Goal: Task Accomplishment & Management: Complete application form

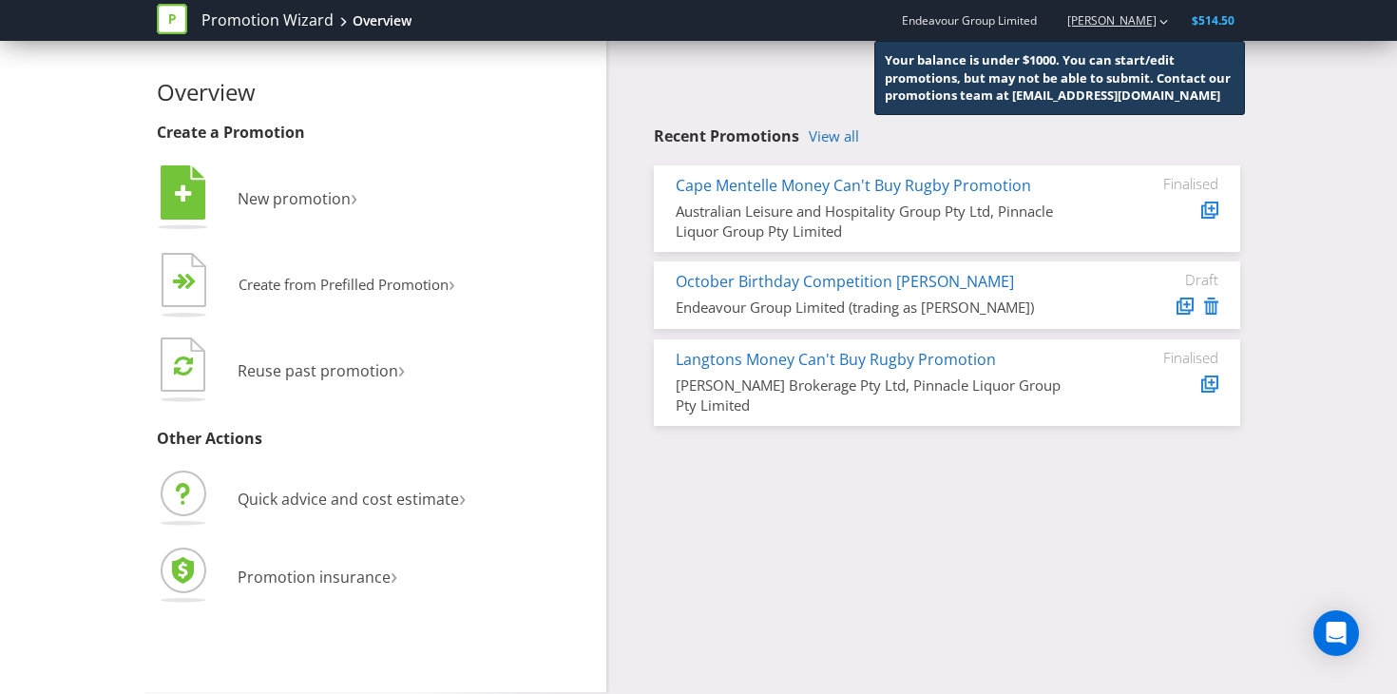
click at [1146, 30] on div "[PERSON_NAME]" at bounding box center [1108, 20] width 121 height 33
click at [1002, 22] on span "Endeavour Group Limited" at bounding box center [969, 20] width 135 height 16
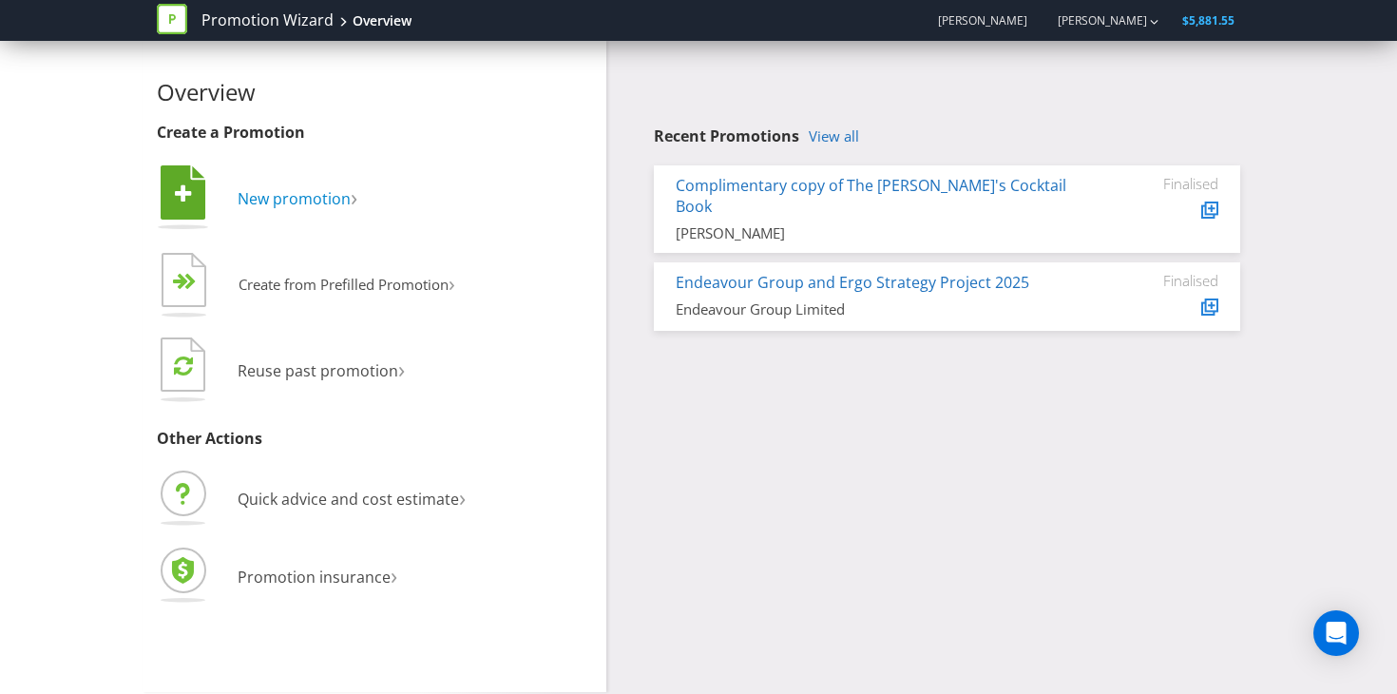
click at [327, 204] on span "New promotion" at bounding box center [294, 198] width 113 height 21
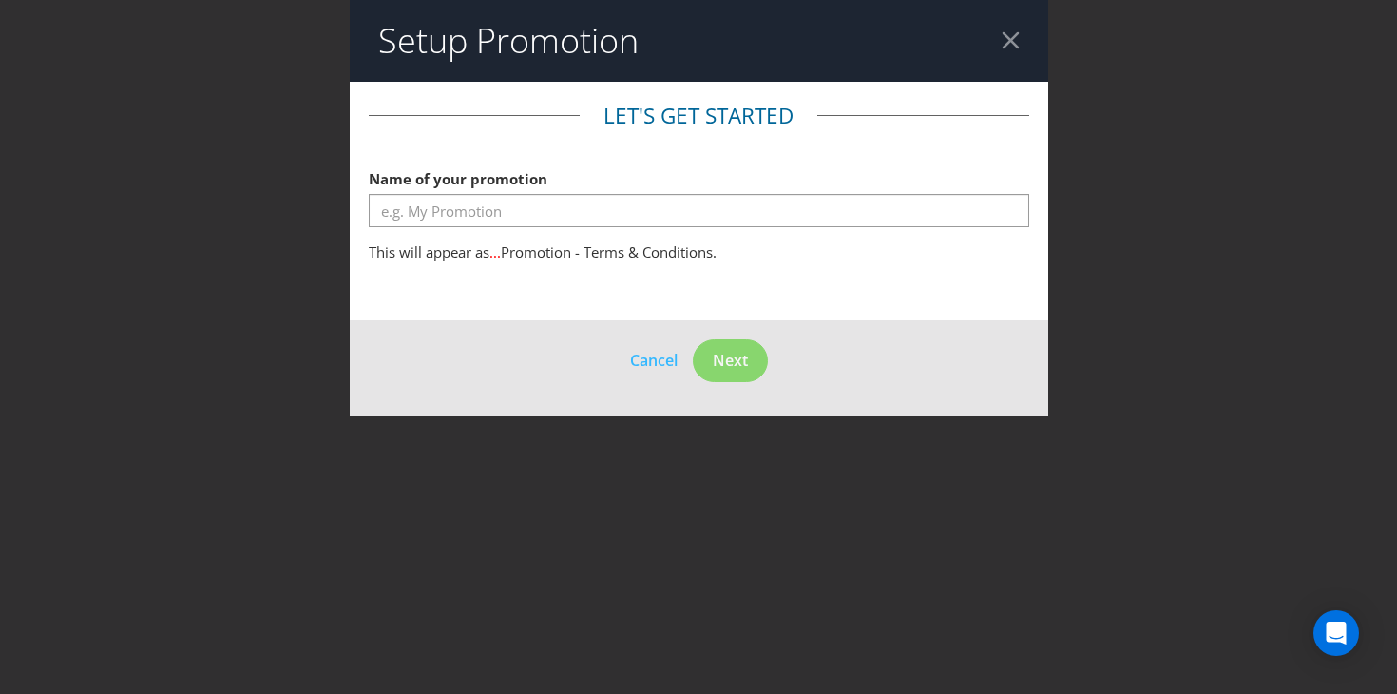
click at [524, 239] on fieldset "Let's get started Name of your promotion This will appear as ... Promotion - Te…" at bounding box center [699, 187] width 660 height 172
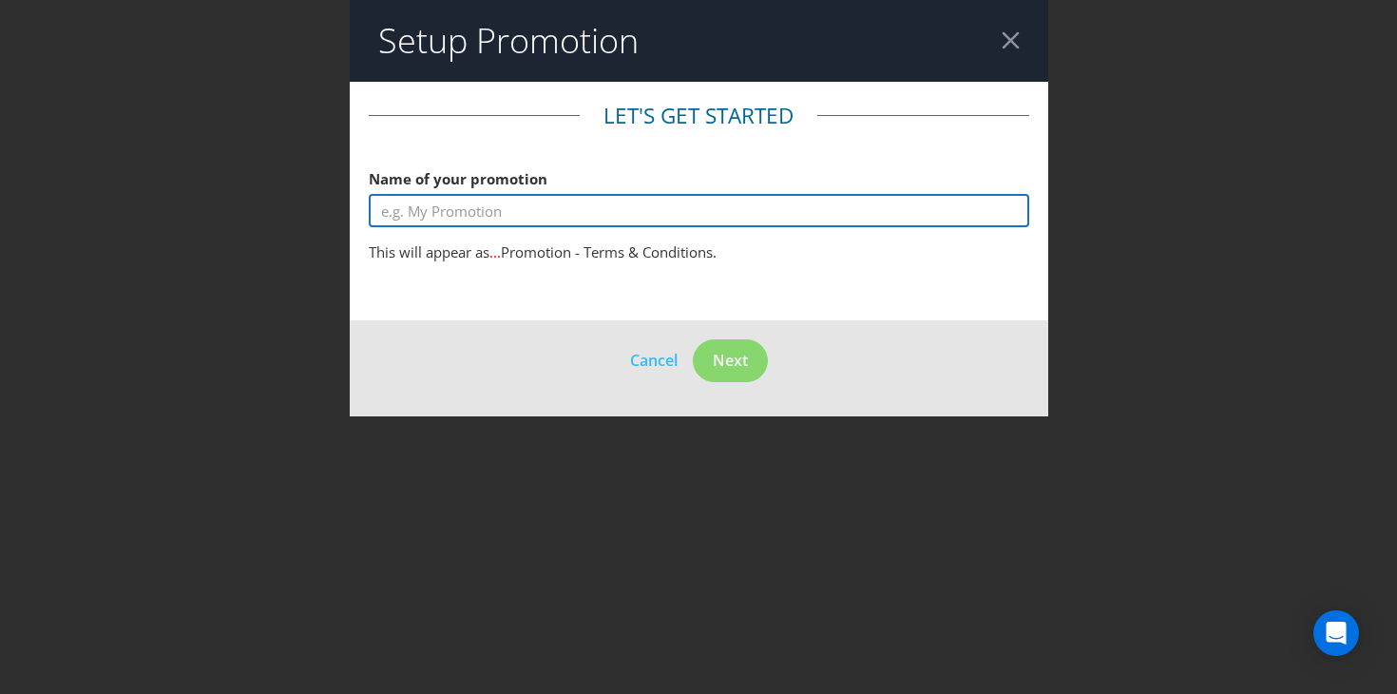
click at [509, 218] on input "text" at bounding box center [699, 210] width 660 height 33
drag, startPoint x: 584, startPoint y: 214, endPoint x: 282, endPoint y: 213, distance: 302.2
click at [282, 213] on div "Setup Promotion Let's get started Name of your promotion [PERSON_NAME] This wil…" at bounding box center [698, 347] width 1397 height 694
paste input "June Birthday Competition [PERSON_NAME] Promotion"
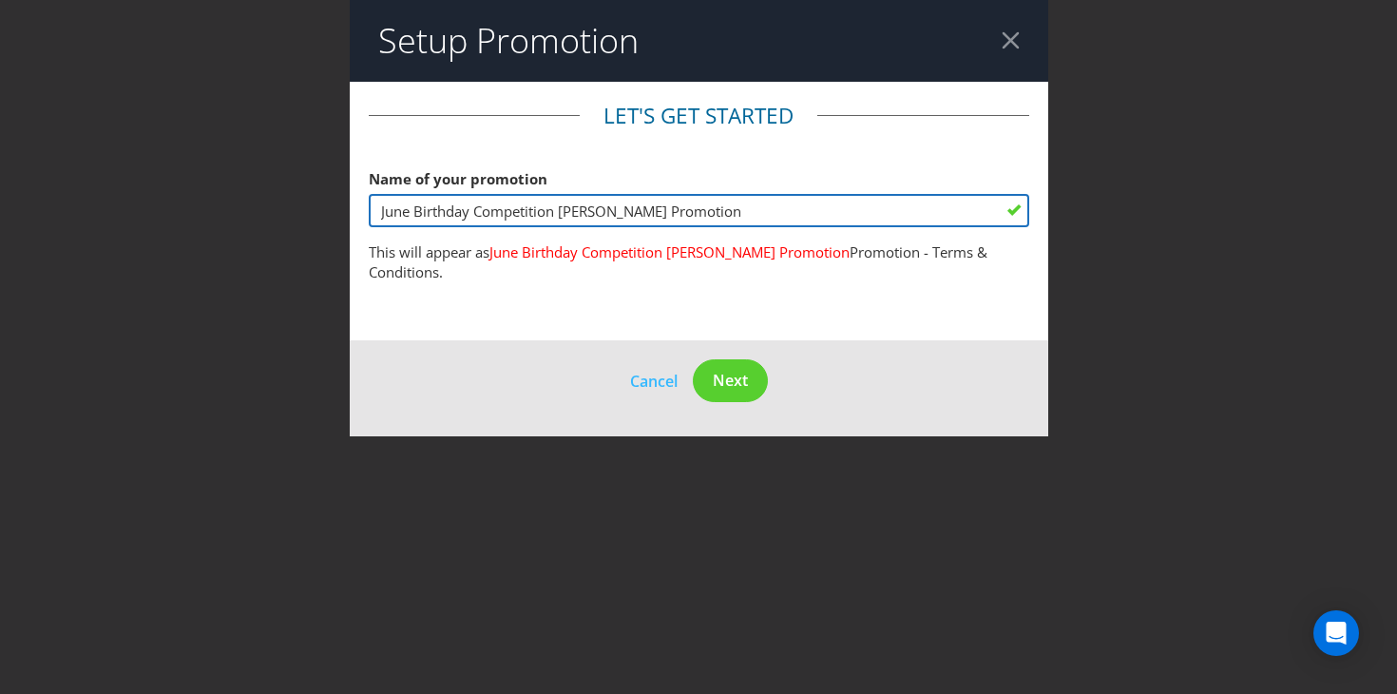
click at [411, 208] on input "June Birthday Competition [PERSON_NAME] Promotion" at bounding box center [699, 210] width 660 height 33
click at [388, 208] on input "June Birthday Competition [PERSON_NAME] Promotion" at bounding box center [699, 210] width 660 height 33
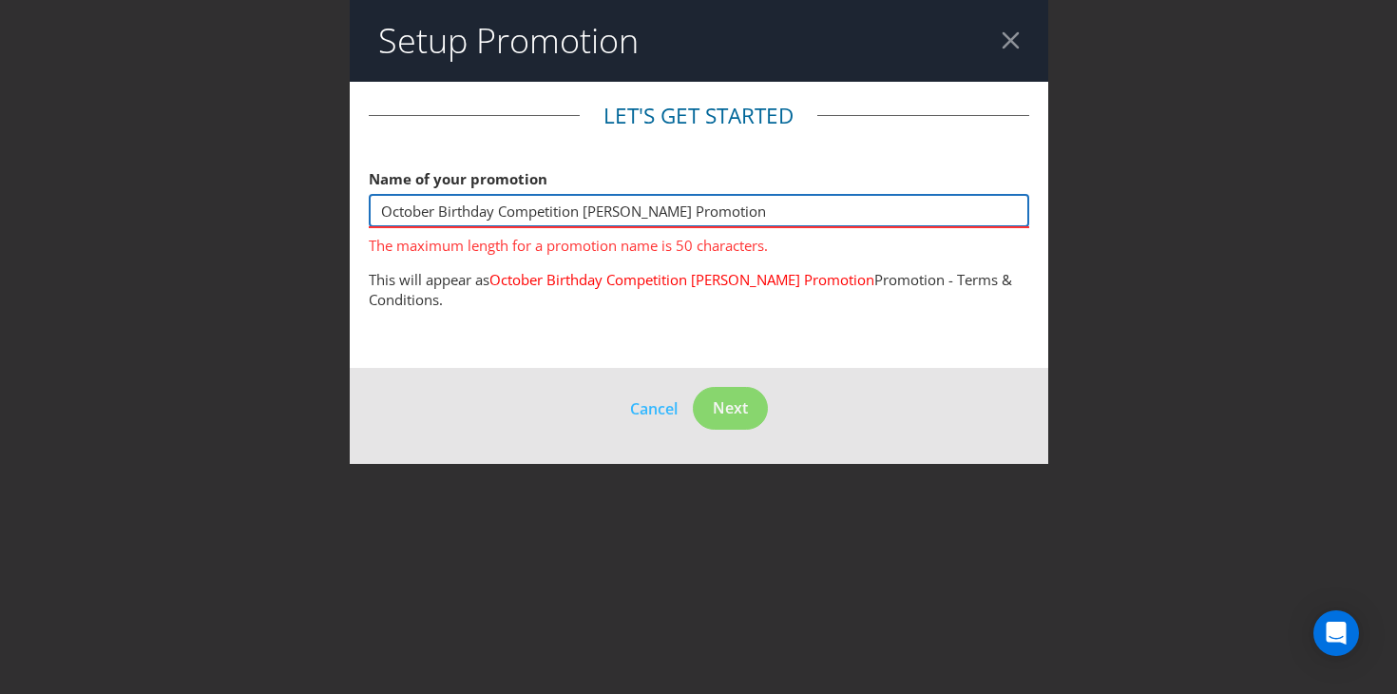
drag, startPoint x: 581, startPoint y: 211, endPoint x: 907, endPoint y: 213, distance: 326.9
click at [907, 213] on input "October Birthday Competition [PERSON_NAME] Promotion" at bounding box center [699, 210] width 660 height 33
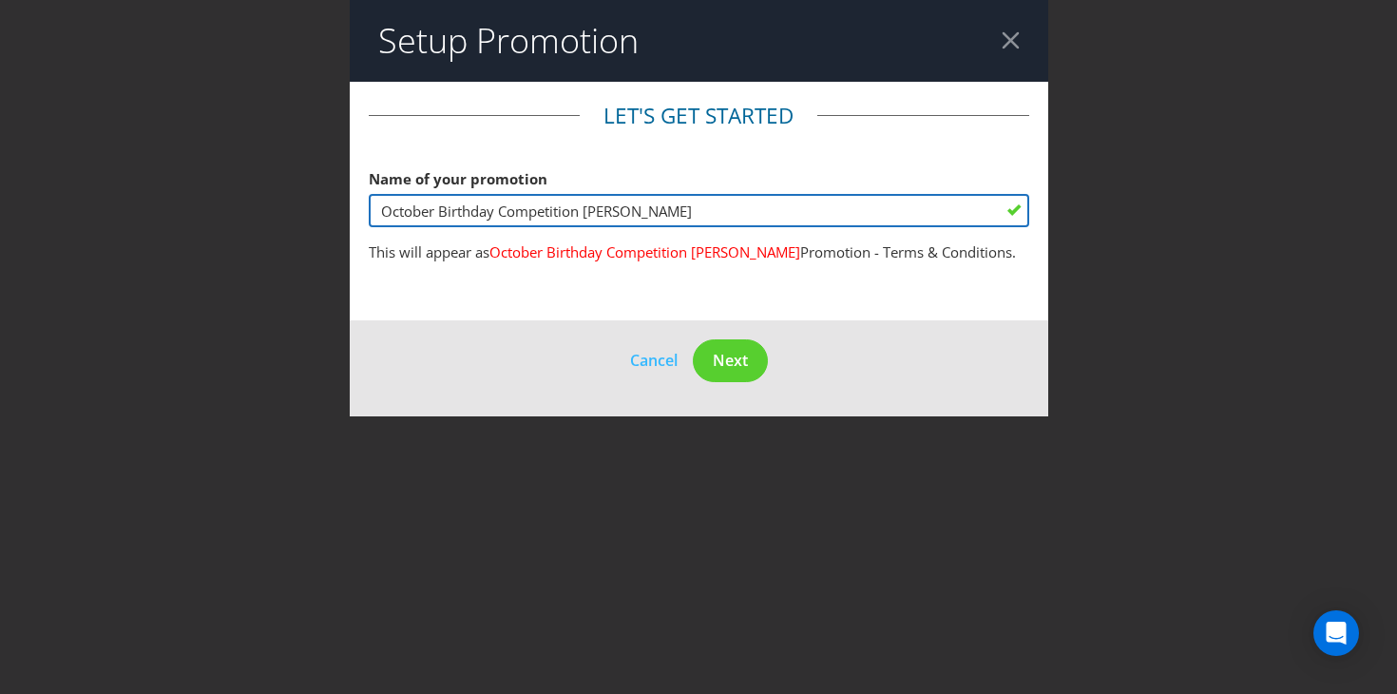
type input "October Birthday Competition [PERSON_NAME]"
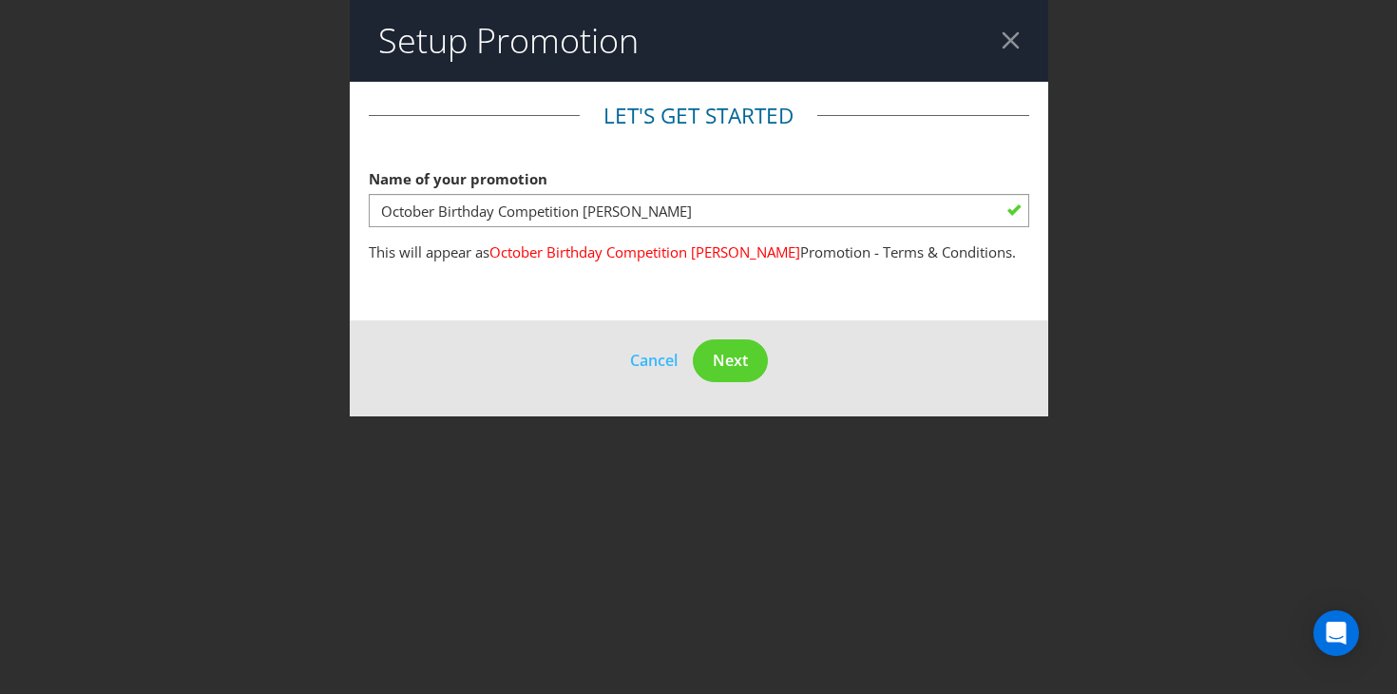
click at [697, 259] on span "October Birthday Competition [PERSON_NAME]" at bounding box center [644, 251] width 311 height 19
click at [748, 362] on button "Next" at bounding box center [730, 360] width 75 height 43
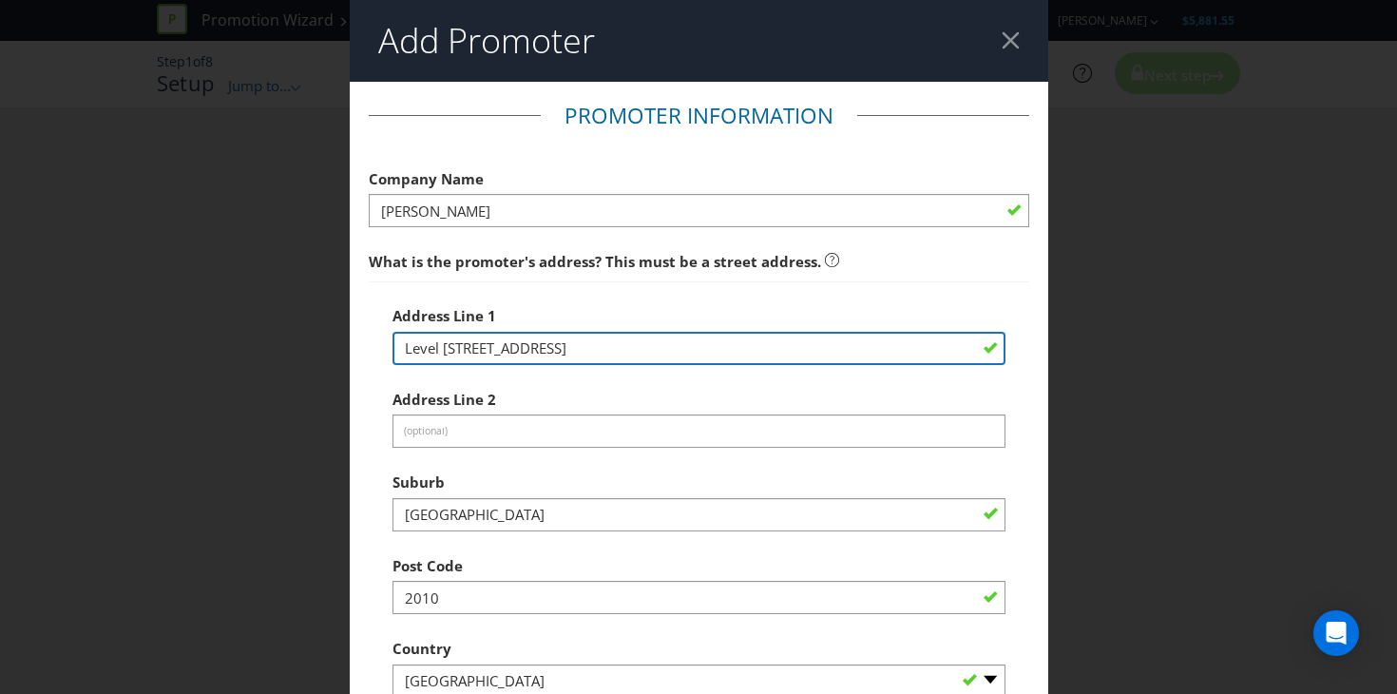
drag, startPoint x: 659, startPoint y: 344, endPoint x: 314, endPoint y: 340, distance: 345.9
click at [314, 341] on div "Add Promoter Promoter Information Company Name [PERSON_NAME] What is the promot…" at bounding box center [698, 347] width 1397 height 694
type input "[STREET_ADDRESS]"
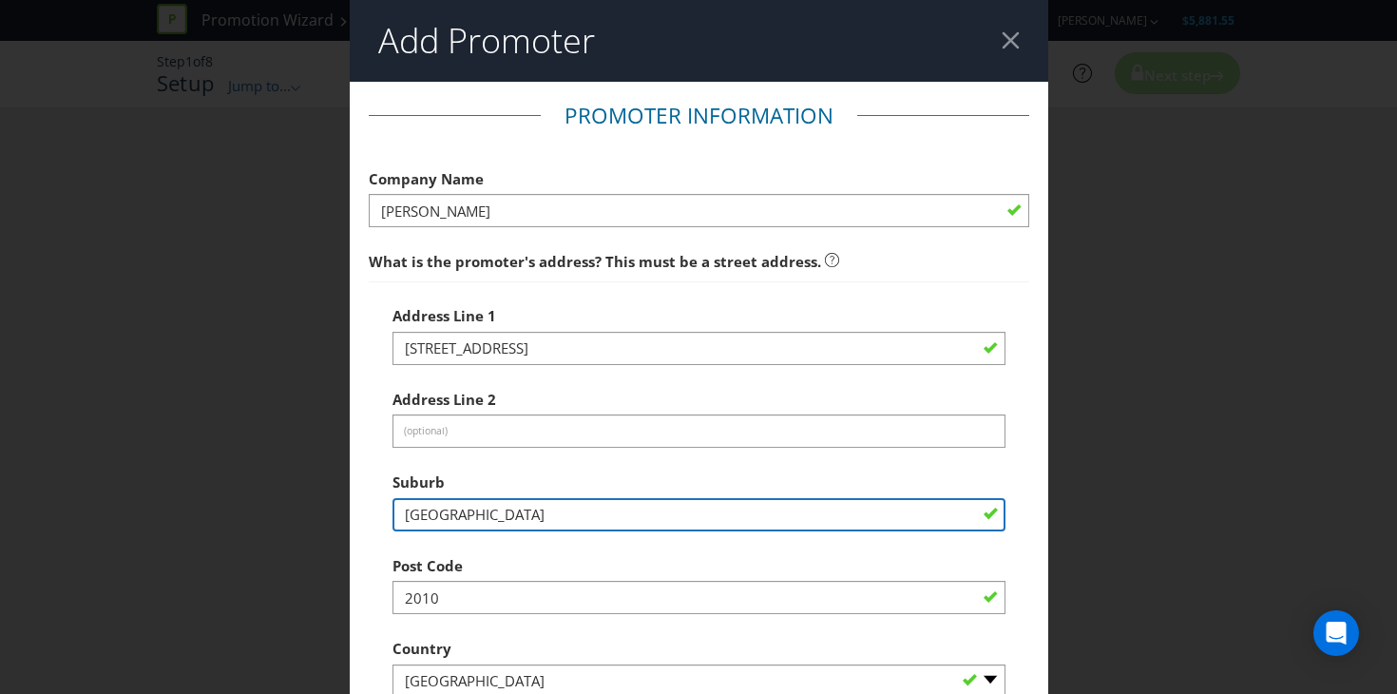
click at [453, 524] on input "[GEOGRAPHIC_DATA]" at bounding box center [698, 514] width 613 height 33
type input "[GEOGRAPHIC_DATA]"
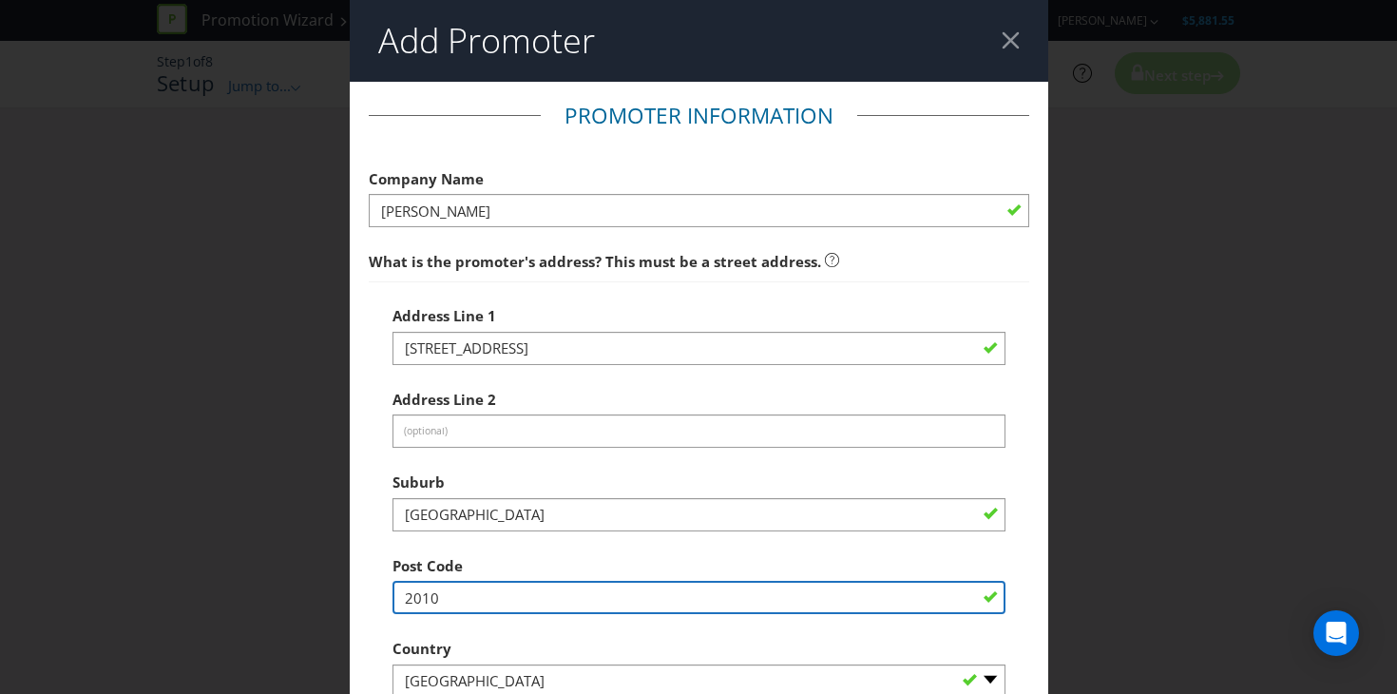
click at [472, 597] on input "2010" at bounding box center [698, 597] width 613 height 33
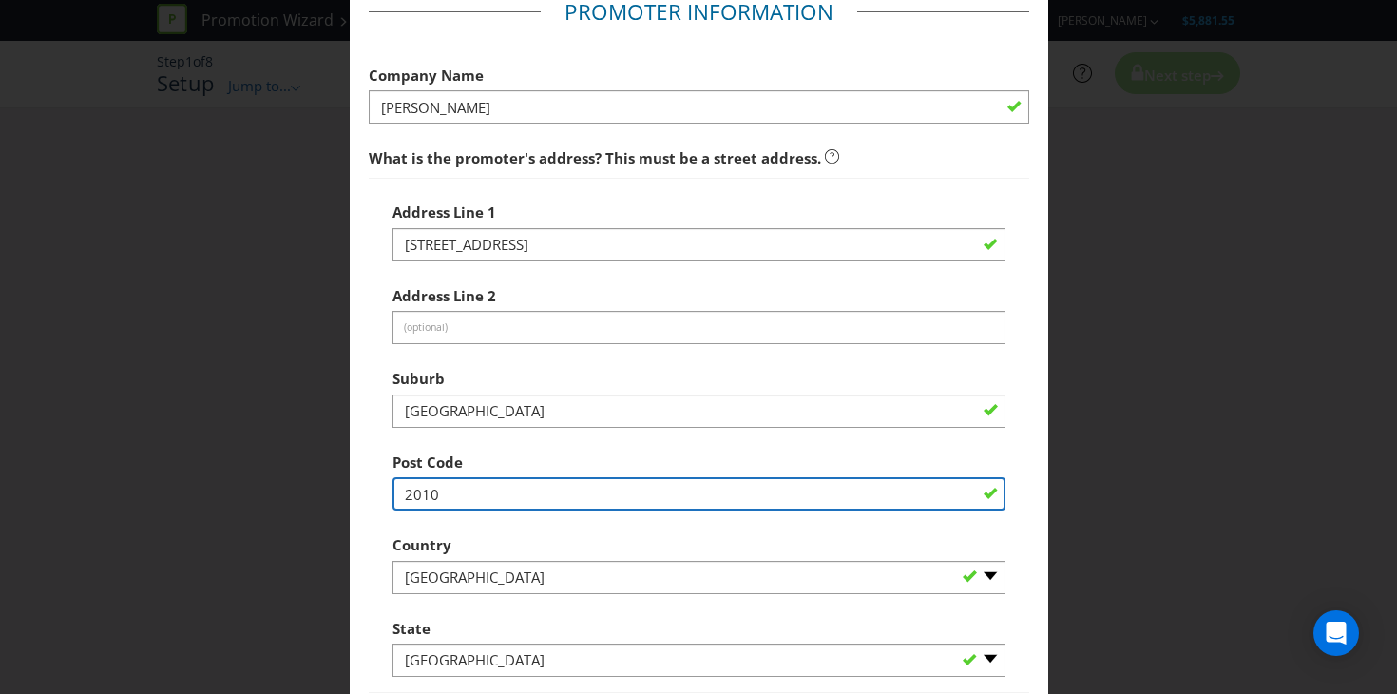
click at [490, 487] on input "2010" at bounding box center [698, 493] width 613 height 33
drag, startPoint x: 490, startPoint y: 487, endPoint x: 378, endPoint y: 487, distance: 112.1
click at [378, 487] on div "Address Line 1 1/459 [DEMOGRAPHIC_DATA] St Address Line 2 (optional) Suburb [GE…" at bounding box center [699, 435] width 660 height 515
type input "3121"
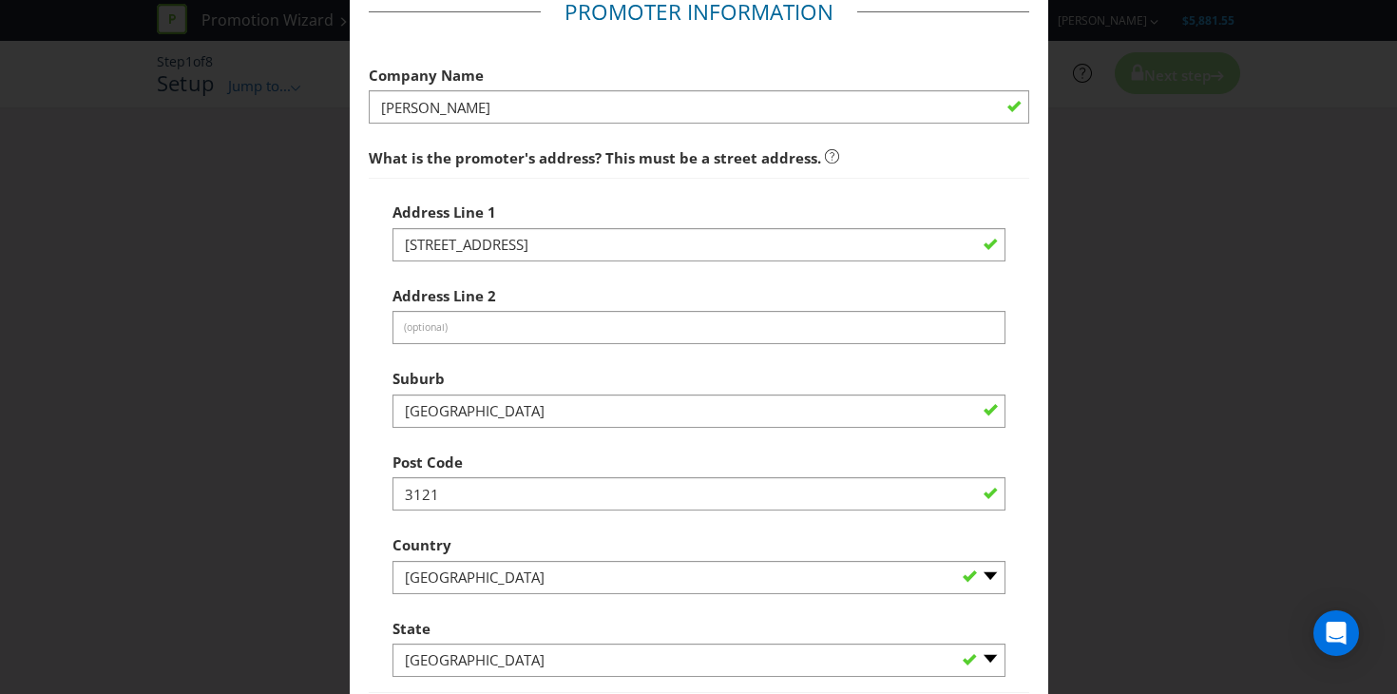
click at [446, 556] on div "Country -- Please Select [GEOGRAPHIC_DATA] [GEOGRAPHIC_DATA]" at bounding box center [698, 559] width 613 height 68
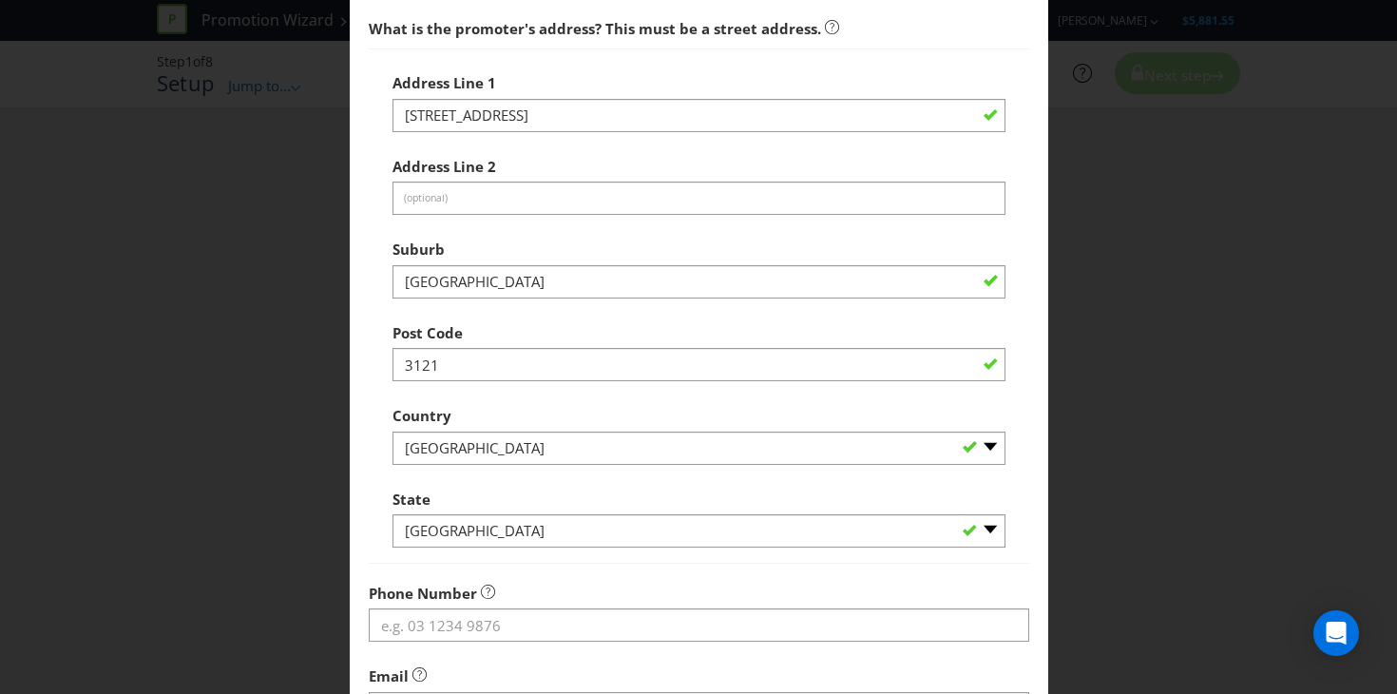
scroll to position [258, 0]
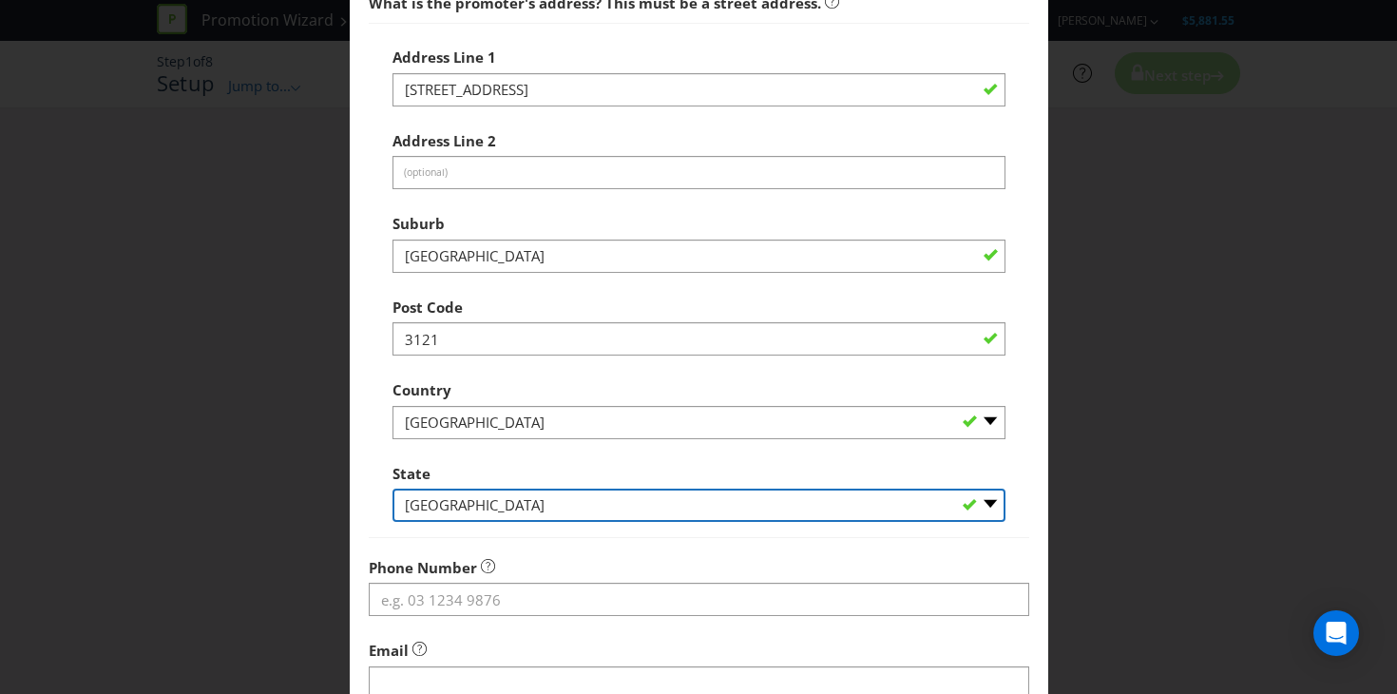
click at [564, 507] on select "-- Please Select -- [GEOGRAPHIC_DATA] [GEOGRAPHIC_DATA] [GEOGRAPHIC_DATA] [GEOG…" at bounding box center [698, 504] width 613 height 33
select select "VIC"
click at [392, 488] on select "-- Please Select -- [GEOGRAPHIC_DATA] [GEOGRAPHIC_DATA] [GEOGRAPHIC_DATA] [GEOG…" at bounding box center [698, 504] width 613 height 33
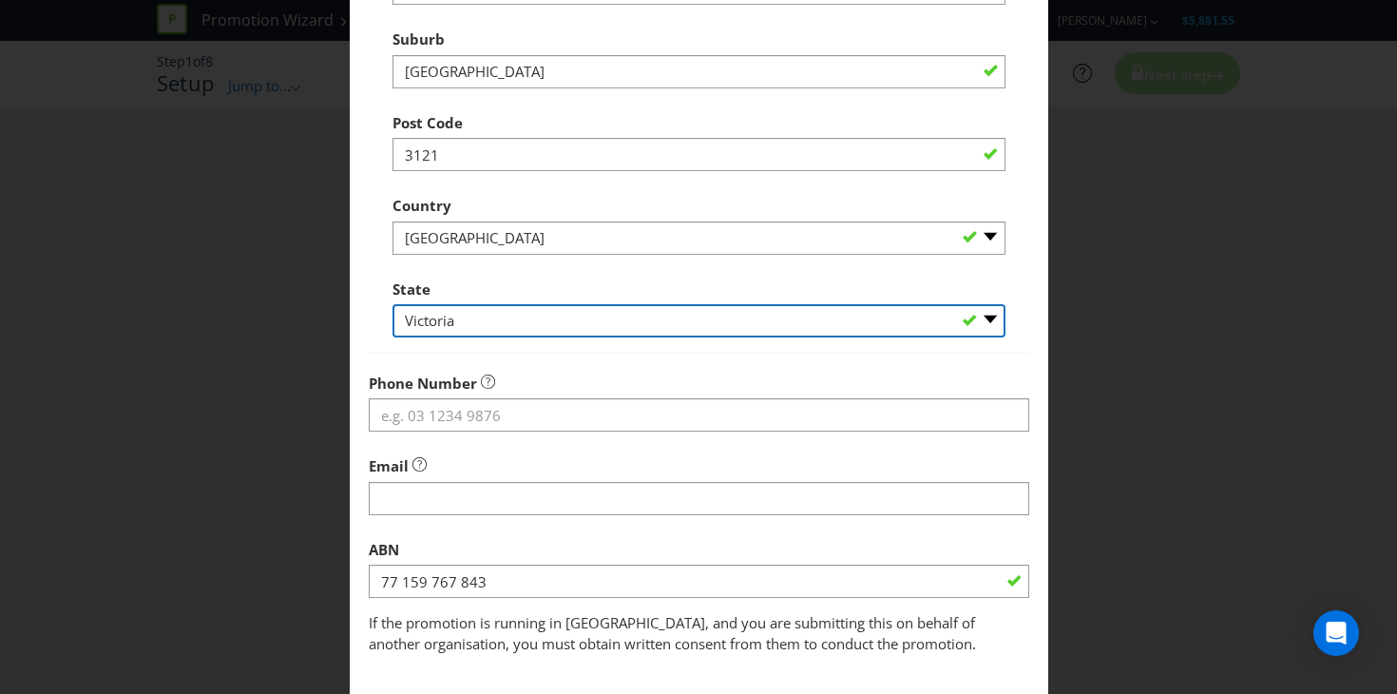
scroll to position [457, 0]
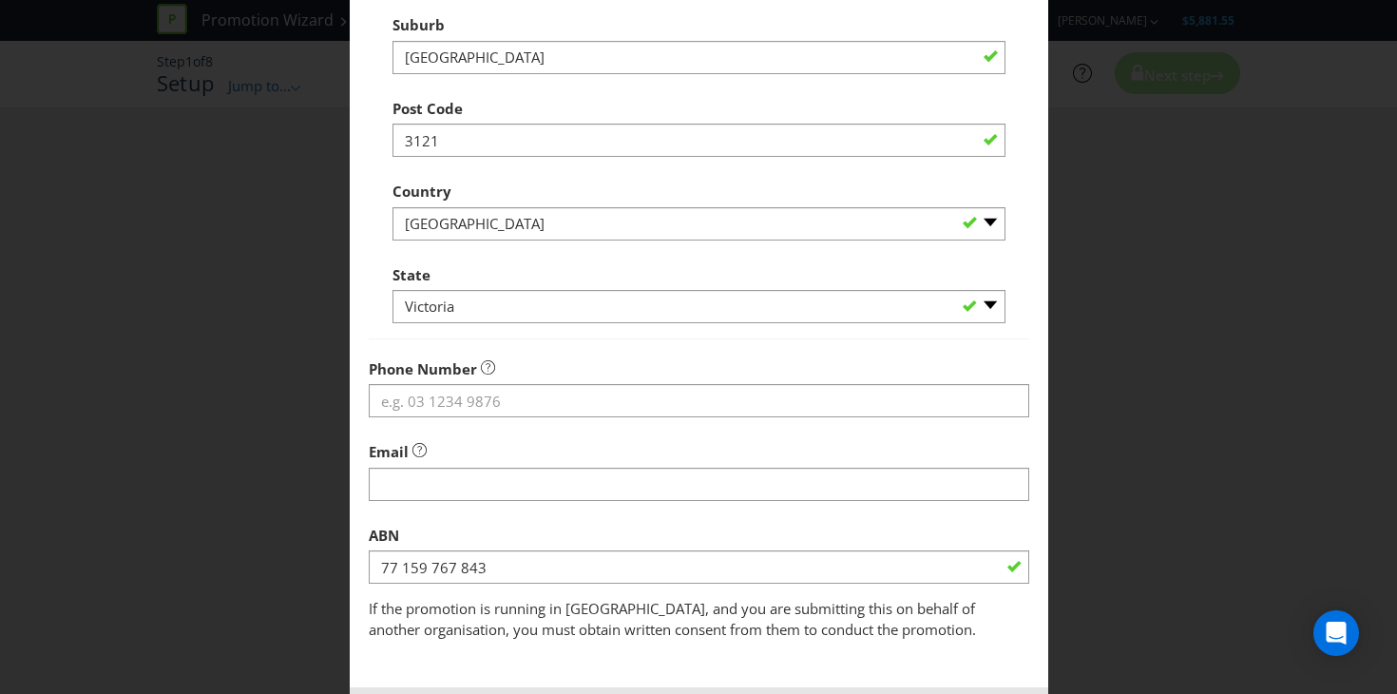
click at [452, 416] on div at bounding box center [699, 417] width 660 height 2
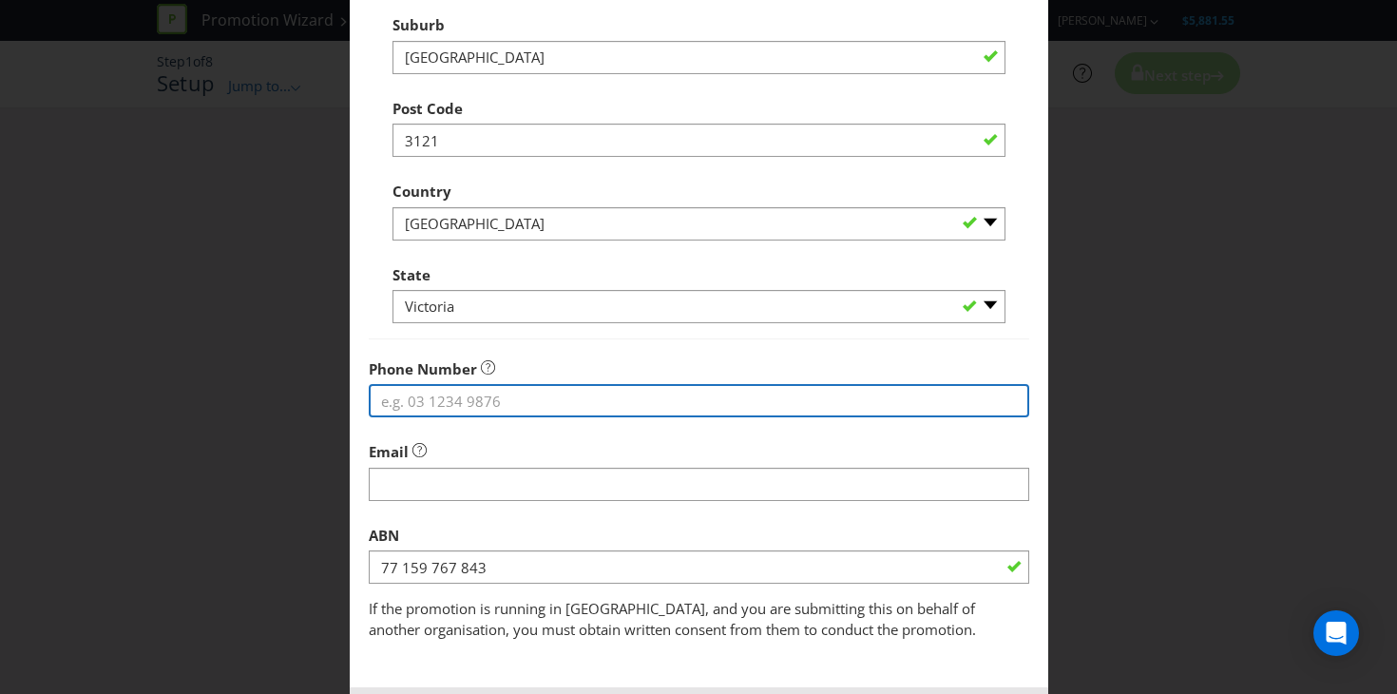
click at [452, 410] on input "tel" at bounding box center [699, 400] width 660 height 33
paste input "1300 721 920"
type input "1300 721 920"
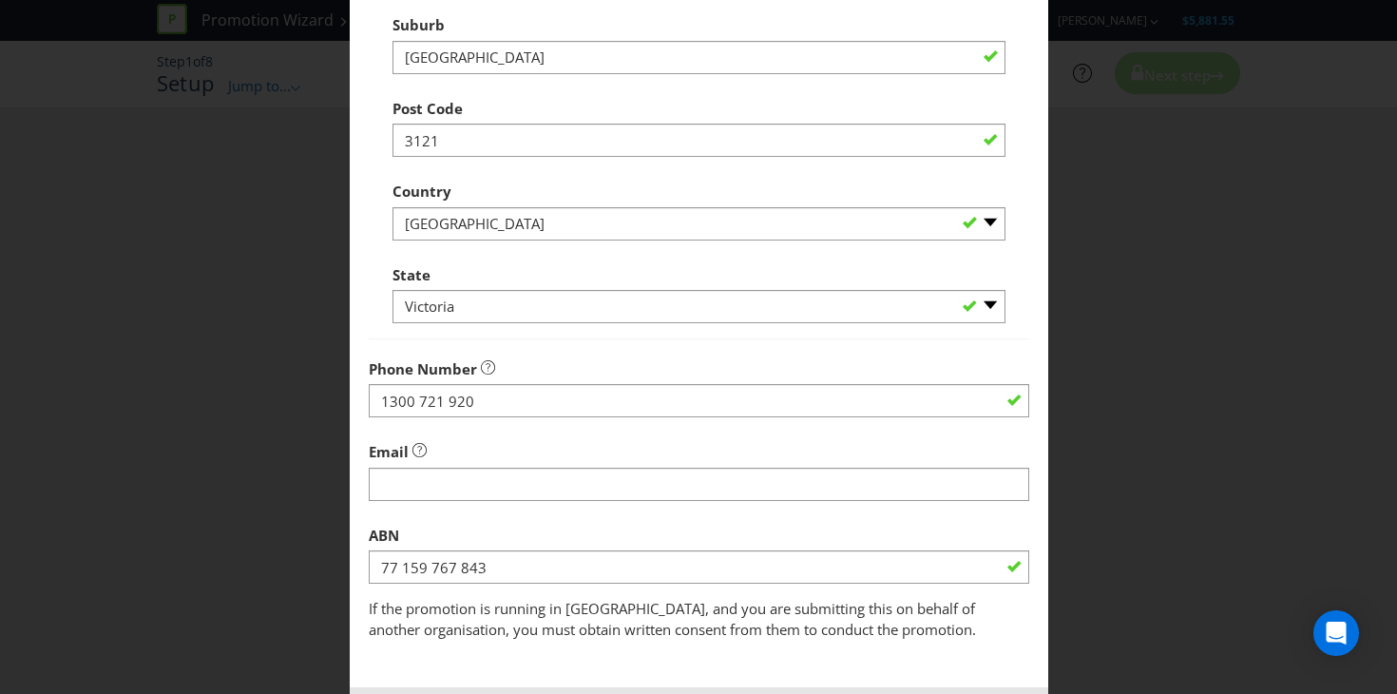
click at [449, 466] on div "Email" at bounding box center [699, 466] width 660 height 68
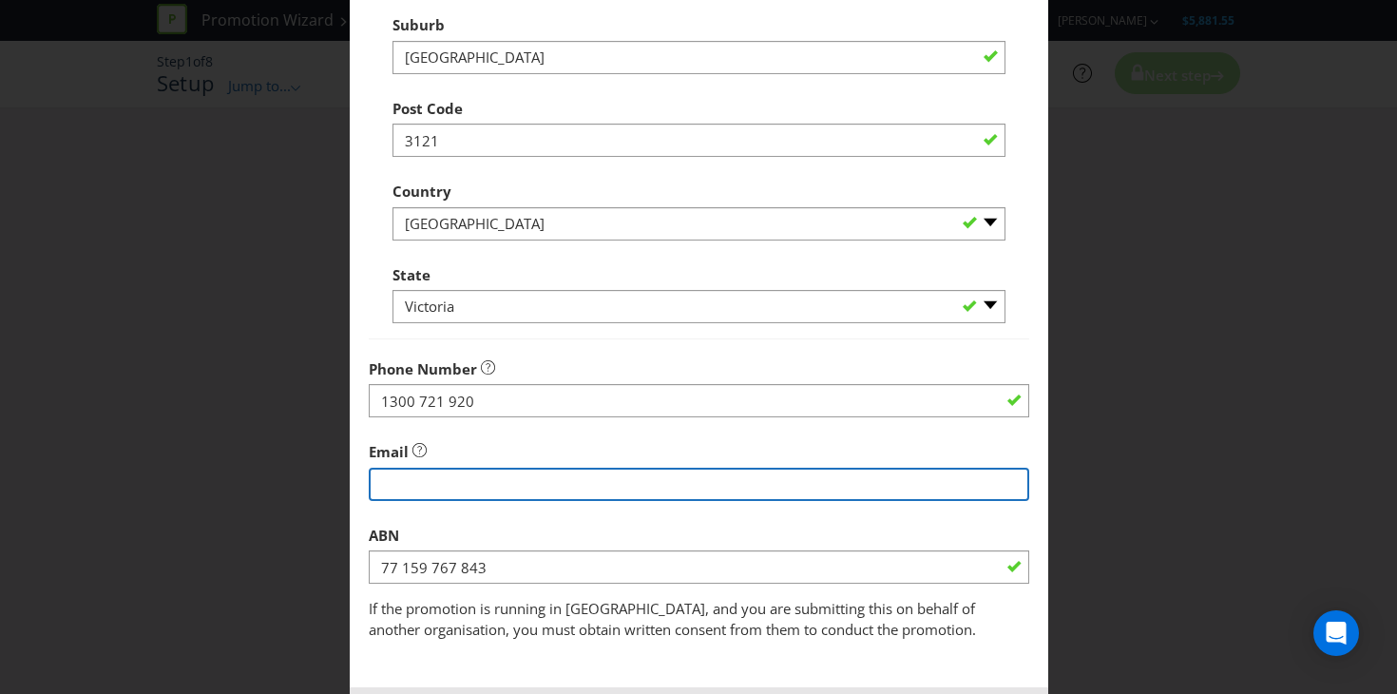
click at [455, 481] on input "string" at bounding box center [699, 484] width 660 height 33
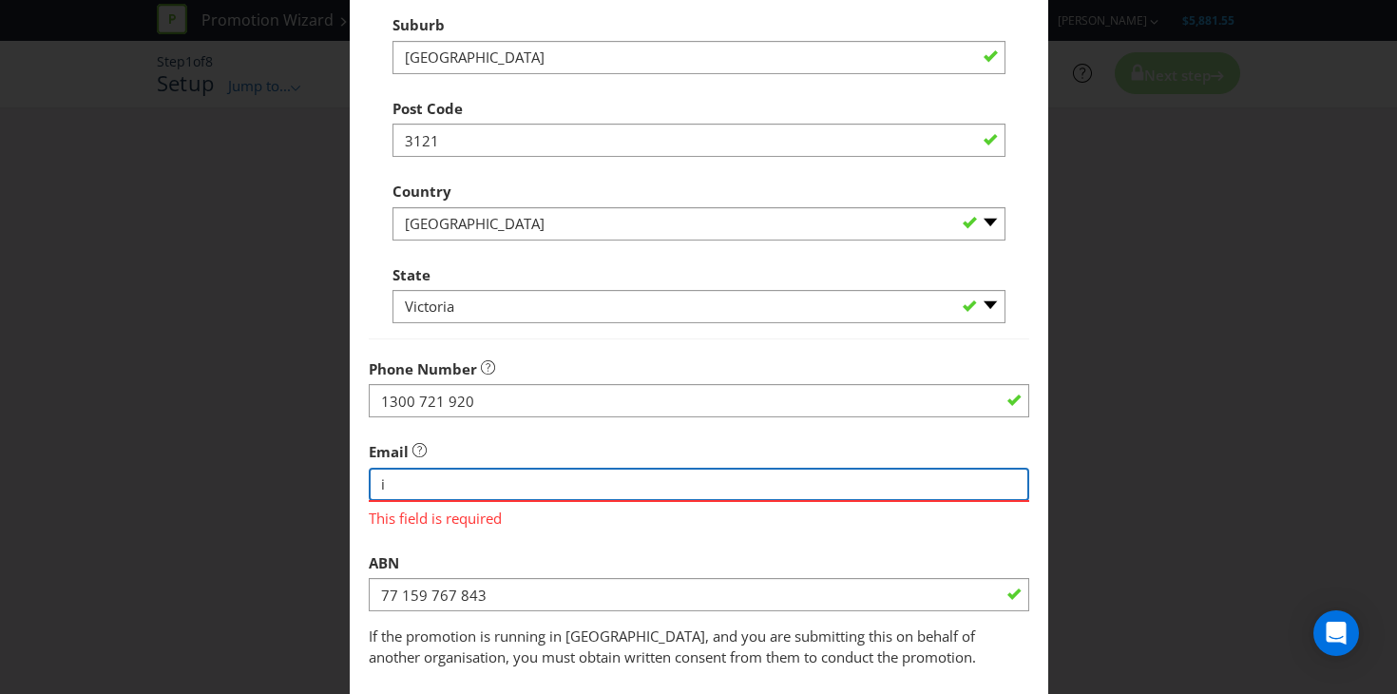
type input "[EMAIL_ADDRESS][DOMAIN_NAME]"
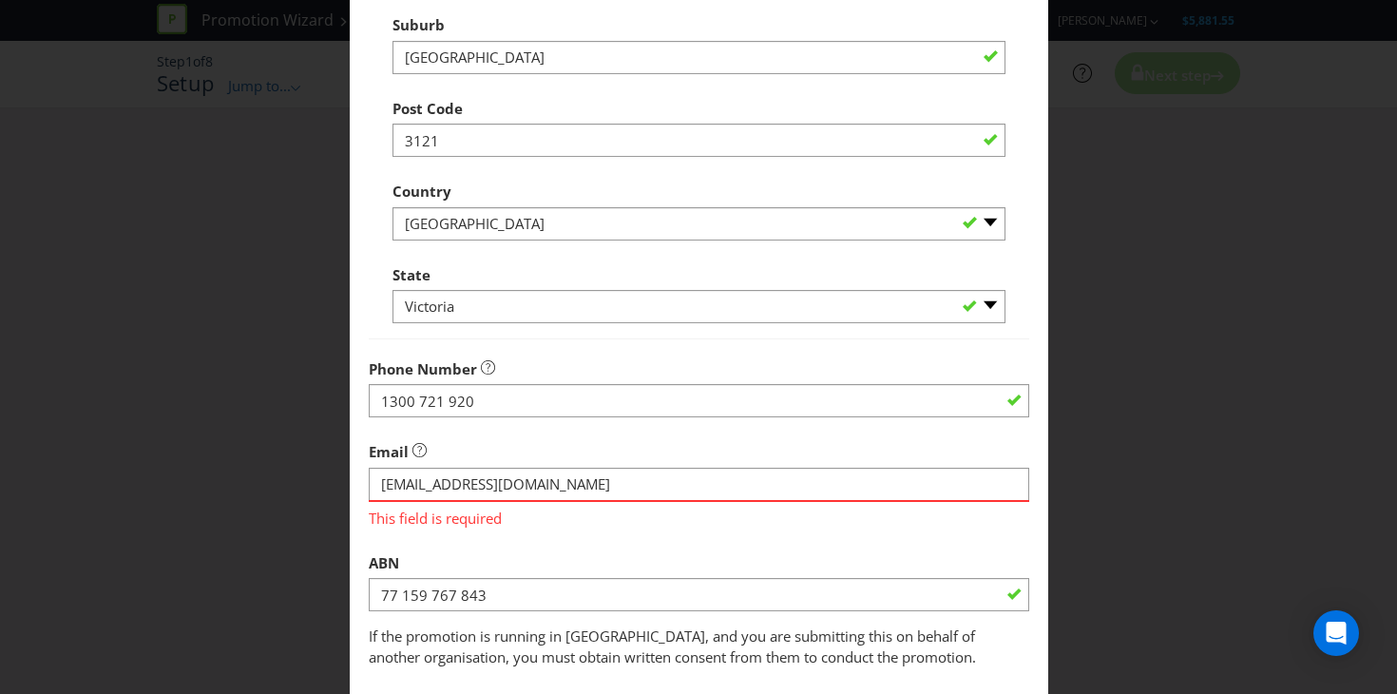
click at [553, 572] on div "ABN 77 159 767 843" at bounding box center [699, 578] width 660 height 68
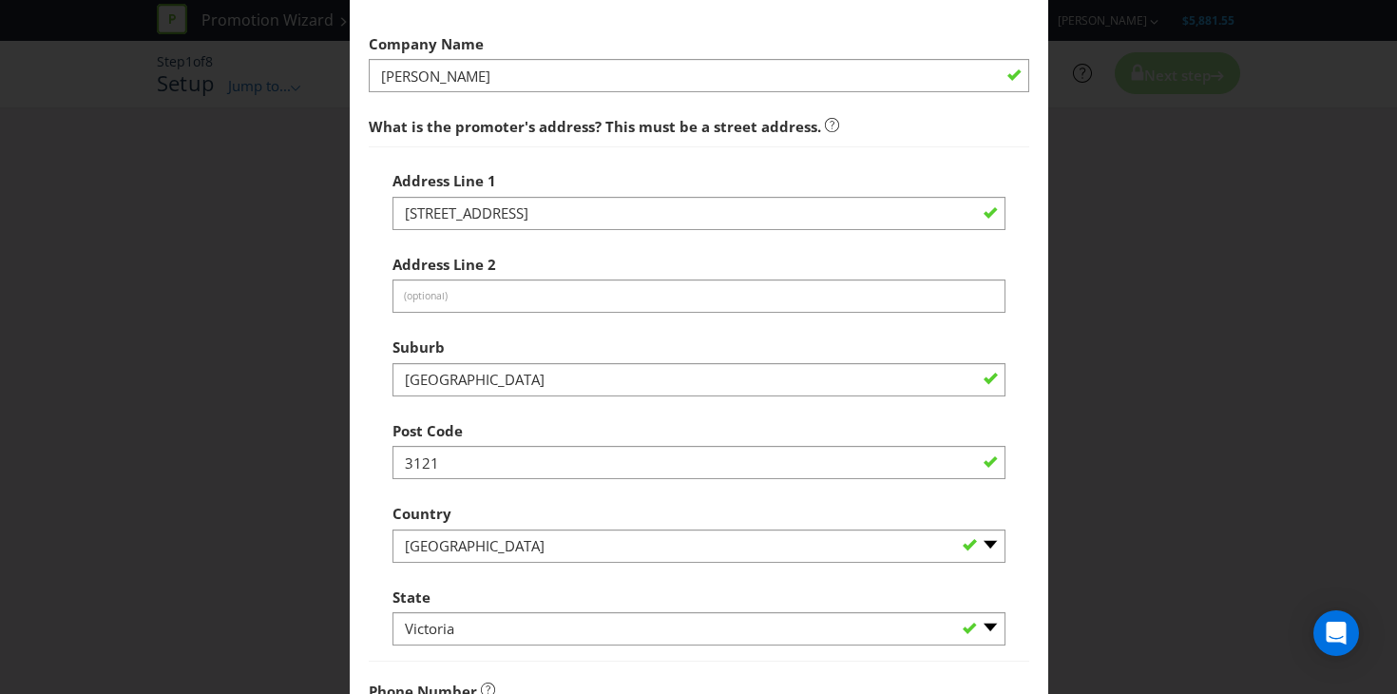
scroll to position [546, 0]
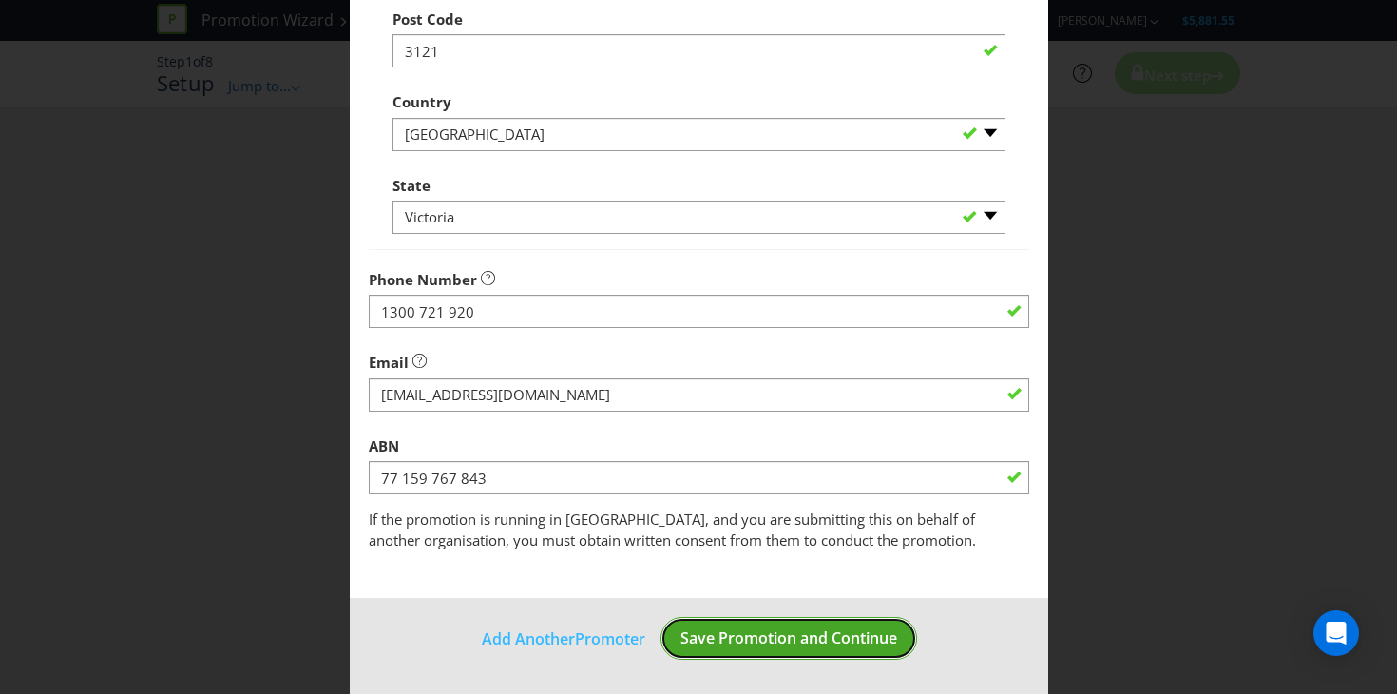
click at [723, 647] on span "Save Promotion and Continue" at bounding box center [788, 637] width 217 height 21
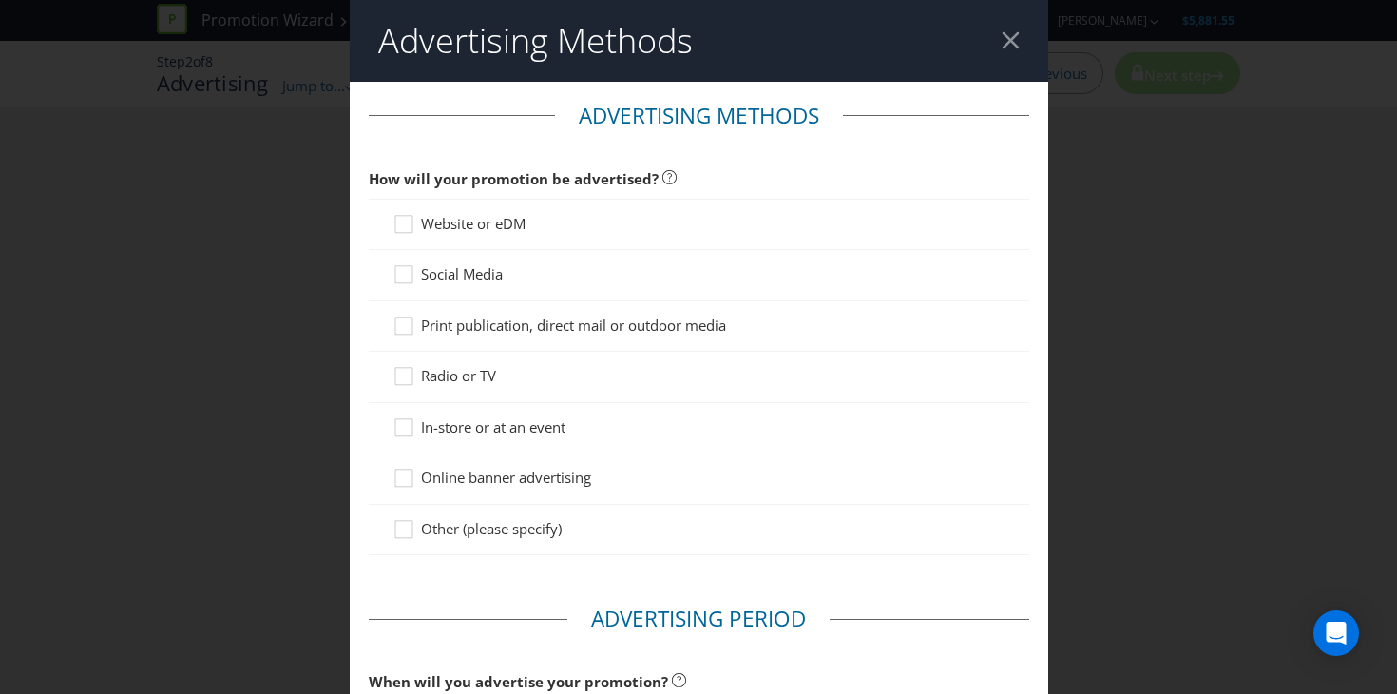
click at [481, 273] on span "Social Media" at bounding box center [462, 273] width 82 height 19
click at [0, 0] on input "Social Media" at bounding box center [0, 0] width 0 height 0
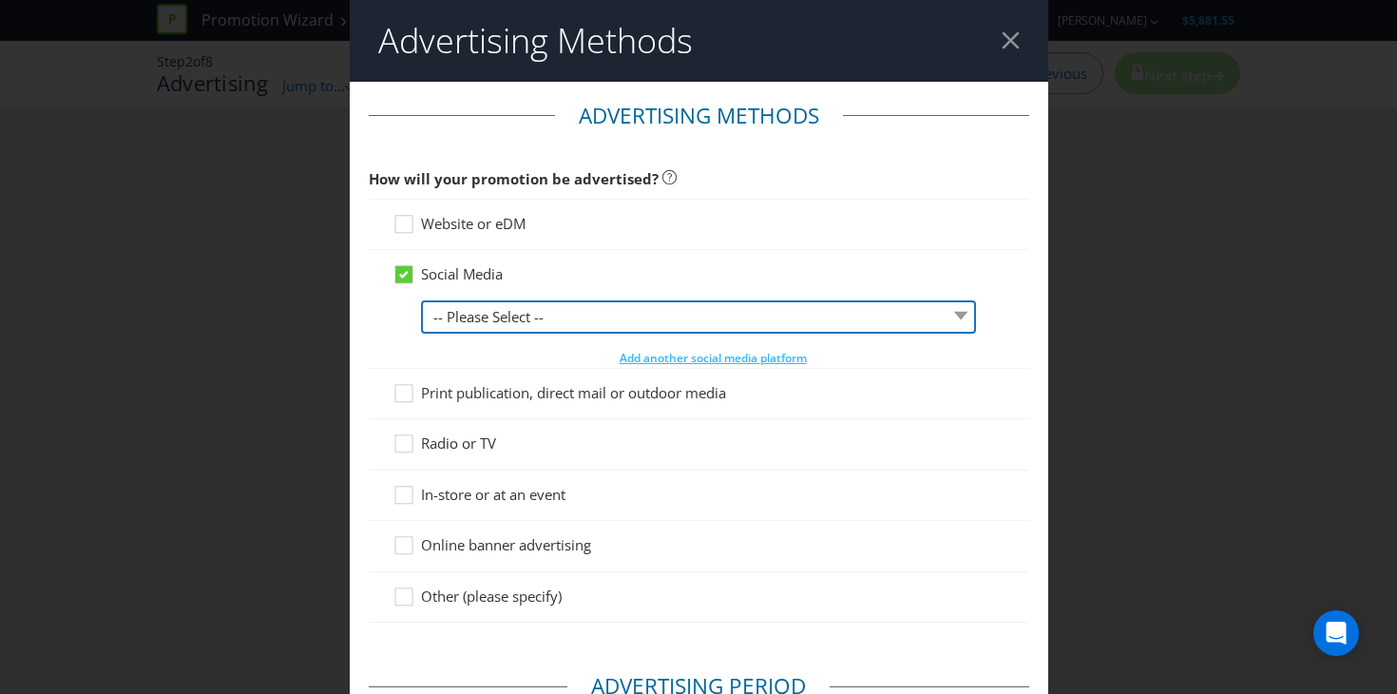
click at [491, 317] on select "-- Please Select -- Facebook X Instagram Snapchat LinkedIn Pinterest Tumblr You…" at bounding box center [698, 316] width 555 height 33
select select "INSTAGRAM"
click at [421, 300] on select "-- Please Select -- Facebook X Instagram Snapchat LinkedIn Pinterest Tumblr You…" at bounding box center [698, 316] width 555 height 33
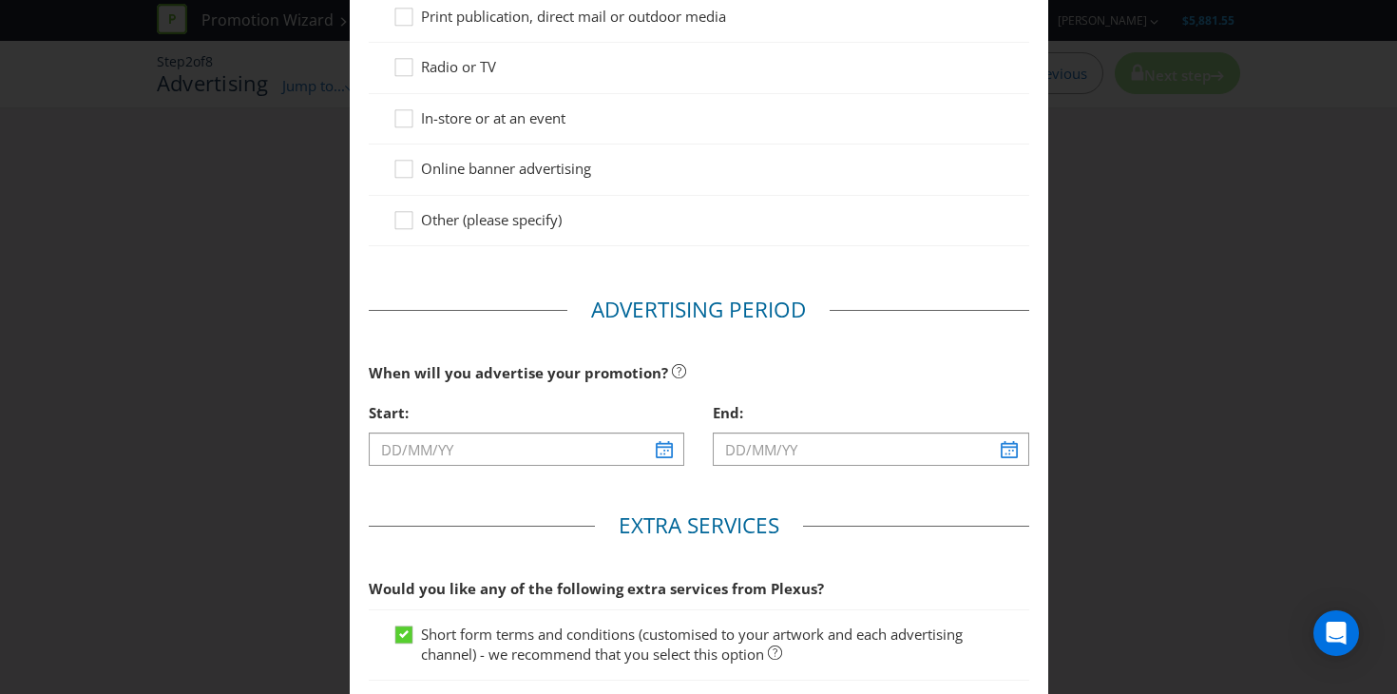
scroll to position [391, 0]
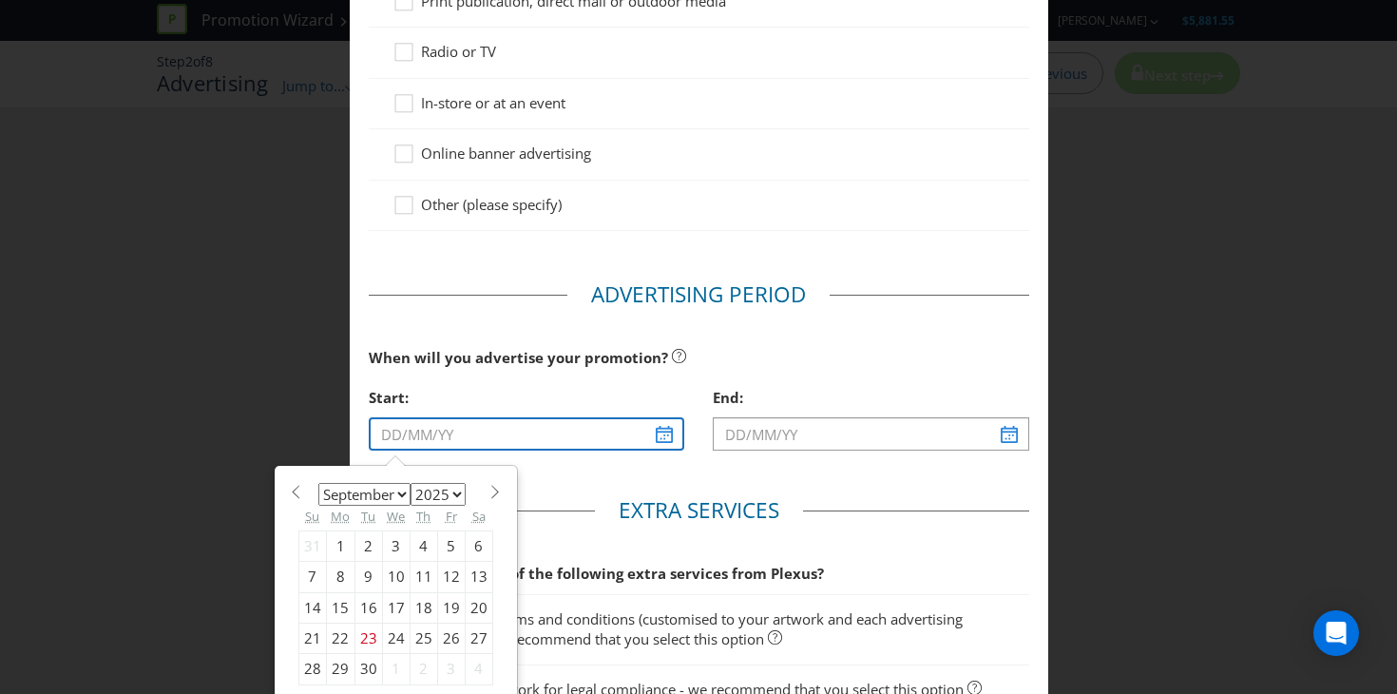
click at [664, 443] on input "text" at bounding box center [527, 433] width 316 height 33
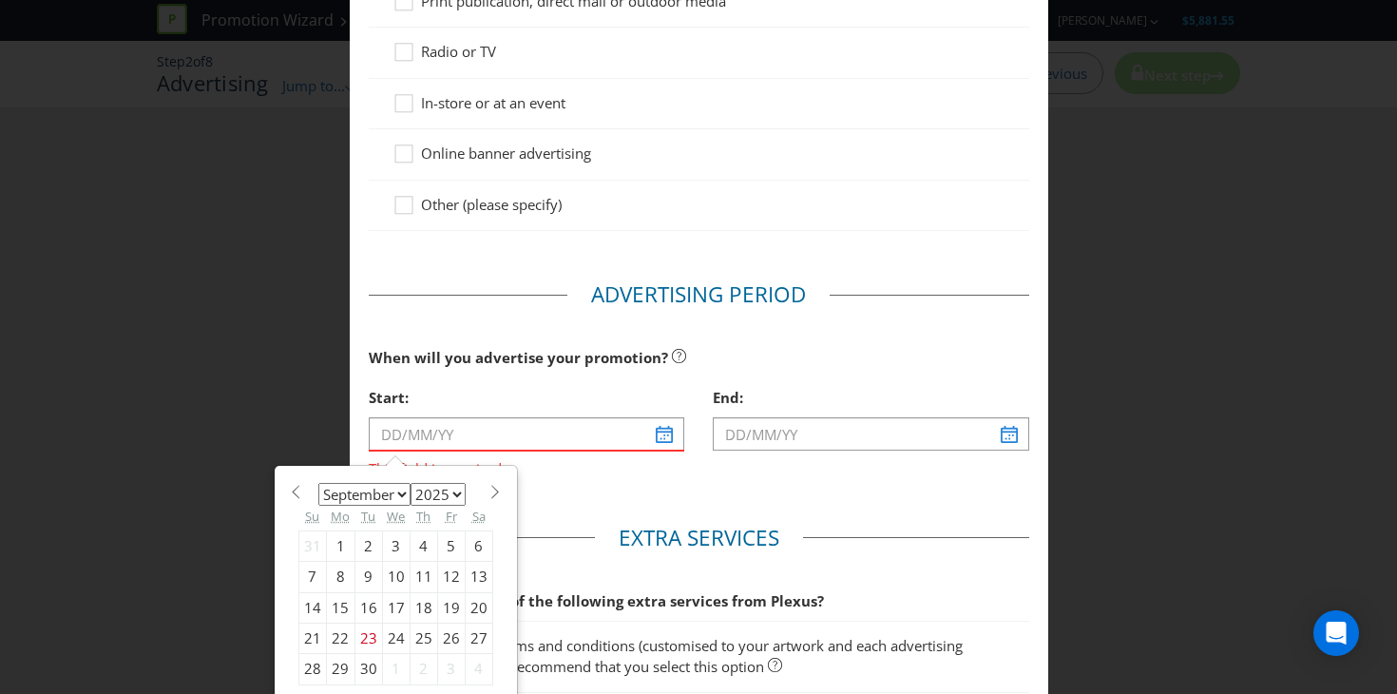
drag, startPoint x: 338, startPoint y: 540, endPoint x: 399, endPoint y: 515, distance: 65.6
click at [399, 515] on div "January February March April May June July August September October November [D…" at bounding box center [395, 585] width 195 height 200
click at [399, 499] on select "January February March April May June July August September October November De…" at bounding box center [364, 494] width 92 height 23
select select "9"
click at [318, 483] on select "January February March April May June July August September October November De…" at bounding box center [364, 494] width 92 height 23
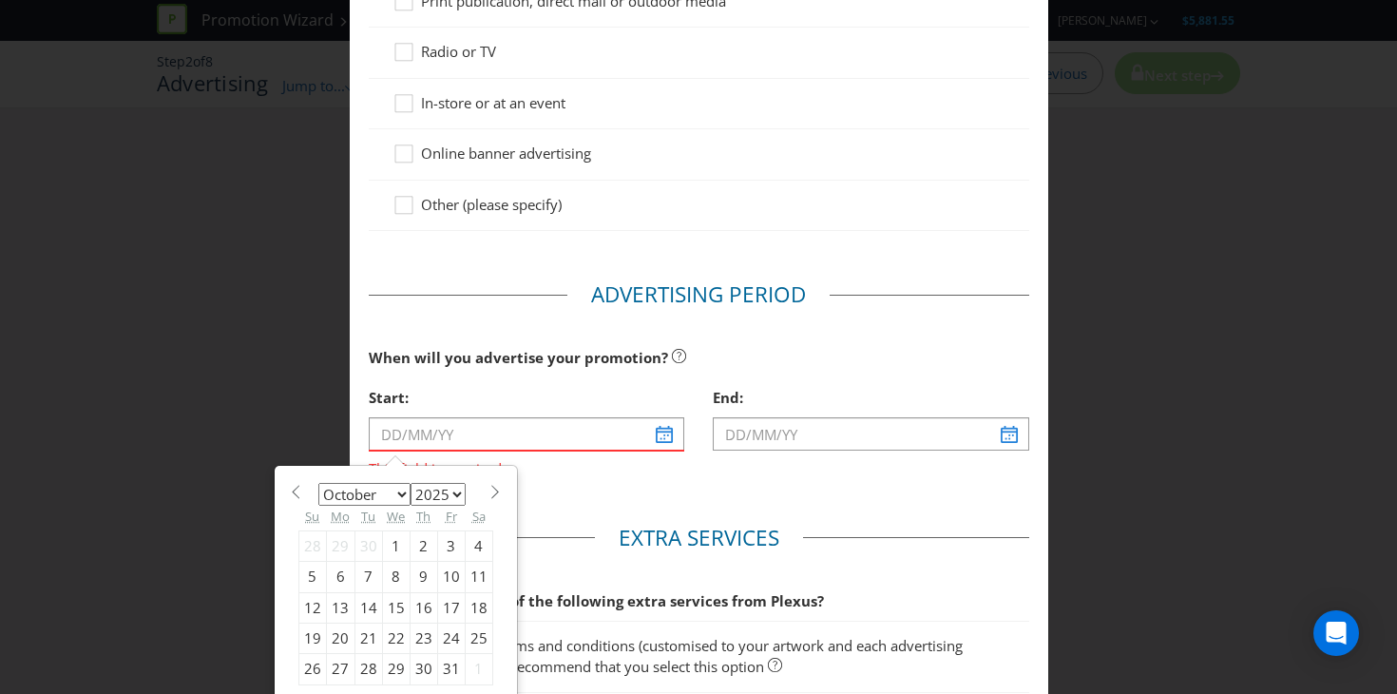
click at [393, 541] on div "1" at bounding box center [396, 545] width 28 height 30
type input "[DATE]"
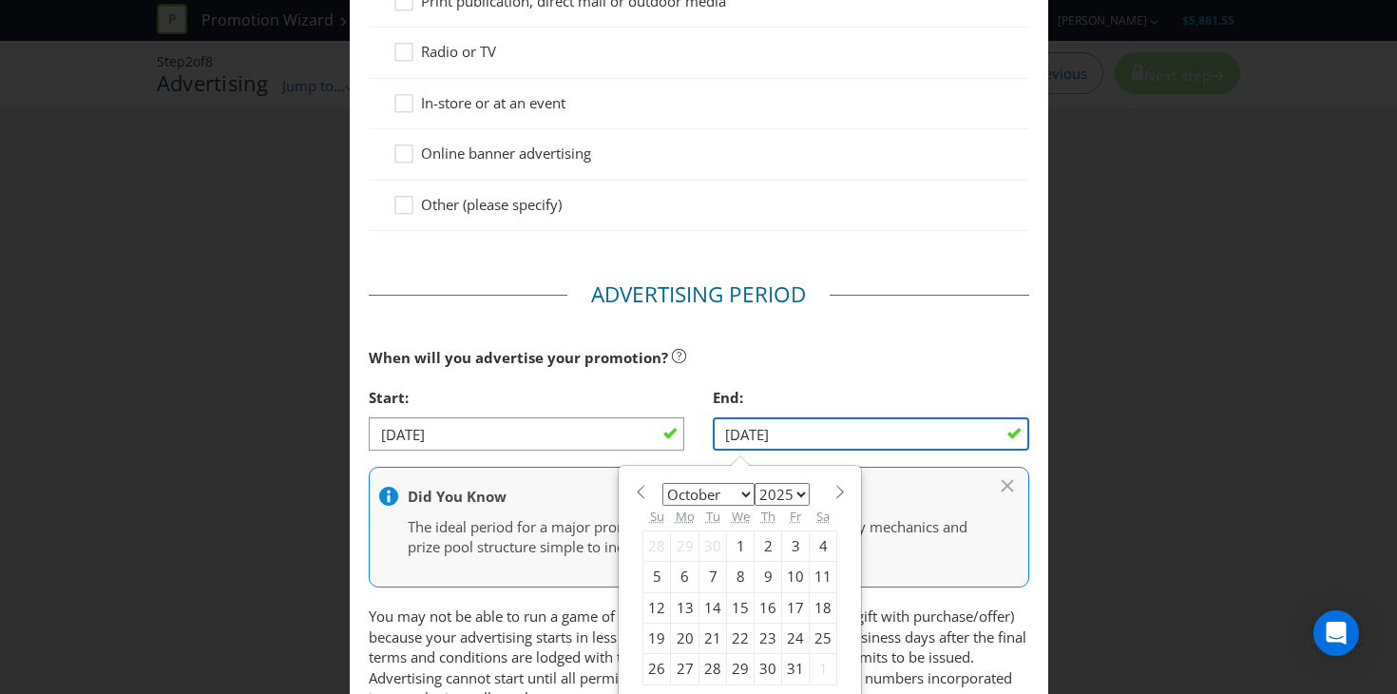
click at [762, 442] on input "[DATE]" at bounding box center [871, 433] width 316 height 33
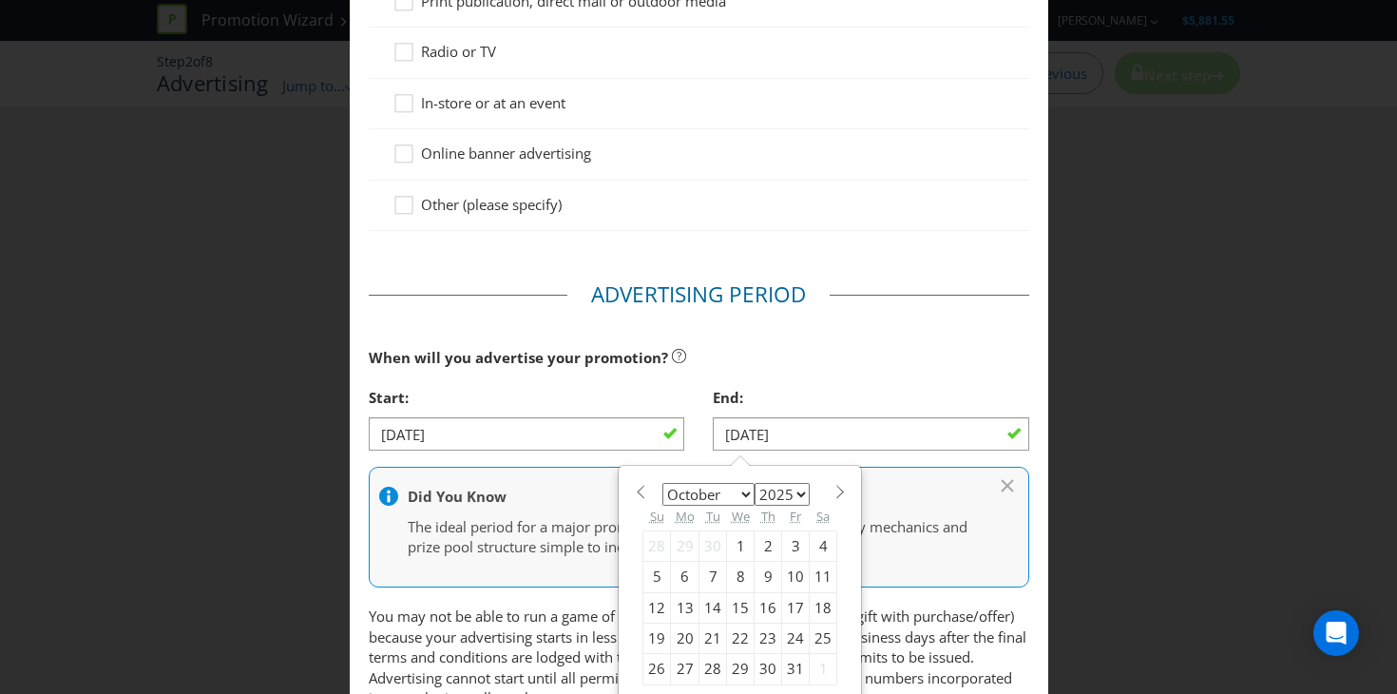
click at [738, 565] on div "8" at bounding box center [741, 577] width 28 height 30
type input "[DATE]"
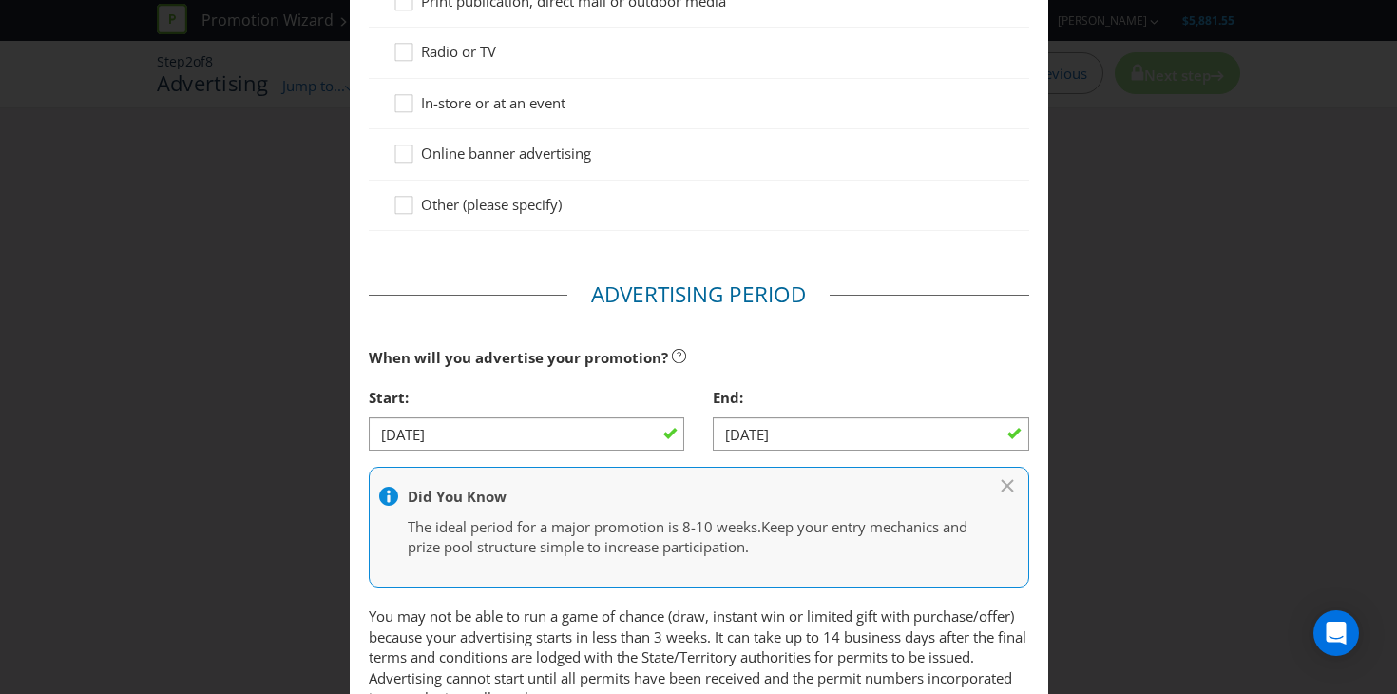
click at [881, 315] on fieldset "Advertising Period When will you advertise your promotion? Start: [DATE] End: […" at bounding box center [699, 498] width 660 height 439
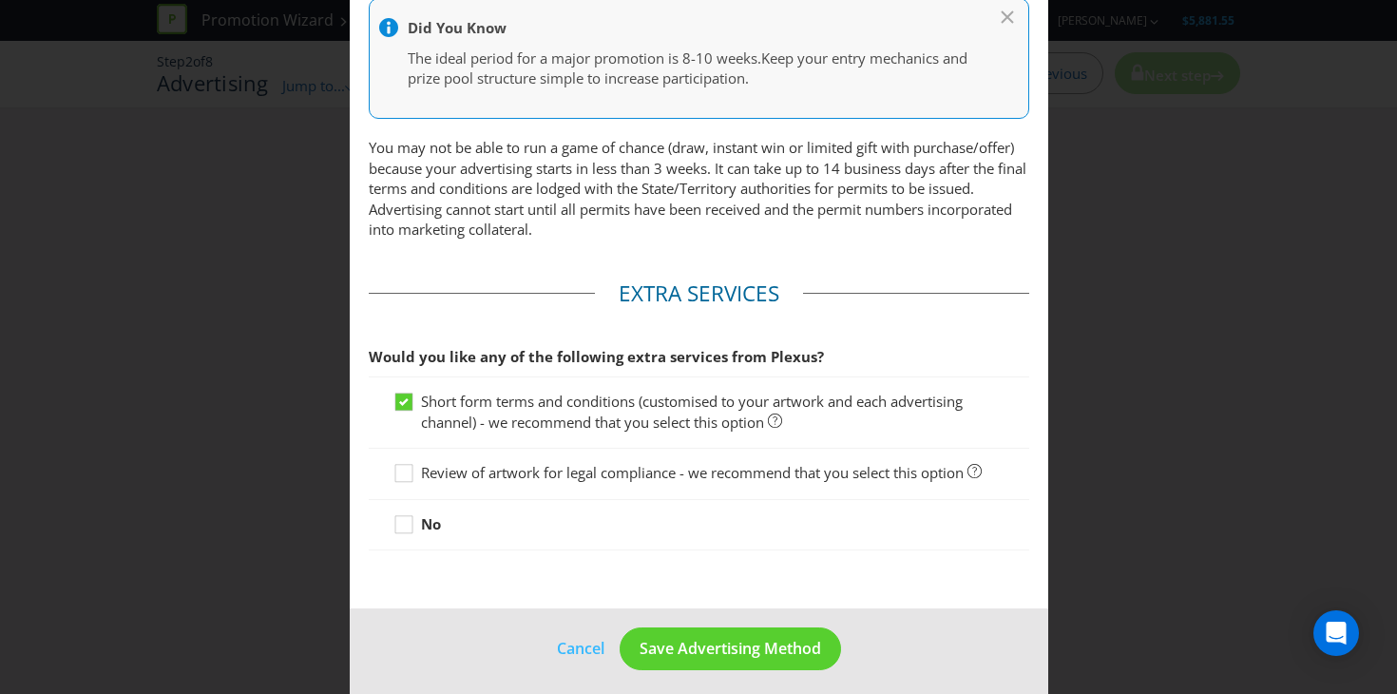
scroll to position [870, 0]
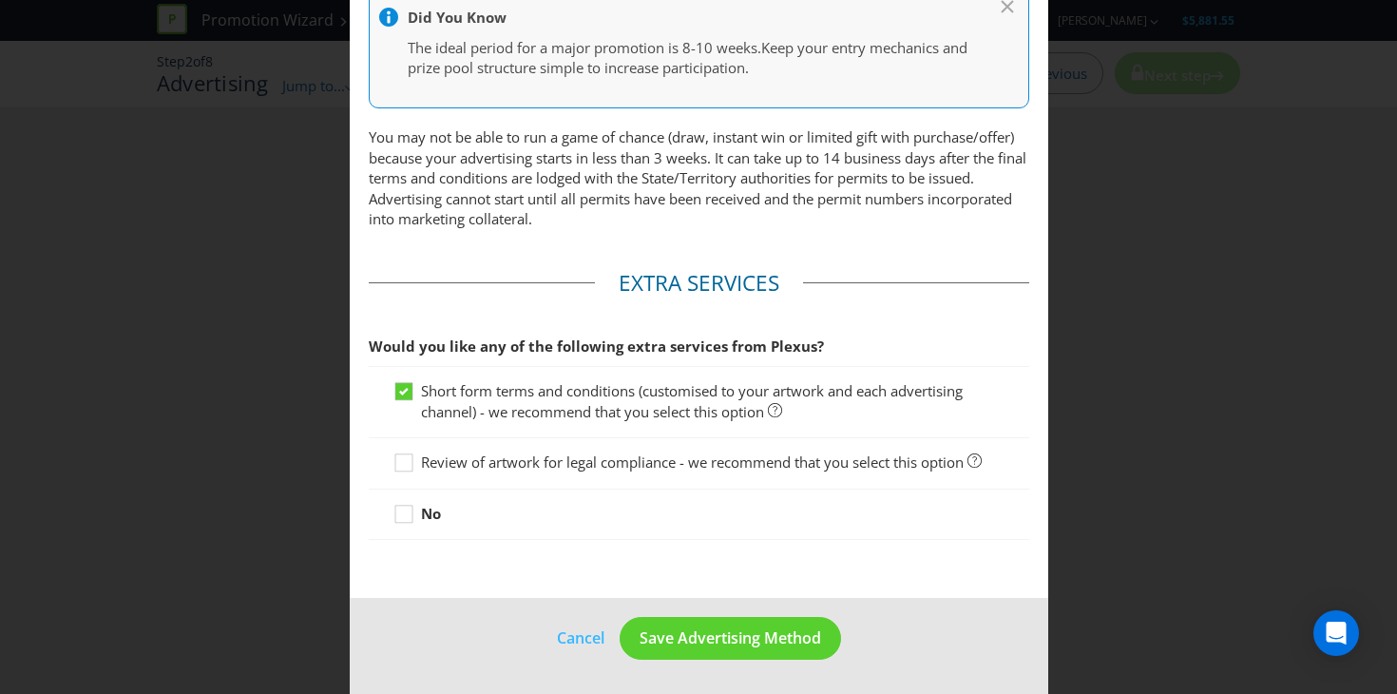
click at [582, 404] on span "Short form terms and conditions (customised to your artwork and each advertisin…" at bounding box center [692, 400] width 542 height 39
click at [0, 0] on input "Short form terms and conditions (customised to your artwork and each advertisin…" at bounding box center [0, 0] width 0 height 0
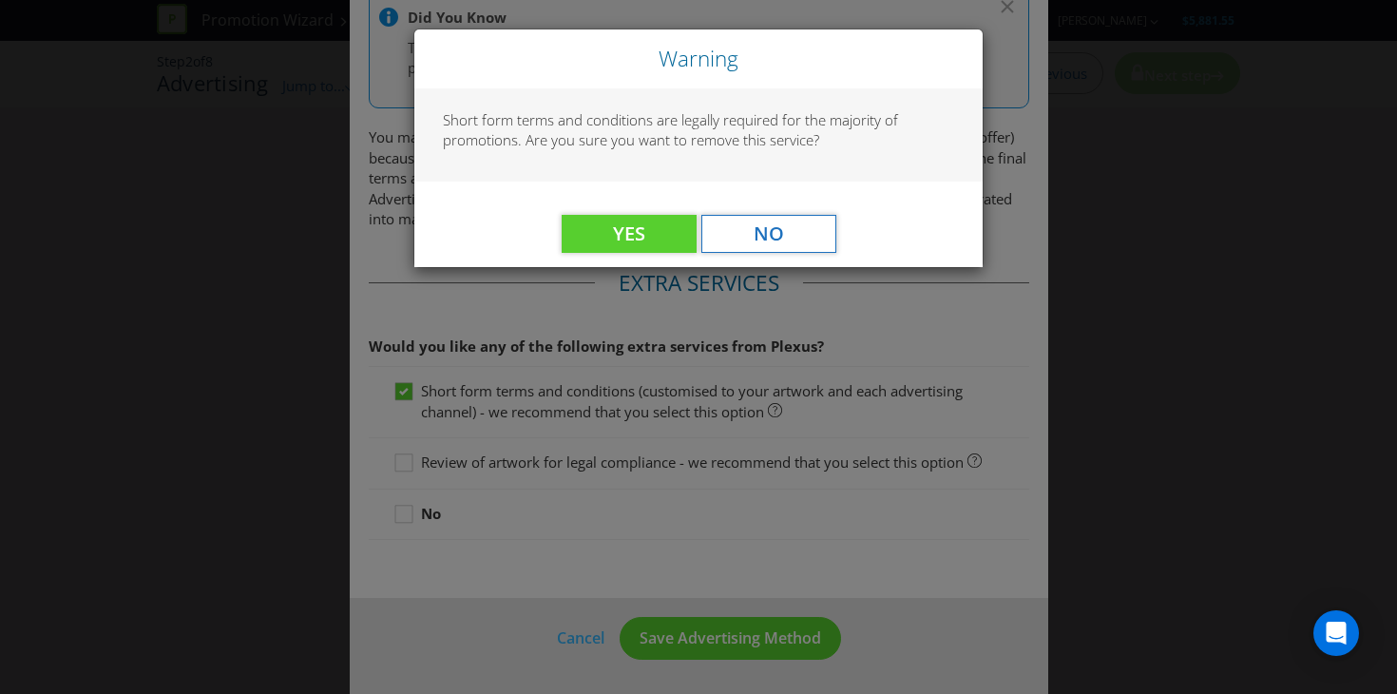
click at [695, 499] on div "Warning Short form terms and conditions are legally required for the majority o…" at bounding box center [698, 347] width 1397 height 694
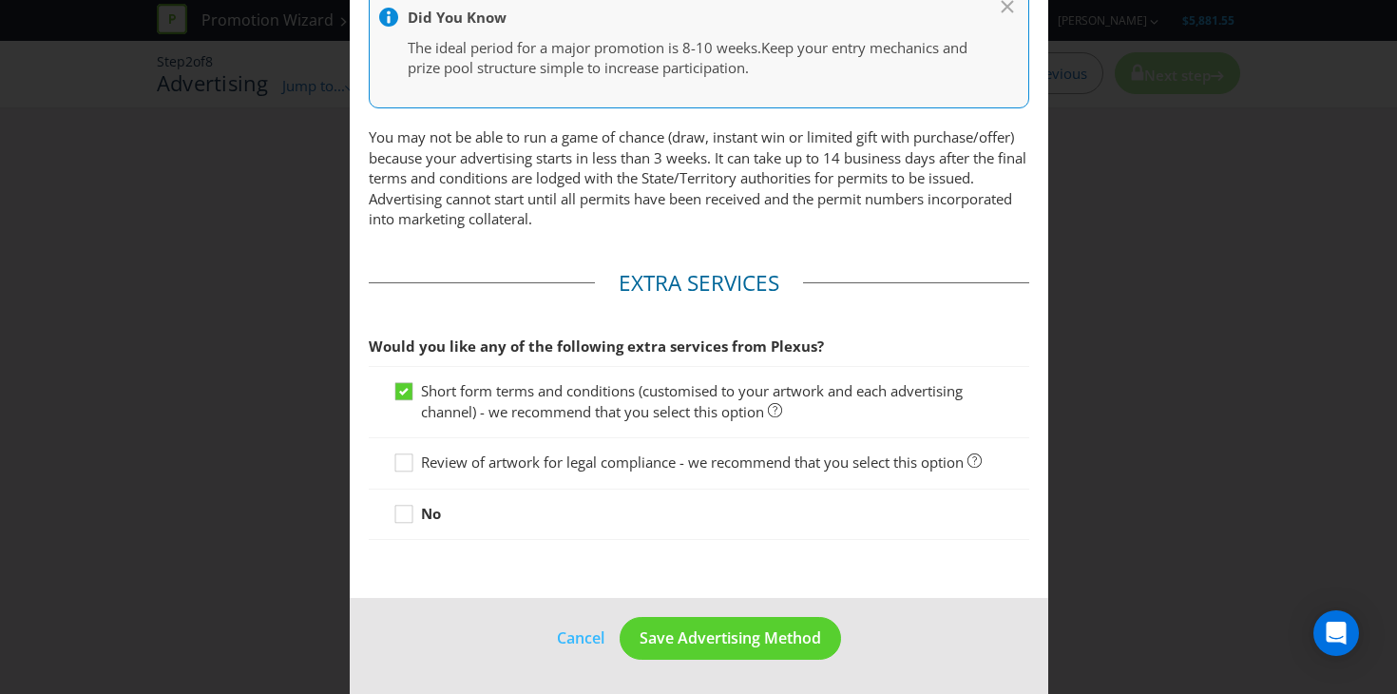
click at [438, 512] on strong "No" at bounding box center [431, 513] width 20 height 19
click at [0, 0] on input "No" at bounding box center [0, 0] width 0 height 0
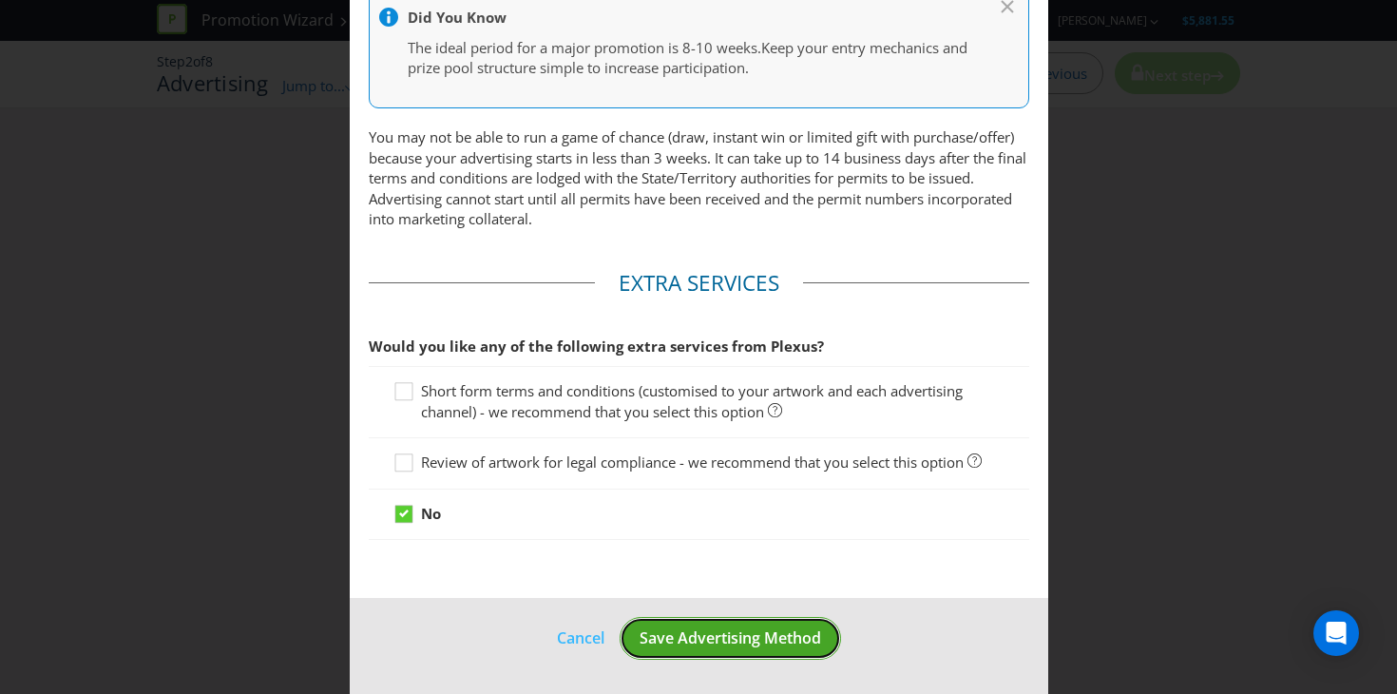
click at [744, 647] on span "Save Advertising Method" at bounding box center [730, 637] width 181 height 21
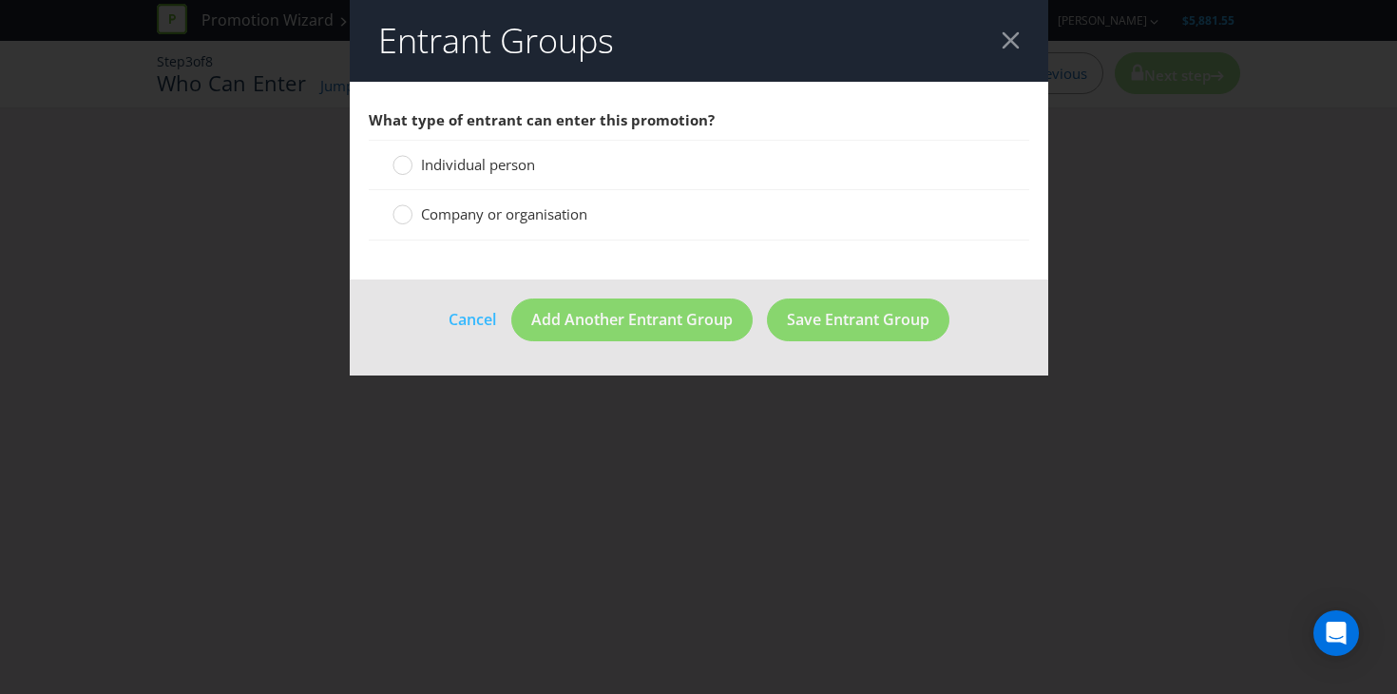
click at [503, 169] on span "Individual person" at bounding box center [478, 164] width 114 height 19
click at [0, 0] on input "Individual person" at bounding box center [0, 0] width 0 height 0
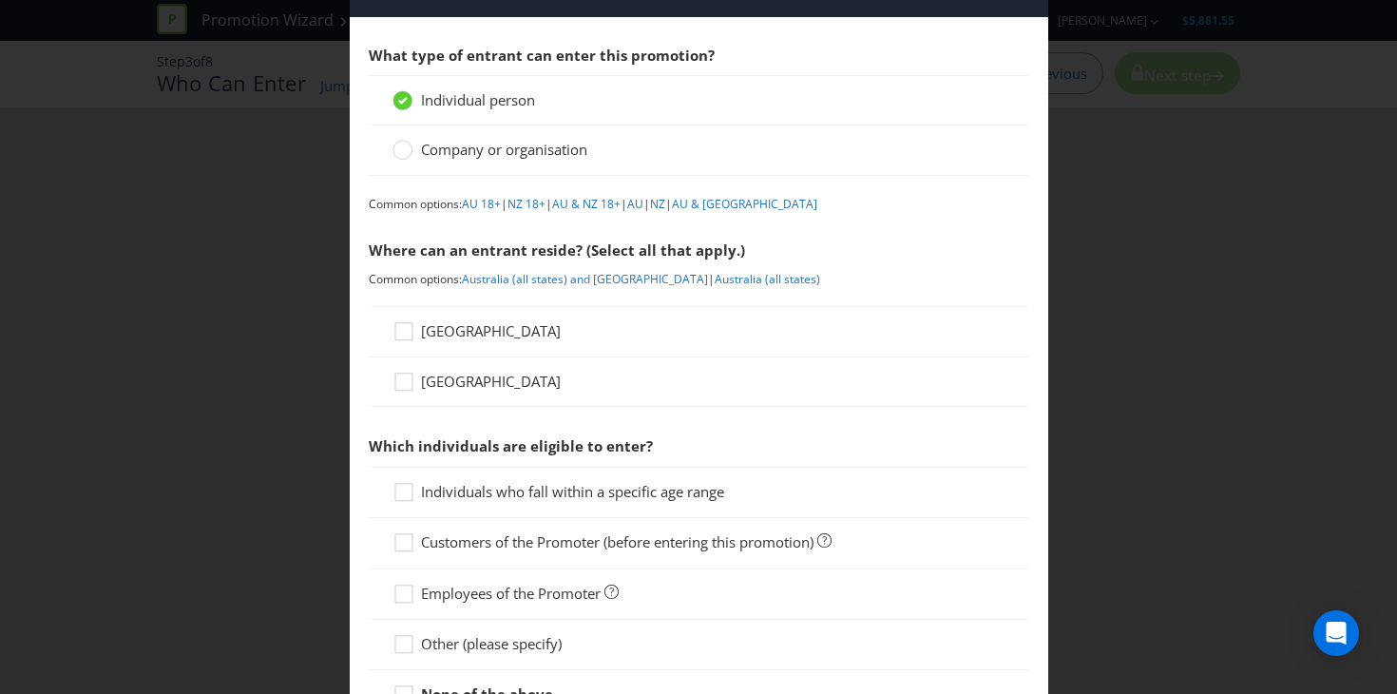
scroll to position [74, 0]
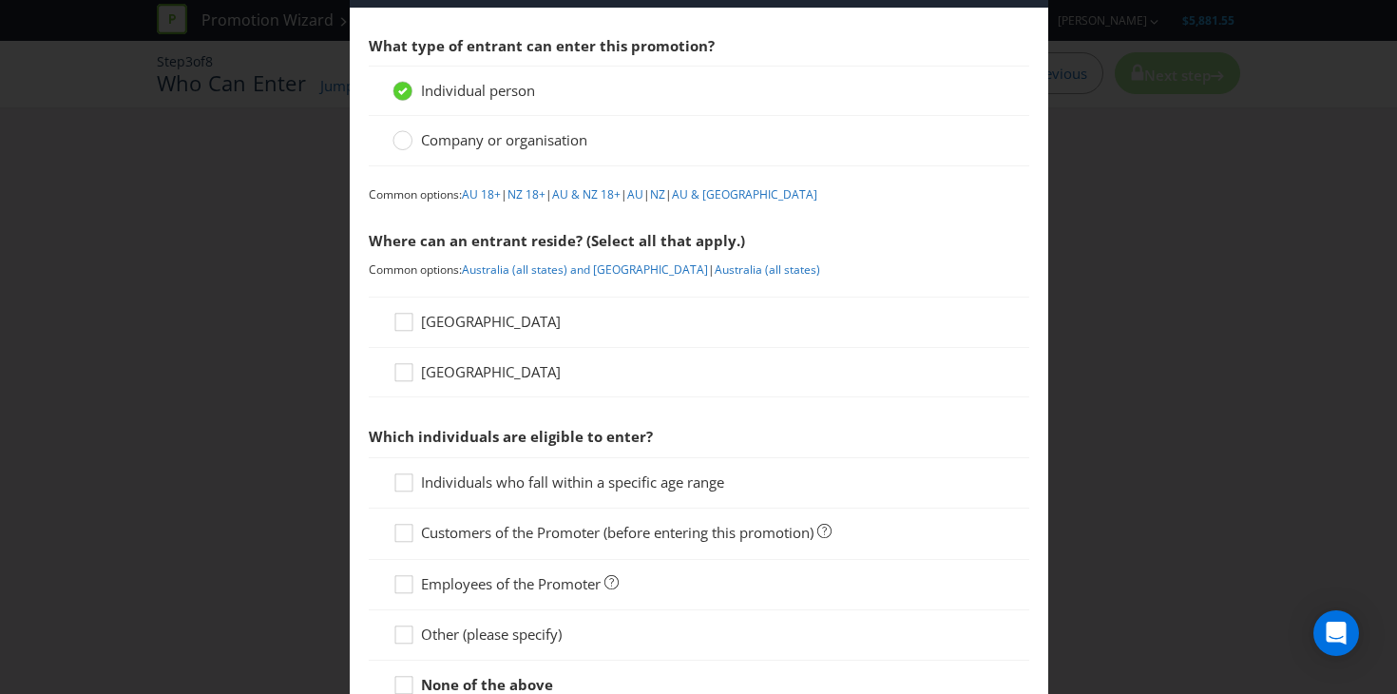
click at [443, 321] on span "[GEOGRAPHIC_DATA]" at bounding box center [491, 321] width 140 height 19
click at [0, 0] on input "[GEOGRAPHIC_DATA]" at bounding box center [0, 0] width 0 height 0
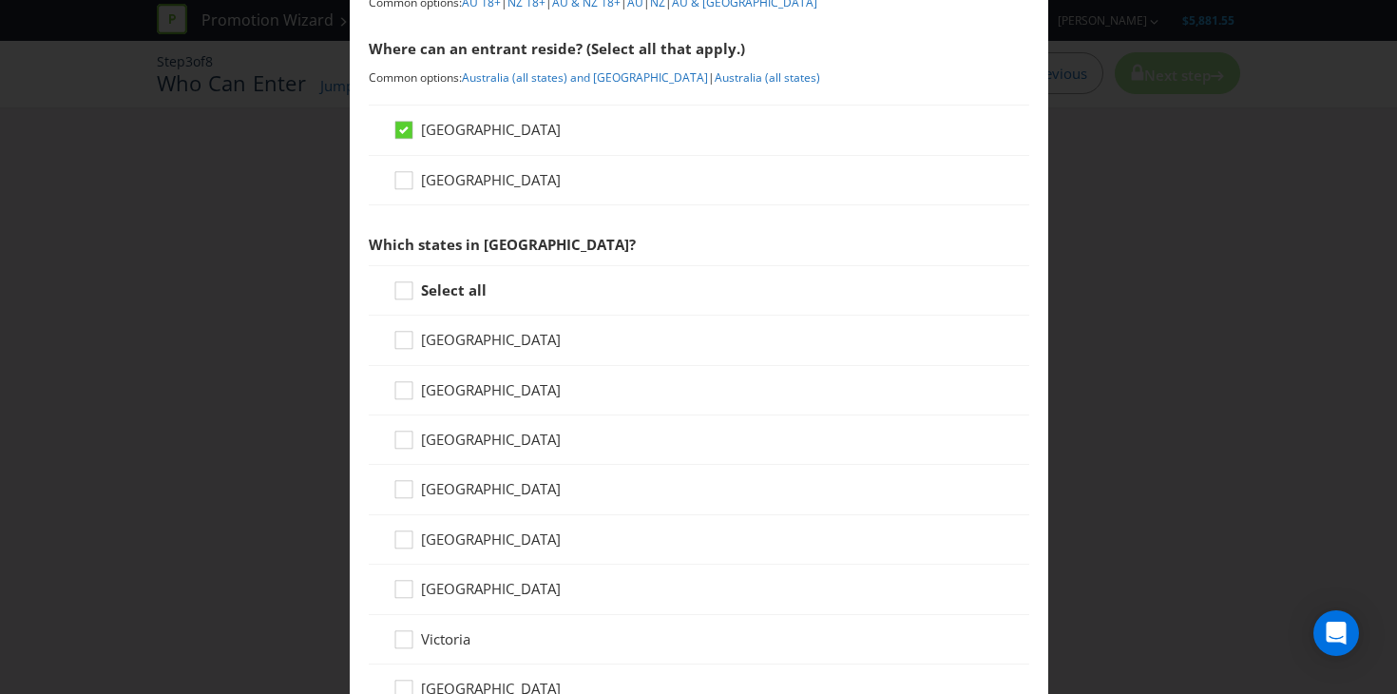
scroll to position [266, 0]
click at [528, 345] on span "[GEOGRAPHIC_DATA]" at bounding box center [491, 339] width 140 height 19
click at [0, 0] on input "[GEOGRAPHIC_DATA]" at bounding box center [0, 0] width 0 height 0
click at [514, 405] on div "[GEOGRAPHIC_DATA]" at bounding box center [699, 390] width 660 height 49
click at [506, 395] on span "[GEOGRAPHIC_DATA]" at bounding box center [491, 389] width 140 height 19
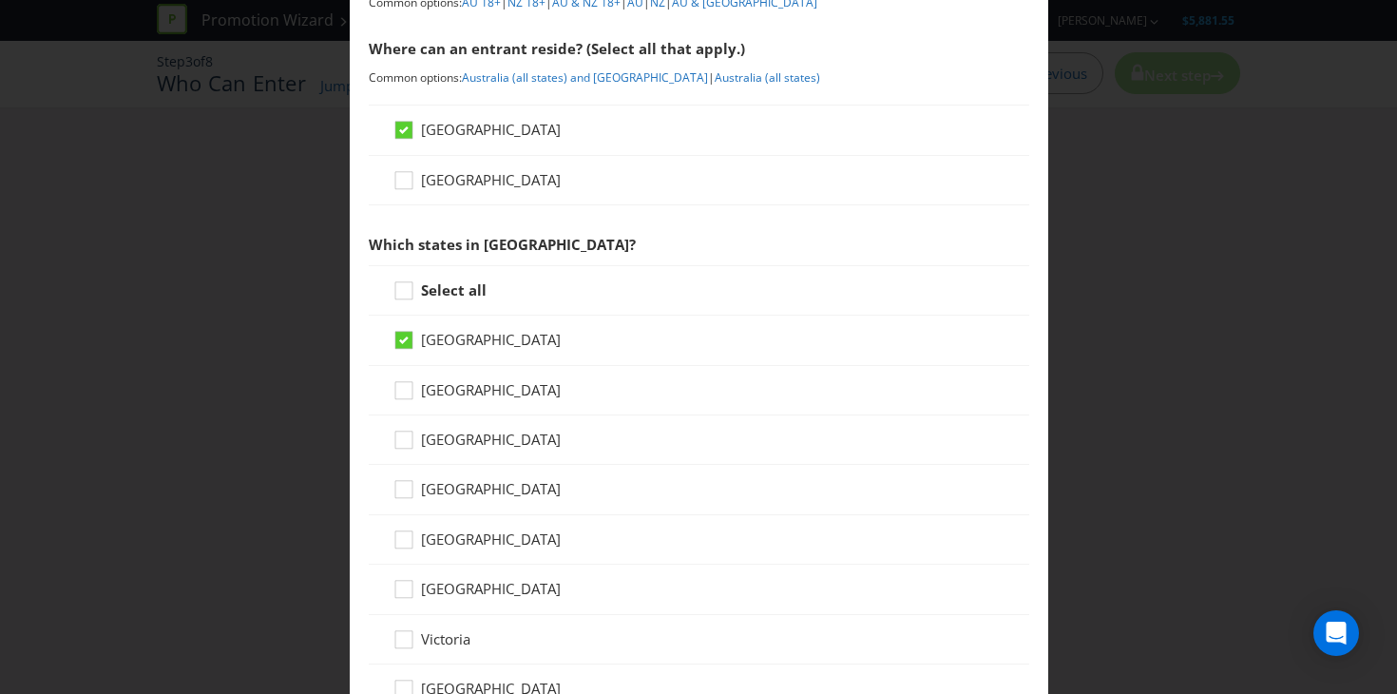
click at [0, 0] on input "[GEOGRAPHIC_DATA]" at bounding box center [0, 0] width 0 height 0
click at [475, 485] on span "[GEOGRAPHIC_DATA]" at bounding box center [491, 488] width 140 height 19
click at [0, 0] on input "[GEOGRAPHIC_DATA]" at bounding box center [0, 0] width 0 height 0
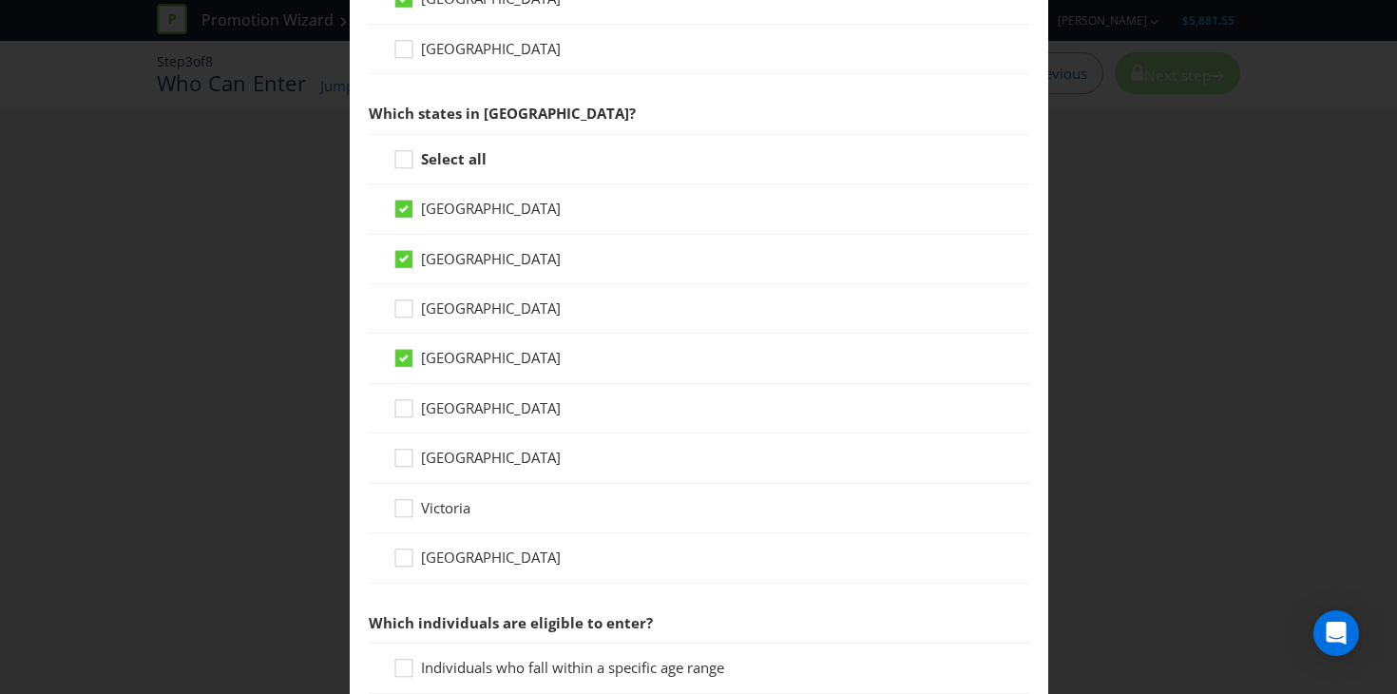
scroll to position [408, 0]
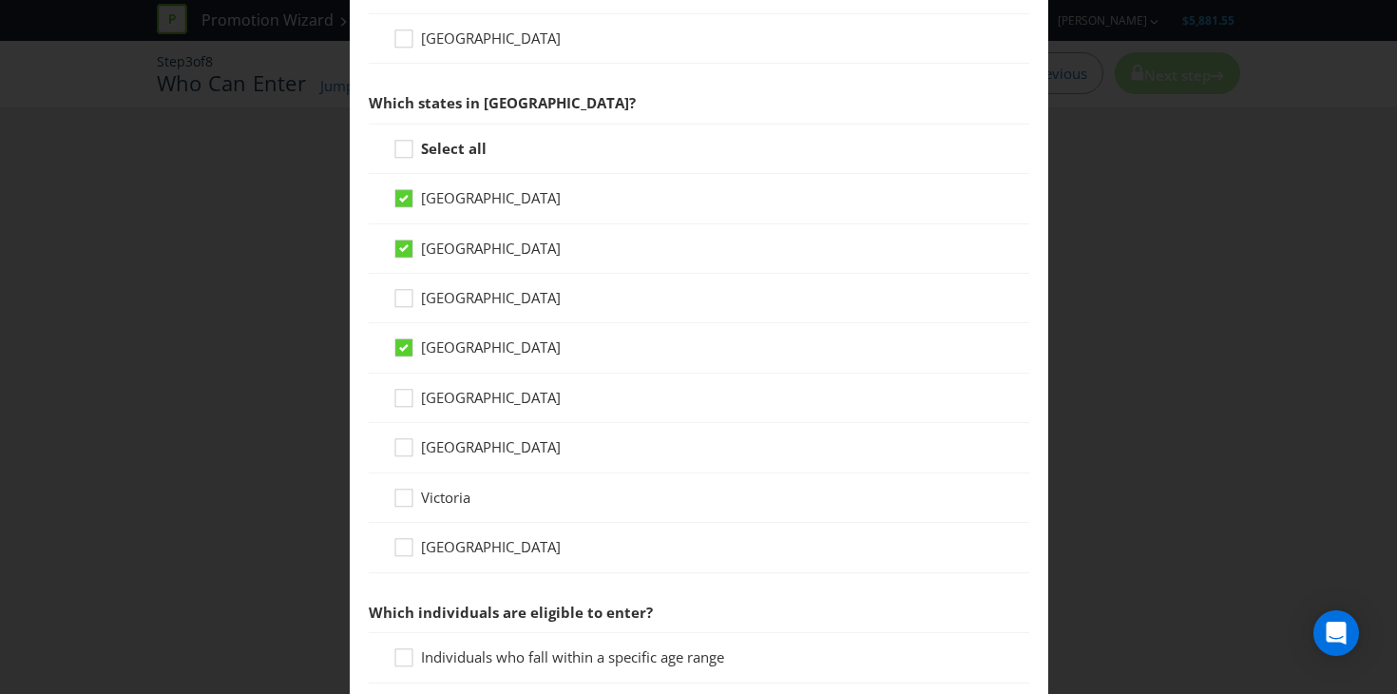
click at [487, 418] on div "[GEOGRAPHIC_DATA]" at bounding box center [699, 397] width 660 height 49
click at [469, 403] on span "[GEOGRAPHIC_DATA]" at bounding box center [491, 397] width 140 height 19
click at [0, 0] on input "[GEOGRAPHIC_DATA]" at bounding box center [0, 0] width 0 height 0
click at [463, 443] on span "[GEOGRAPHIC_DATA]" at bounding box center [491, 446] width 140 height 19
click at [0, 0] on input "[GEOGRAPHIC_DATA]" at bounding box center [0, 0] width 0 height 0
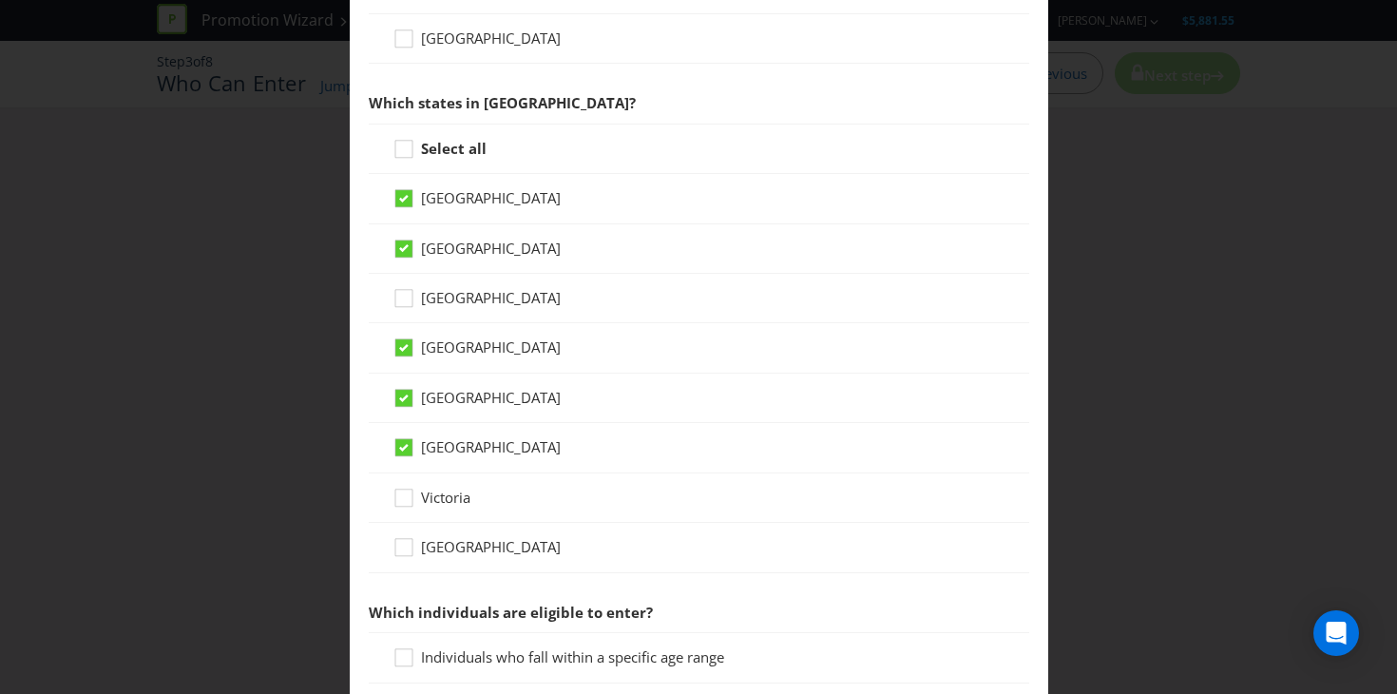
click at [457, 483] on div "Victoria" at bounding box center [699, 497] width 660 height 49
click at [453, 492] on span "Victoria" at bounding box center [445, 496] width 49 height 19
click at [0, 0] on input "Victoria" at bounding box center [0, 0] width 0 height 0
click at [456, 524] on div "[GEOGRAPHIC_DATA]" at bounding box center [699, 547] width 660 height 49
click at [452, 545] on span "[GEOGRAPHIC_DATA]" at bounding box center [491, 546] width 140 height 19
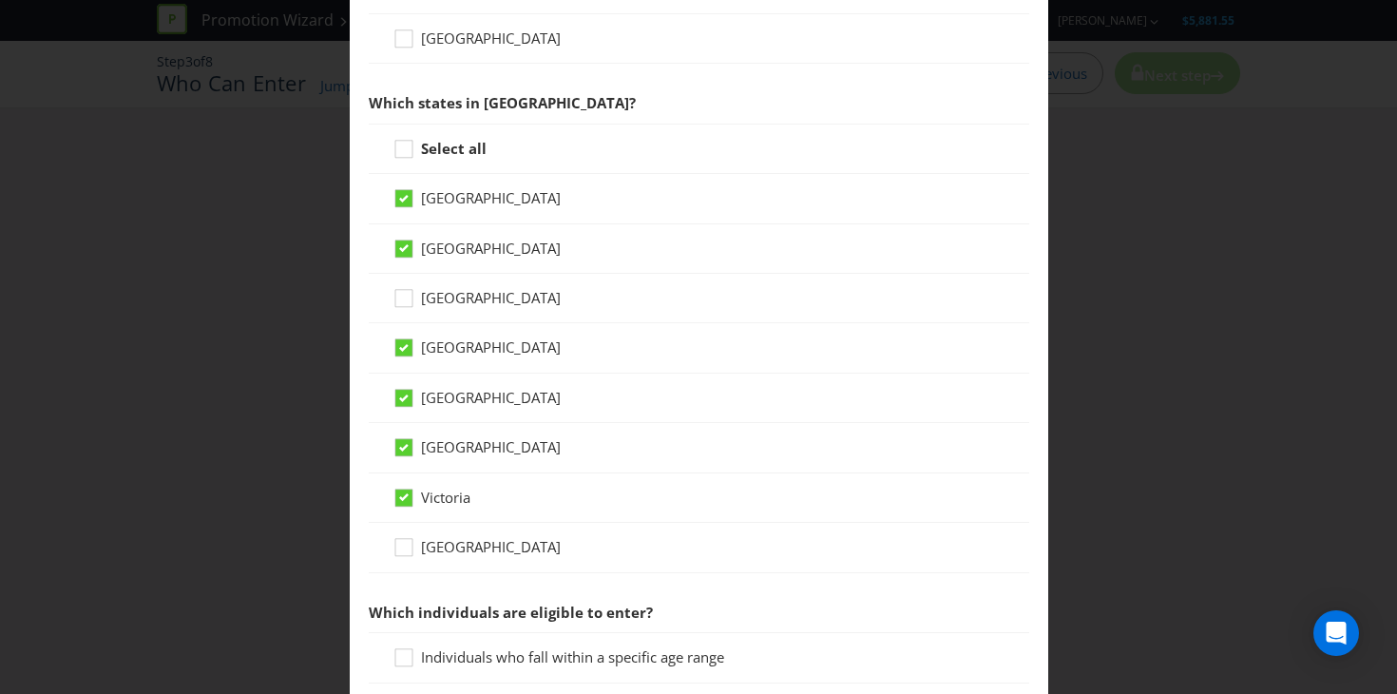
click at [0, 0] on input "[GEOGRAPHIC_DATA]" at bounding box center [0, 0] width 0 height 0
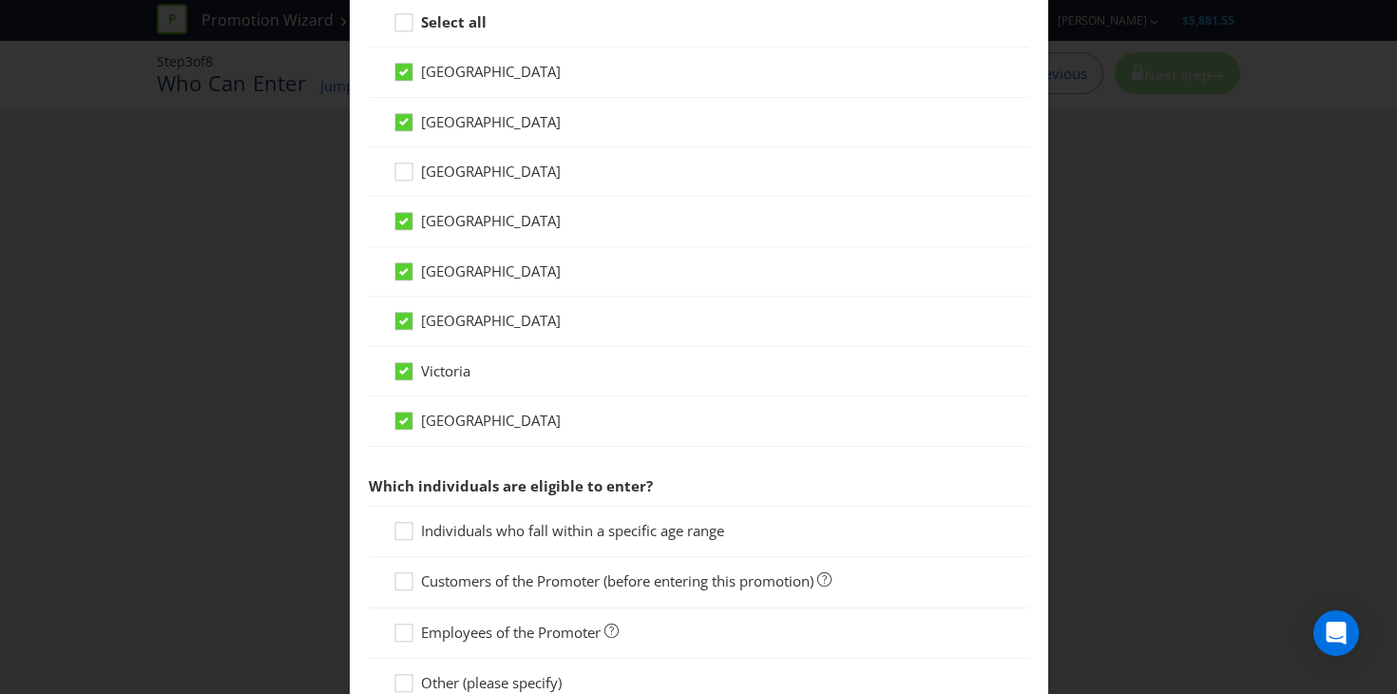
click at [457, 525] on span "Individuals who fall within a specific age range" at bounding box center [572, 530] width 303 height 19
click at [0, 0] on input "Individuals who fall within a specific age range" at bounding box center [0, 0] width 0 height 0
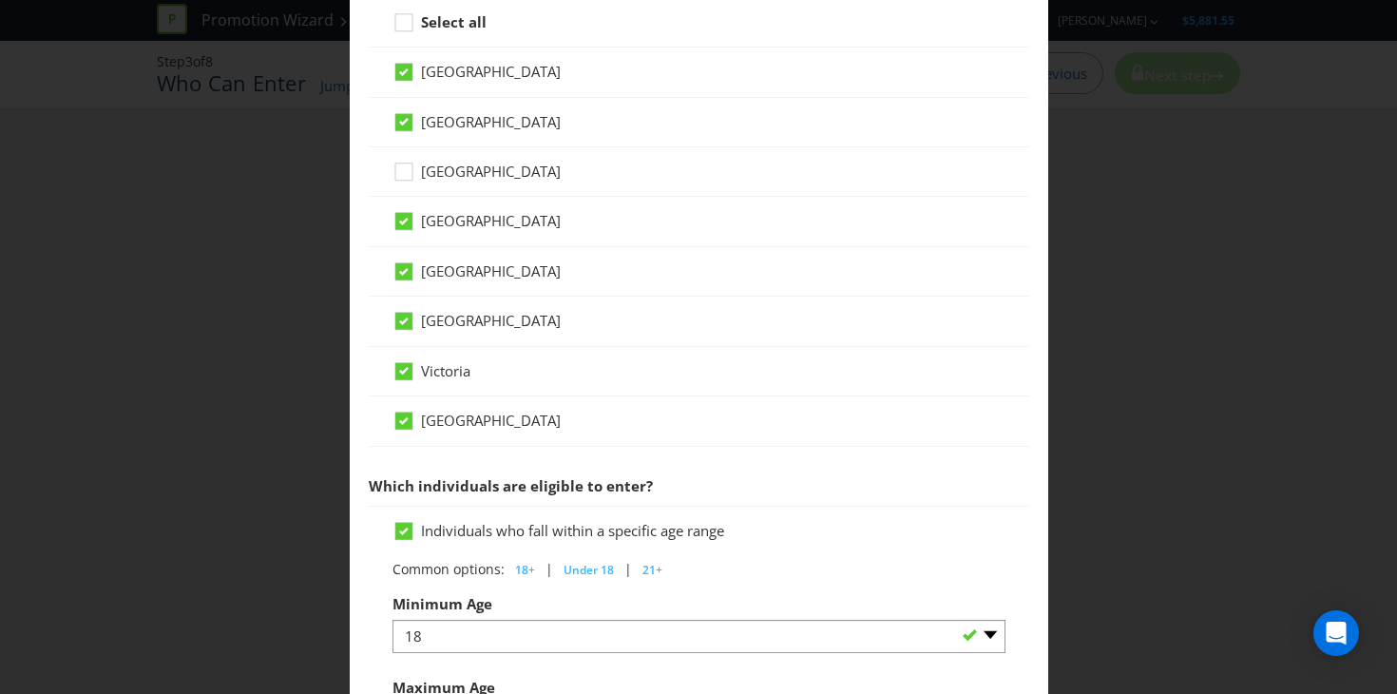
scroll to position [710, 0]
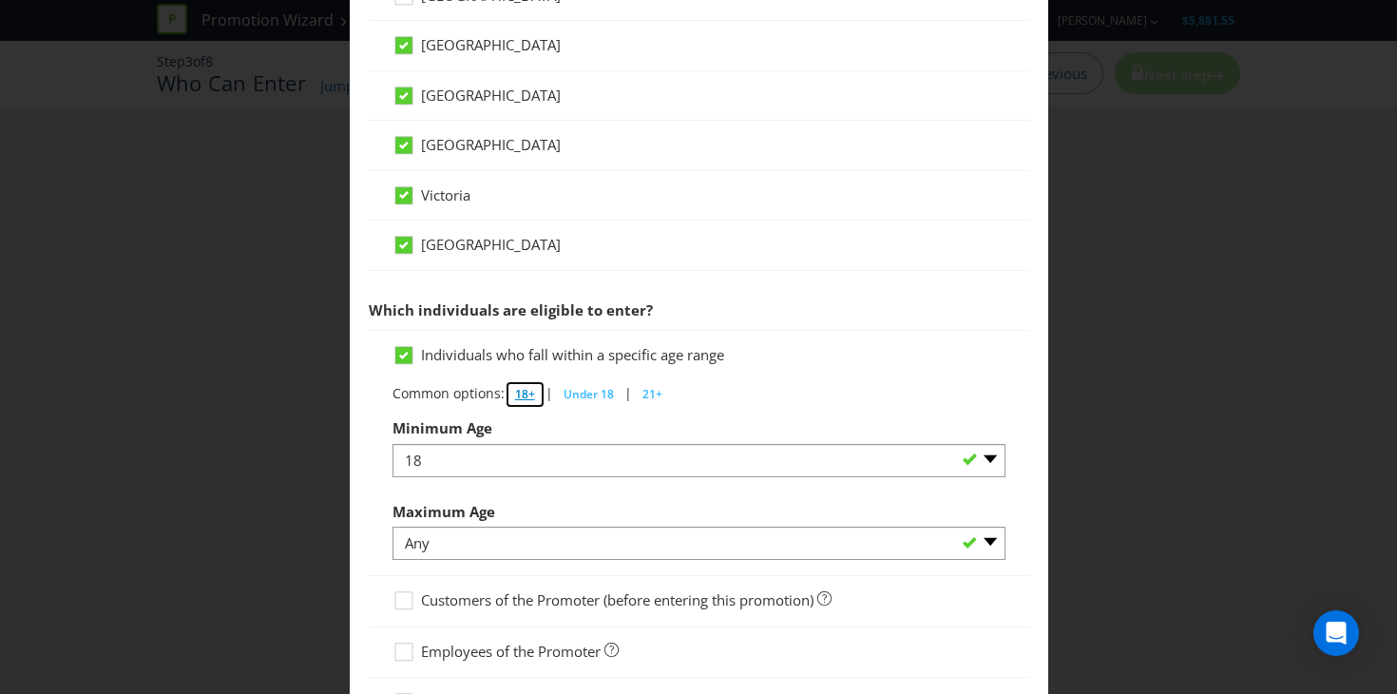
click at [527, 396] on span "18+" at bounding box center [525, 394] width 20 height 16
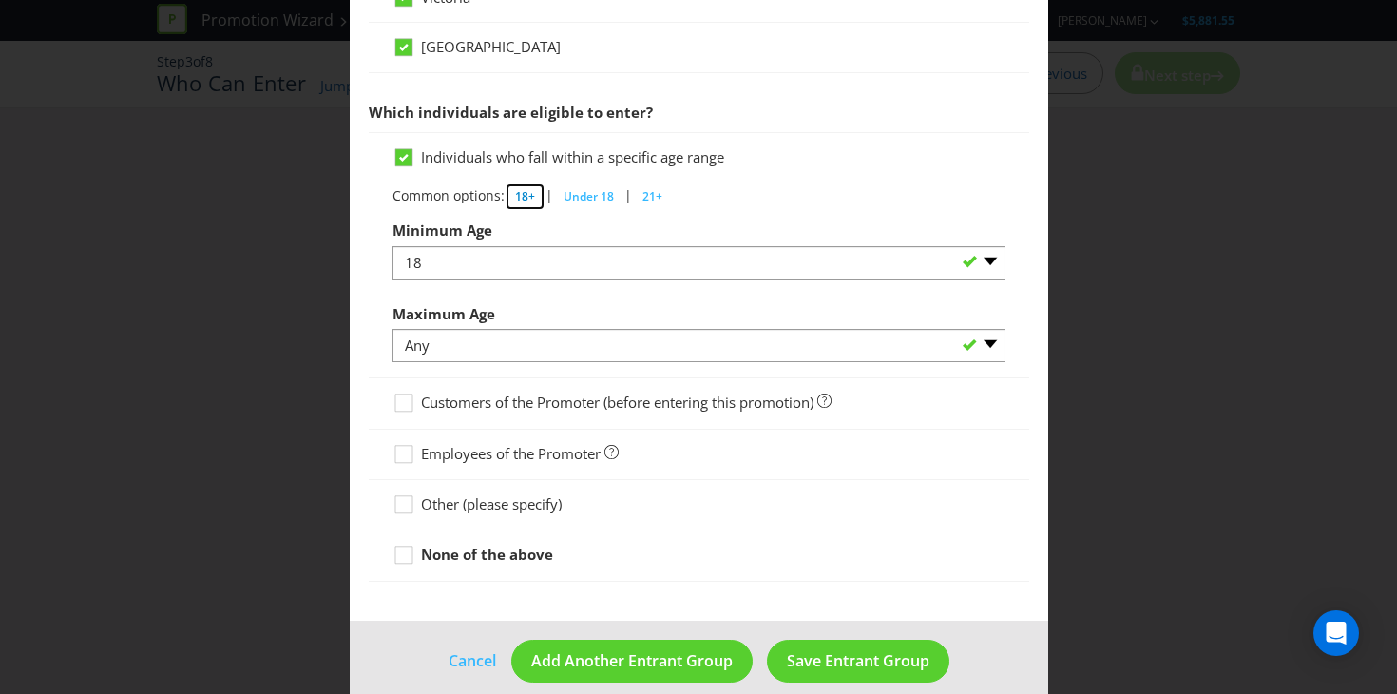
scroll to position [930, 0]
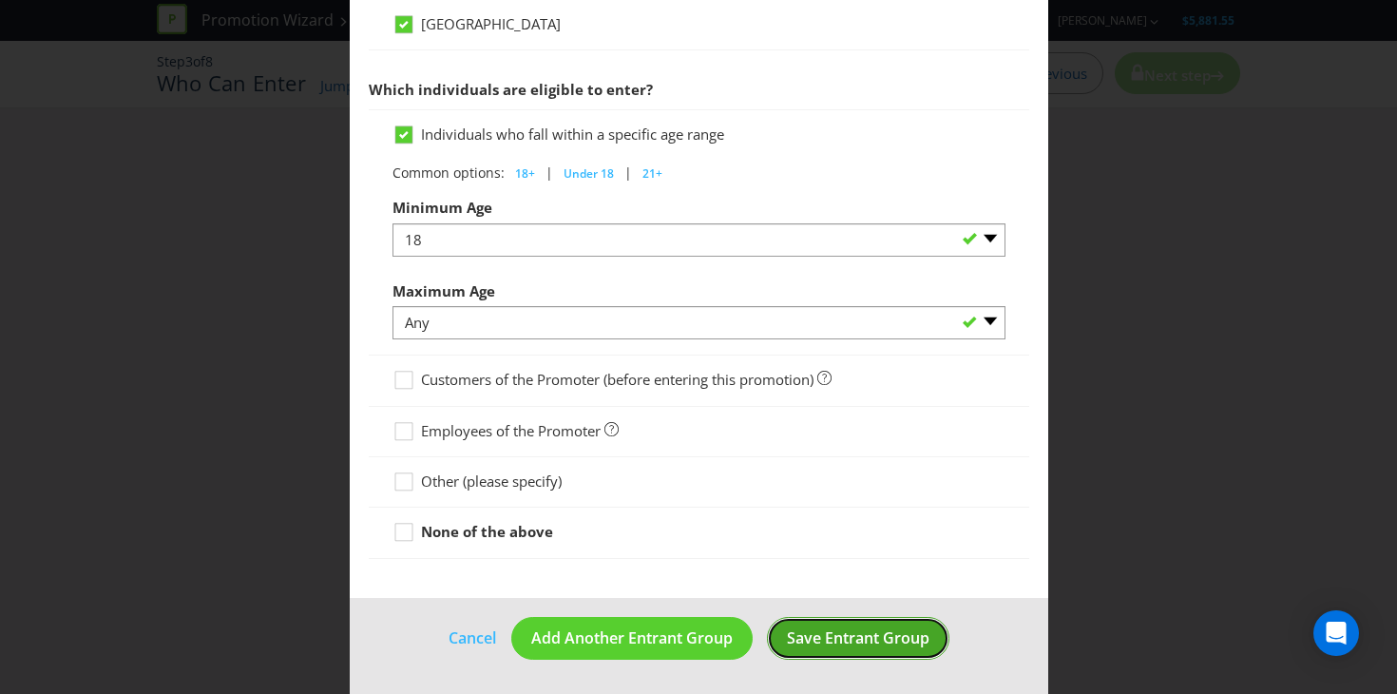
click at [829, 650] on button "Save Entrant Group" at bounding box center [858, 638] width 182 height 43
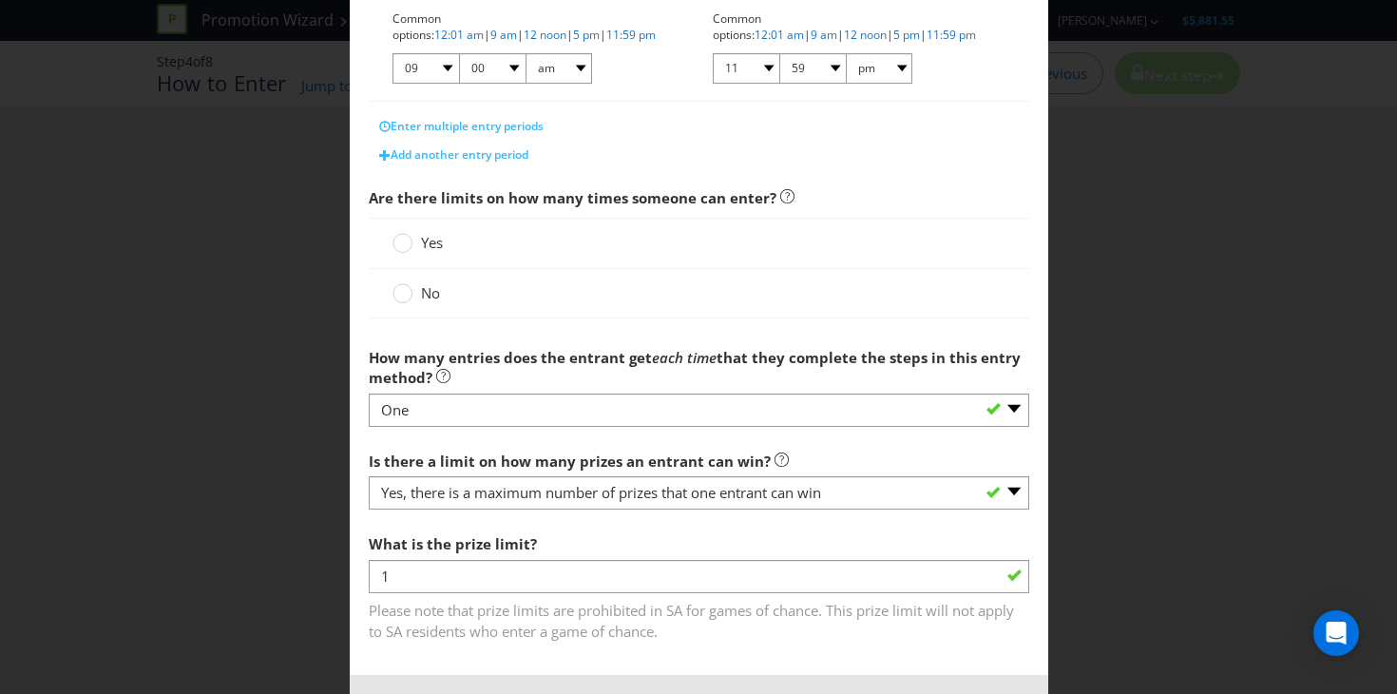
scroll to position [503, 0]
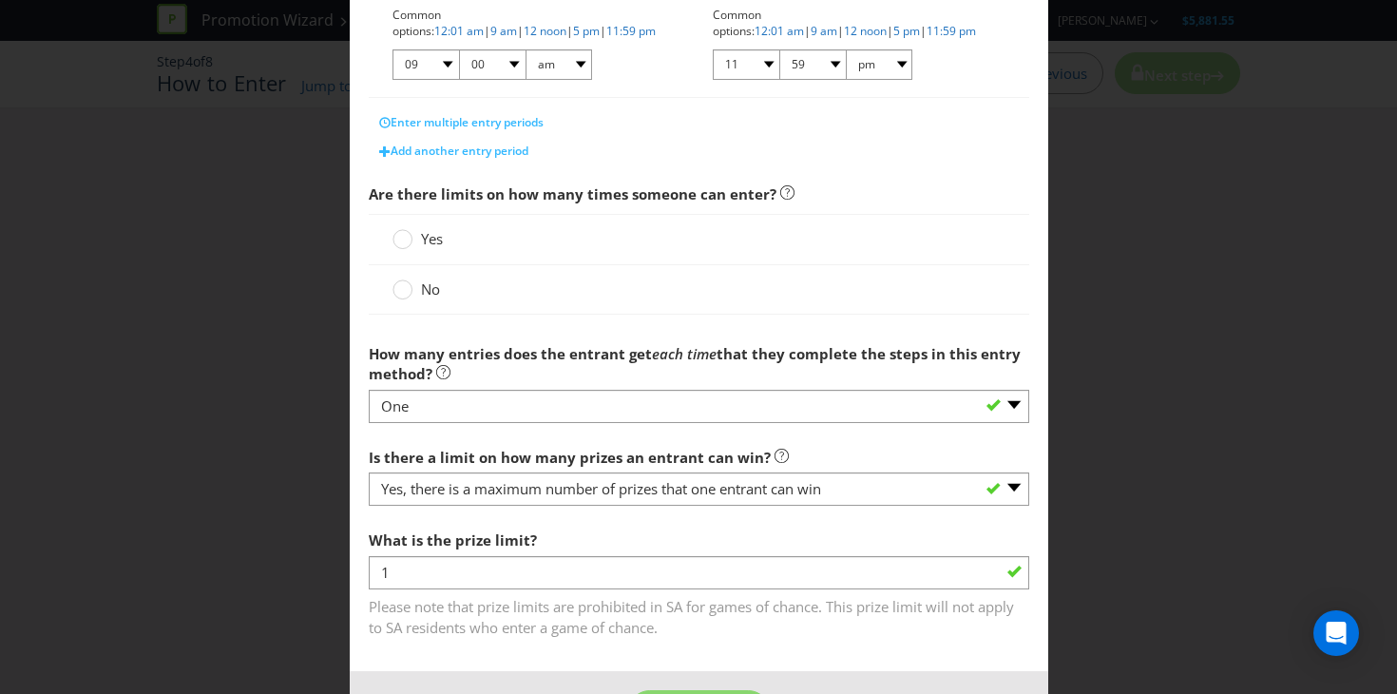
click at [417, 286] on label "No" at bounding box center [417, 289] width 51 height 20
click at [0, 0] on input "No" at bounding box center [0, 0] width 0 height 0
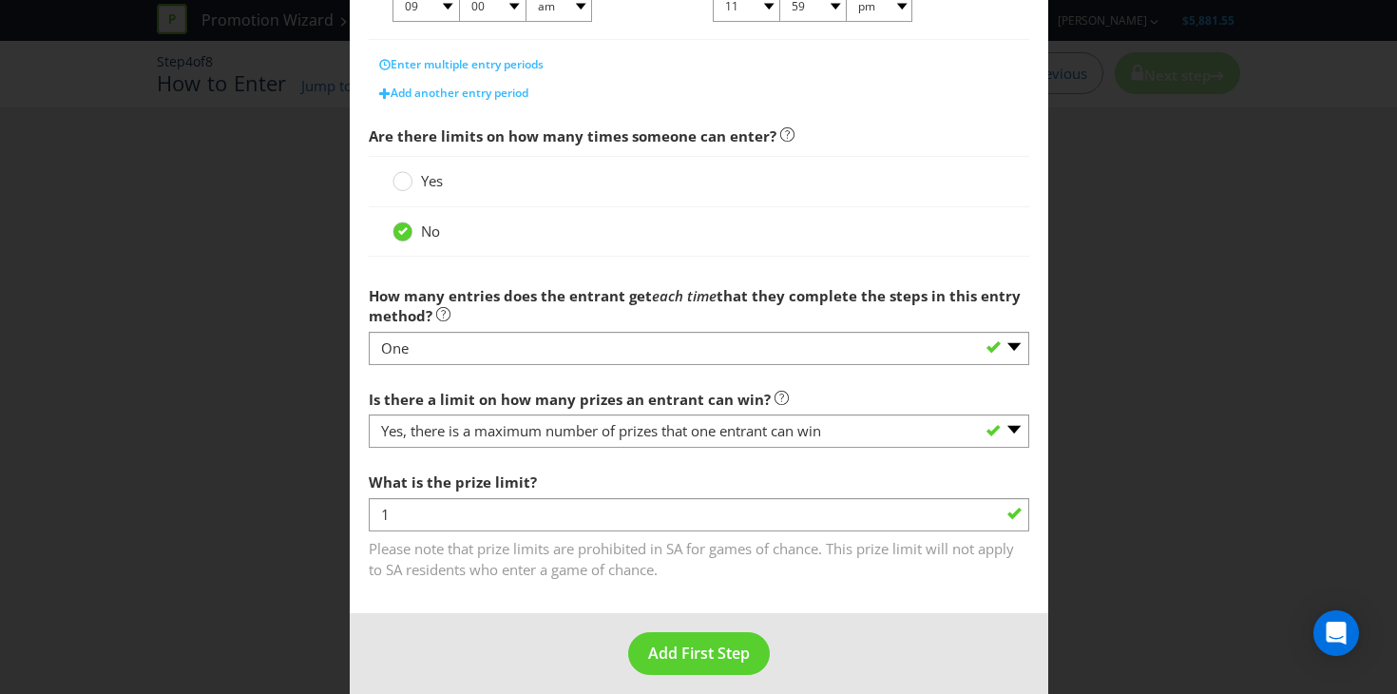
scroll to position [576, 0]
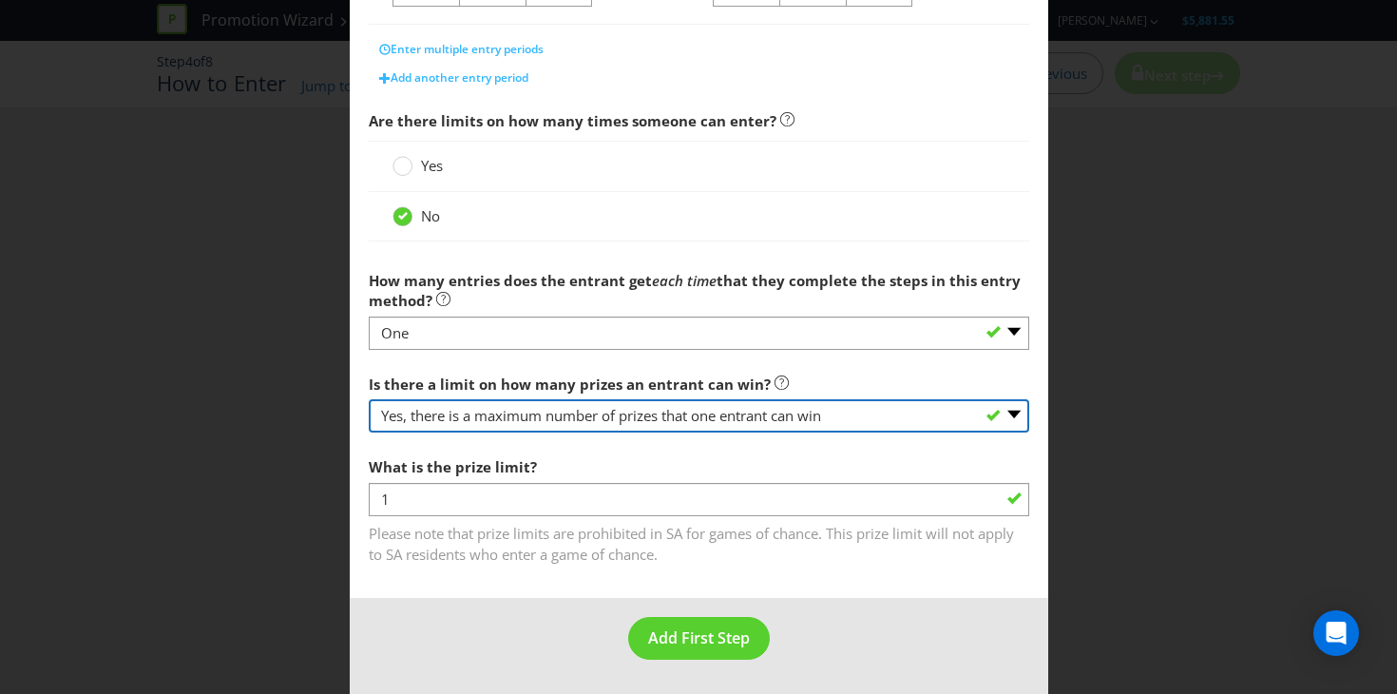
click at [886, 422] on select "-- Please select -- Yes, there is a maximum number of prizes that one entrant c…" at bounding box center [699, 415] width 660 height 33
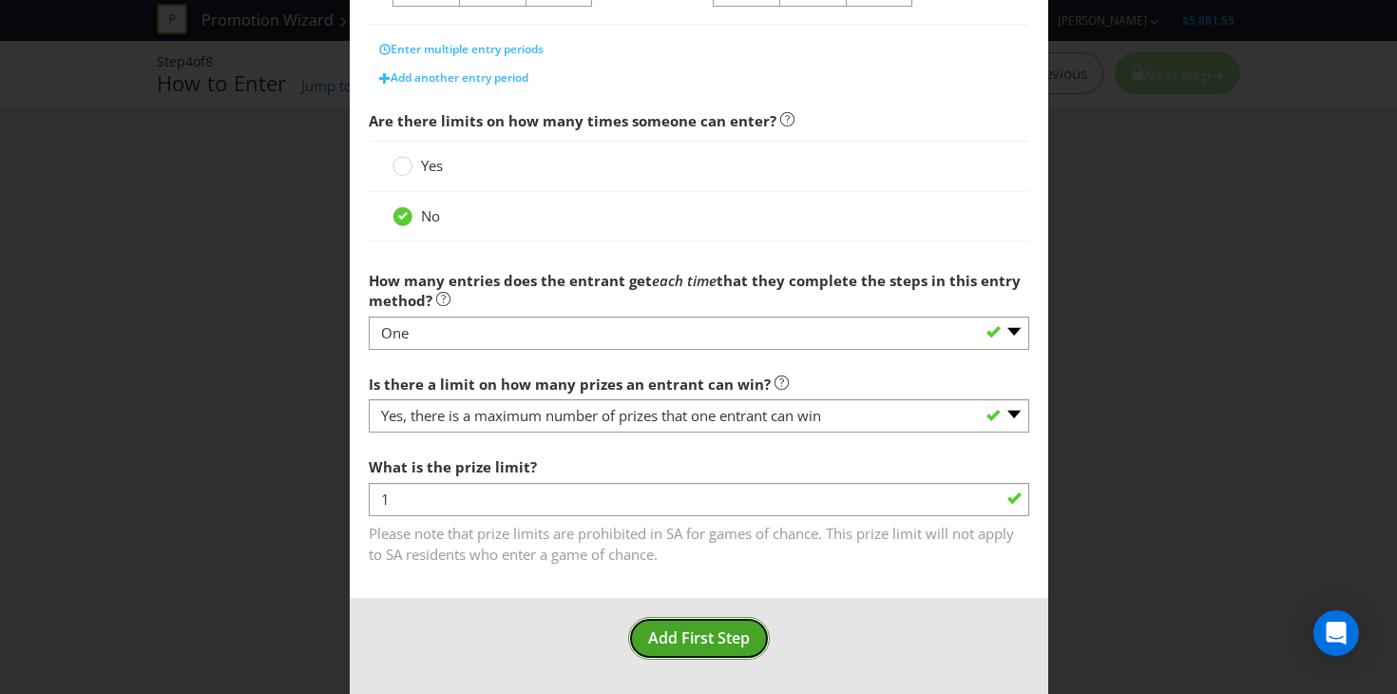
click at [692, 639] on span "Add First Step" at bounding box center [699, 637] width 102 height 21
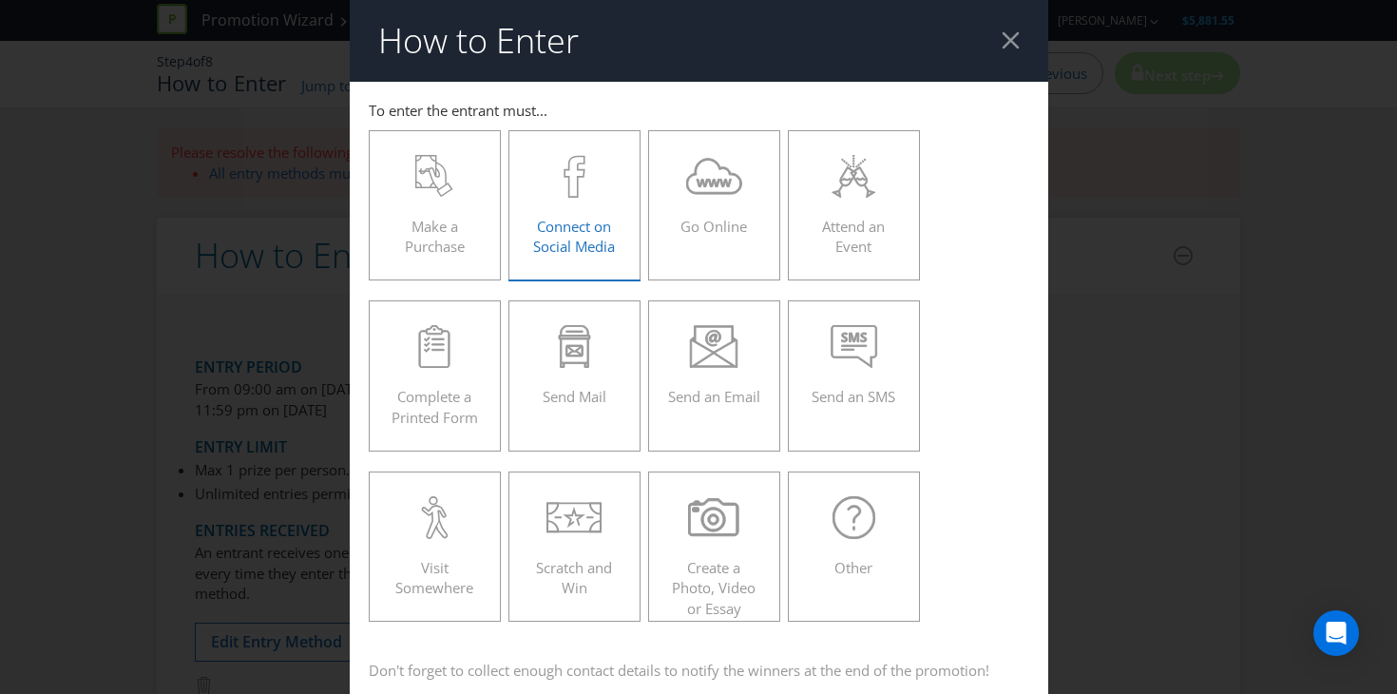
click at [589, 218] on span "Connect on Social Media" at bounding box center [574, 236] width 82 height 39
click at [0, 0] on input "Connect on Social Media" at bounding box center [0, 0] width 0 height 0
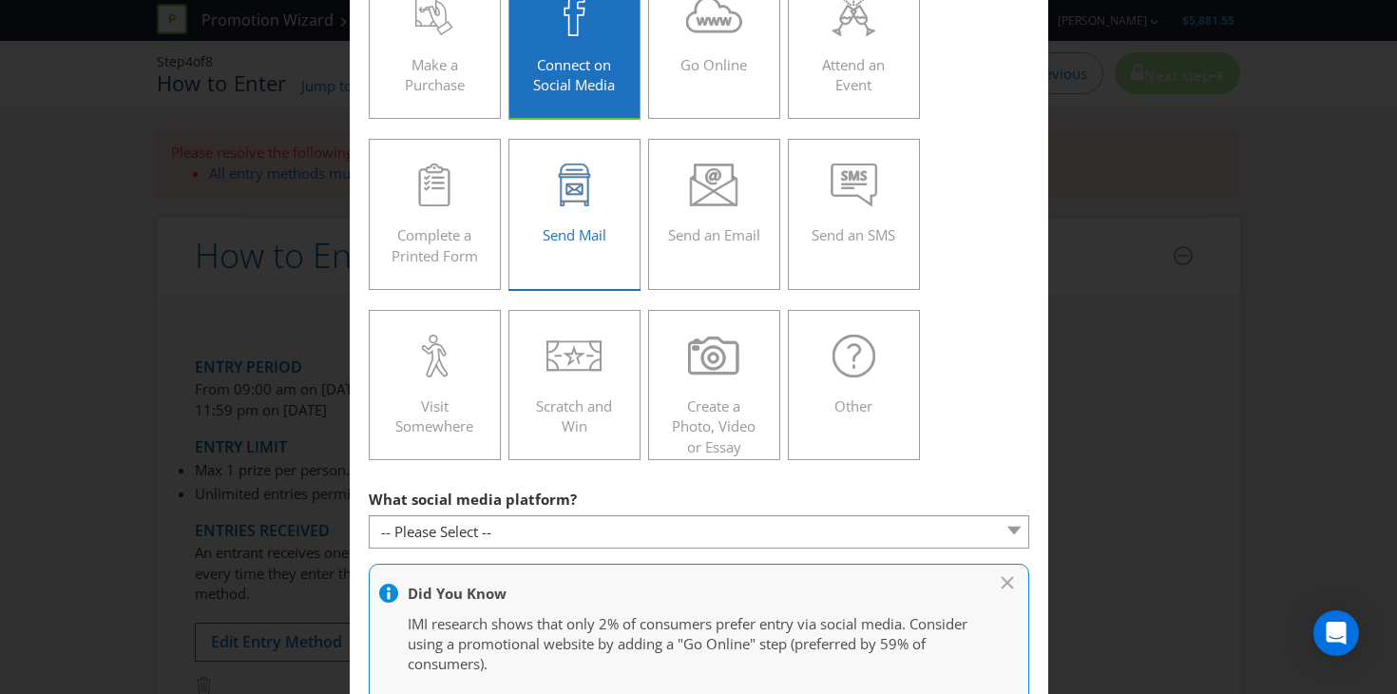
scroll to position [219, 0]
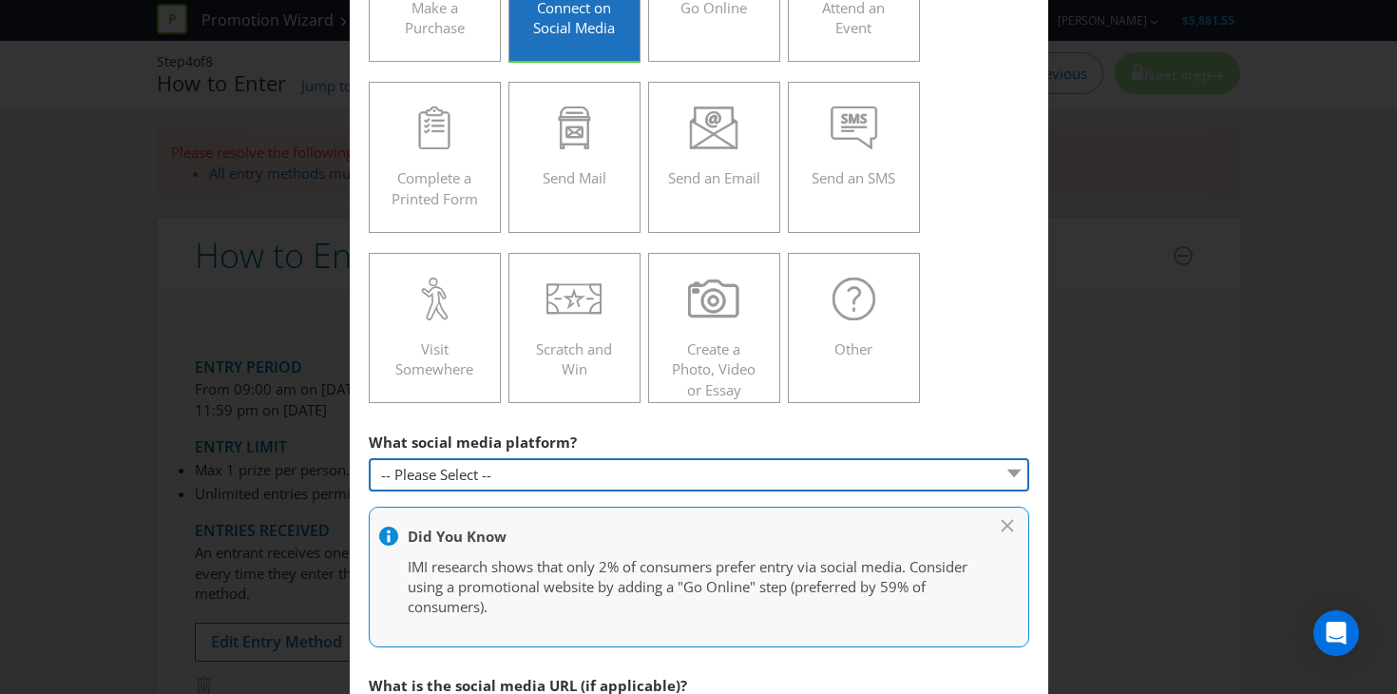
click at [560, 480] on select "-- Please Select -- Facebook X Instagram Snapchat Pinterest Tumblr Youtube Othe…" at bounding box center [699, 474] width 660 height 33
select select "INSTAGRAM"
click at [369, 458] on select "-- Please Select -- Facebook X Instagram Snapchat Pinterest Tumblr Youtube Othe…" at bounding box center [699, 474] width 660 height 33
type input "[DOMAIN_NAME][URL]"
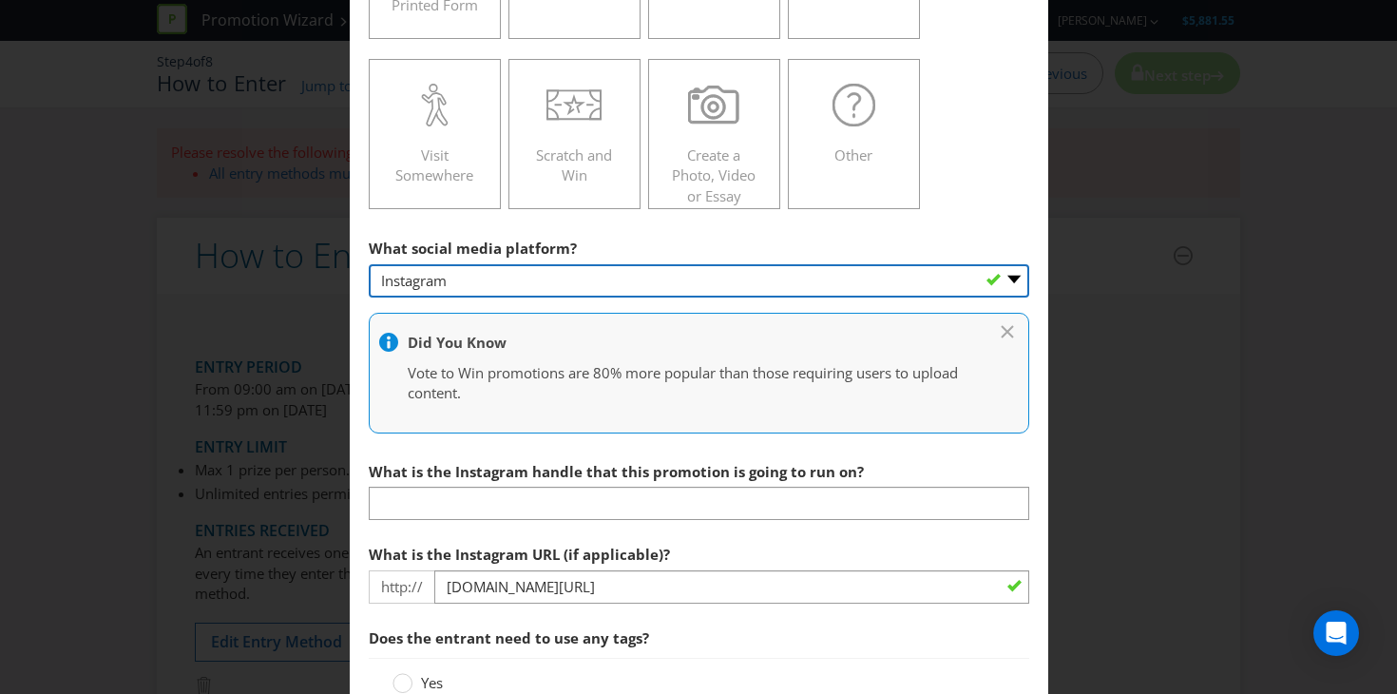
scroll to position [417, 0]
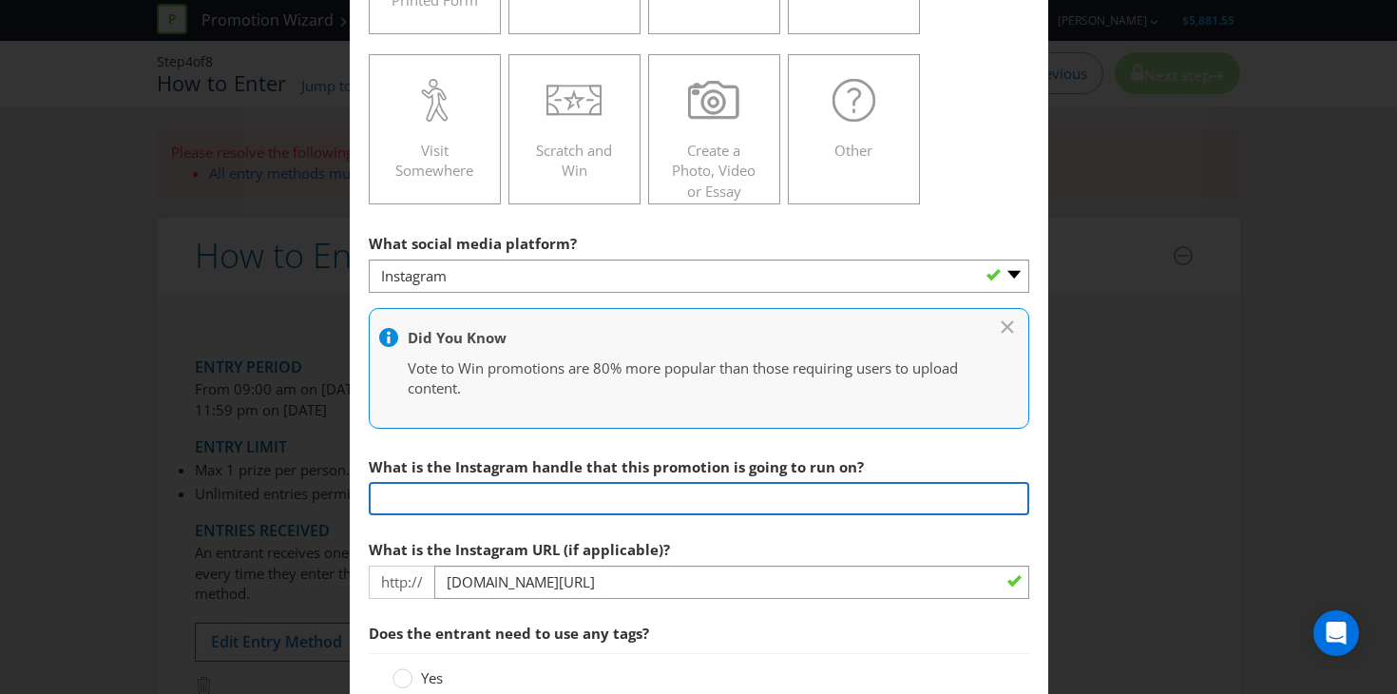
click at [526, 511] on input "text" at bounding box center [699, 498] width 660 height 33
type input "@danmurphys"
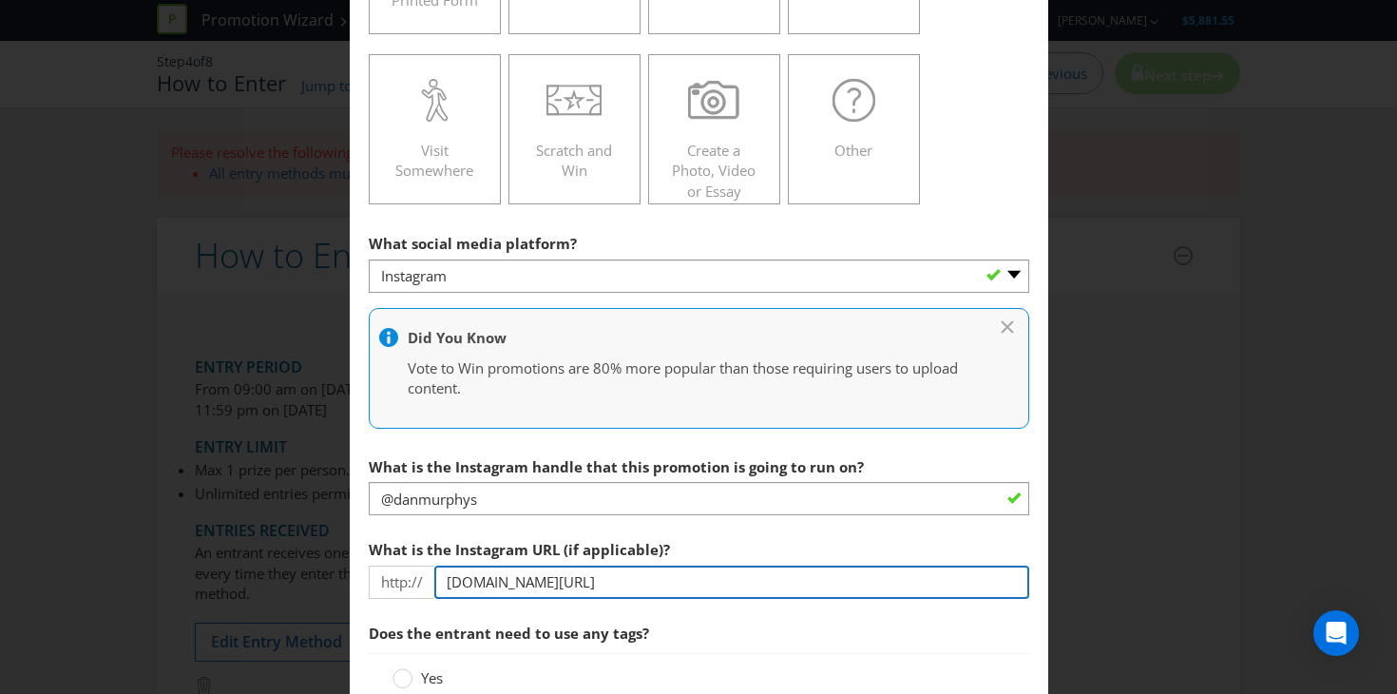
click at [629, 590] on input "[DOMAIN_NAME][URL]" at bounding box center [731, 581] width 595 height 33
type input "[DOMAIN_NAME][URL]"
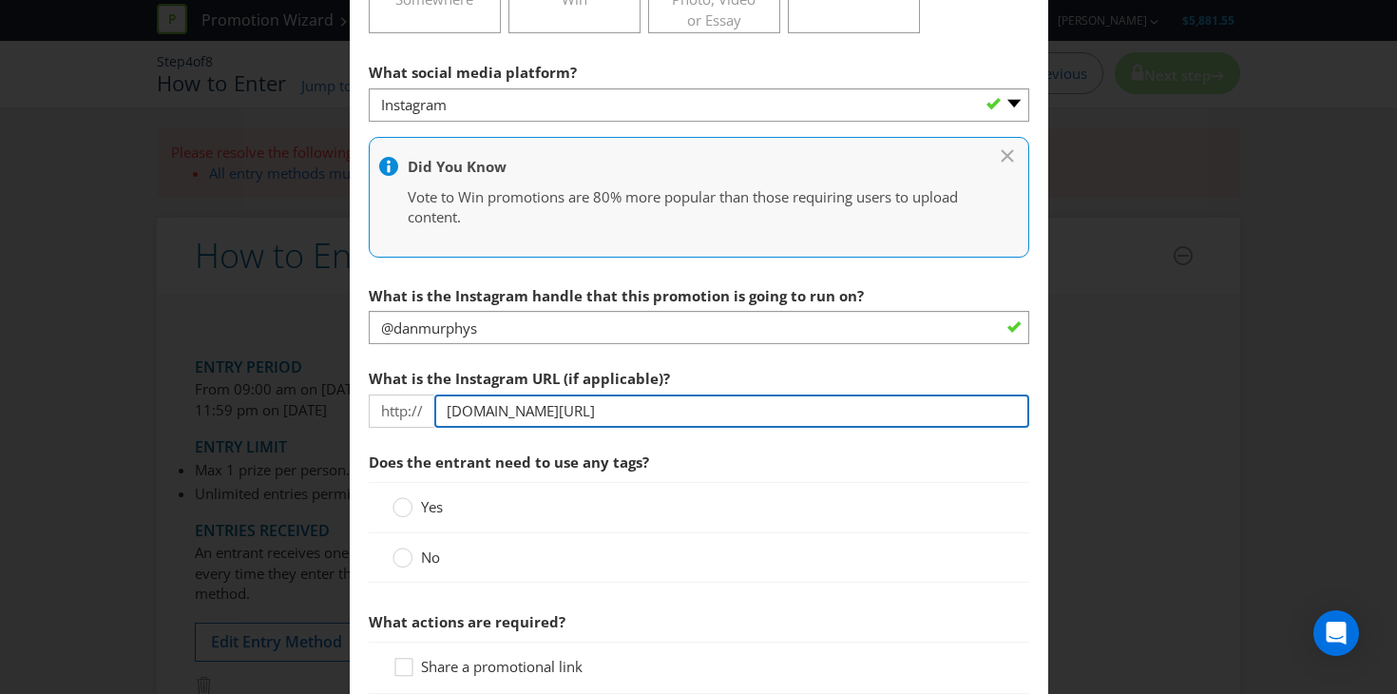
scroll to position [628, 0]
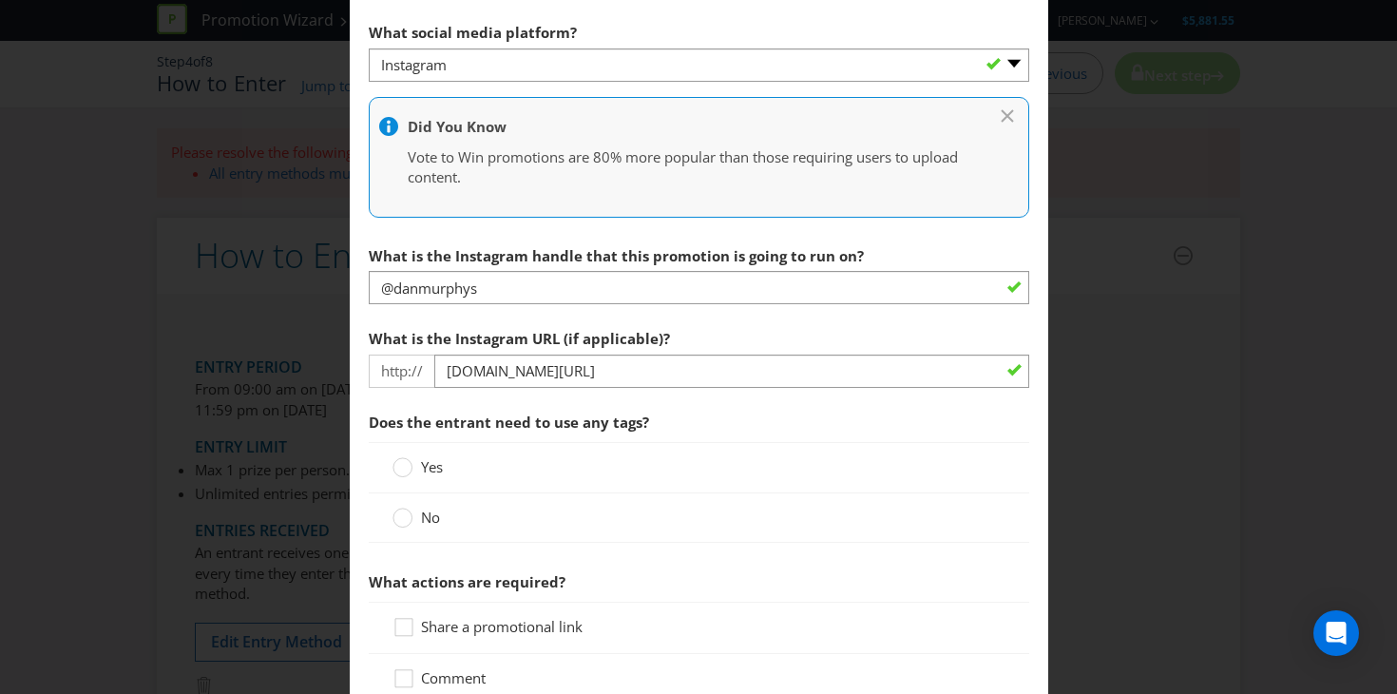
click at [430, 467] on span "Yes" at bounding box center [432, 466] width 22 height 19
click at [0, 0] on input "Yes" at bounding box center [0, 0] width 0 height 0
click at [436, 509] on span "No" at bounding box center [430, 516] width 19 height 19
click at [0, 0] on input "No" at bounding box center [0, 0] width 0 height 0
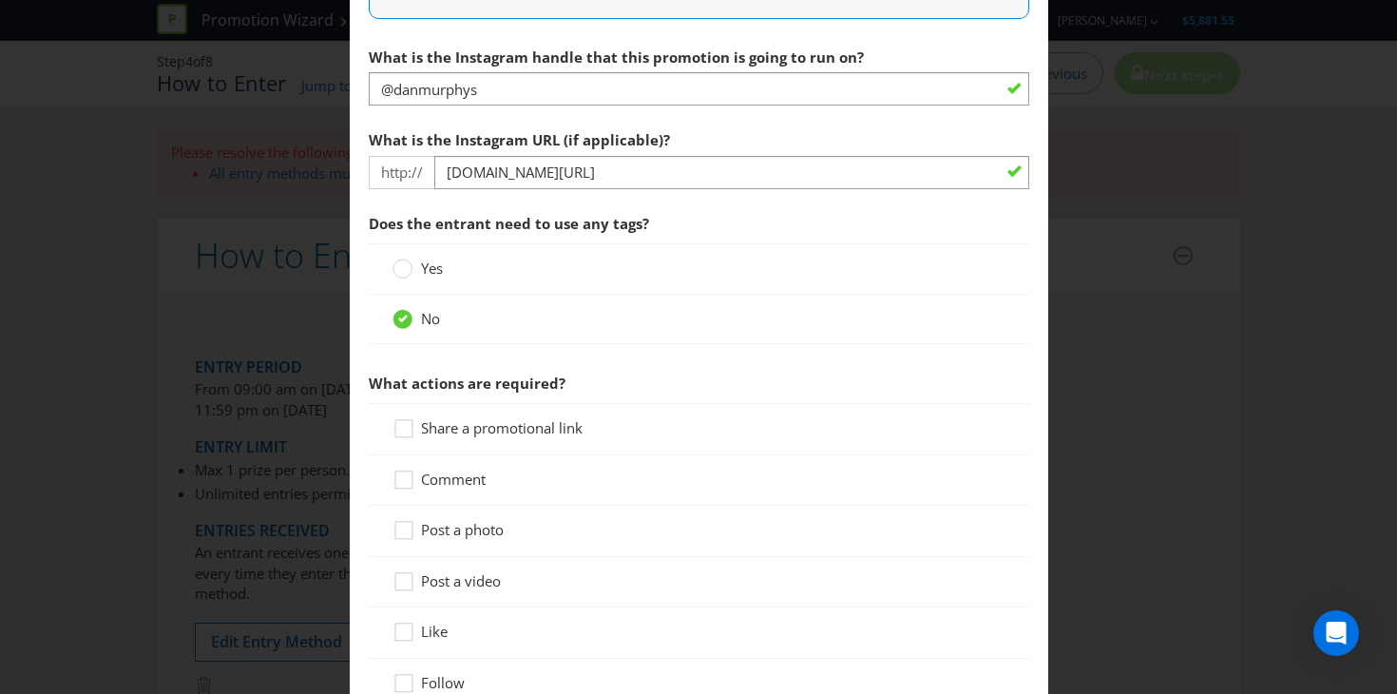
scroll to position [893, 0]
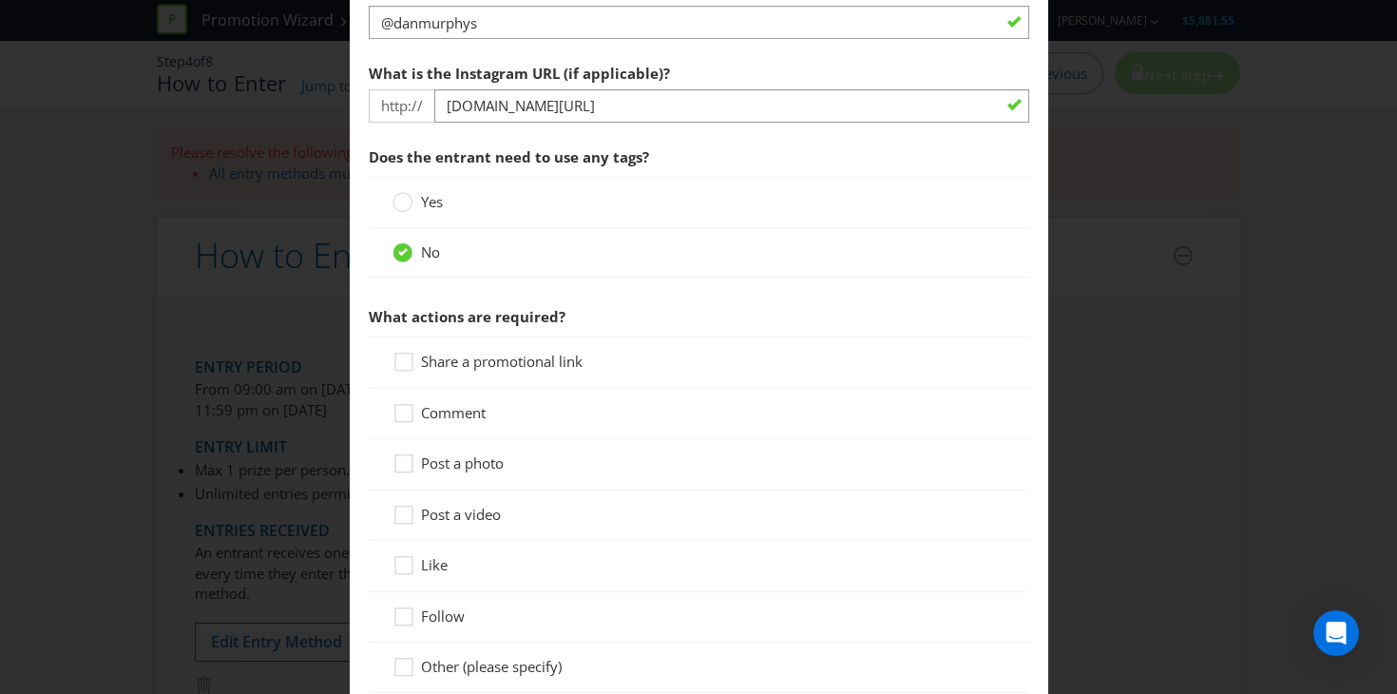
click at [453, 422] on div at bounding box center [698, 423] width 613 height 2
click at [468, 422] on div at bounding box center [698, 423] width 613 height 2
click at [461, 410] on span "Comment" at bounding box center [453, 412] width 65 height 19
click at [0, 0] on input "Comment" at bounding box center [0, 0] width 0 height 0
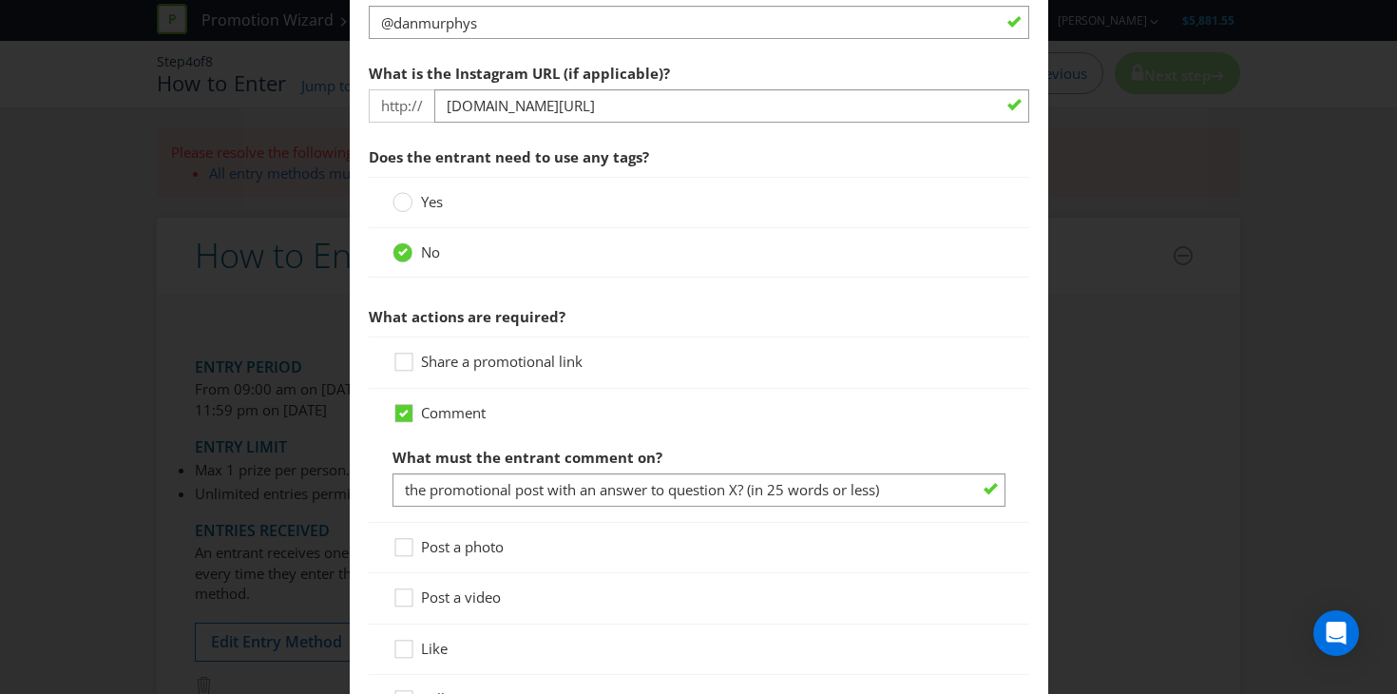
scroll to position [968, 0]
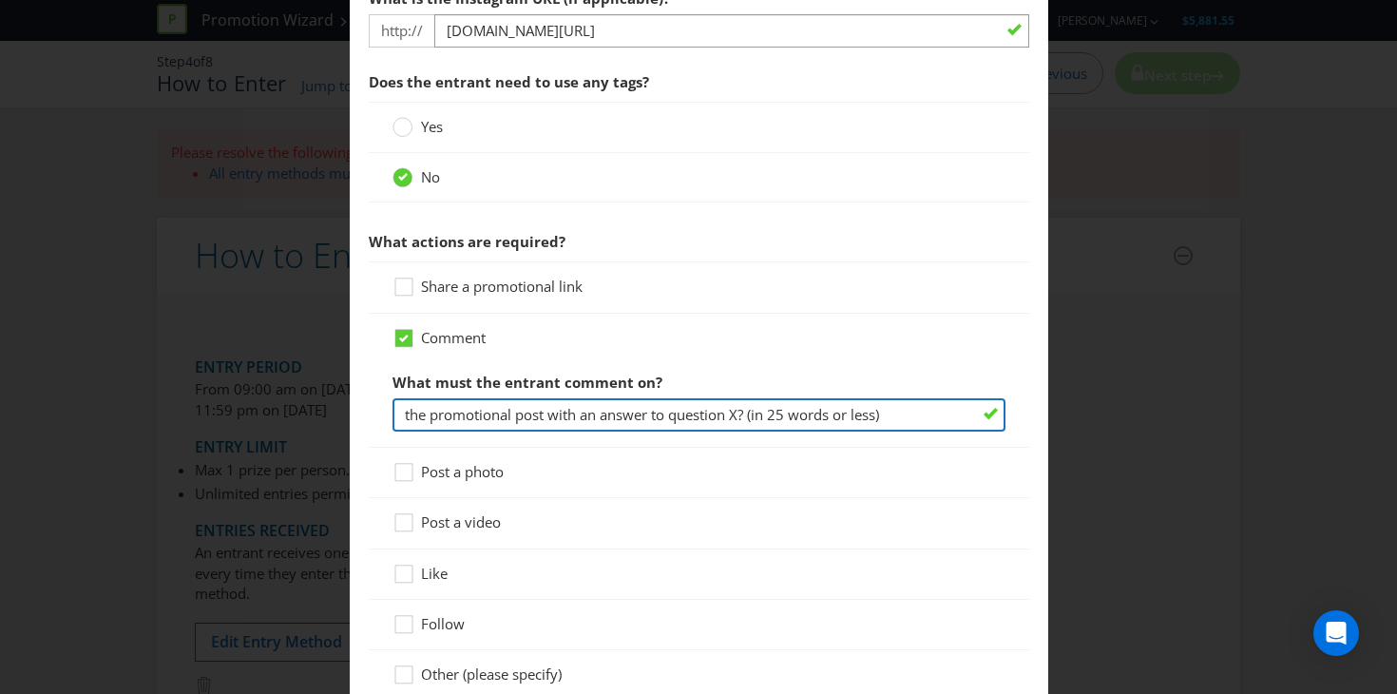
click at [580, 404] on input "the promotional post with an answer to question X? (in 25 words or less)" at bounding box center [698, 414] width 613 height 33
drag, startPoint x: 906, startPoint y: 418, endPoint x: 448, endPoint y: 407, distance: 458.2
click at [448, 407] on input "the promotional post with an answer to question X? (in 25 words or less)" at bounding box center [698, 414] width 613 height 33
type input "the pr"
drag, startPoint x: 464, startPoint y: 413, endPoint x: 334, endPoint y: 413, distance: 130.2
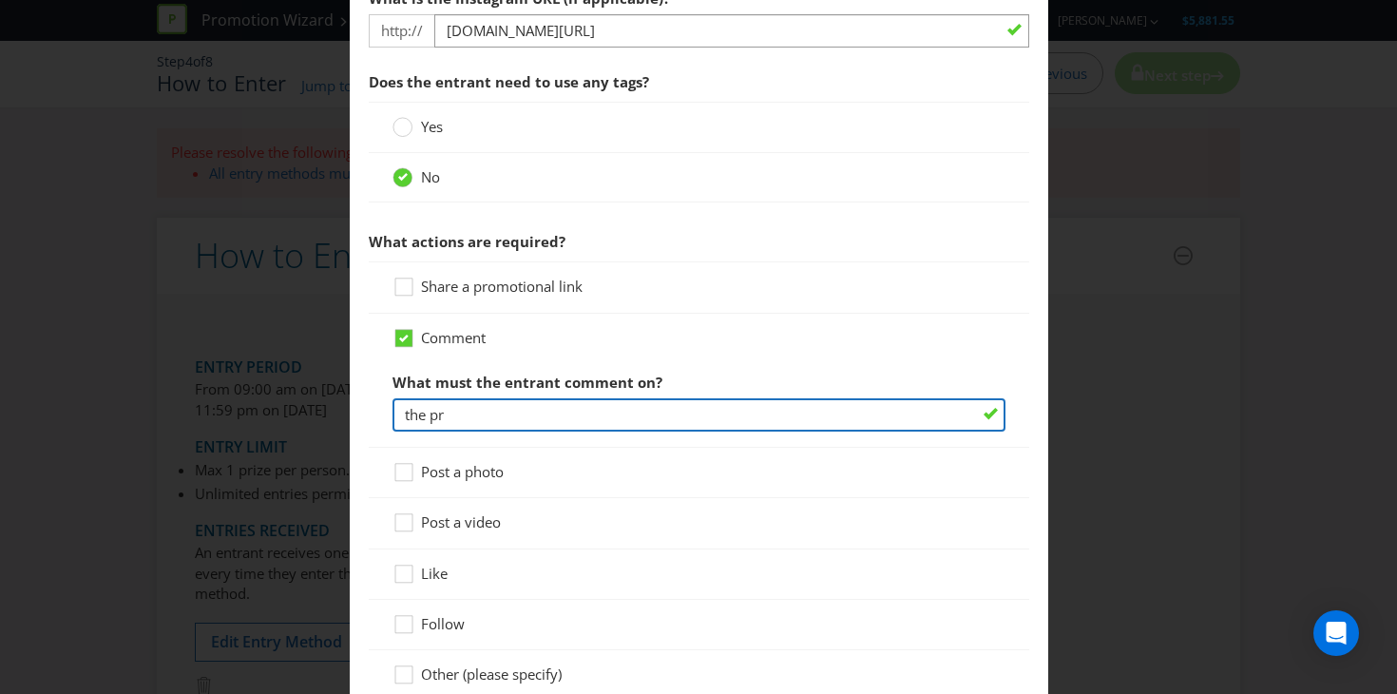
click at [334, 413] on div "How to Enter To enter the entrant must... Make a Purchase Connect on Social Med…" at bounding box center [698, 347] width 1397 height 694
click at [449, 398] on input "text" at bounding box center [698, 414] width 613 height 33
type input "The promotional post by tagging one friend"
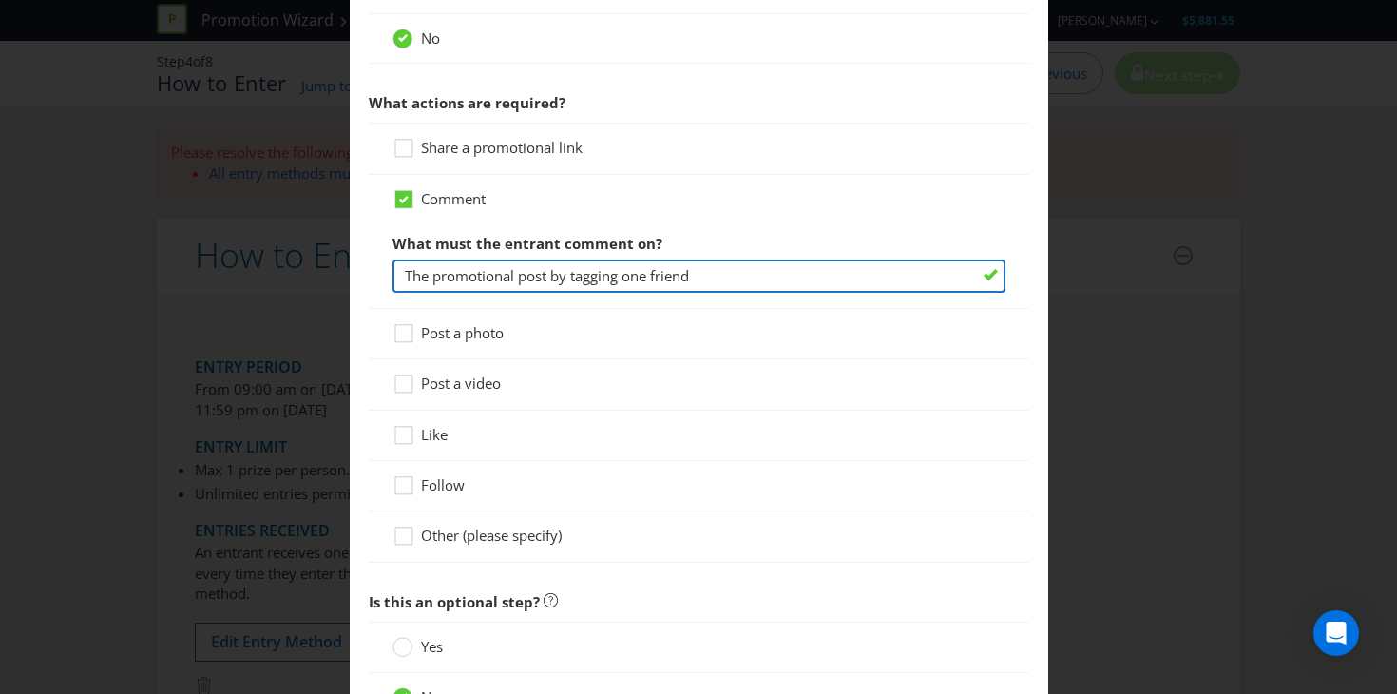
scroll to position [1205, 0]
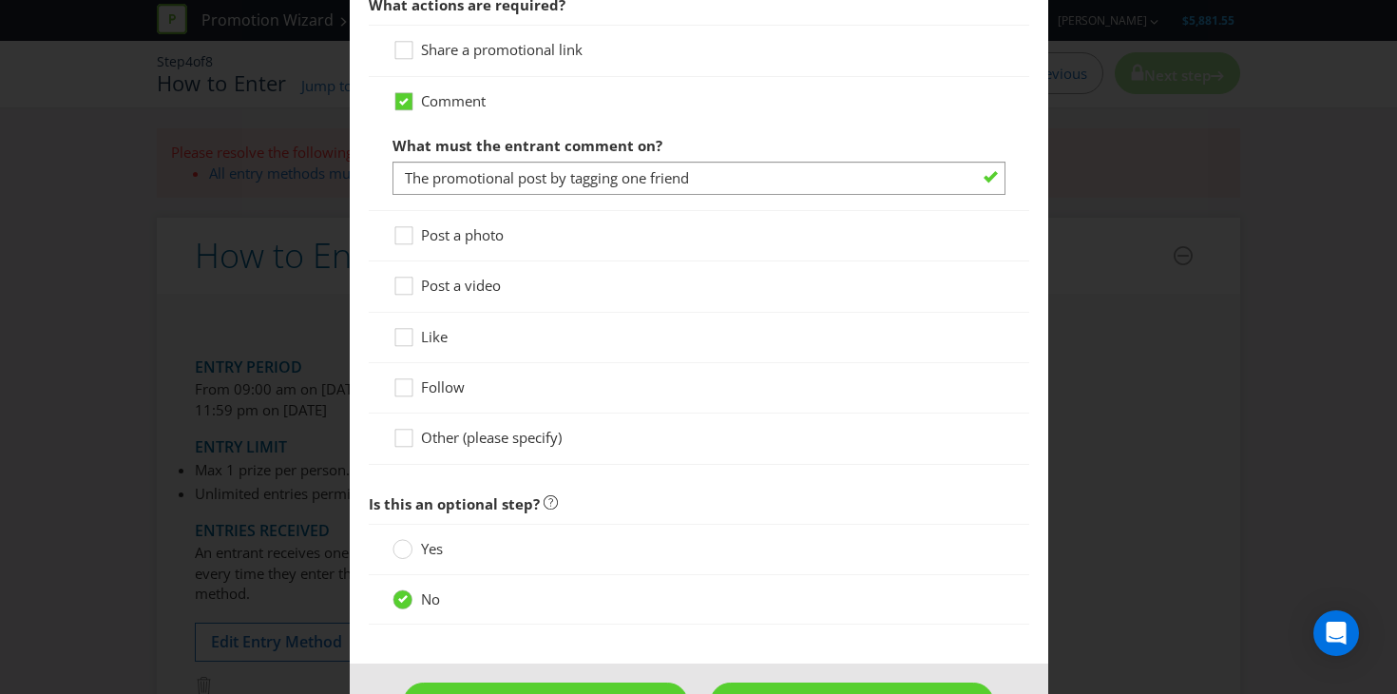
click at [424, 337] on span "Like" at bounding box center [434, 336] width 27 height 19
click at [0, 0] on input "Like" at bounding box center [0, 0] width 0 height 0
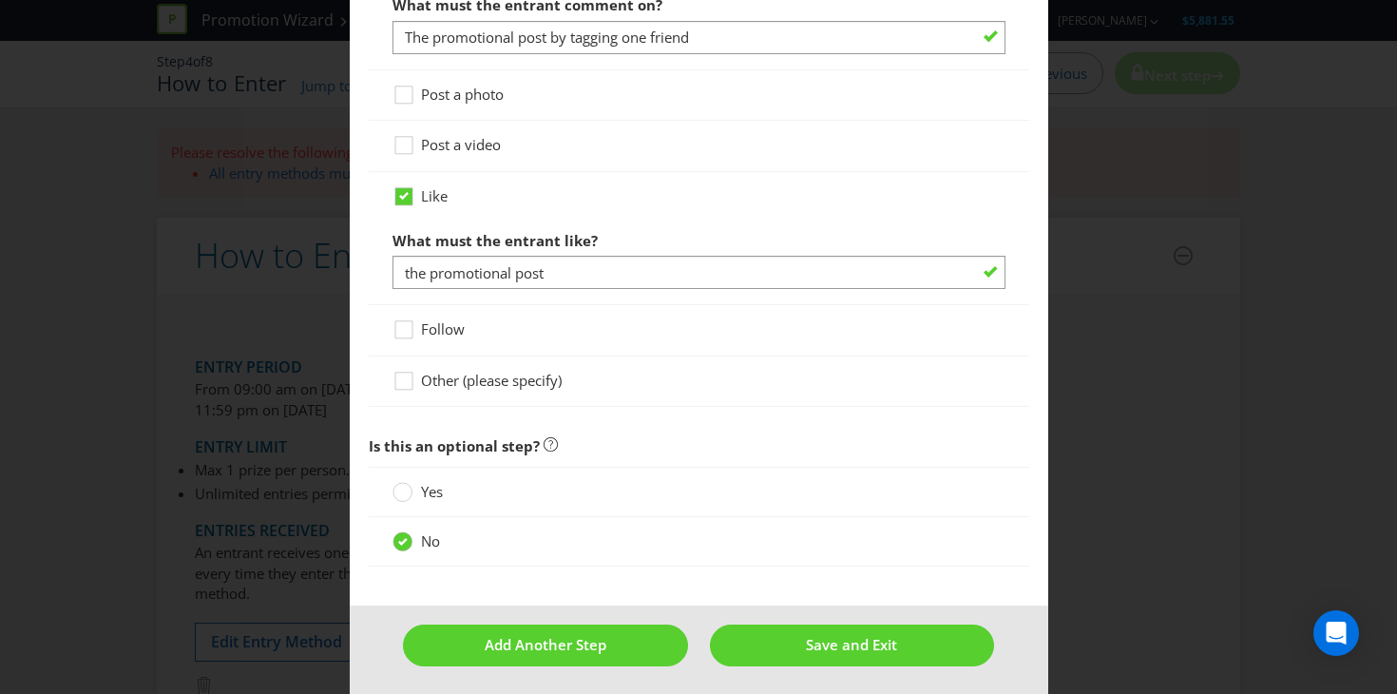
scroll to position [1351, 0]
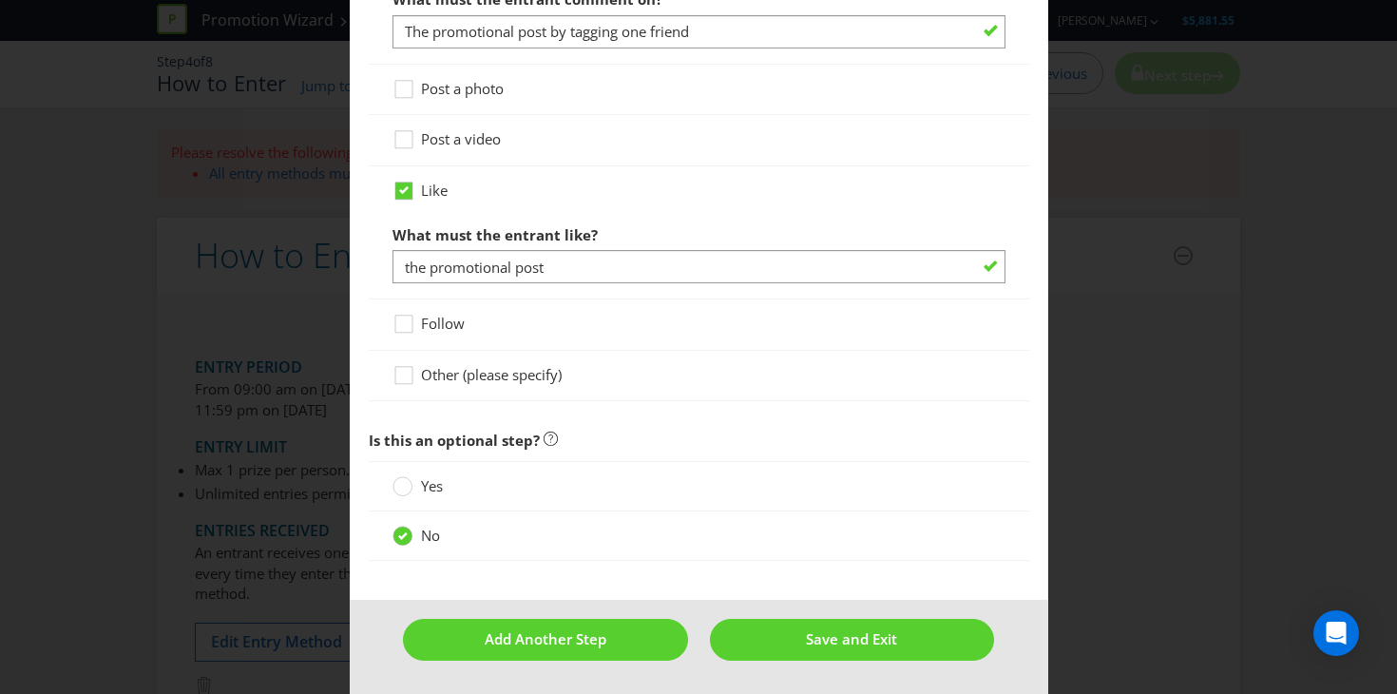
click at [421, 322] on span "Follow" at bounding box center [443, 323] width 44 height 19
click at [0, 0] on input "Follow" at bounding box center [0, 0] width 0 height 0
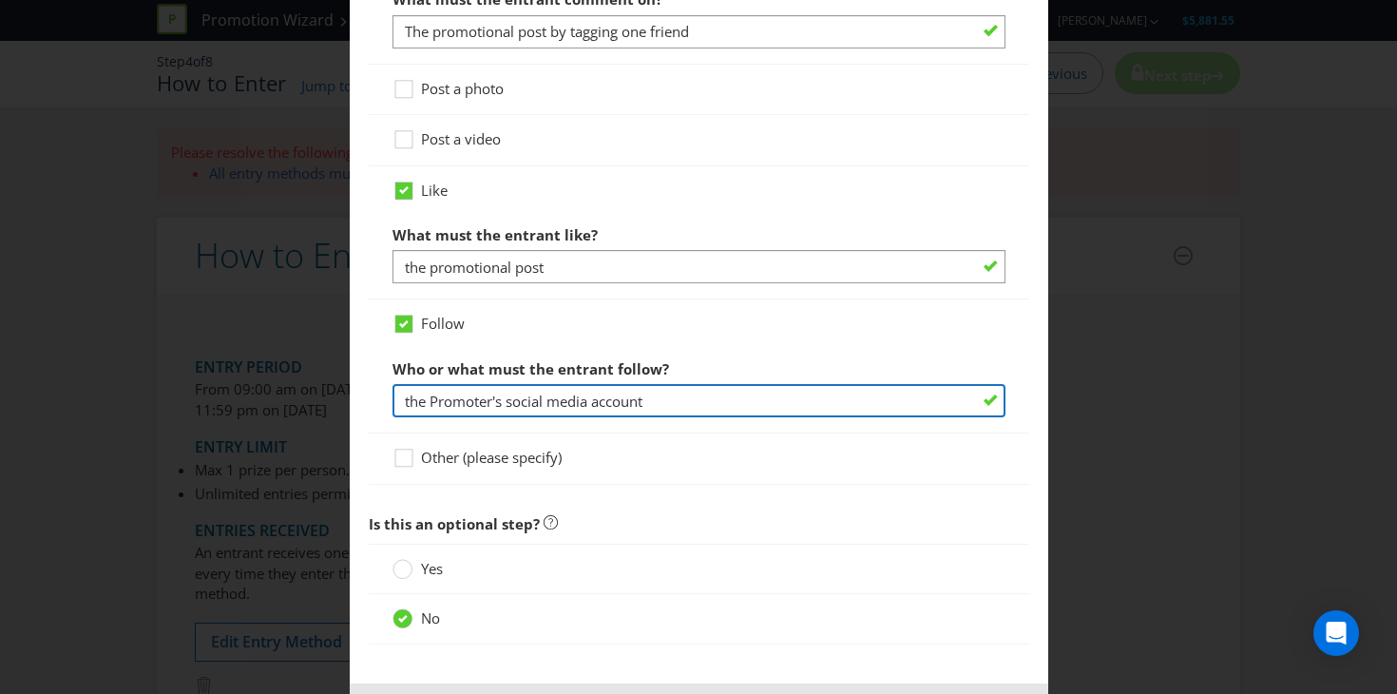
click at [489, 400] on input "the Promoter's social media account" at bounding box center [698, 400] width 613 height 33
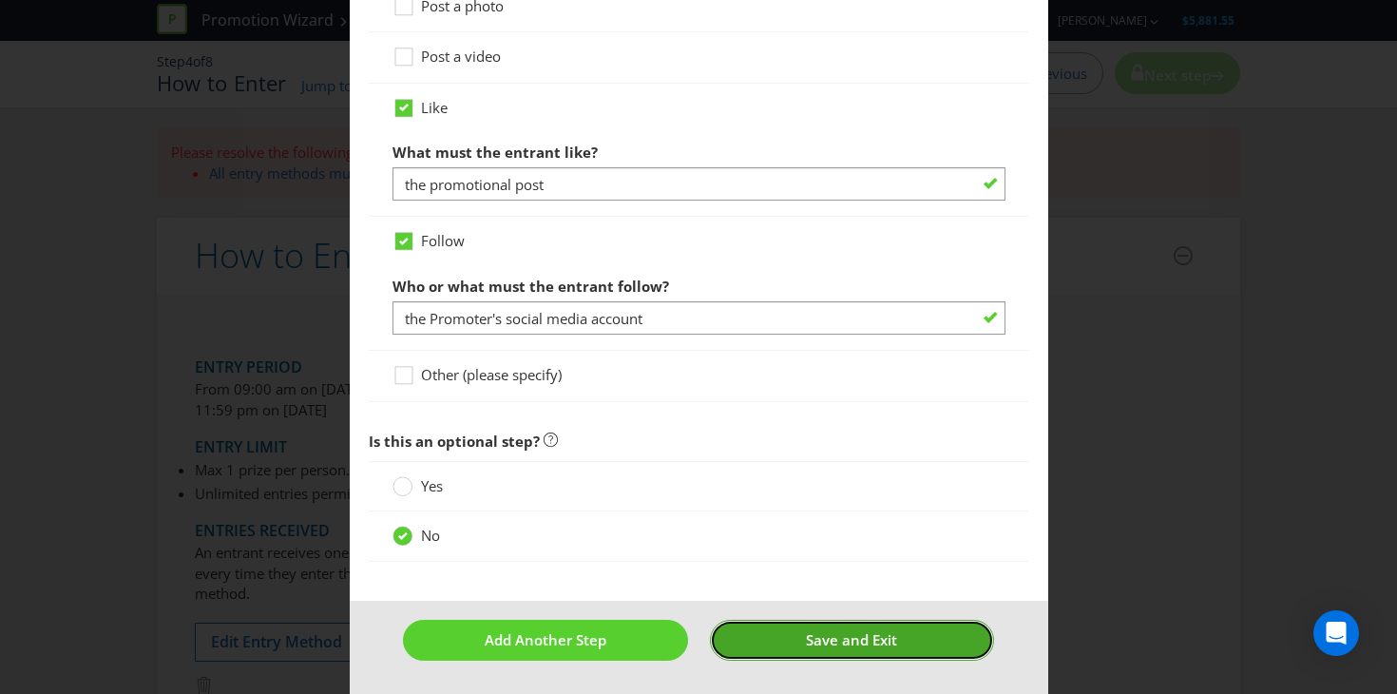
click at [782, 620] on button "Save and Exit" at bounding box center [852, 640] width 284 height 41
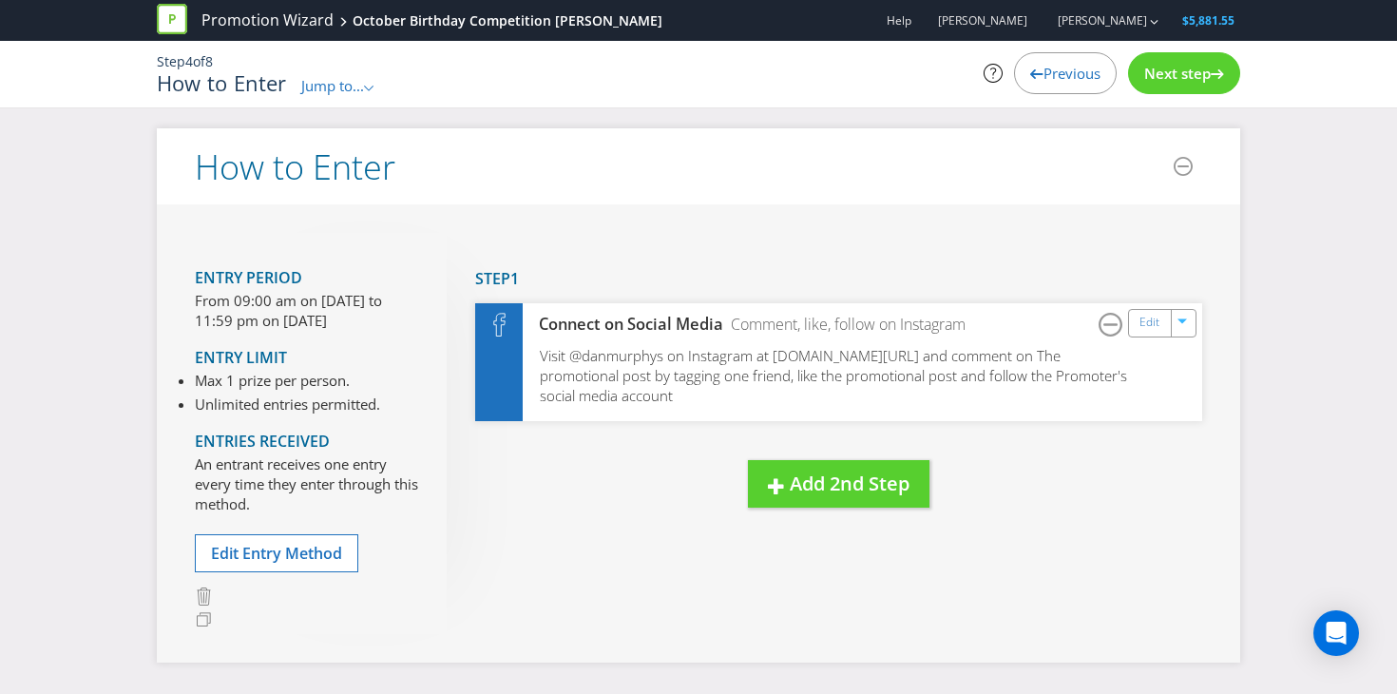
click at [1174, 64] on span "Next step" at bounding box center [1177, 73] width 67 height 19
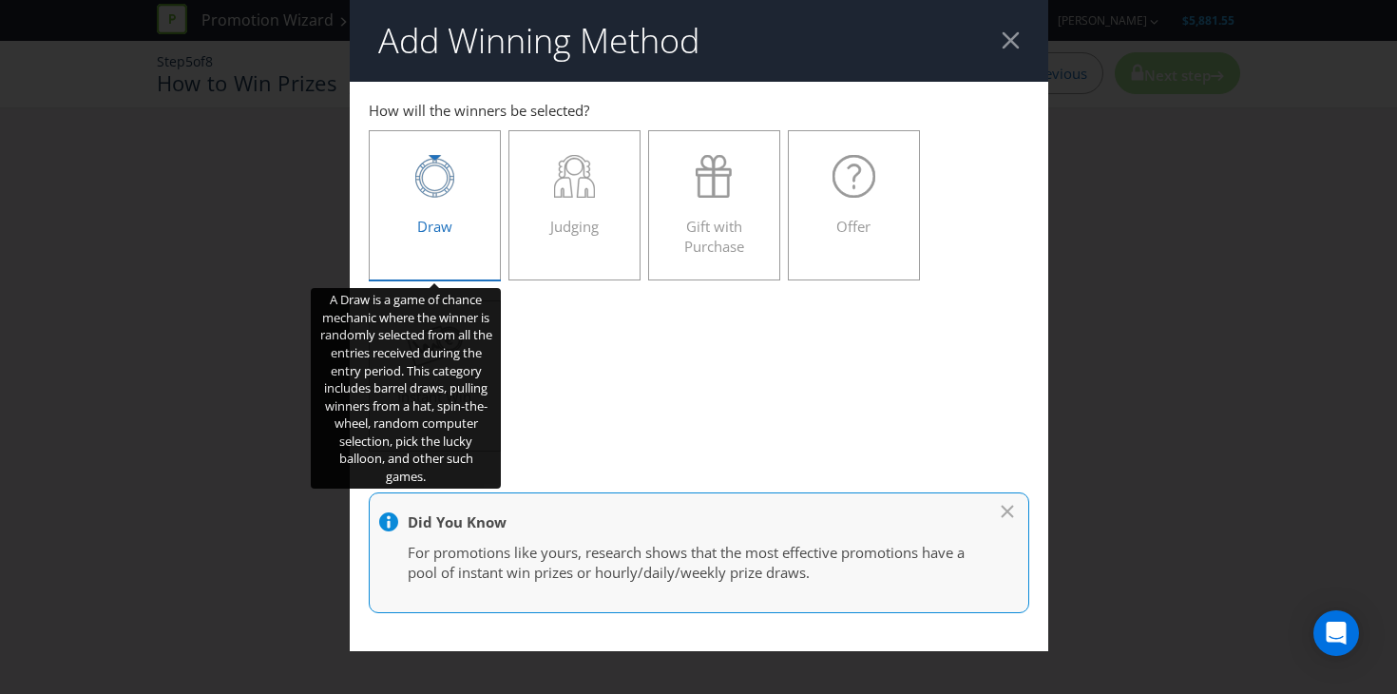
click at [451, 194] on icon at bounding box center [434, 176] width 39 height 43
click at [0, 0] on input "Draw" at bounding box center [0, 0] width 0 height 0
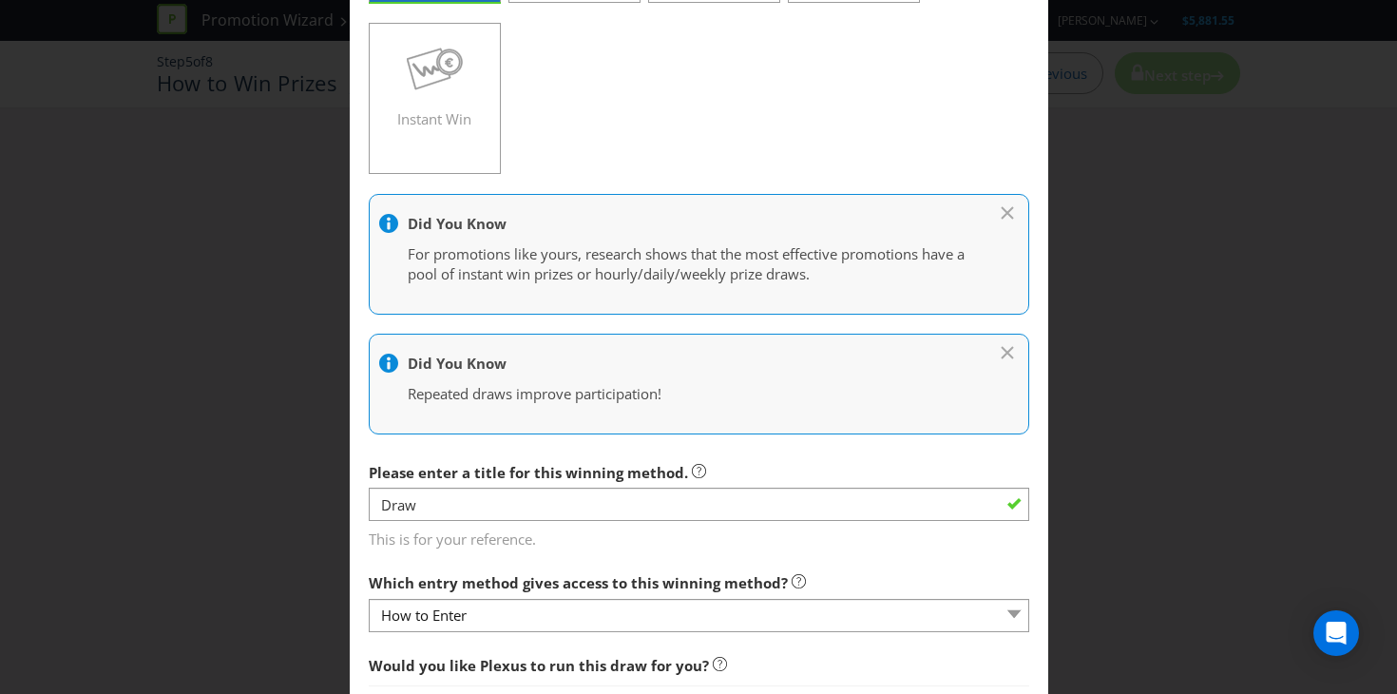
scroll to position [496, 0]
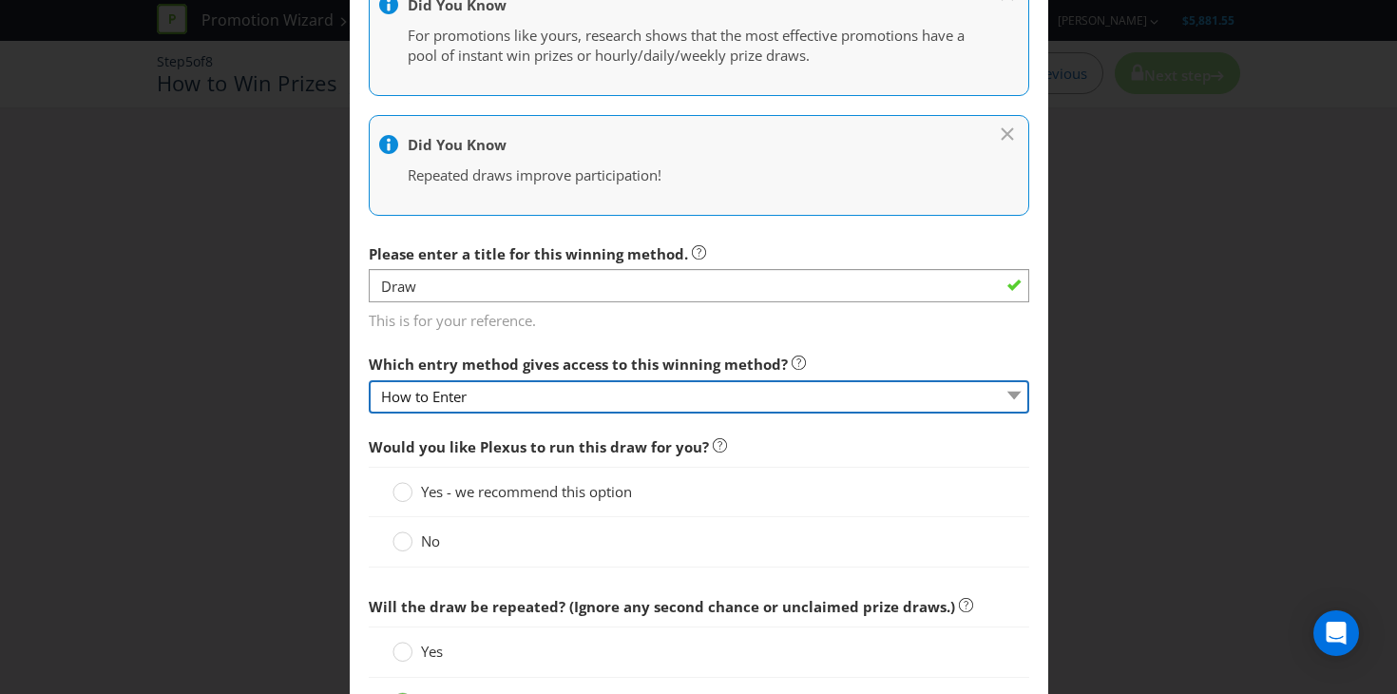
click at [883, 396] on select "How to Enter" at bounding box center [699, 396] width 660 height 33
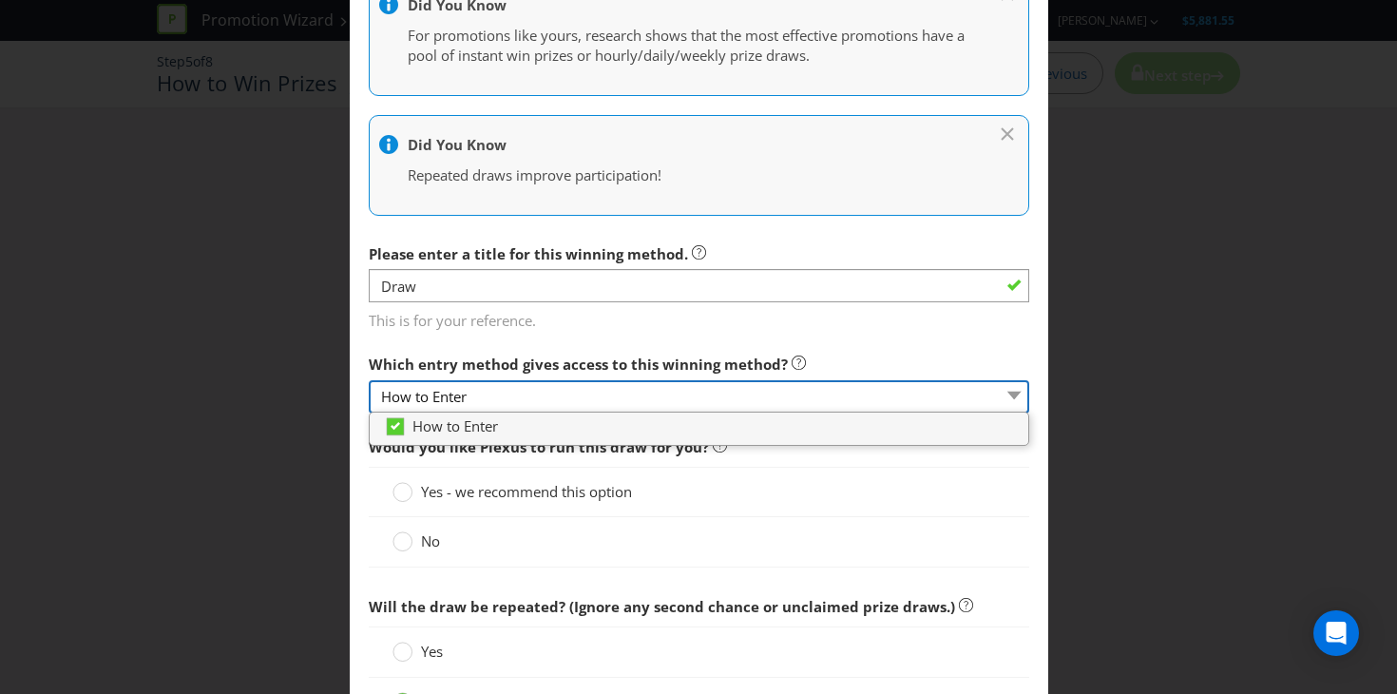
click at [883, 396] on select "How to Enter" at bounding box center [699, 396] width 660 height 33
click at [854, 544] on div "No" at bounding box center [698, 541] width 613 height 20
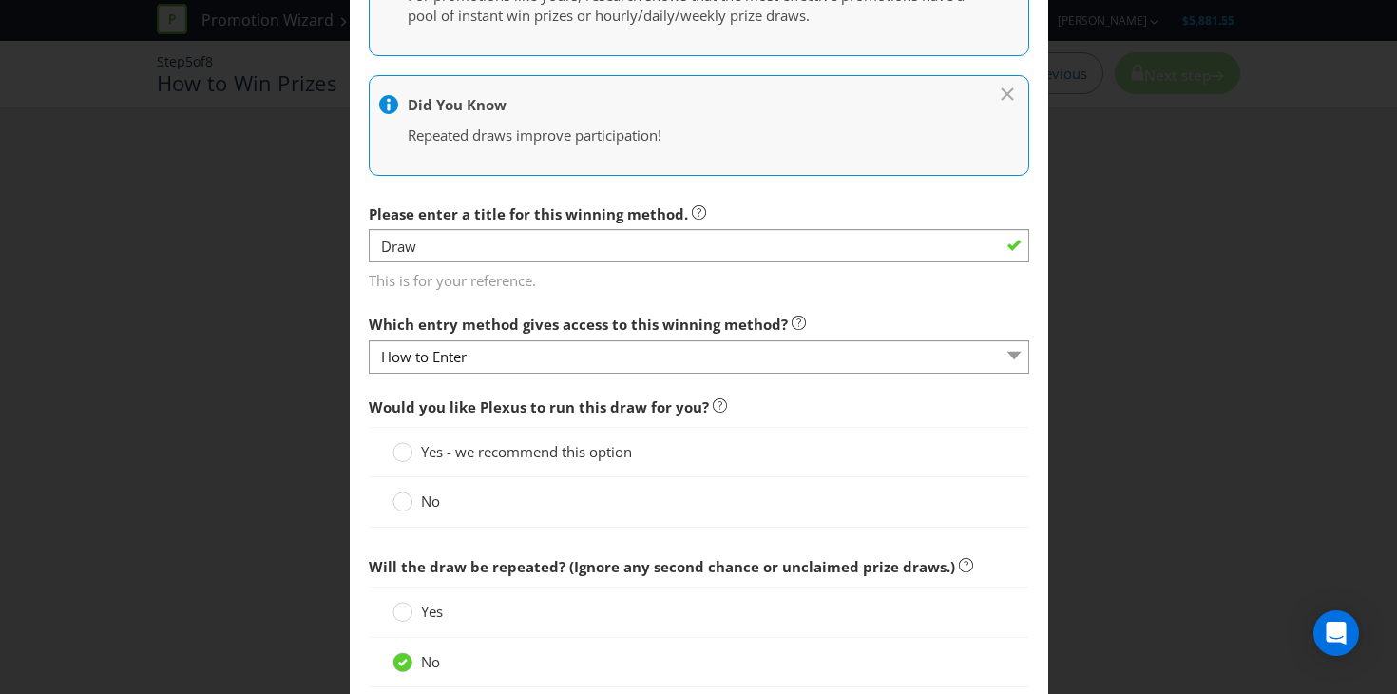
scroll to position [551, 0]
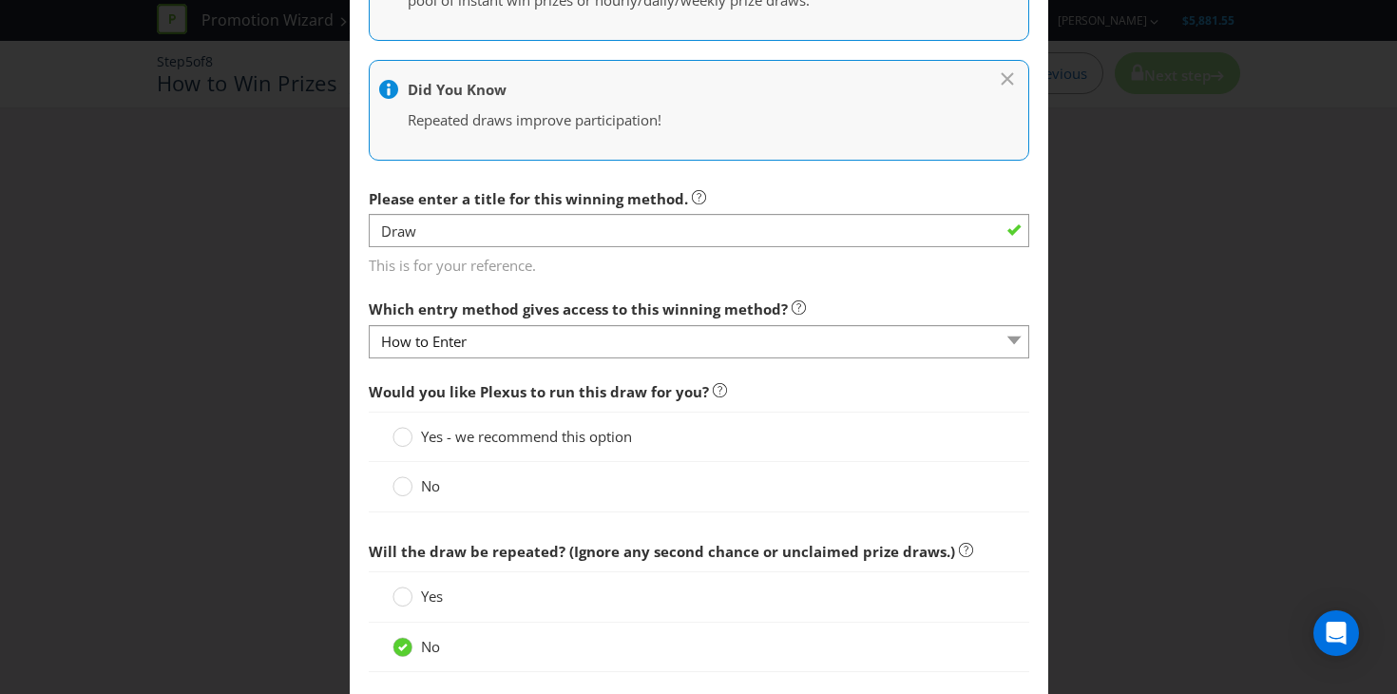
click at [428, 490] on span "No" at bounding box center [430, 485] width 19 height 19
click at [0, 0] on input "No" at bounding box center [0, 0] width 0 height 0
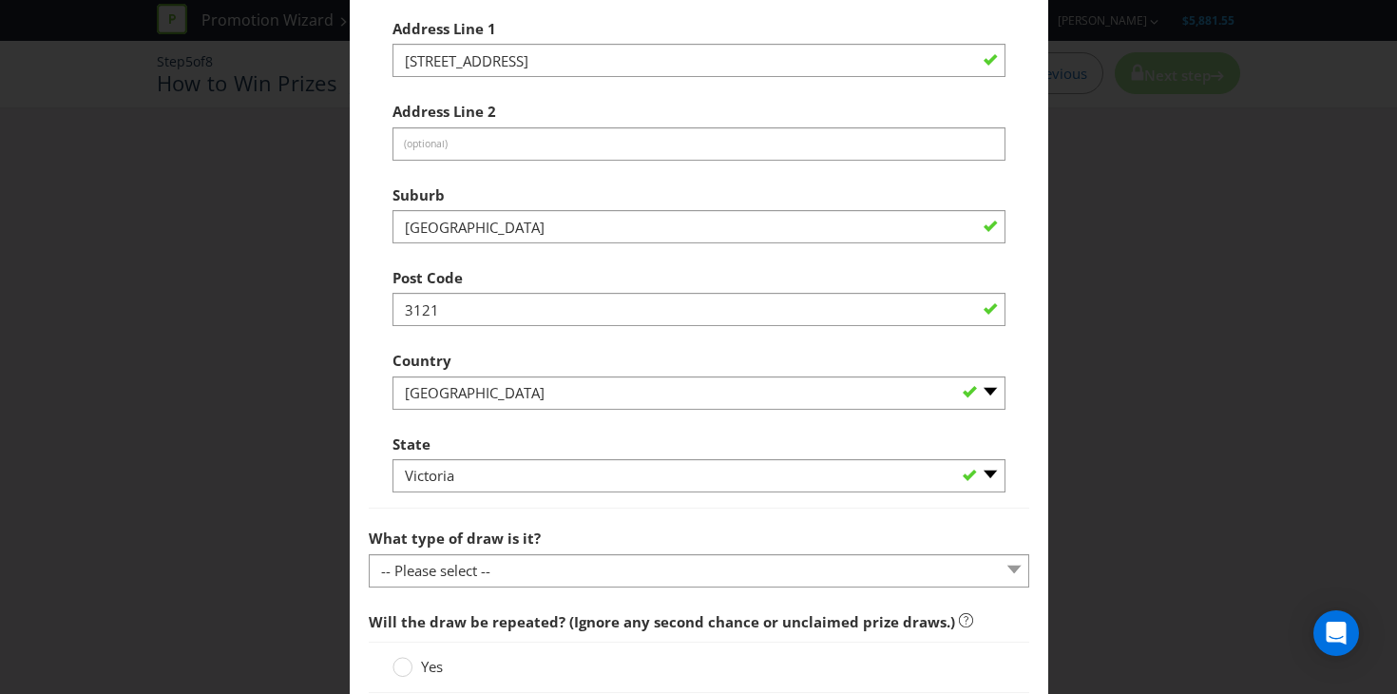
scroll to position [1294, 0]
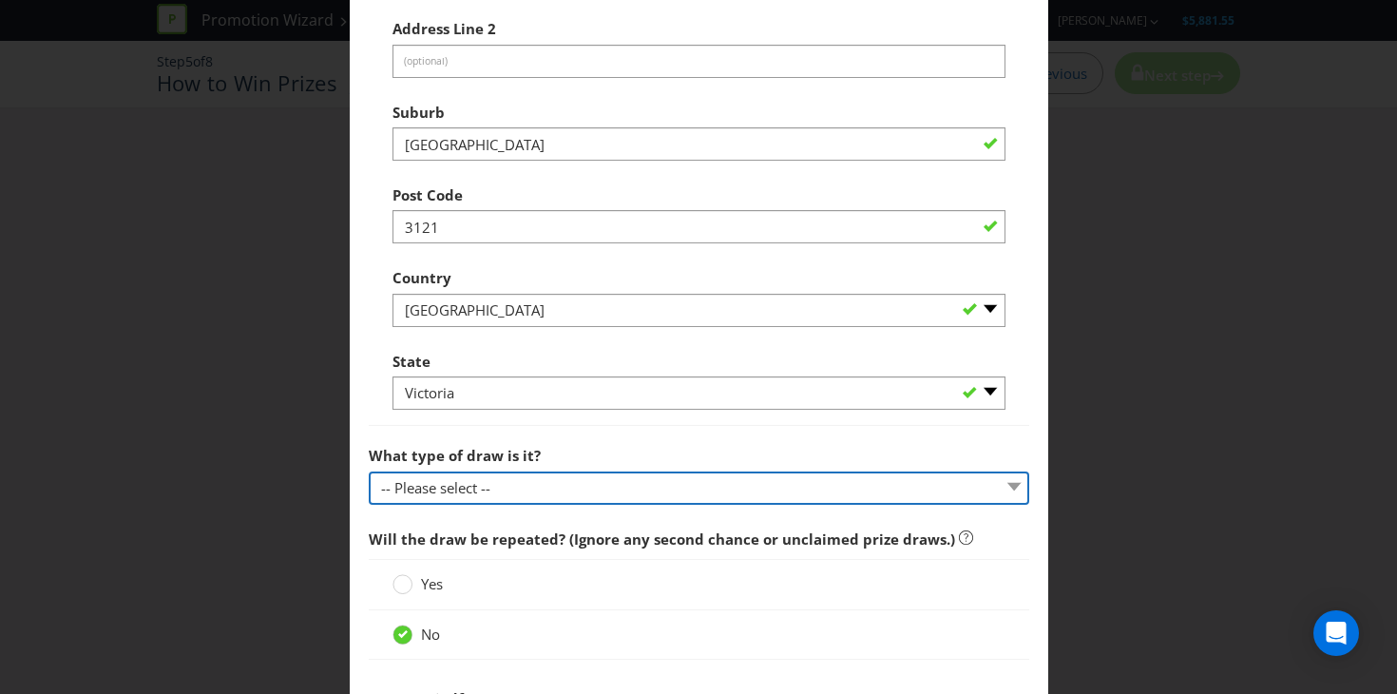
click at [512, 483] on select "-- Please select -- Computerised random selection Barrel draw Don't specify Oth…" at bounding box center [699, 487] width 660 height 33
select select "COMPUTERISED"
click at [369, 471] on select "-- Please select -- Computerised random selection Barrel draw Don't specify Oth…" at bounding box center [699, 487] width 660 height 33
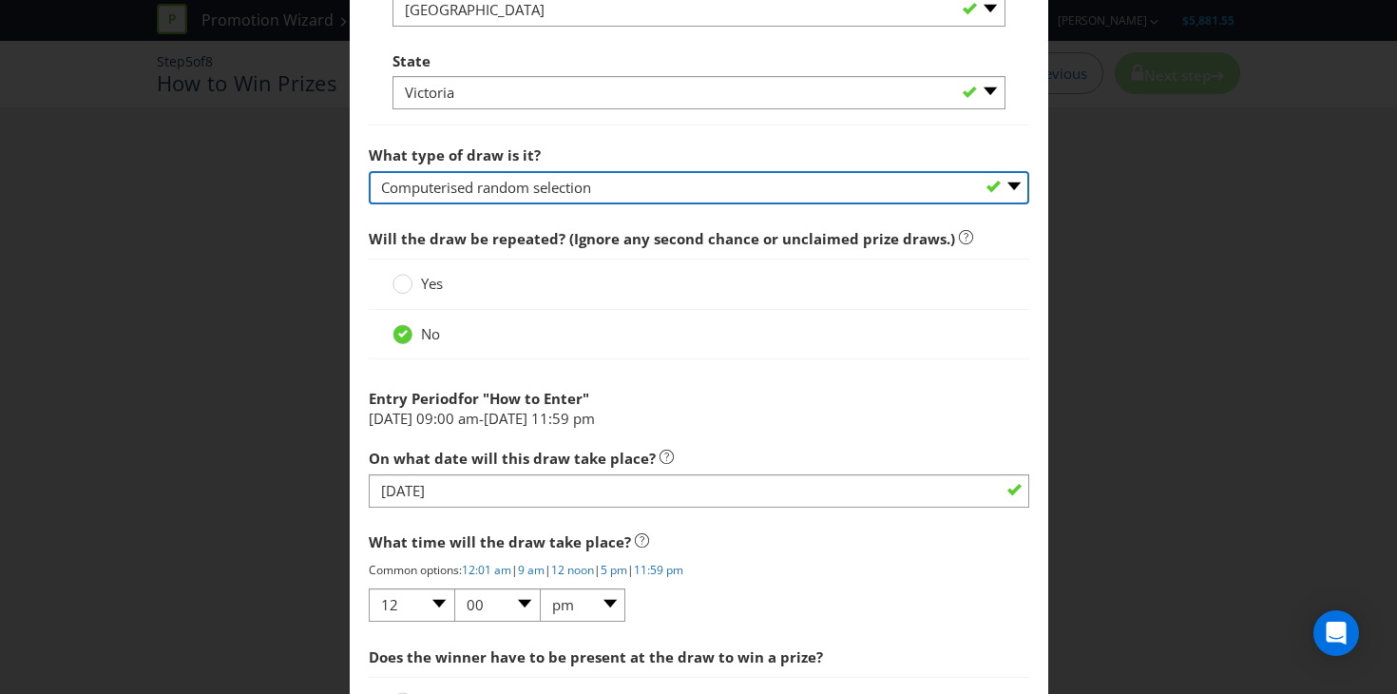
scroll to position [1622, 0]
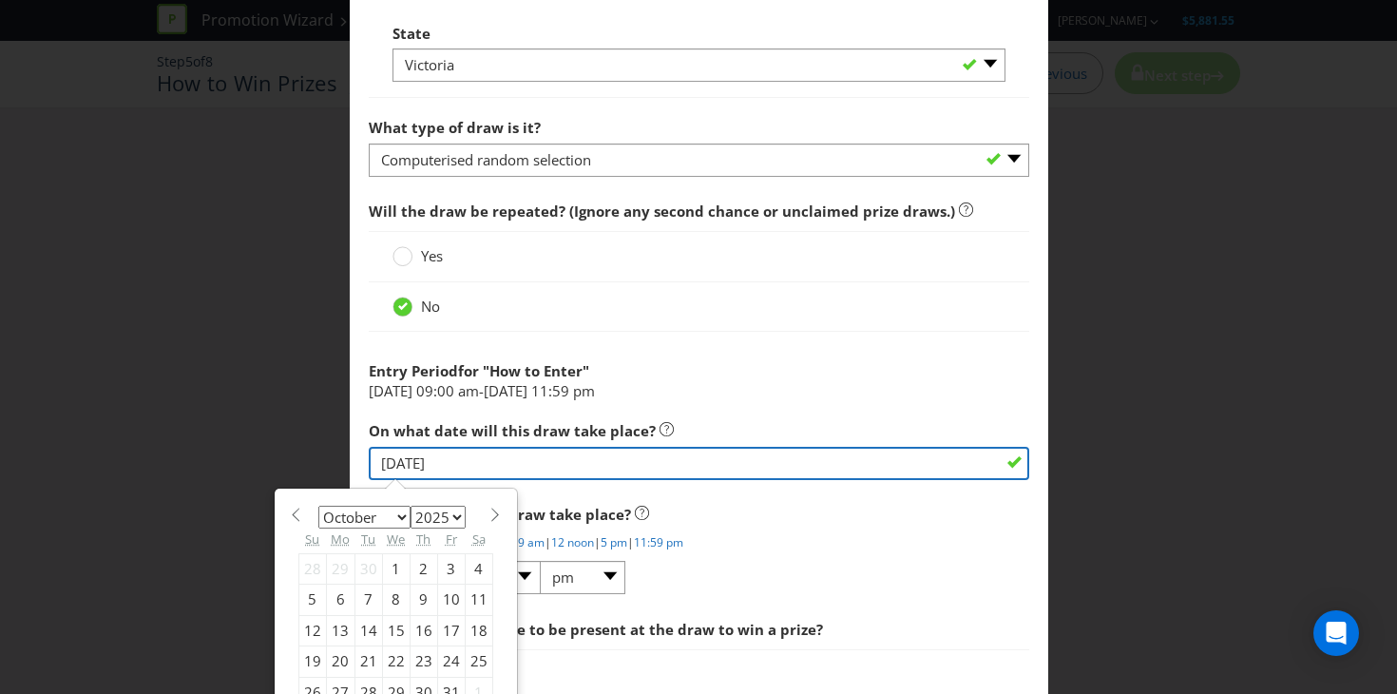
click at [508, 460] on input "[DATE]" at bounding box center [699, 463] width 660 height 33
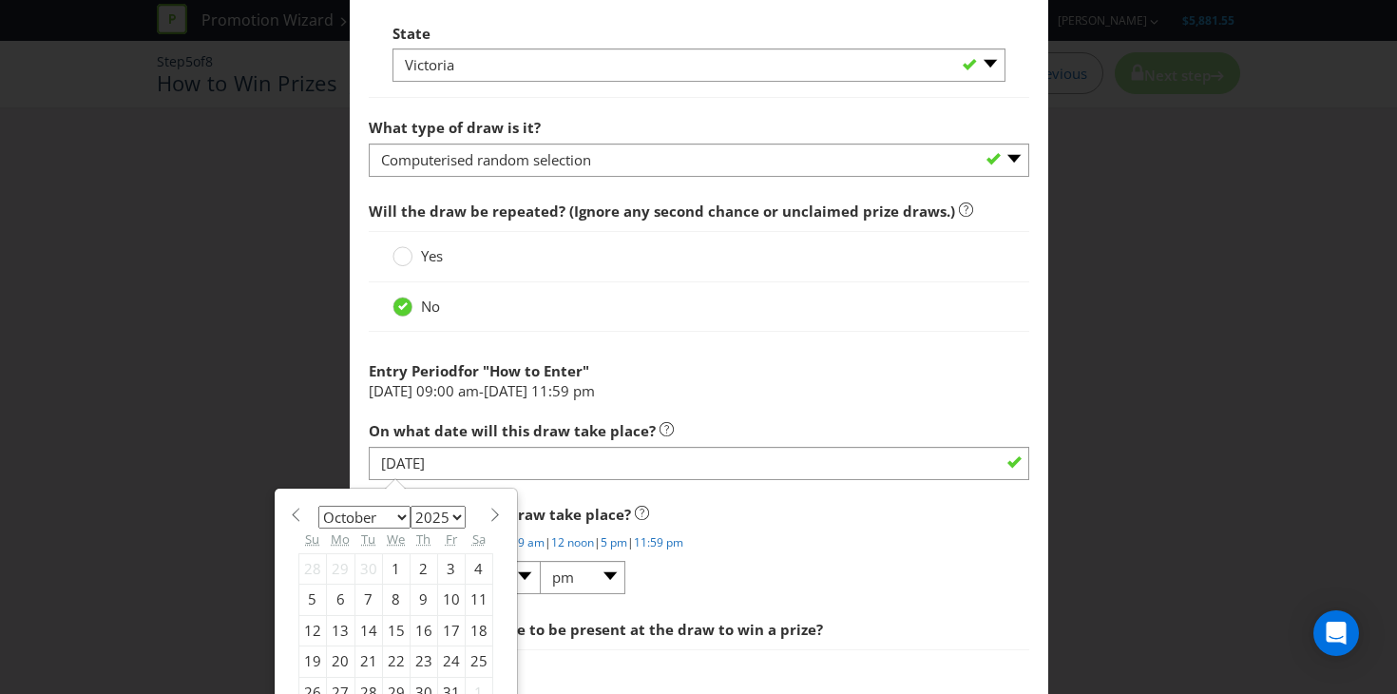
click at [661, 488] on div "Would you like Plexus to run this draw for you? Yes - we recommend this option …" at bounding box center [699, 31] width 660 height 1459
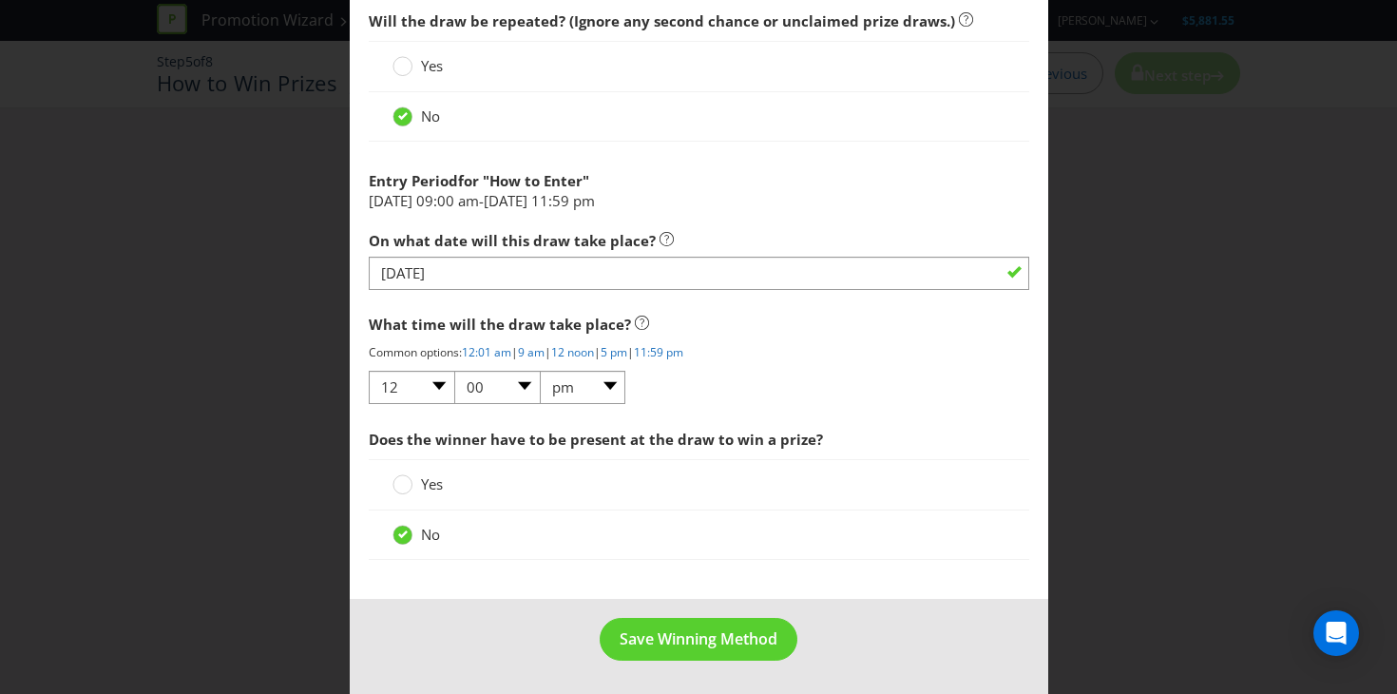
scroll to position [1813, 0]
click at [679, 641] on span "Save Winning Method" at bounding box center [699, 637] width 158 height 21
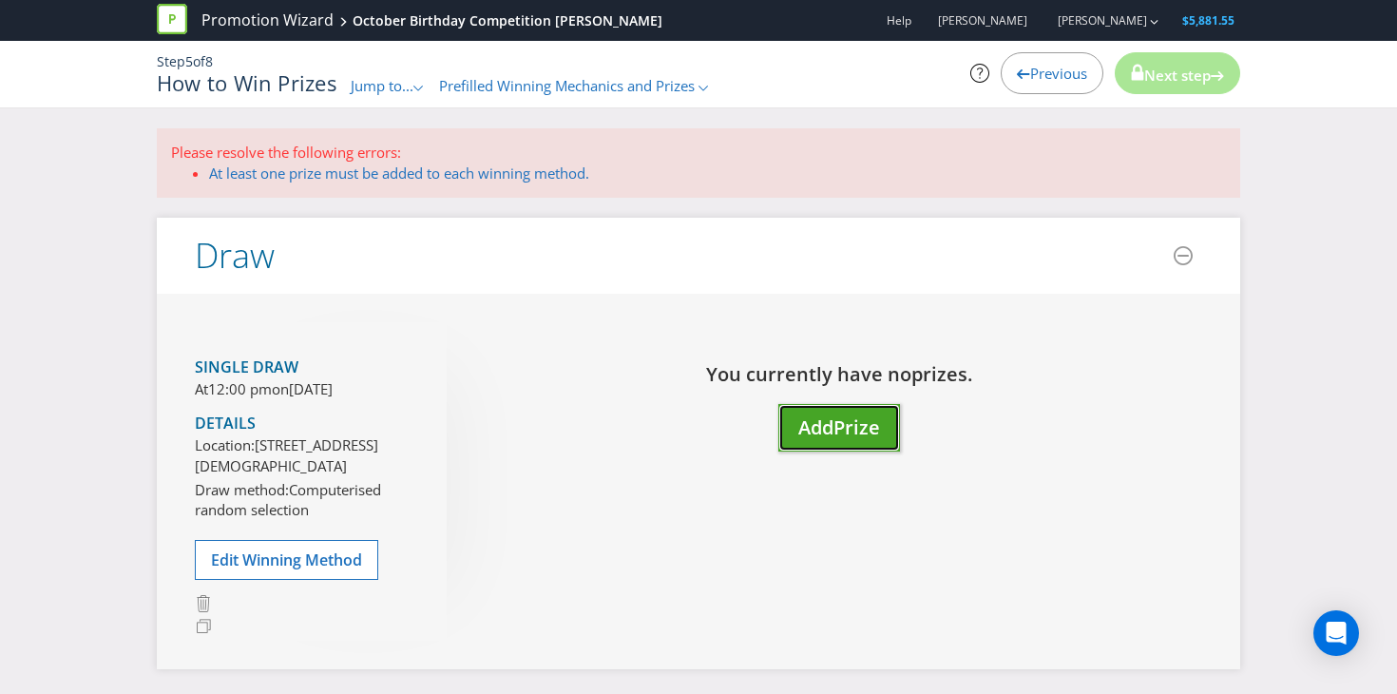
click at [833, 423] on span "Add" at bounding box center [815, 427] width 35 height 26
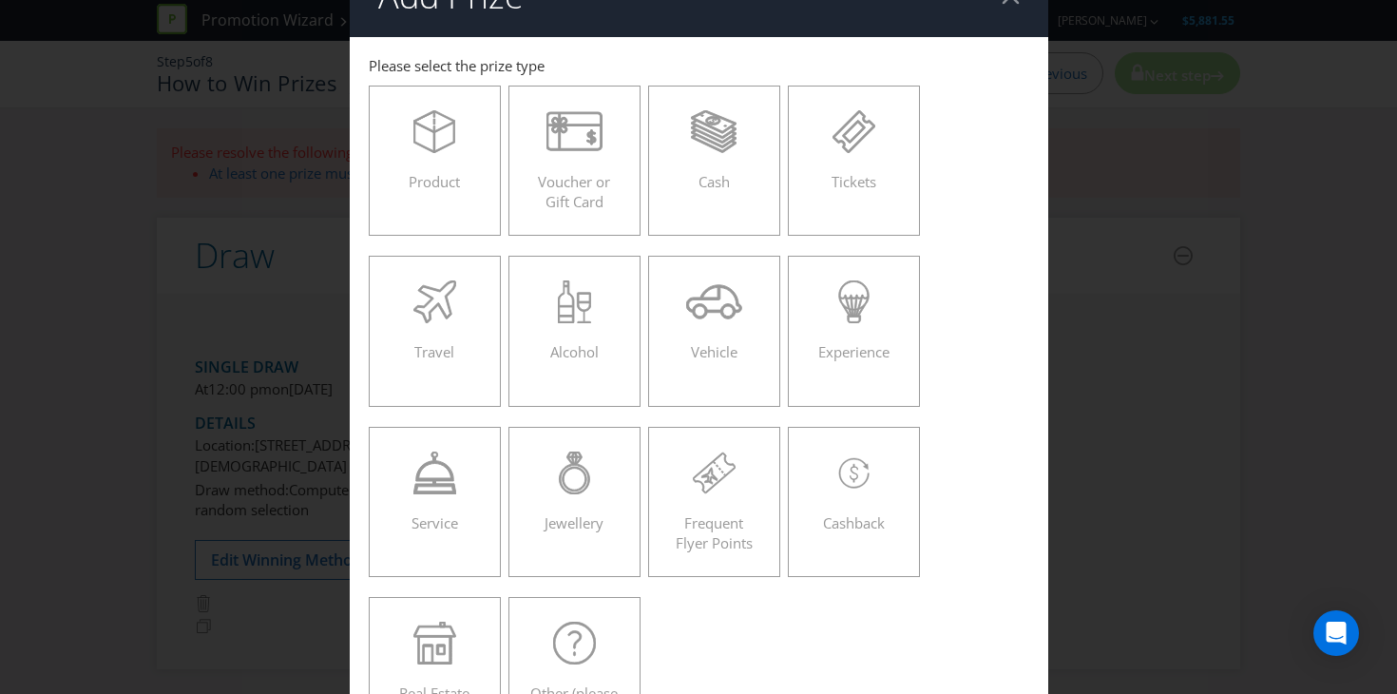
scroll to position [48, 0]
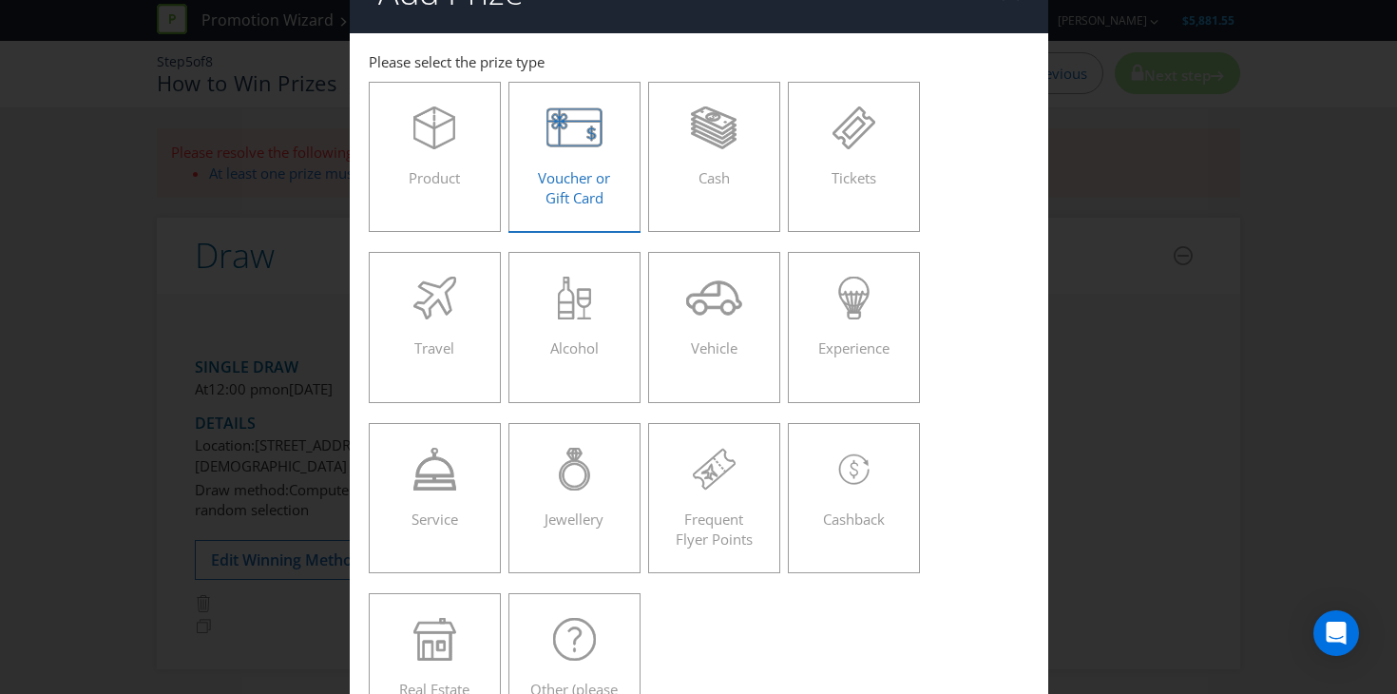
click at [581, 207] on span "Voucher or Gift Card" at bounding box center [574, 187] width 72 height 39
click at [0, 0] on input "Voucher or Gift Card" at bounding box center [0, 0] width 0 height 0
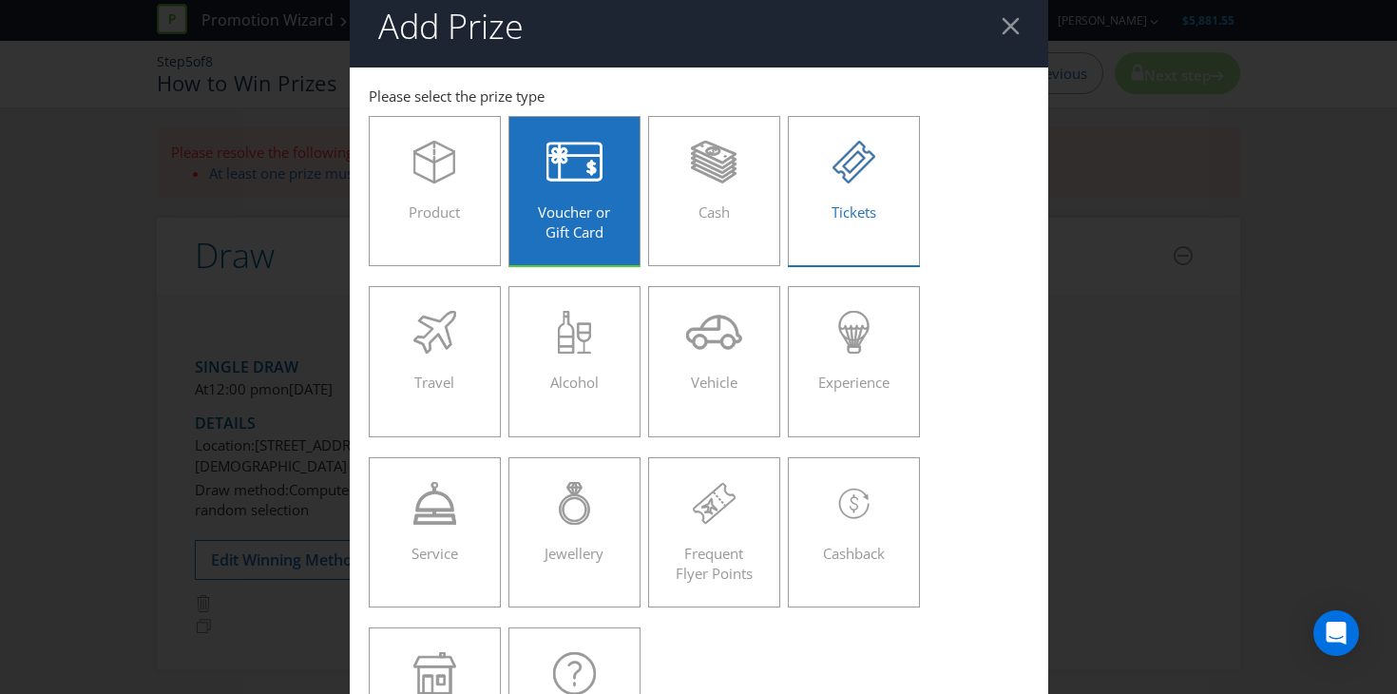
scroll to position [708, 0]
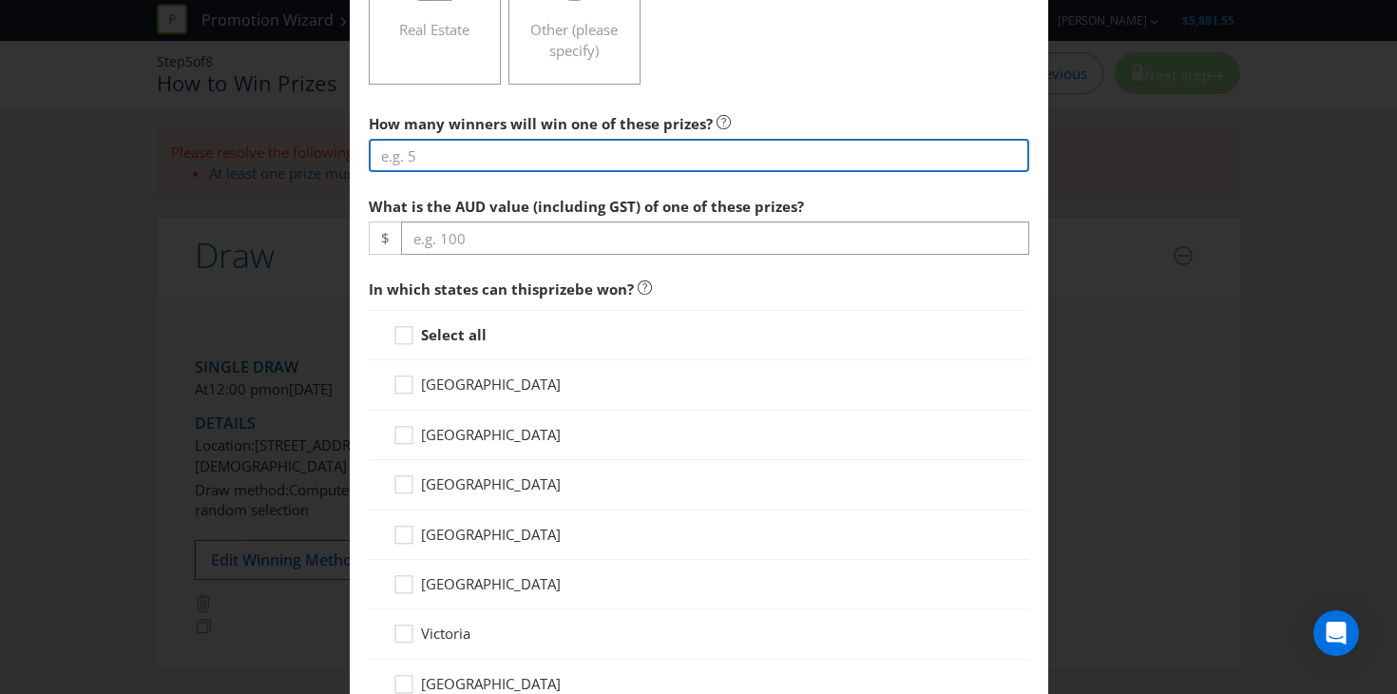
click at [592, 166] on input "number" at bounding box center [699, 155] width 660 height 33
type input "3"
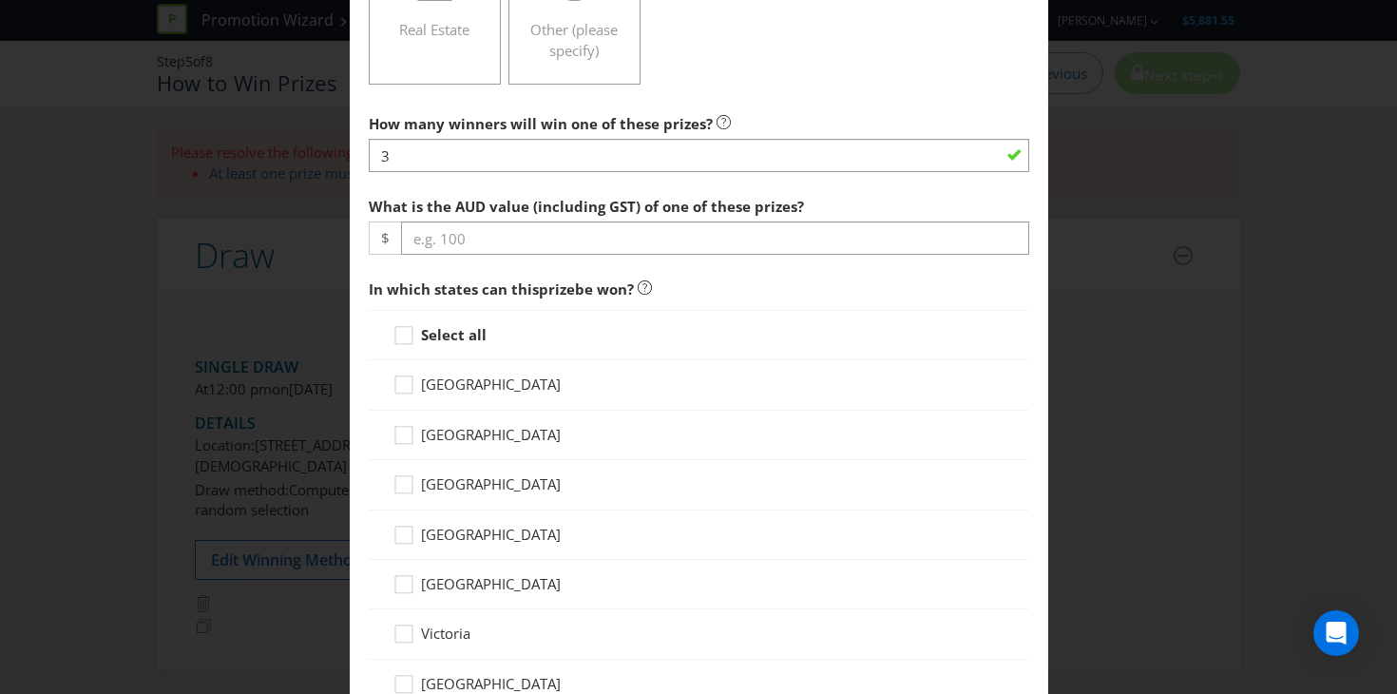
click at [557, 254] on div at bounding box center [699, 255] width 660 height 2
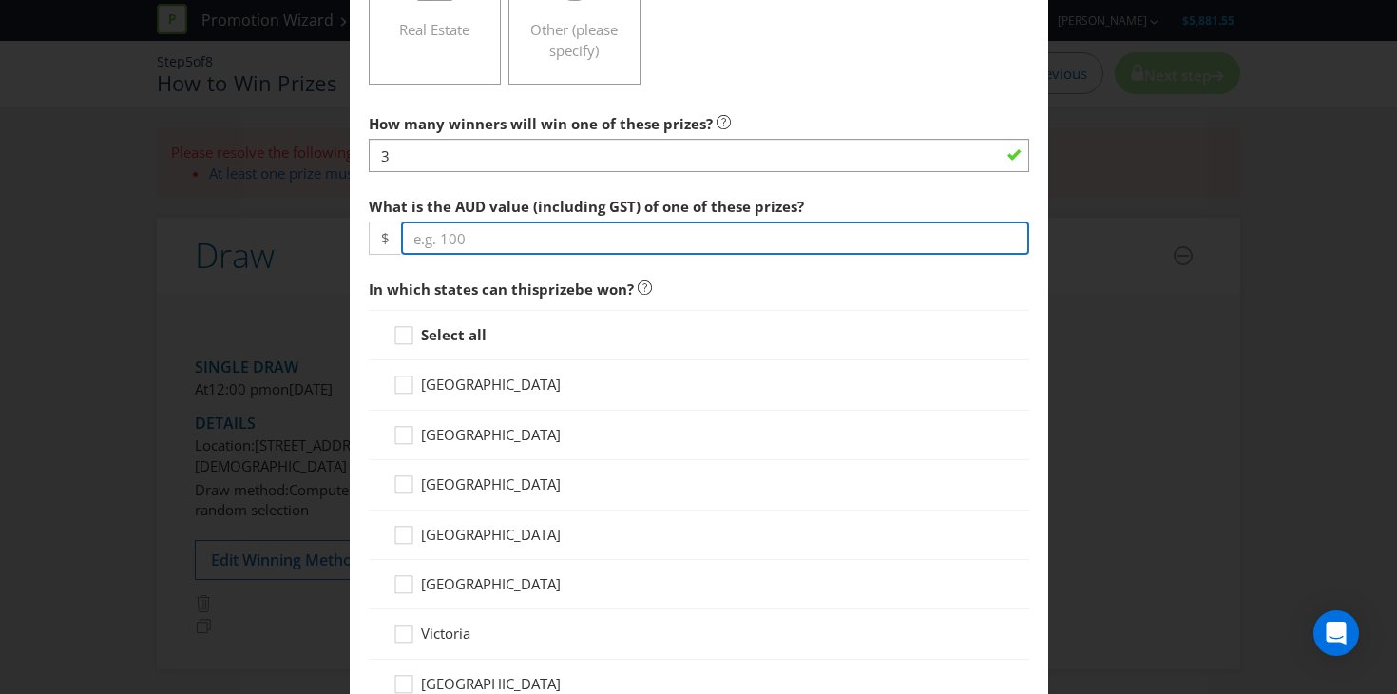
click at [556, 240] on input "number" at bounding box center [715, 237] width 628 height 33
type input "250"
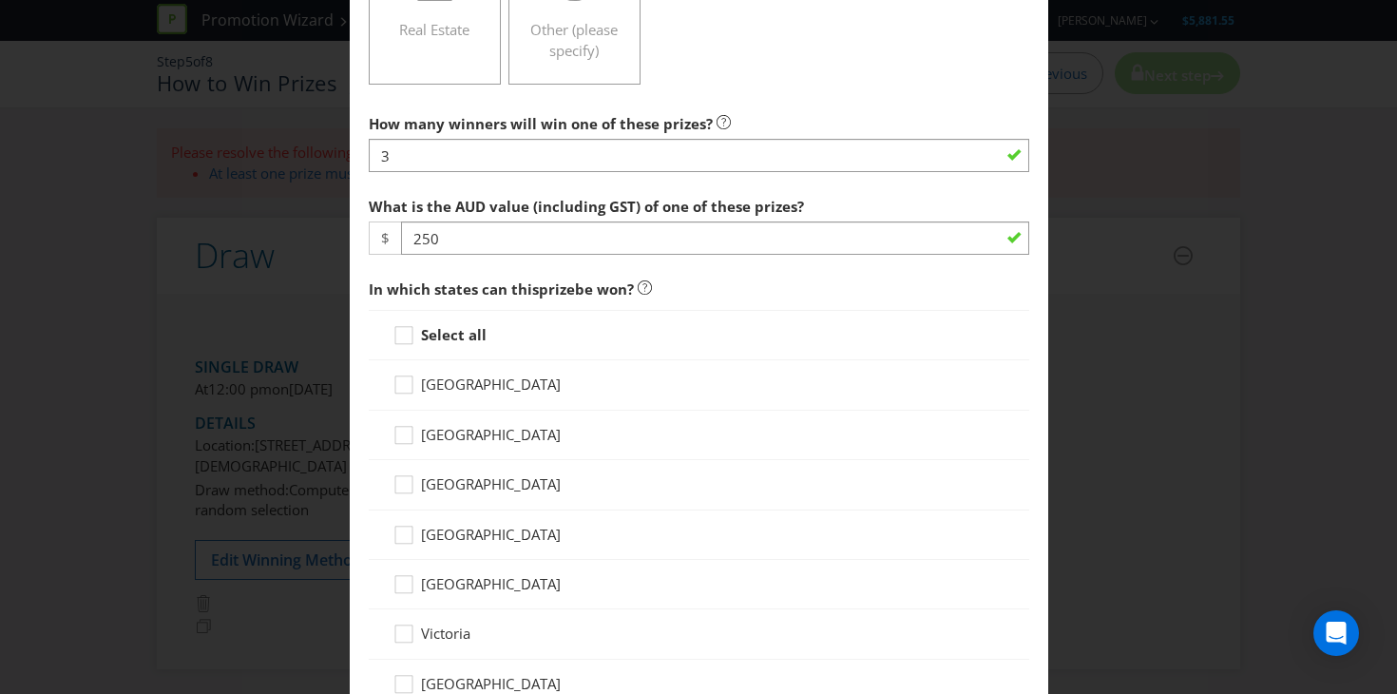
click at [447, 338] on strong "Select all" at bounding box center [454, 334] width 66 height 19
click at [0, 0] on input "Select all" at bounding box center [0, 0] width 0 height 0
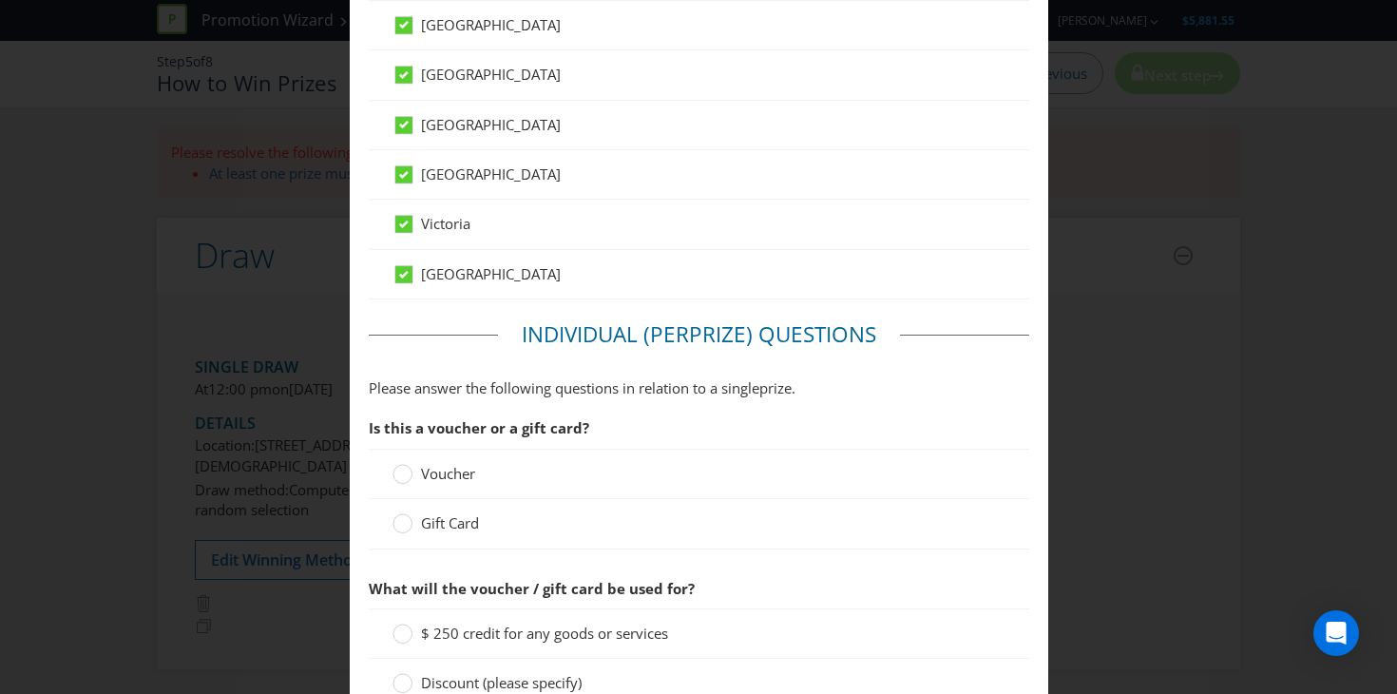
scroll to position [1174, 0]
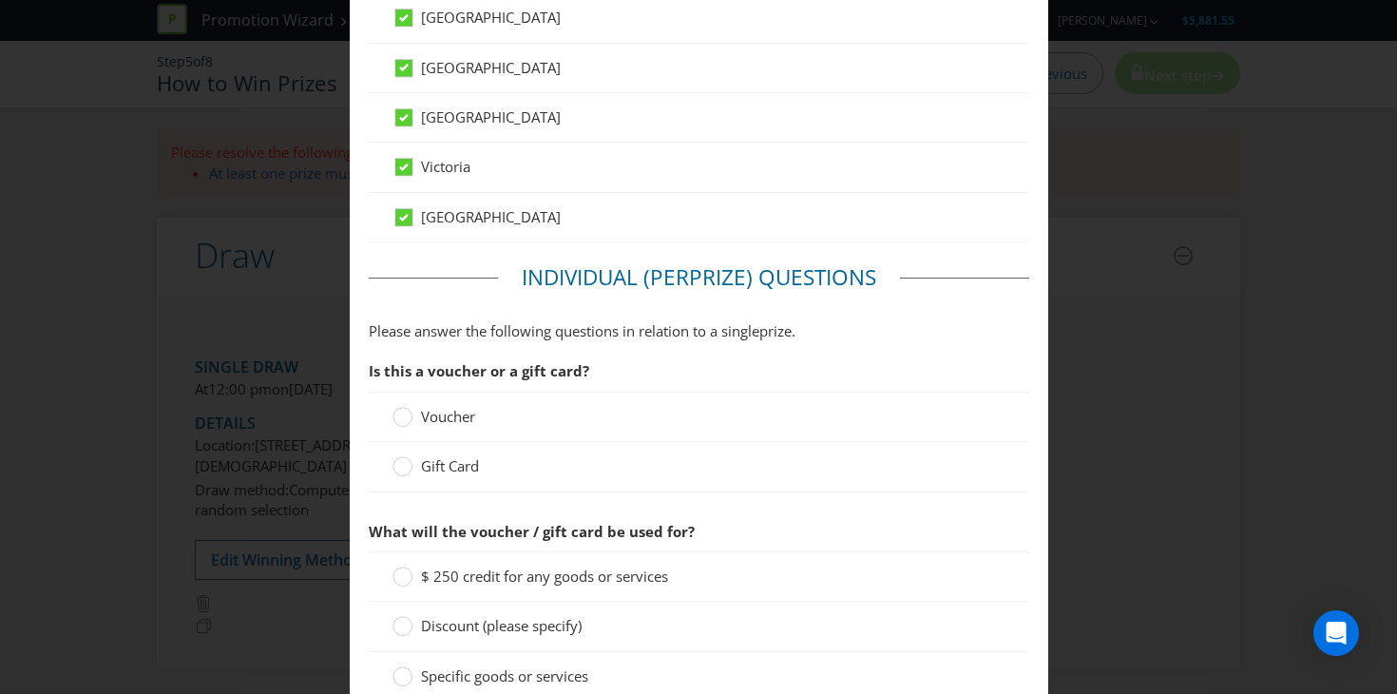
click at [442, 456] on span "Gift Card" at bounding box center [450, 465] width 58 height 19
click at [0, 0] on input "Gift Card" at bounding box center [0, 0] width 0 height 0
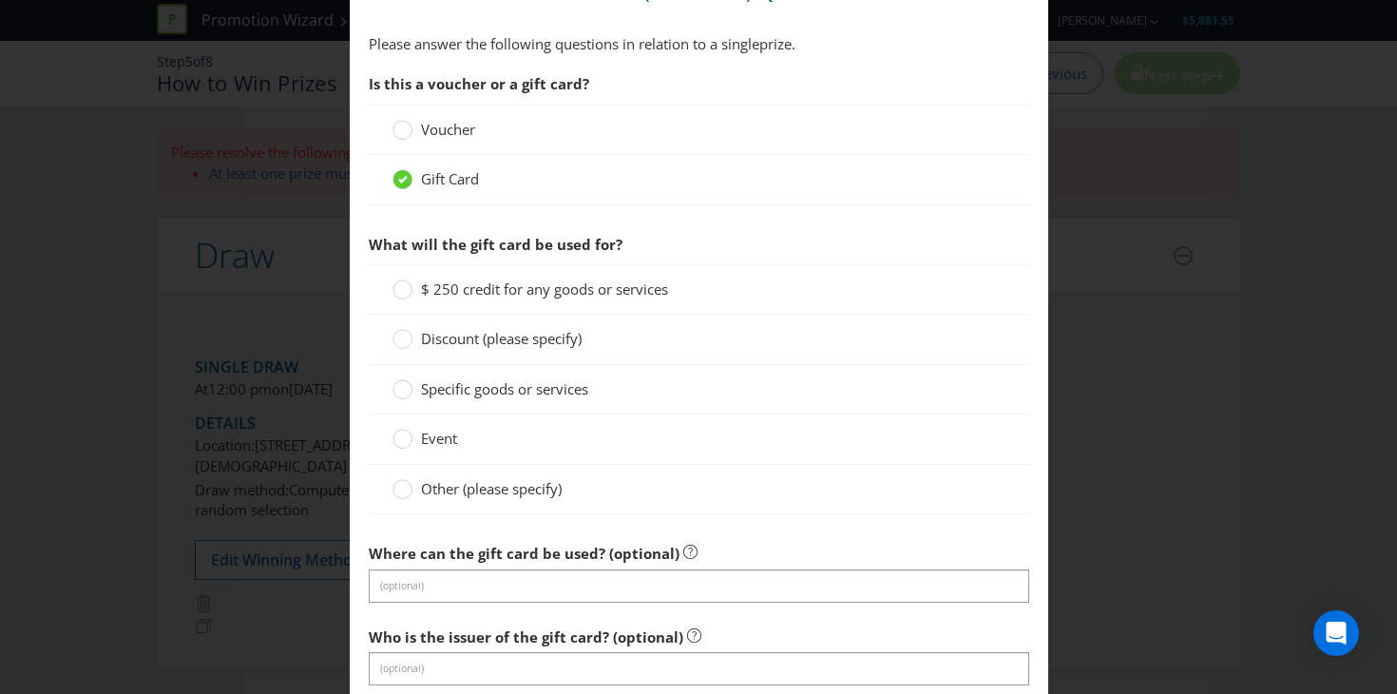
scroll to position [1478, 0]
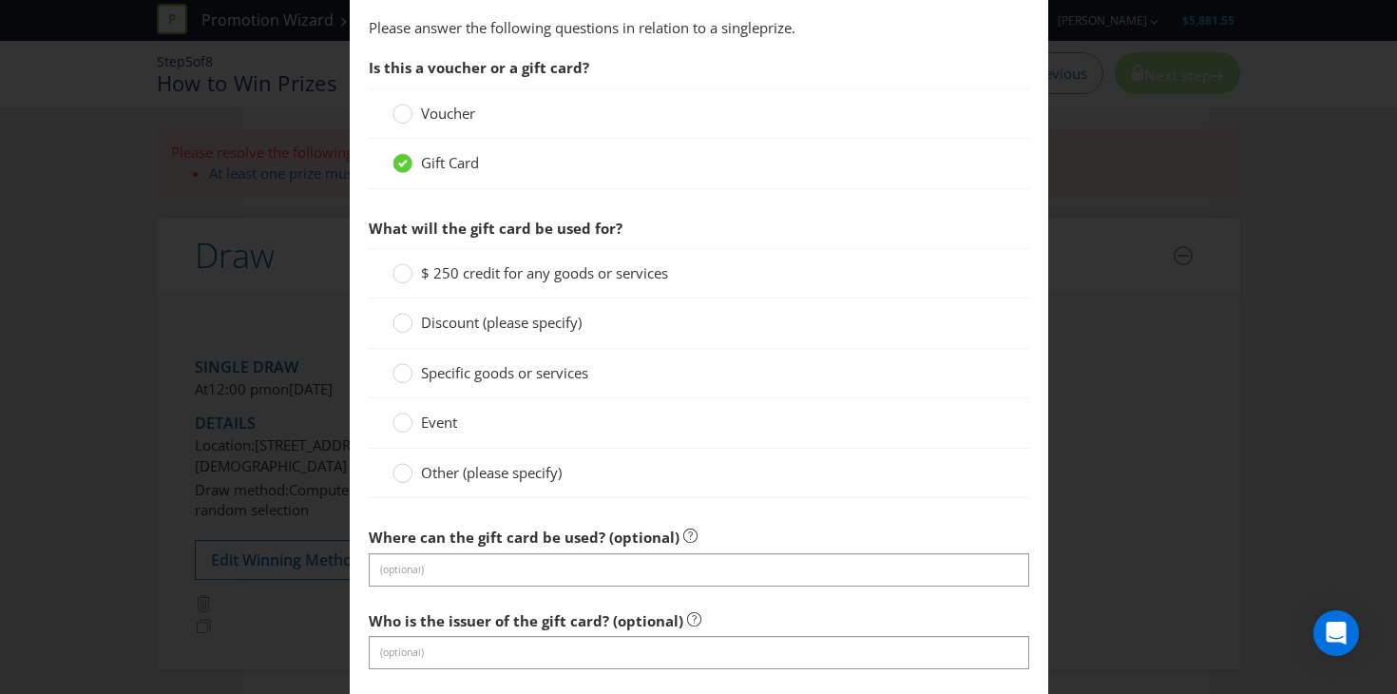
click at [539, 472] on span "Other (please specify)" at bounding box center [491, 472] width 141 height 19
click at [0, 0] on input "Other (please specify)" at bounding box center [0, 0] width 0 height 0
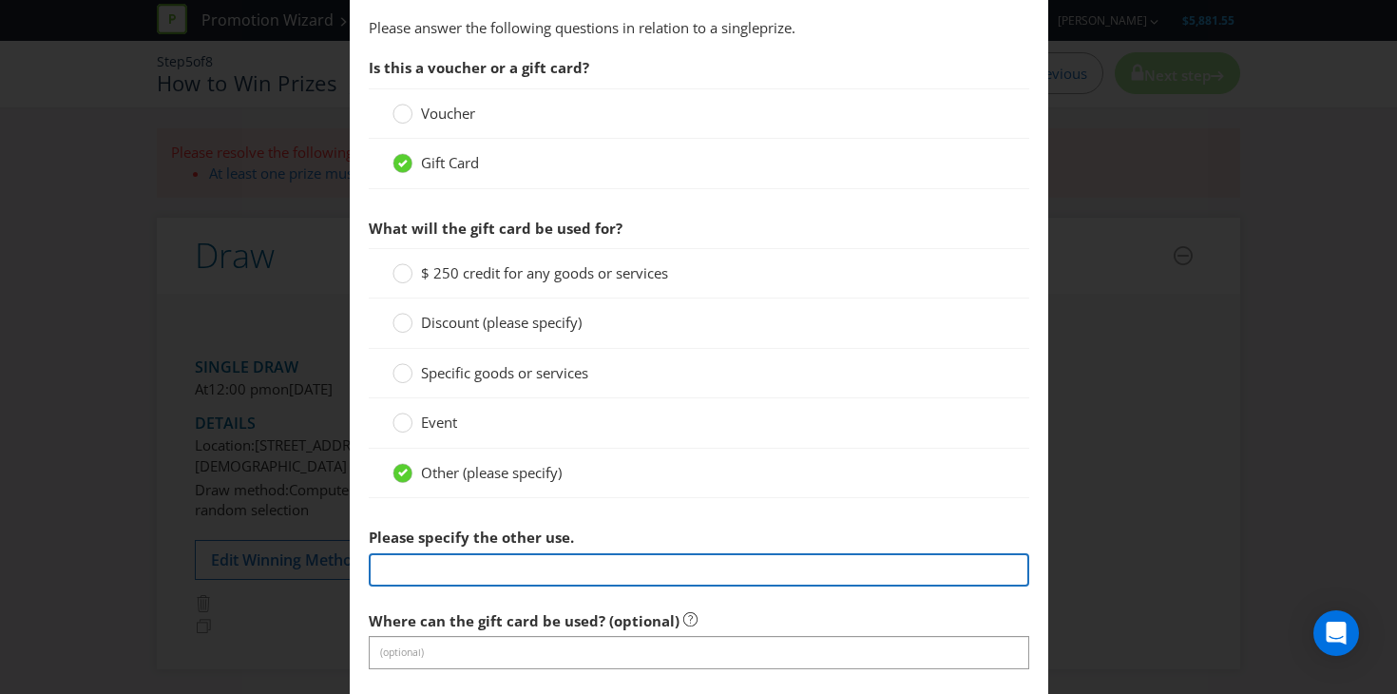
click at [512, 579] on input "text" at bounding box center [699, 569] width 660 height 33
click at [506, 577] on input "text" at bounding box center [699, 569] width 660 height 33
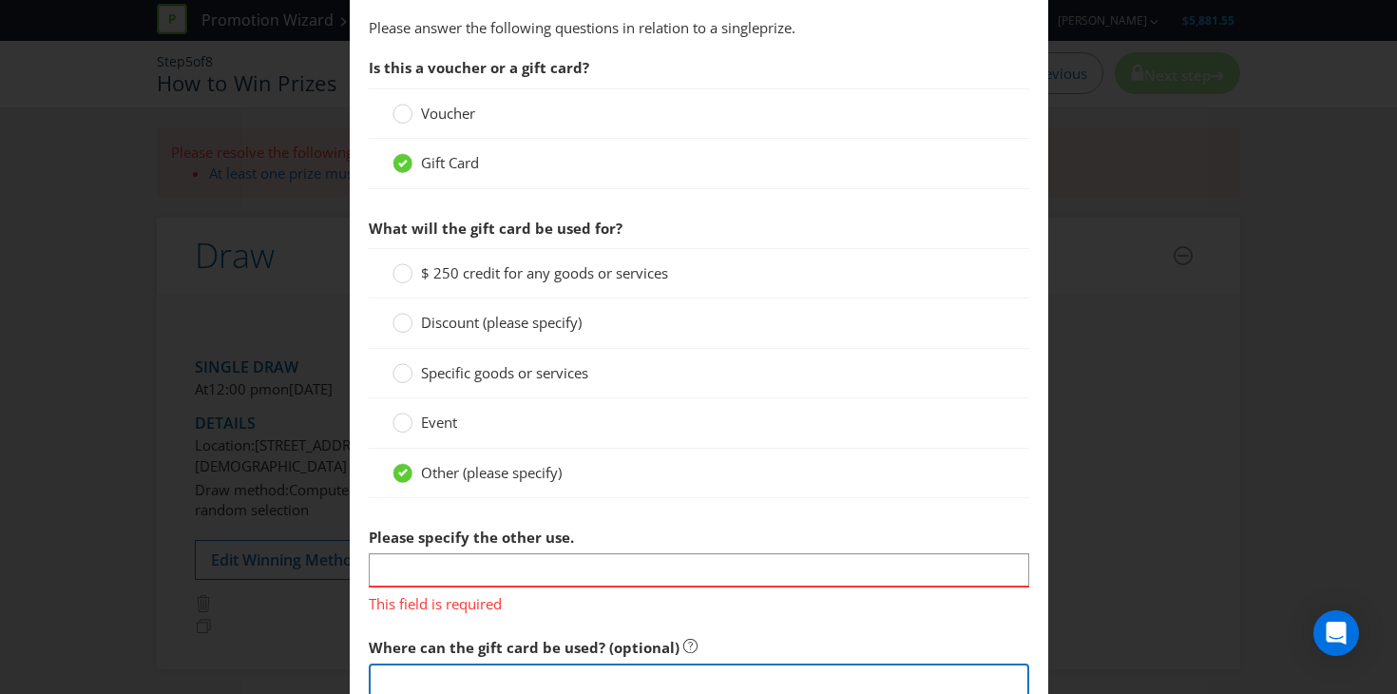
click at [496, 651] on div "Where can the gift card be used? (optional)" at bounding box center [699, 662] width 660 height 68
click at [528, 284] on div "$ 250 credit for any goods or services" at bounding box center [699, 273] width 660 height 50
click at [524, 266] on span "$ 250 credit for any goods or services" at bounding box center [544, 272] width 247 height 19
click at [0, 0] on input "$ 250 credit for any goods or services" at bounding box center [0, 0] width 0 height 0
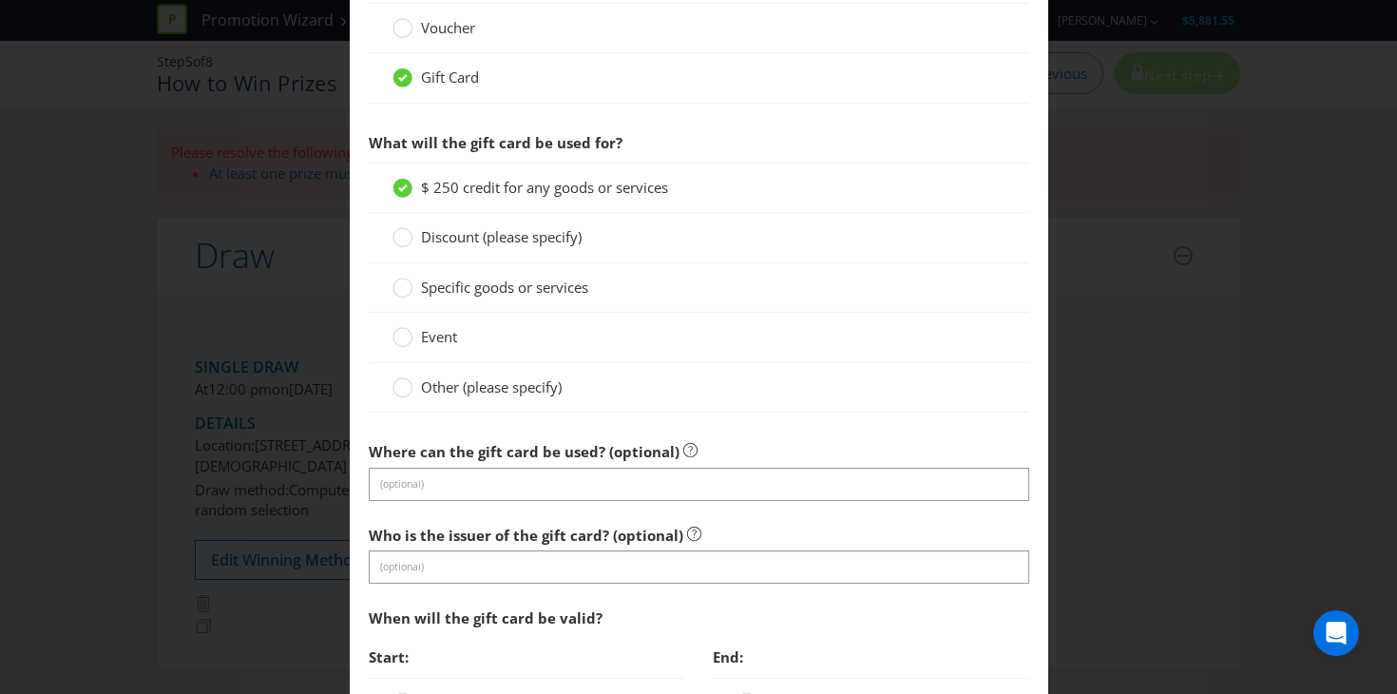
scroll to position [1582, 0]
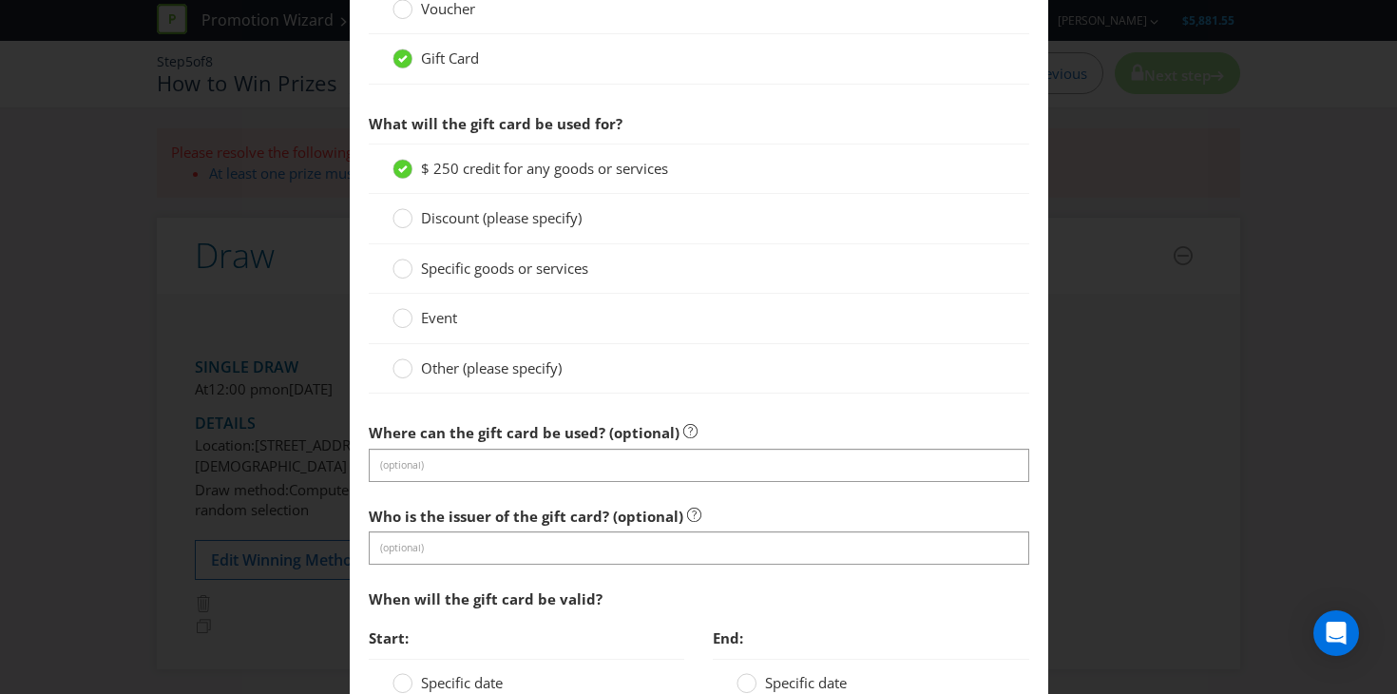
click at [503, 518] on span "Who is the issuer of the gift card? (optional)" at bounding box center [526, 515] width 315 height 19
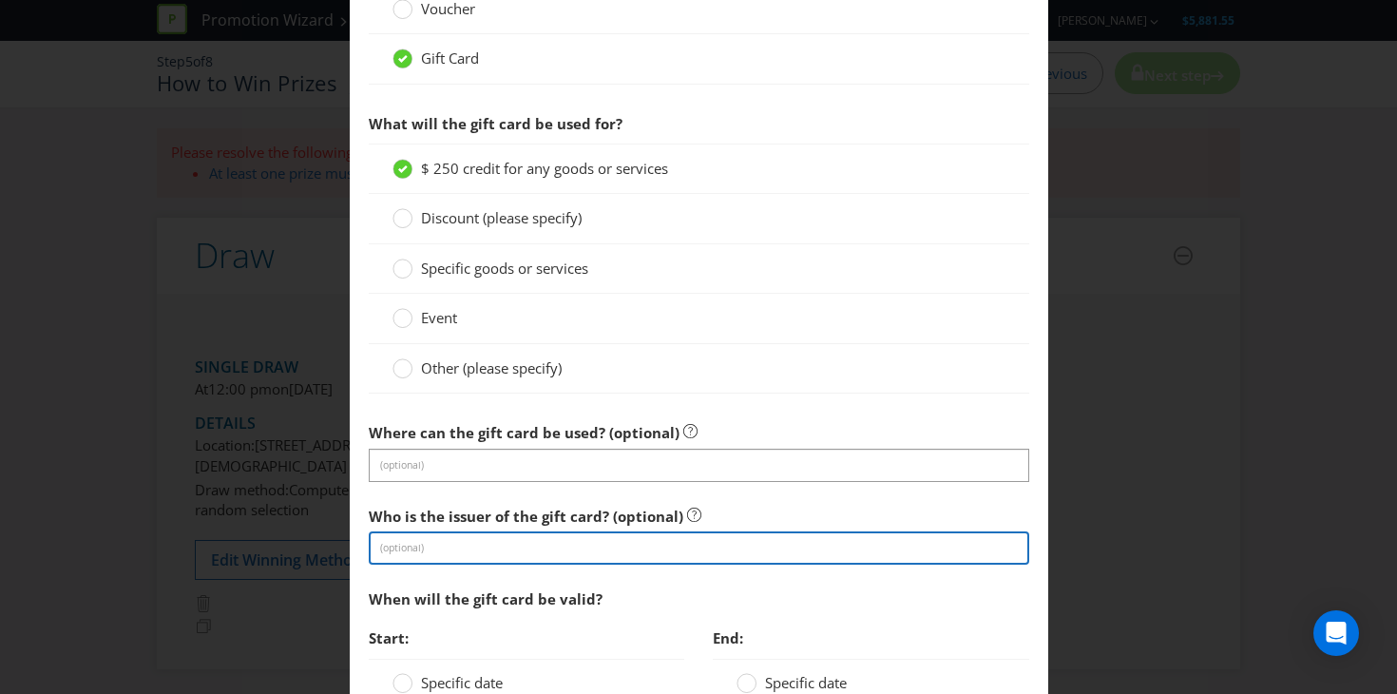
click at [495, 543] on input "text" at bounding box center [699, 547] width 660 height 33
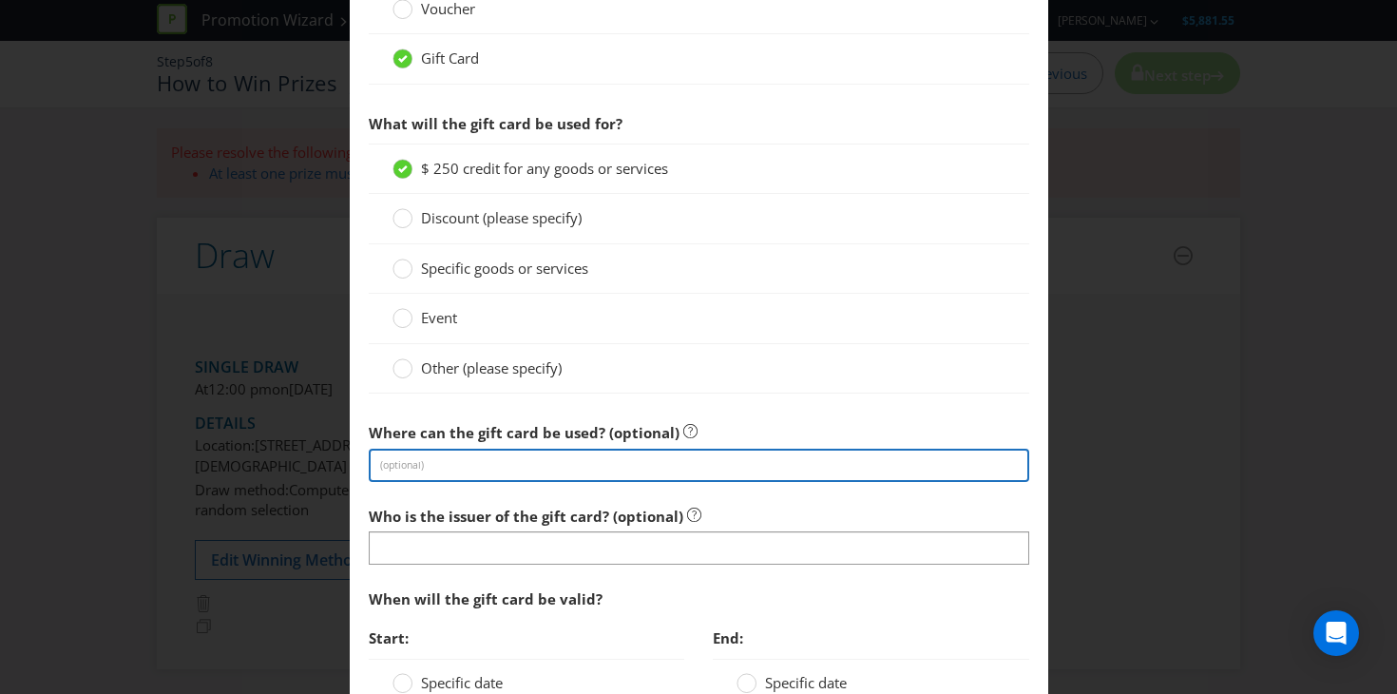
click at [468, 451] on input "text" at bounding box center [699, 465] width 660 height 33
type input "Any [PERSON_NAME] Store or the [PERSON_NAME] Website"
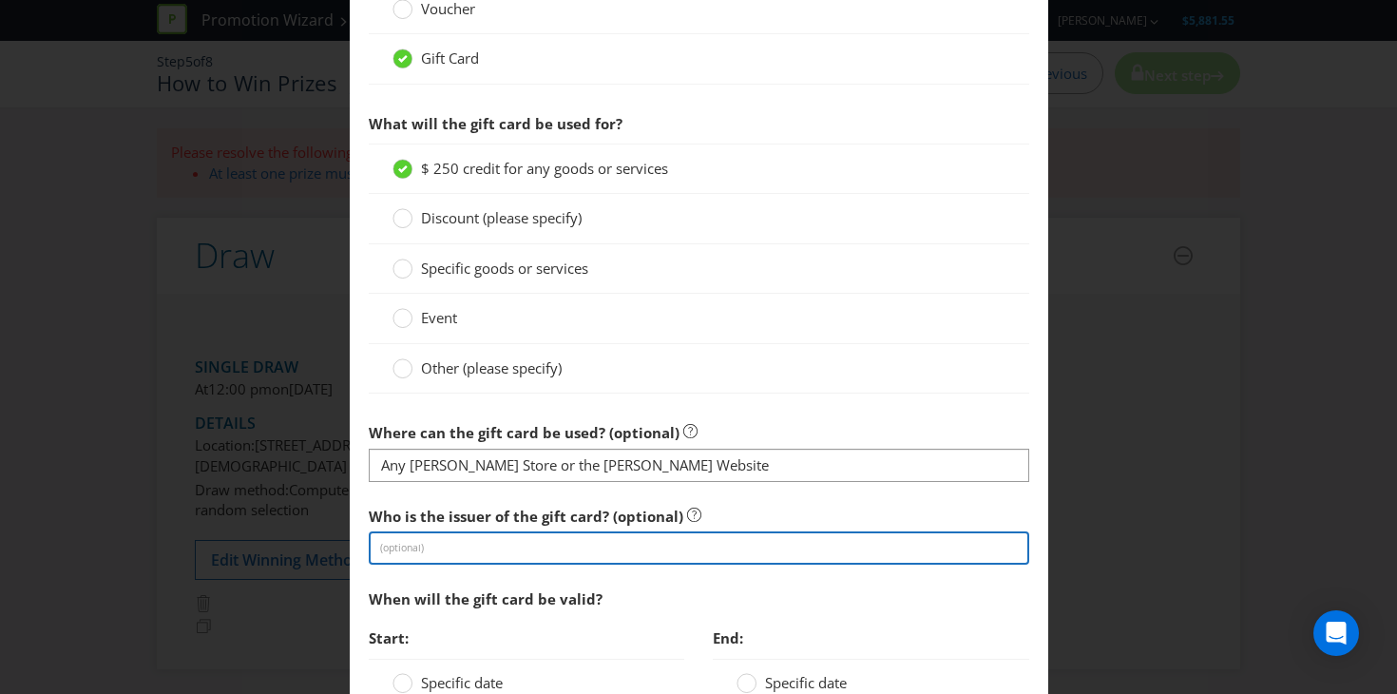
click at [474, 556] on input "text" at bounding box center [699, 547] width 660 height 33
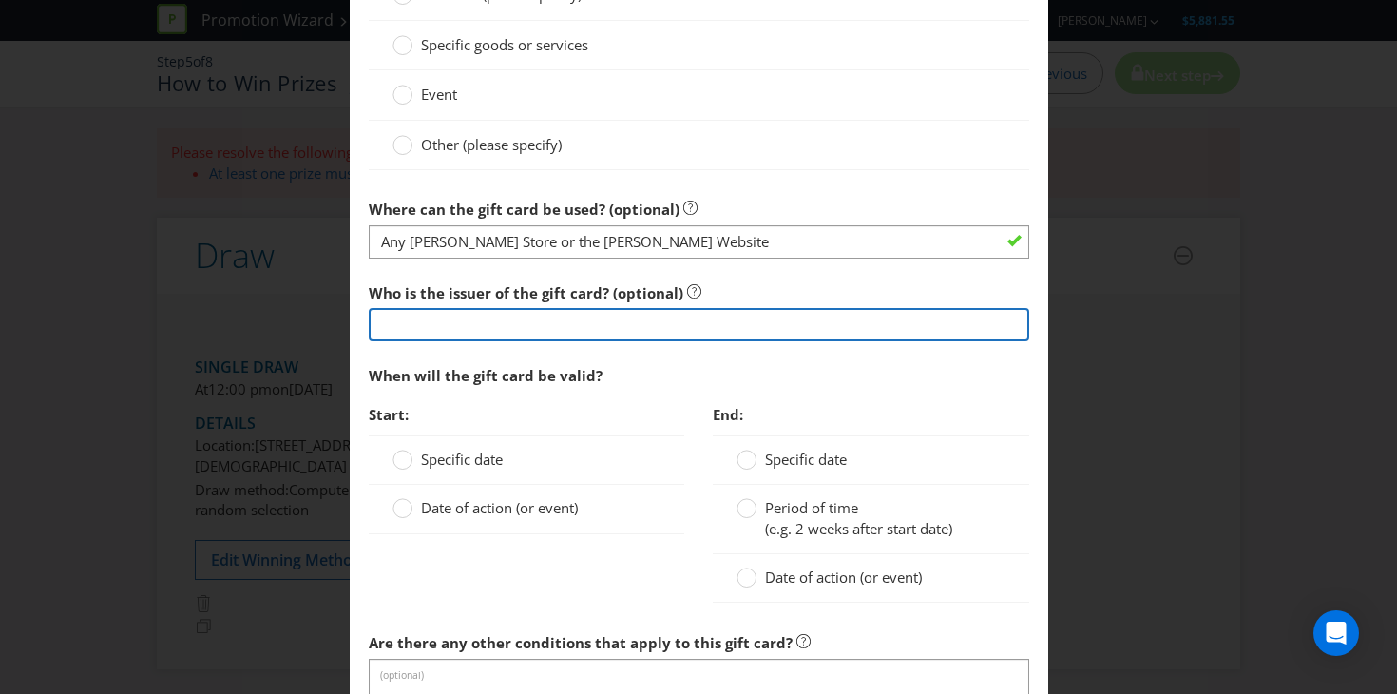
scroll to position [1830, 0]
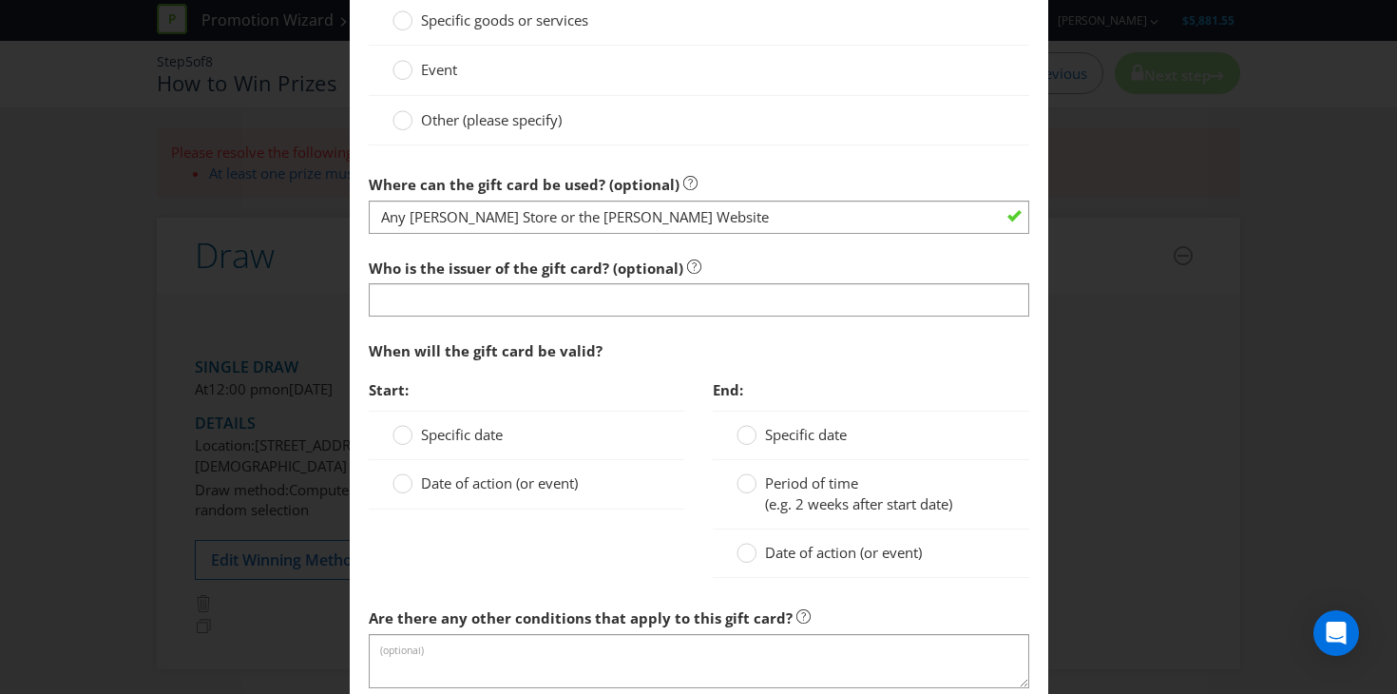
click at [541, 496] on div "Date of action (or event)" at bounding box center [527, 484] width 316 height 48
click at [530, 487] on span "Date of action (or event)" at bounding box center [499, 482] width 157 height 19
click at [0, 0] on input "Date of action (or event)" at bounding box center [0, 0] width 0 height 0
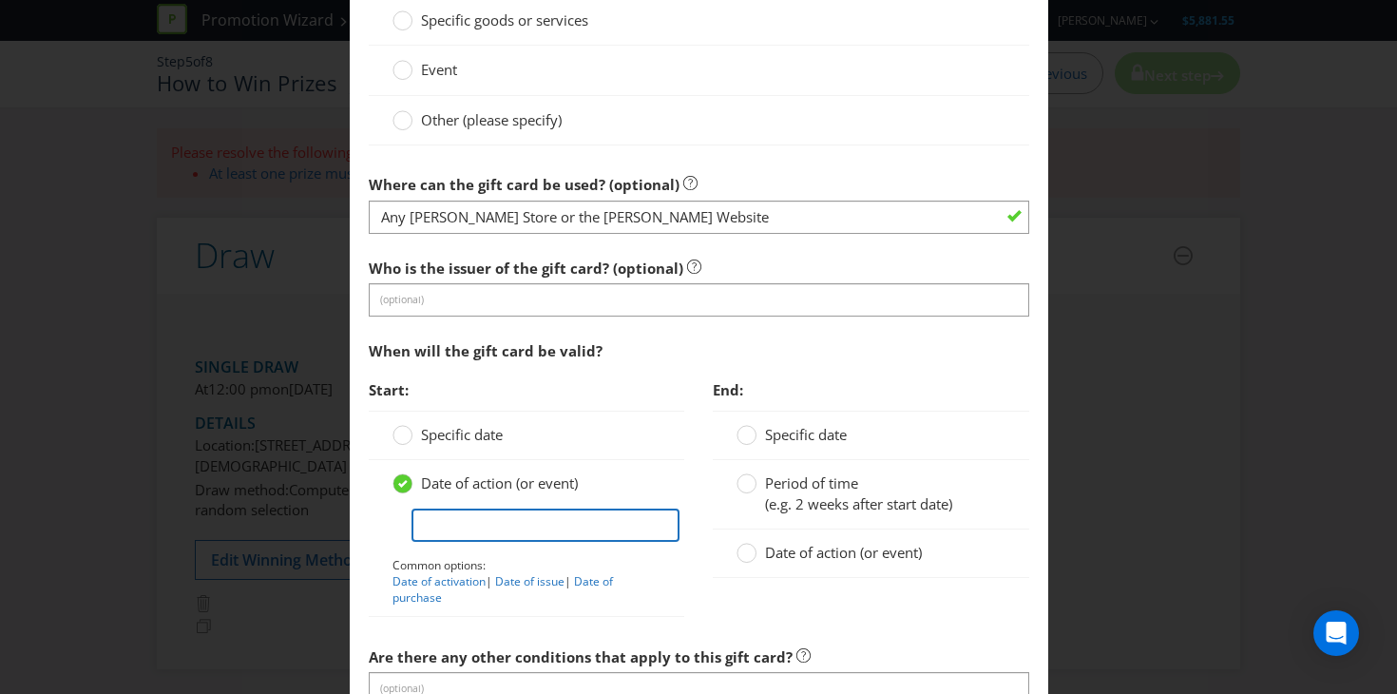
click at [518, 526] on input "text" at bounding box center [545, 524] width 269 height 33
type input "Date of issue"
click at [822, 541] on div "Date of action (or event)" at bounding box center [871, 553] width 316 height 48
click at [820, 549] on span "Date of action (or event)" at bounding box center [843, 552] width 157 height 19
click at [0, 0] on input "Date of action (or event)" at bounding box center [0, 0] width 0 height 0
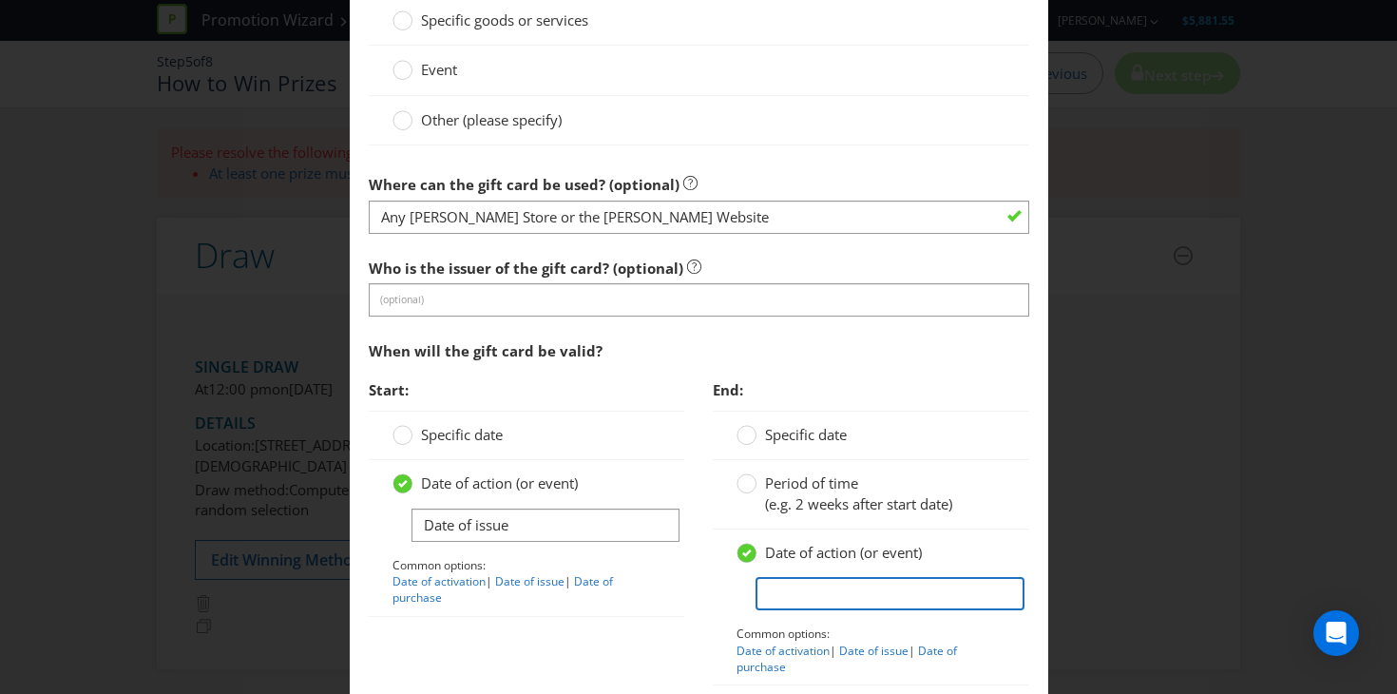
click at [809, 582] on input "text" at bounding box center [889, 593] width 269 height 33
type input "No expiry"
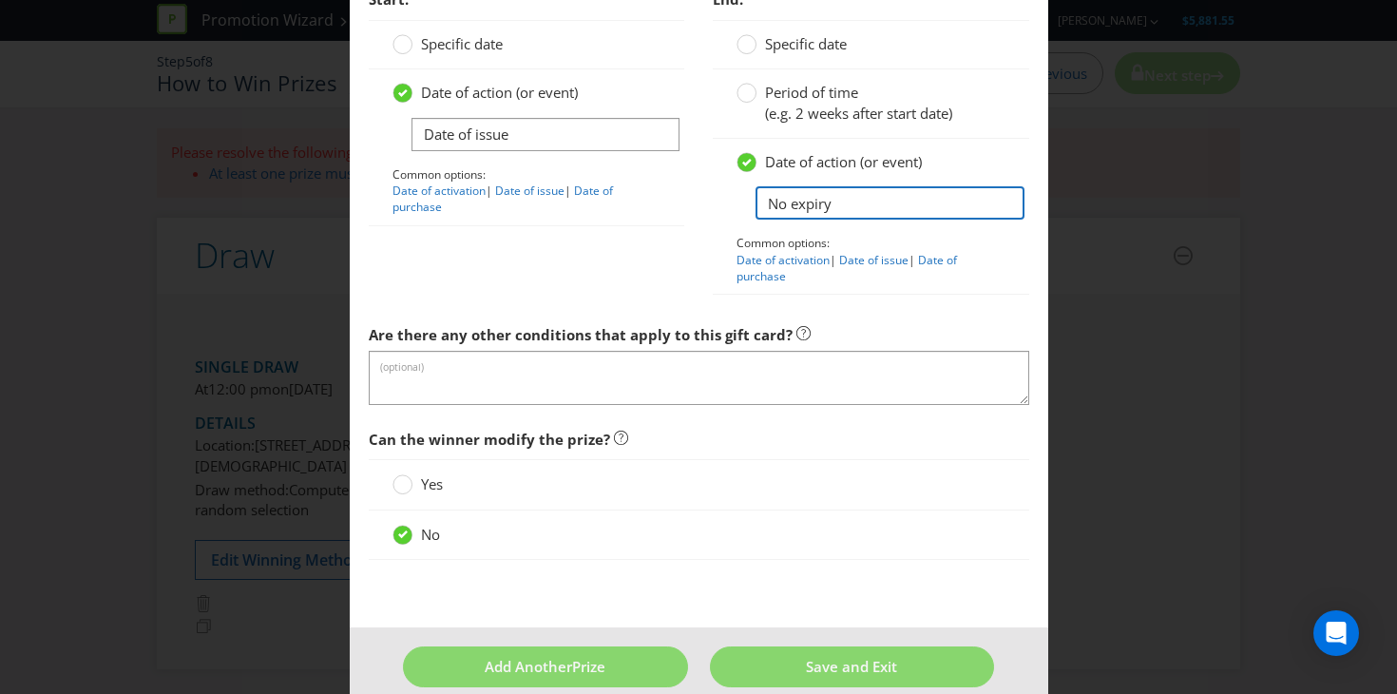
scroll to position [2247, 0]
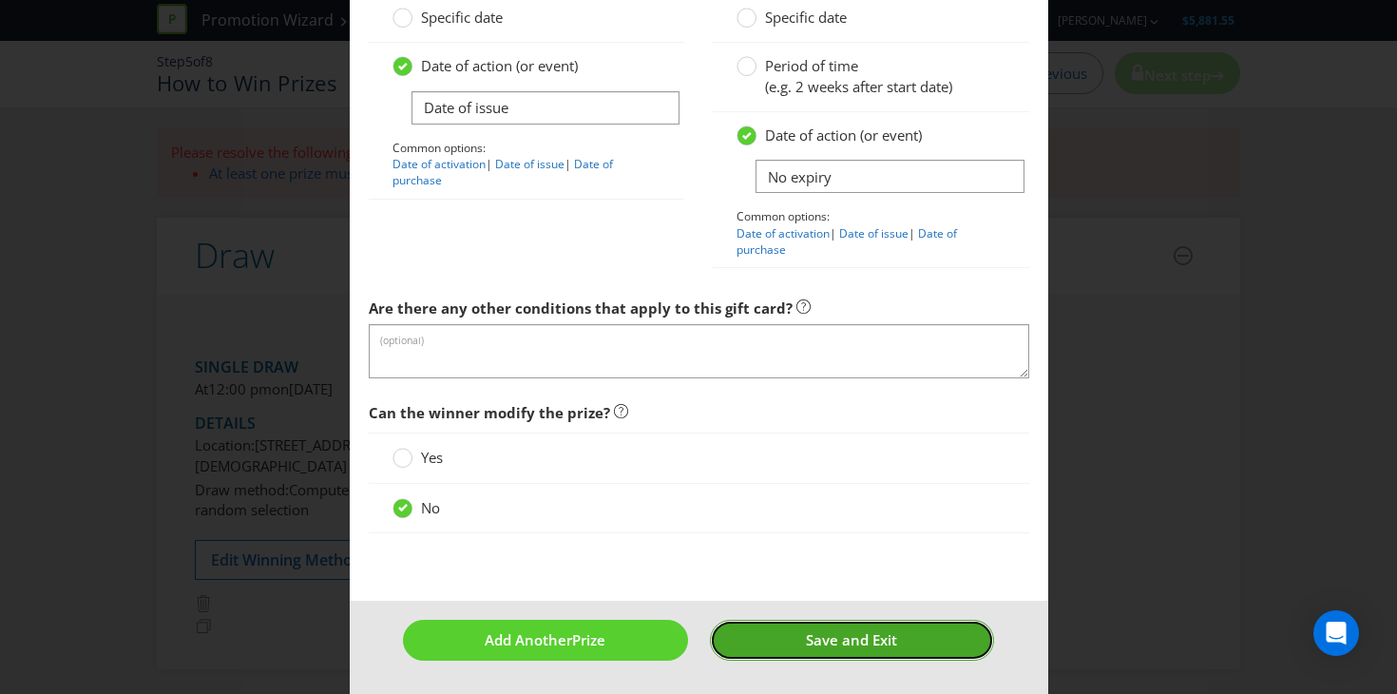
click at [855, 636] on span "Save and Exit" at bounding box center [851, 639] width 91 height 19
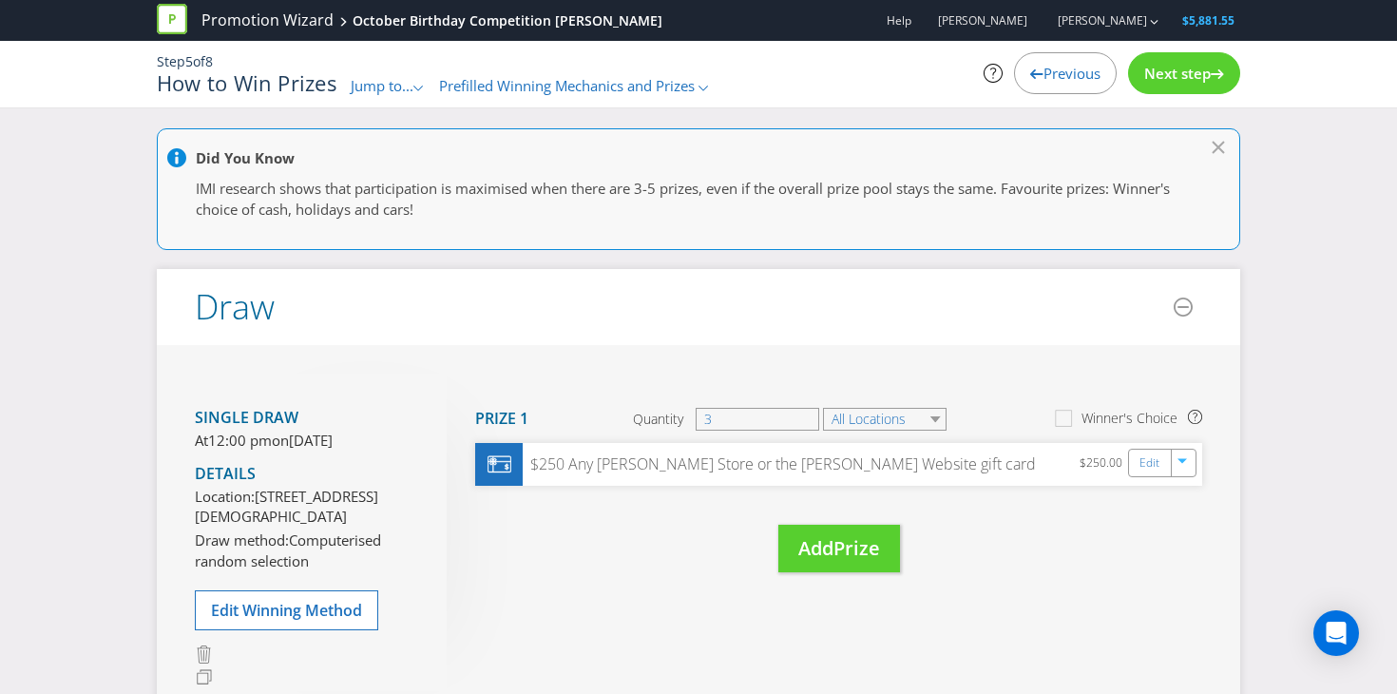
click at [1166, 77] on span "Next step" at bounding box center [1177, 73] width 67 height 19
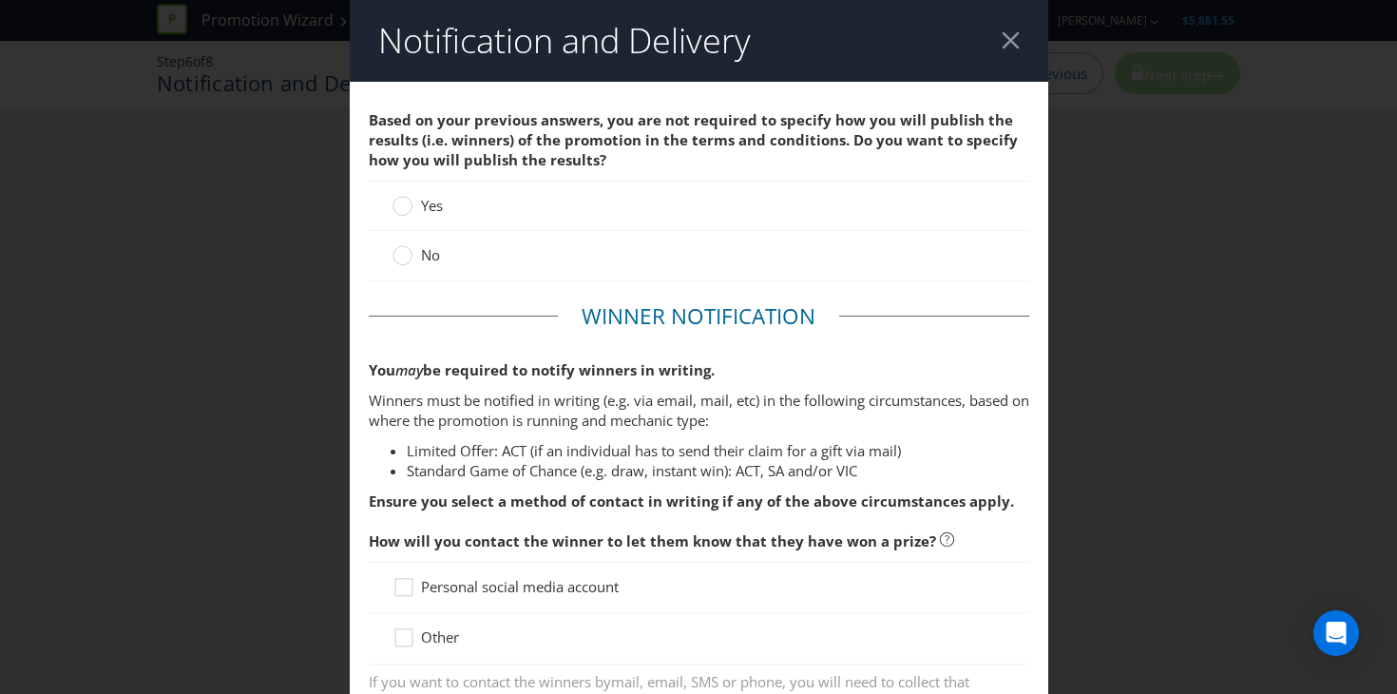
click at [452, 259] on div "No" at bounding box center [698, 255] width 613 height 20
click at [417, 254] on label "No" at bounding box center [417, 255] width 51 height 20
click at [0, 0] on input "No" at bounding box center [0, 0] width 0 height 0
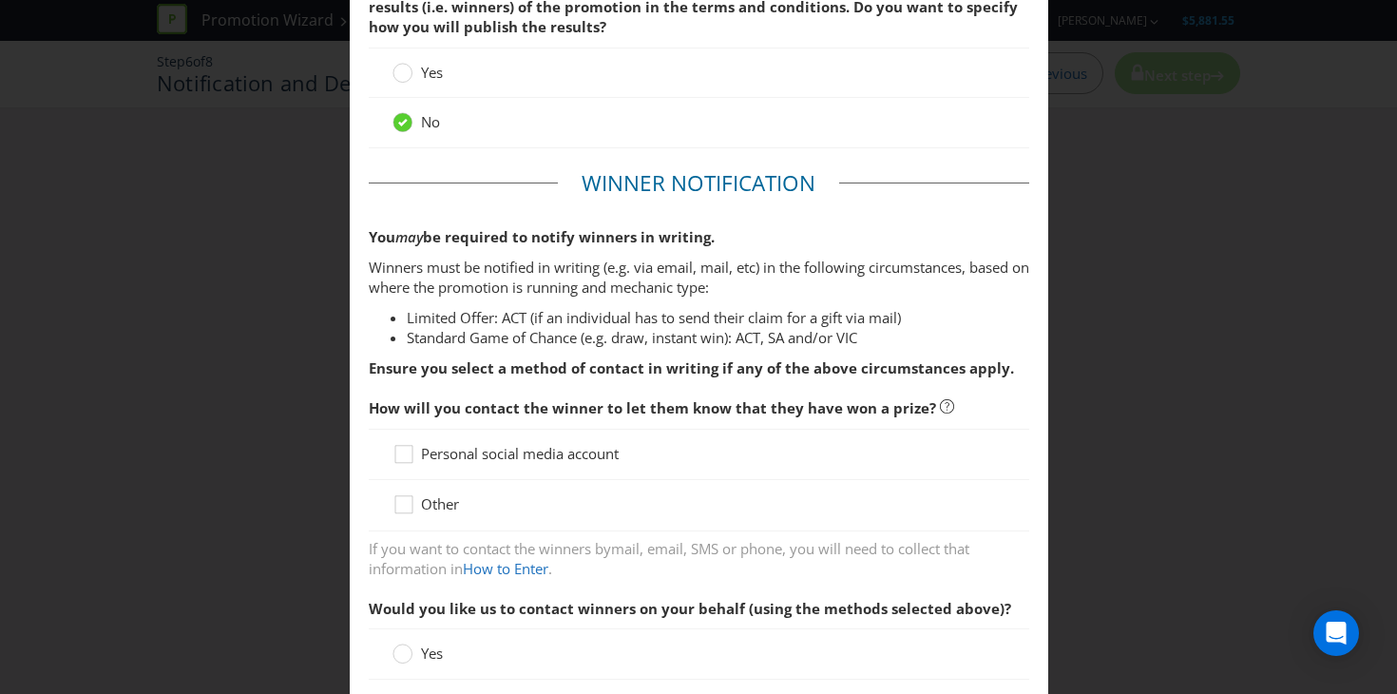
scroll to position [151, 0]
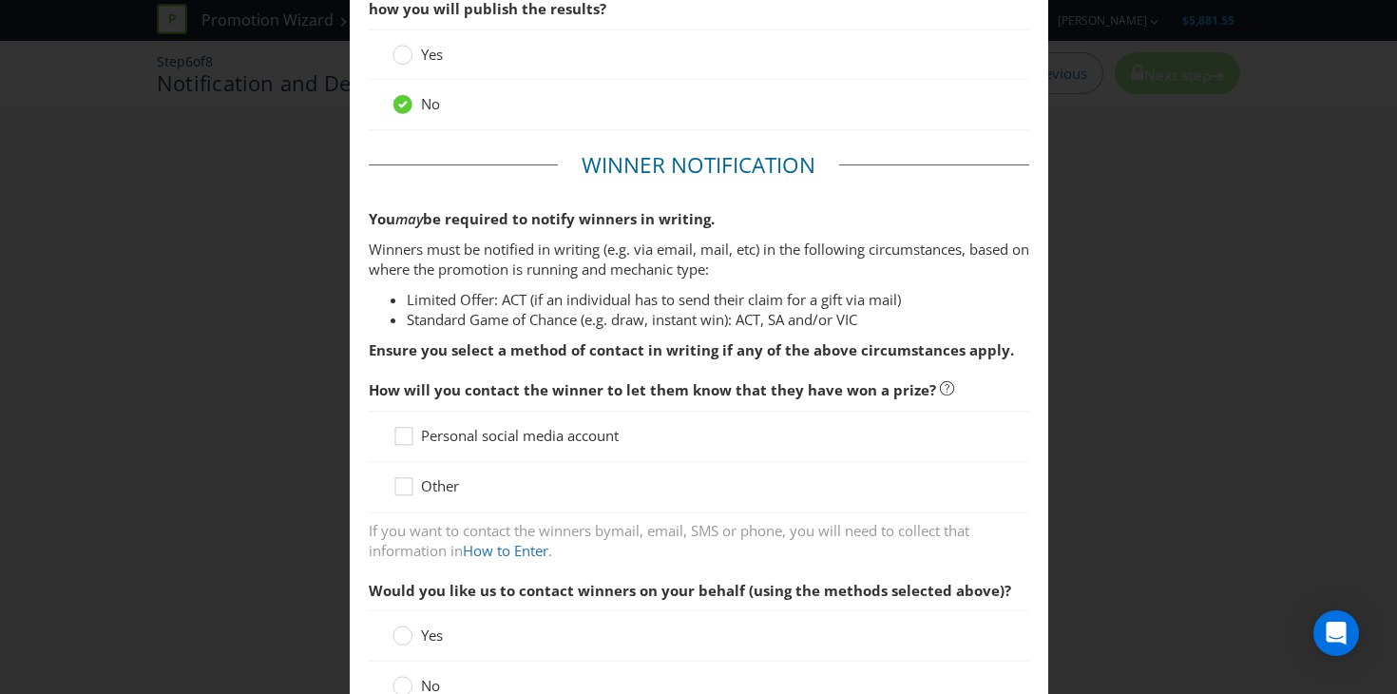
click at [559, 448] on div "Personal social media account" at bounding box center [699, 435] width 660 height 51
click at [562, 430] on span "Personal social media account" at bounding box center [520, 435] width 198 height 19
click at [0, 0] on input "Personal social media account" at bounding box center [0, 0] width 0 height 0
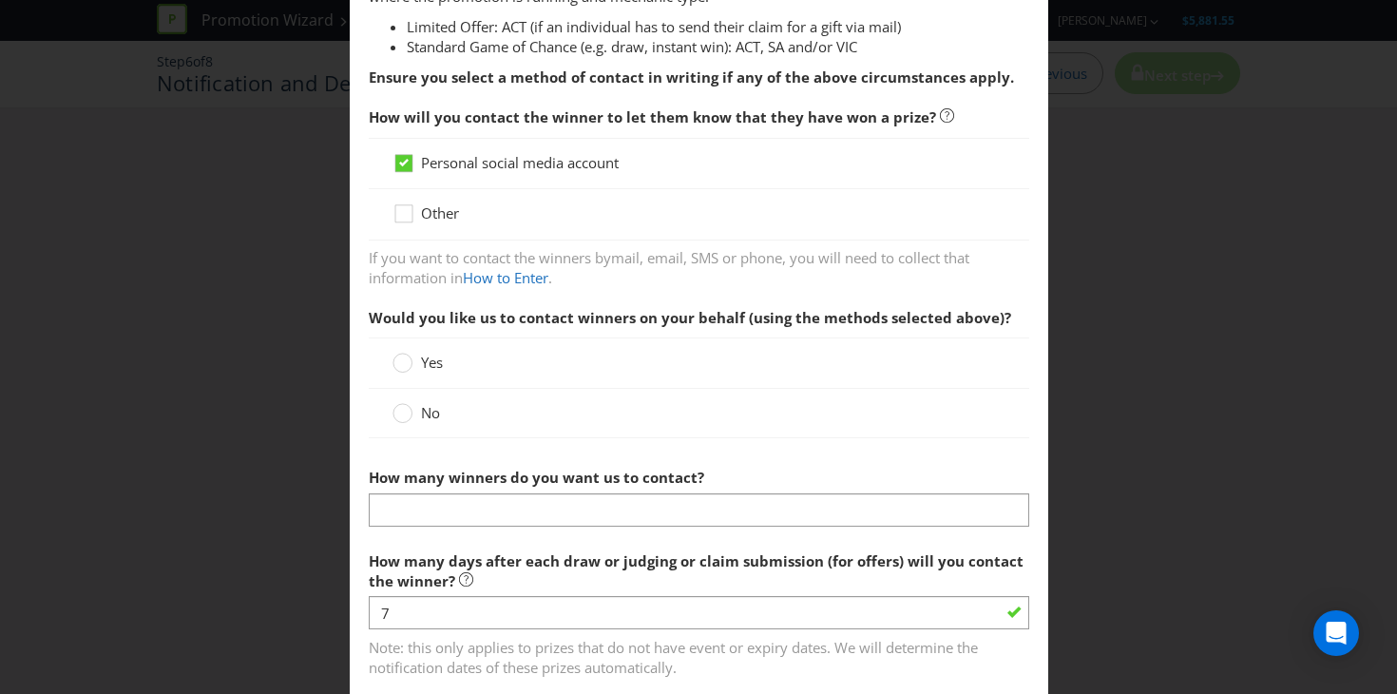
scroll to position [447, 0]
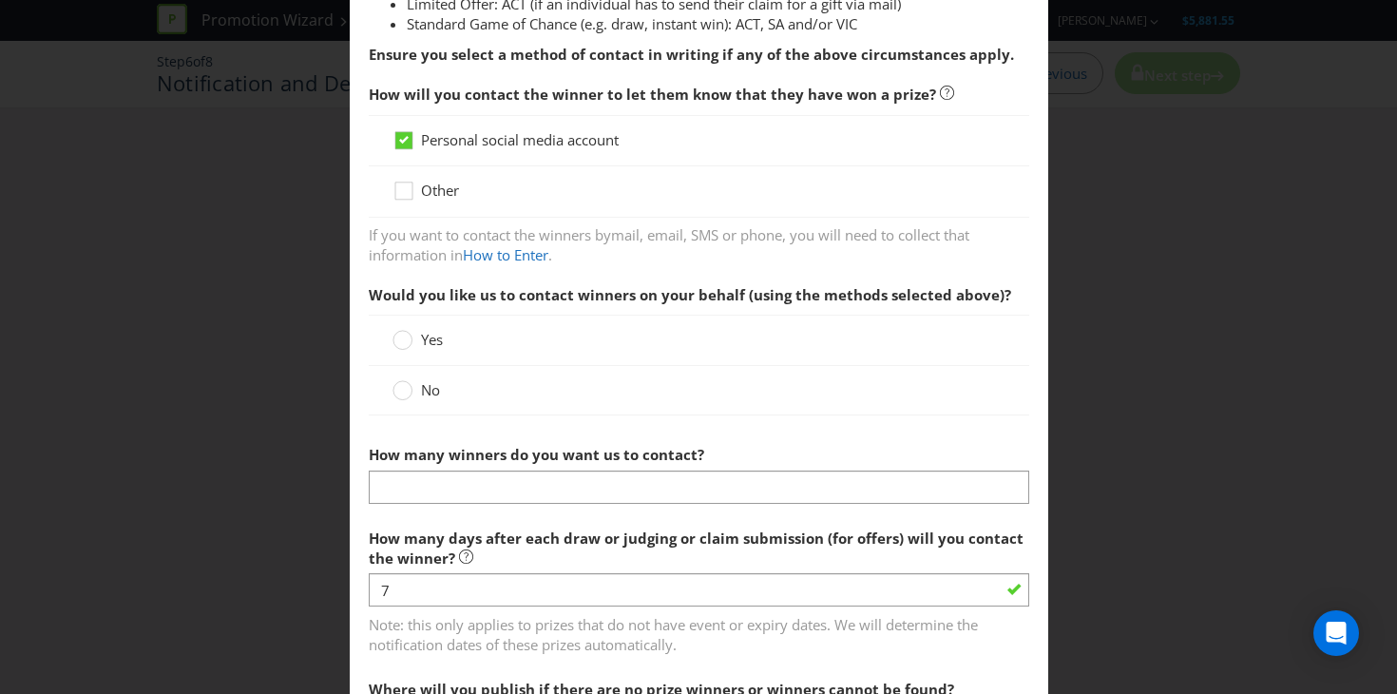
click at [414, 397] on label "No" at bounding box center [417, 390] width 51 height 20
click at [0, 0] on input "No" at bounding box center [0, 0] width 0 height 0
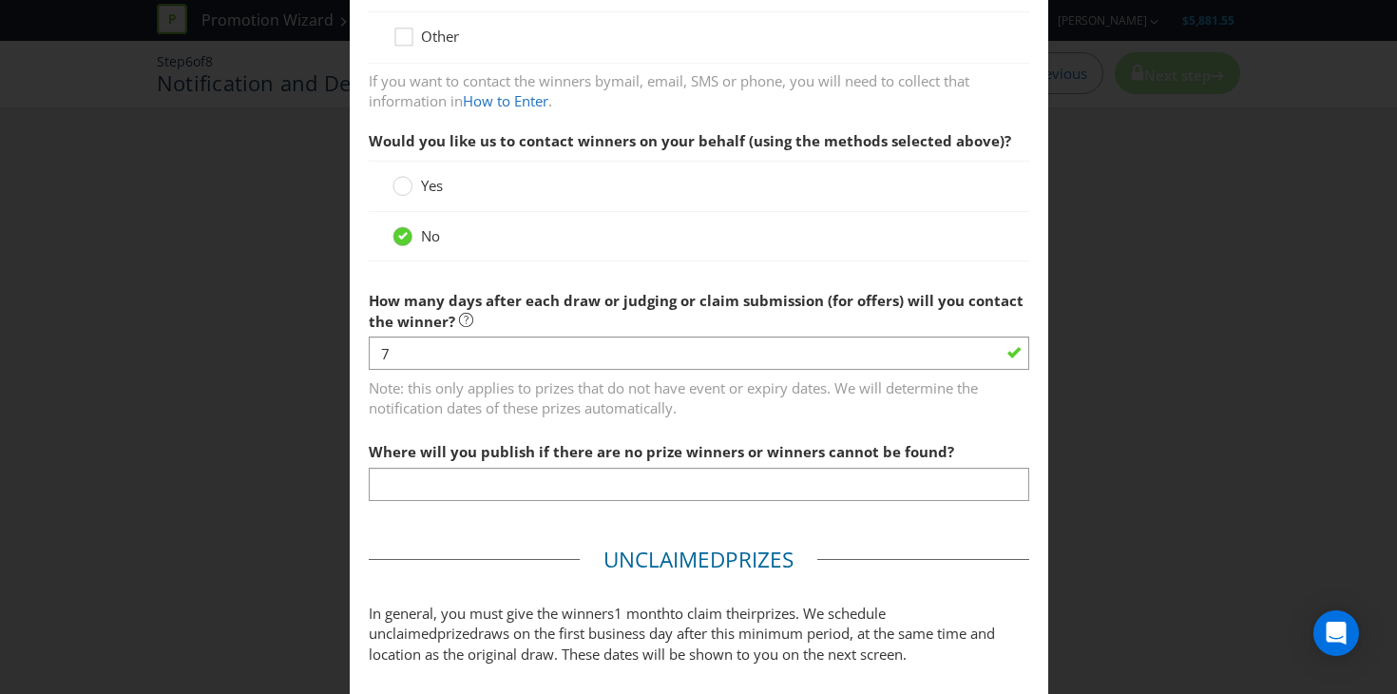
scroll to position [650, 0]
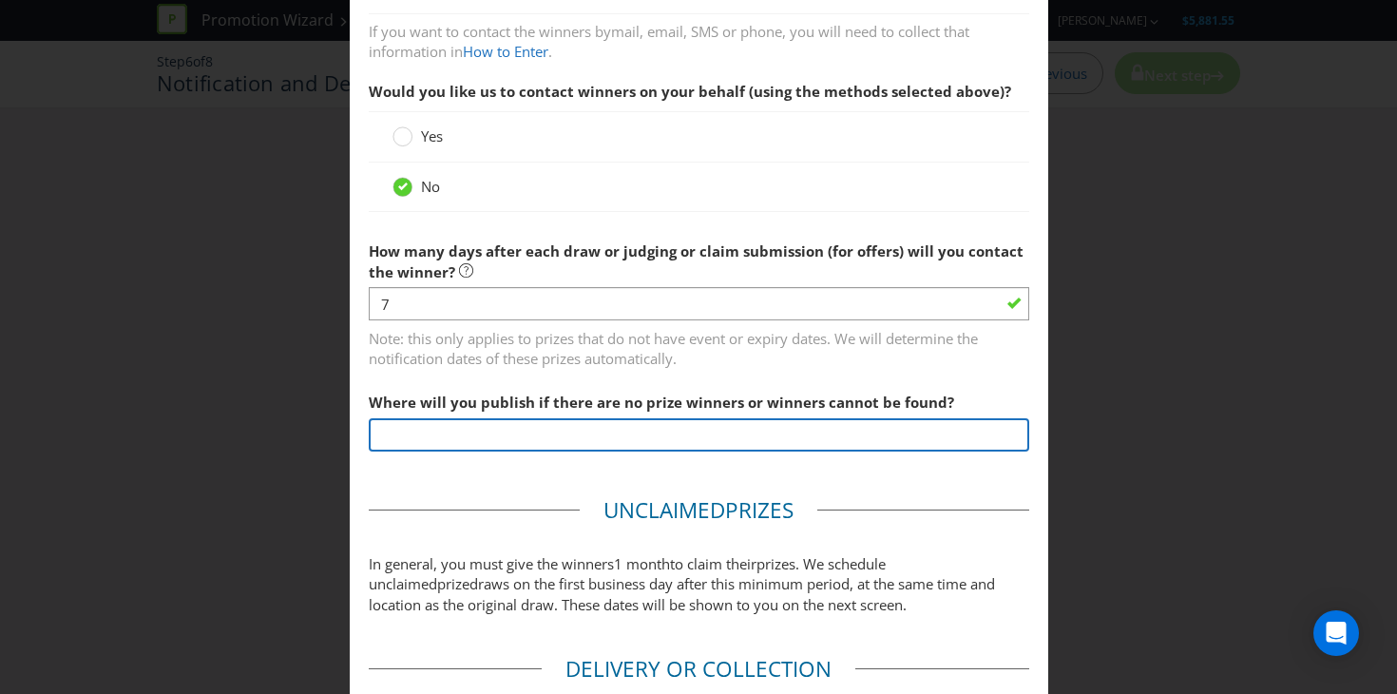
click at [695, 435] on input "text" at bounding box center [699, 434] width 660 height 33
type input "Instagram Story"
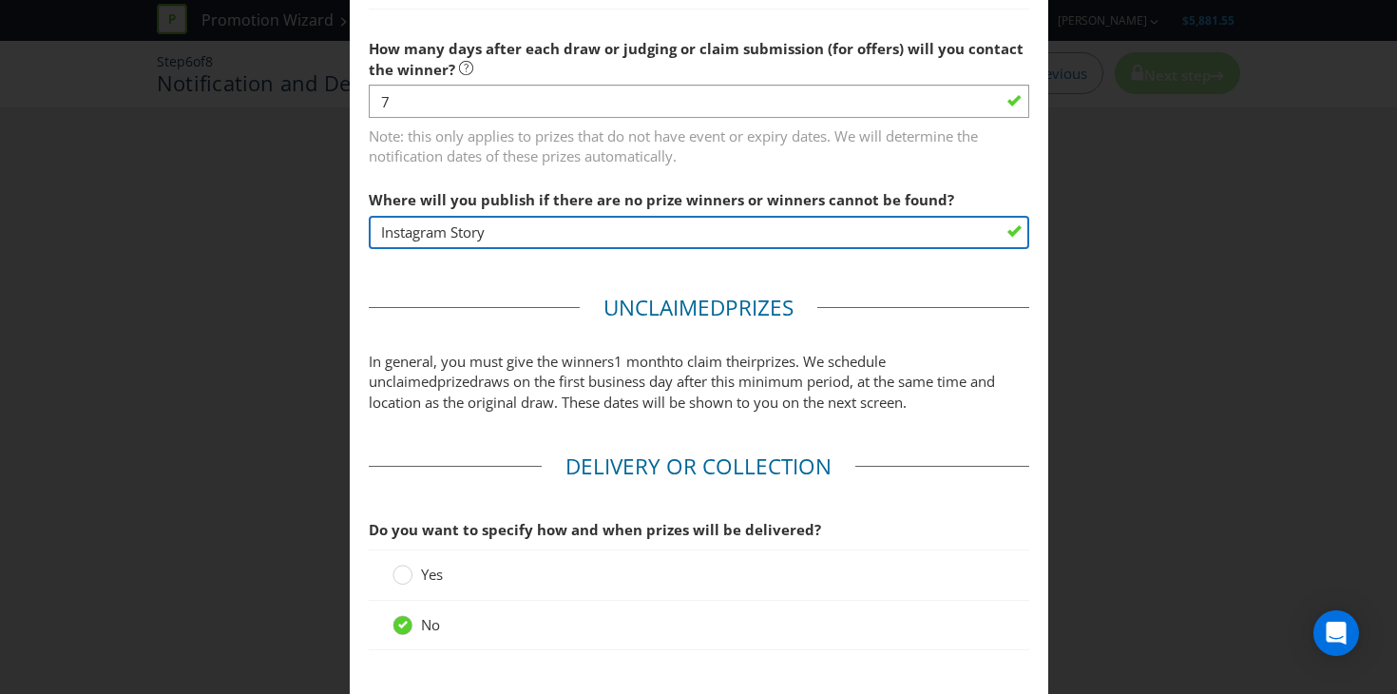
scroll to position [972, 0]
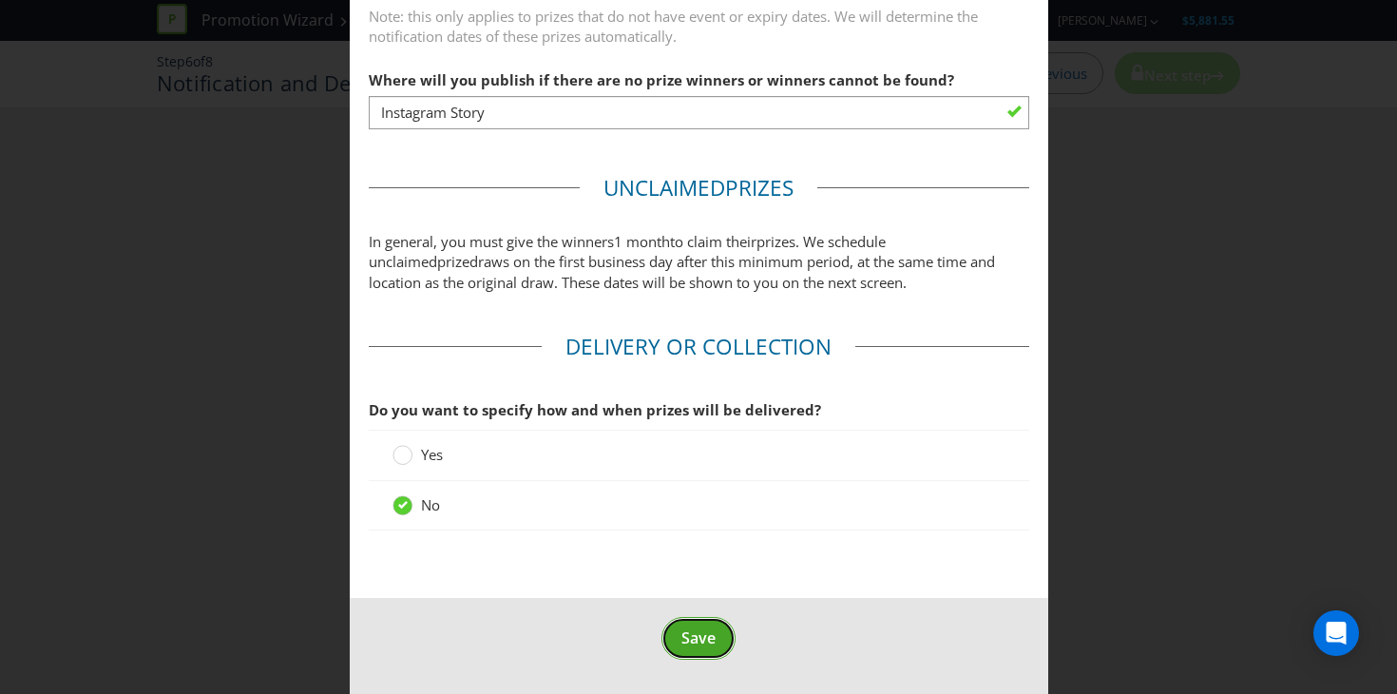
click at [709, 640] on span "Save" at bounding box center [698, 637] width 34 height 21
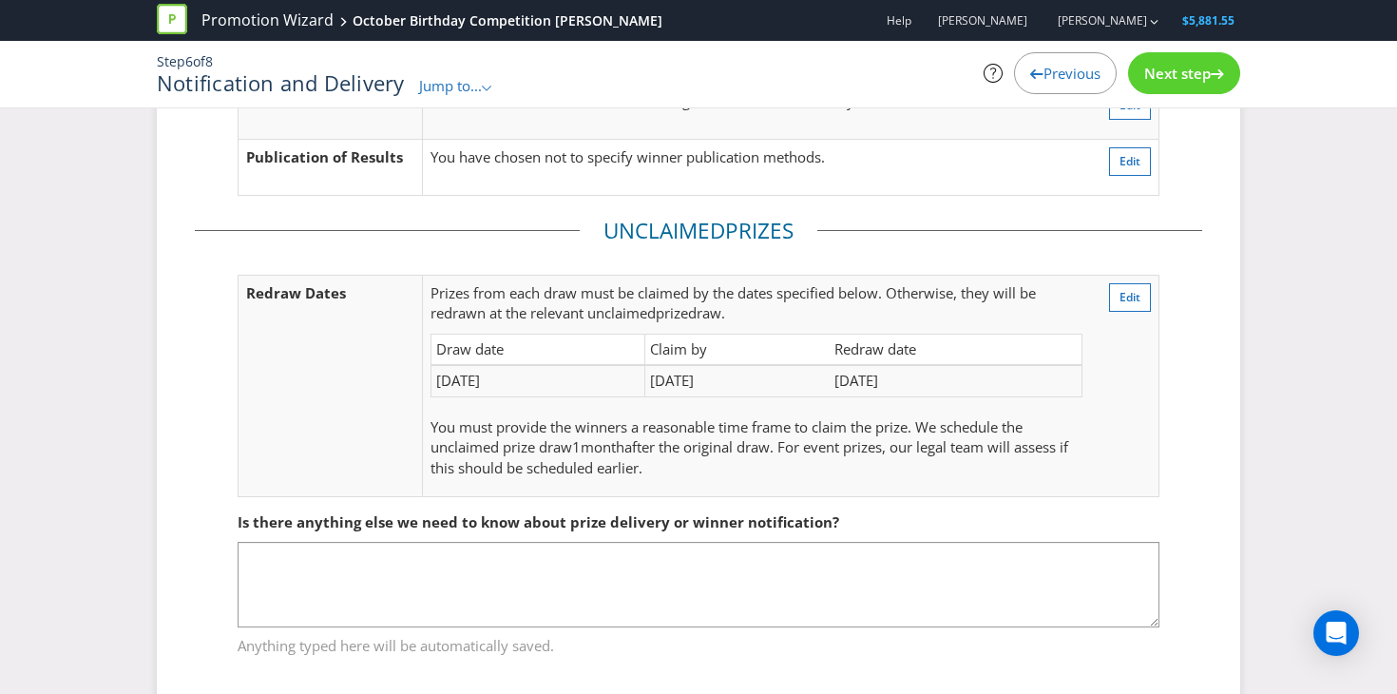
scroll to position [195, 0]
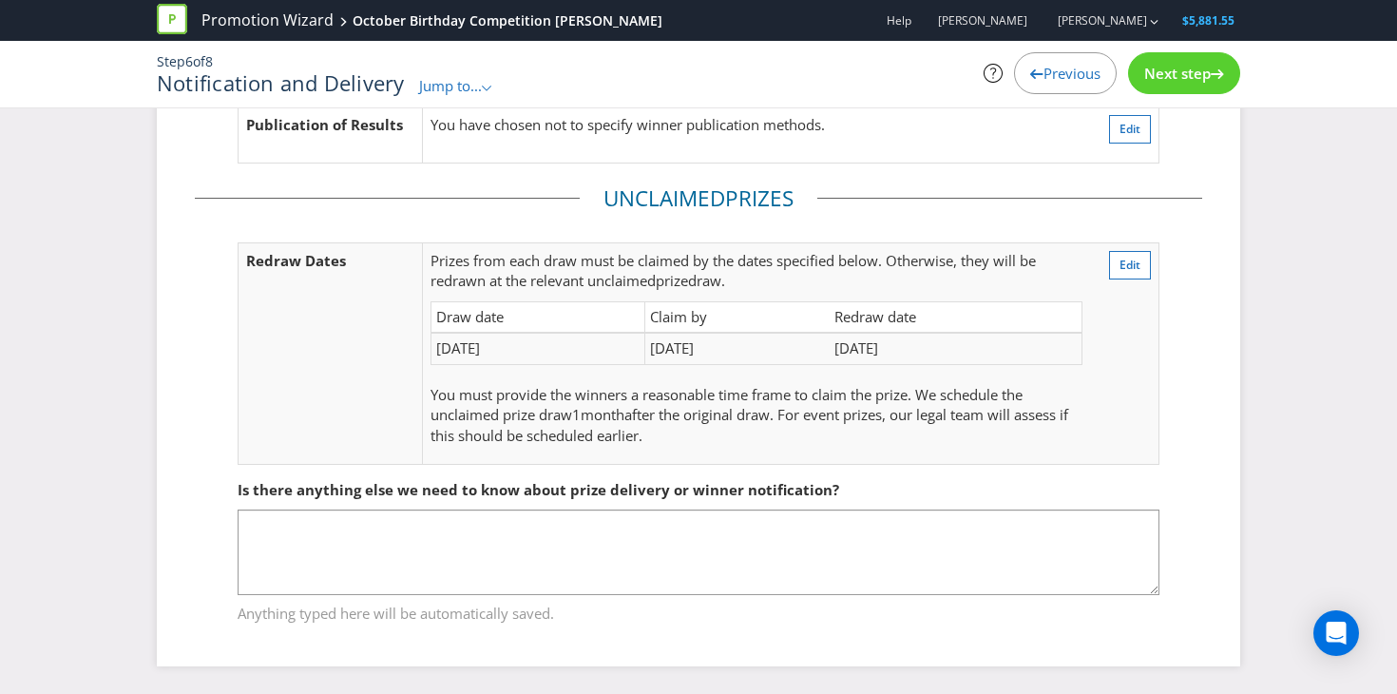
click at [822, 618] on span "Anything typed here will be automatically saved." at bounding box center [699, 610] width 922 height 28
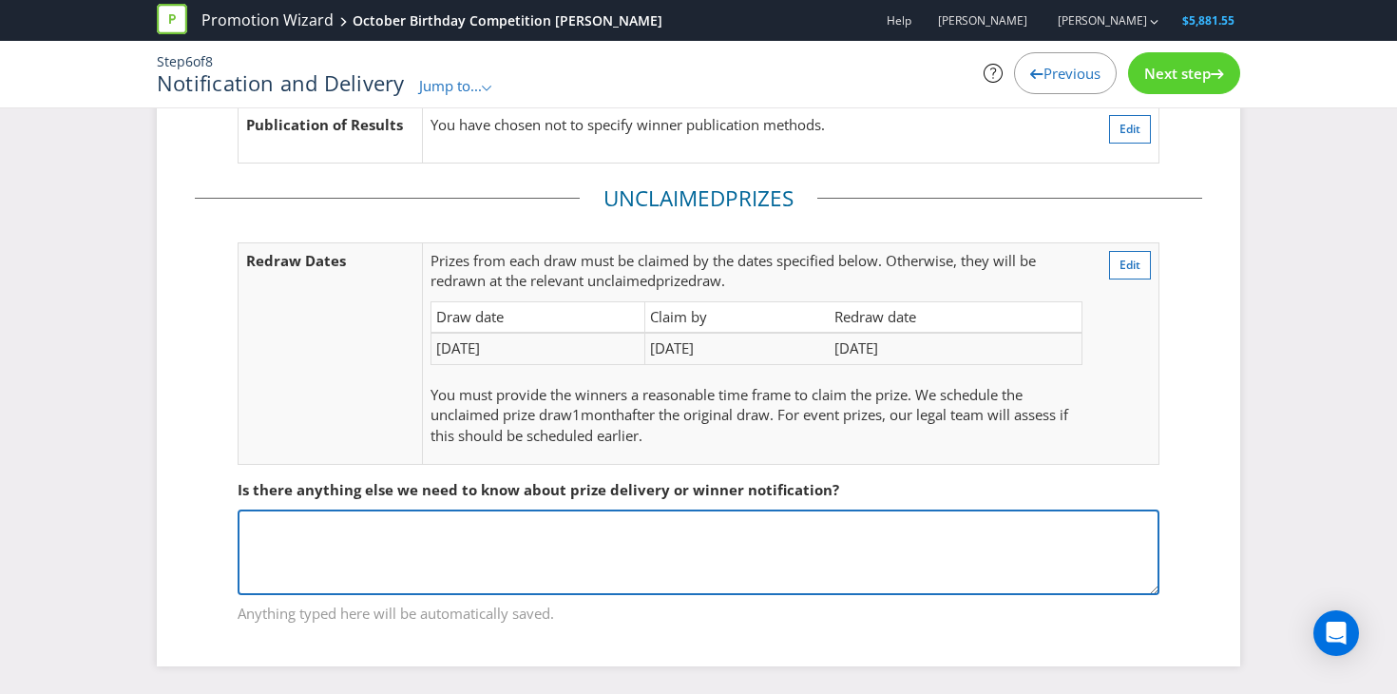
click at [838, 566] on textarea at bounding box center [699, 552] width 922 height 86
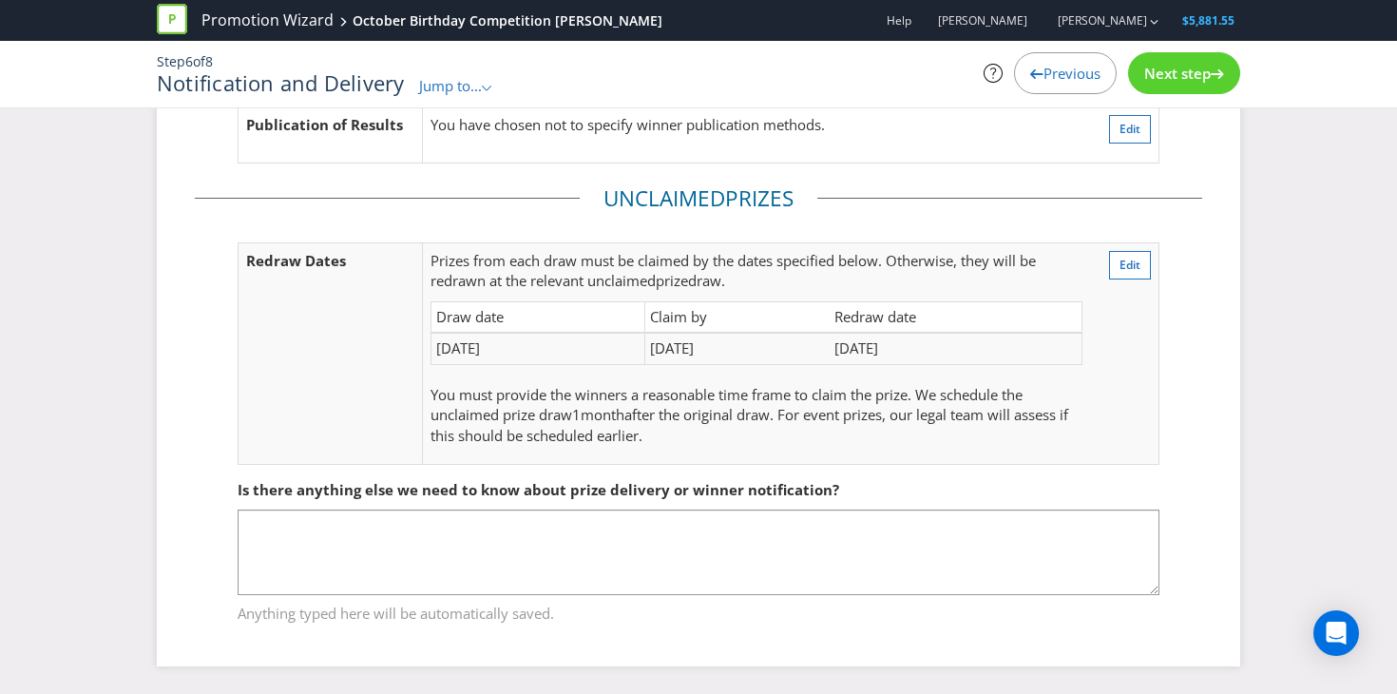
click at [1212, 82] on div "Next step" at bounding box center [1184, 73] width 112 height 42
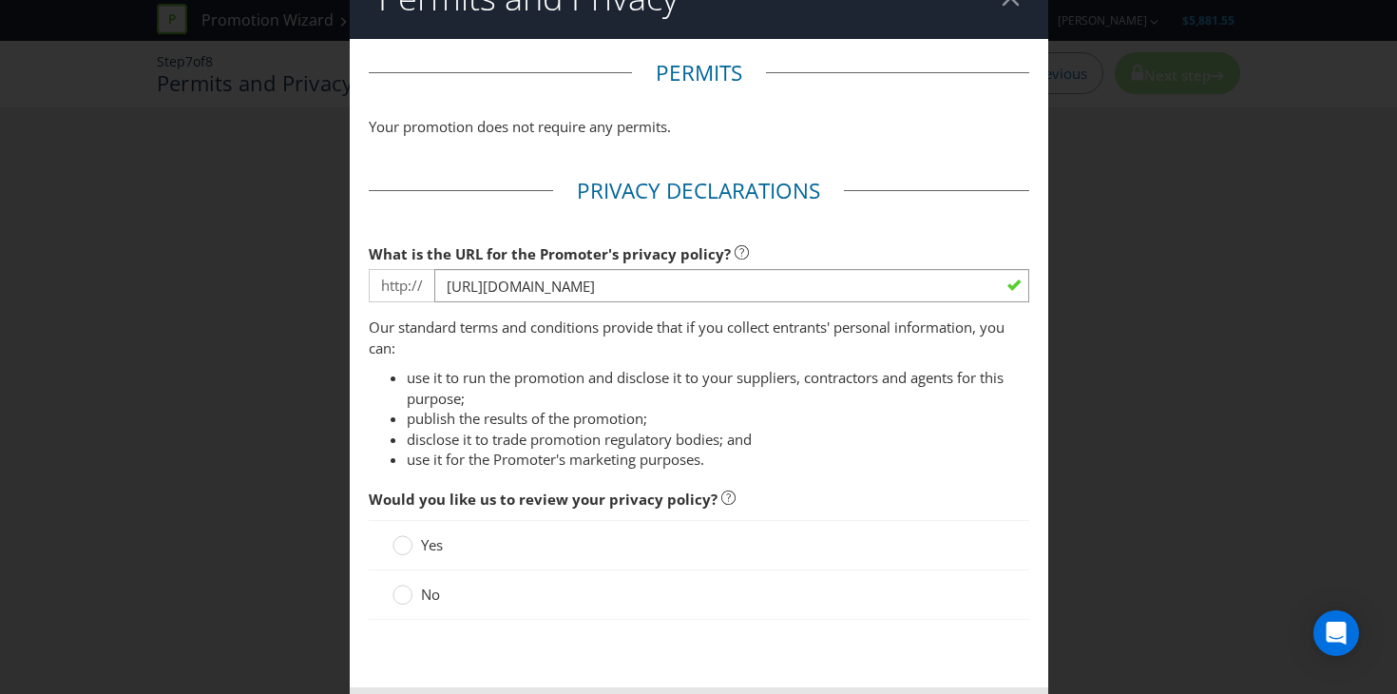
scroll to position [39, 0]
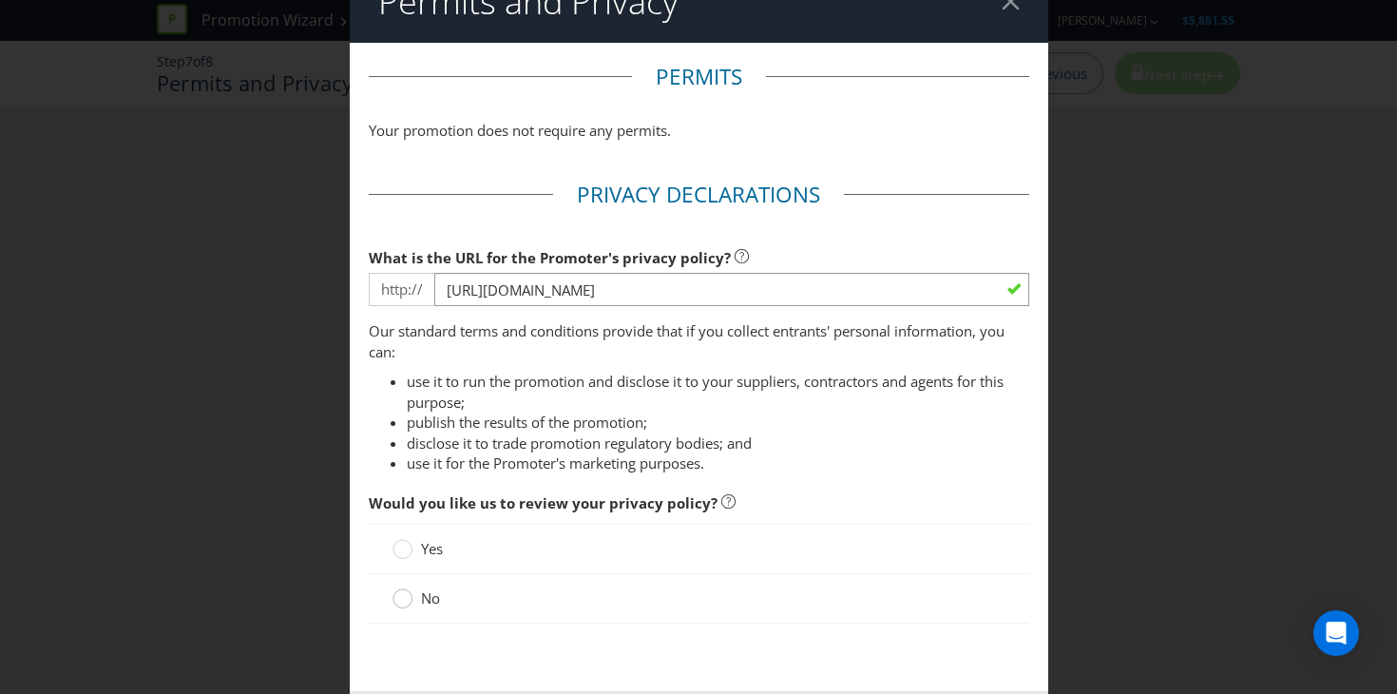
click at [395, 601] on circle at bounding box center [401, 598] width 19 height 19
click at [0, 0] on input "No" at bounding box center [0, 0] width 0 height 0
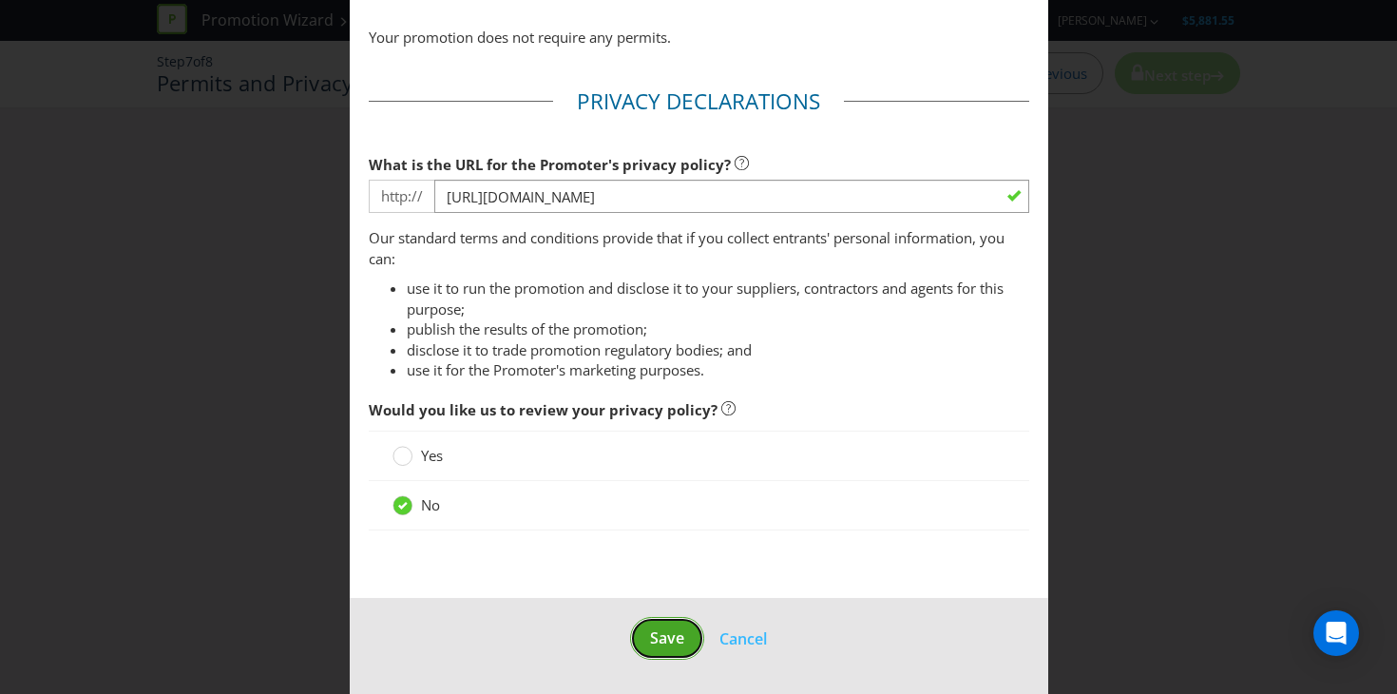
click at [643, 622] on button "Save" at bounding box center [667, 638] width 74 height 43
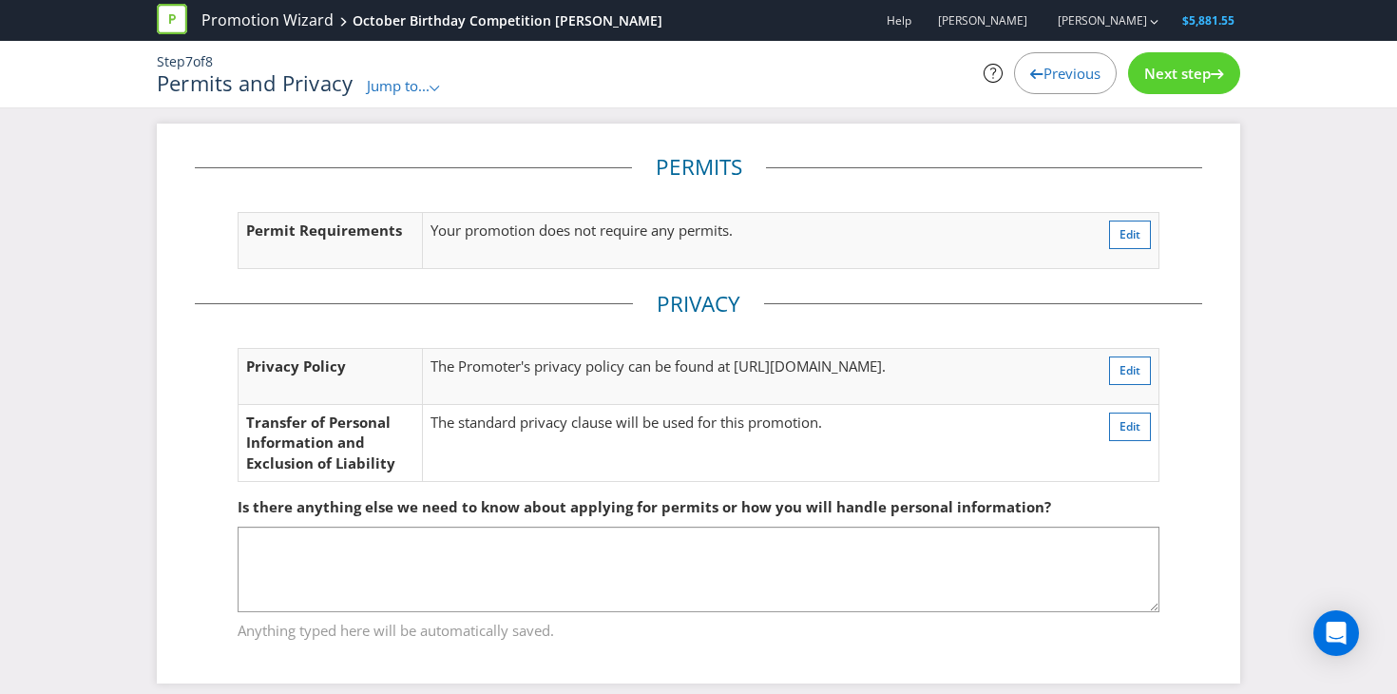
scroll to position [23, 0]
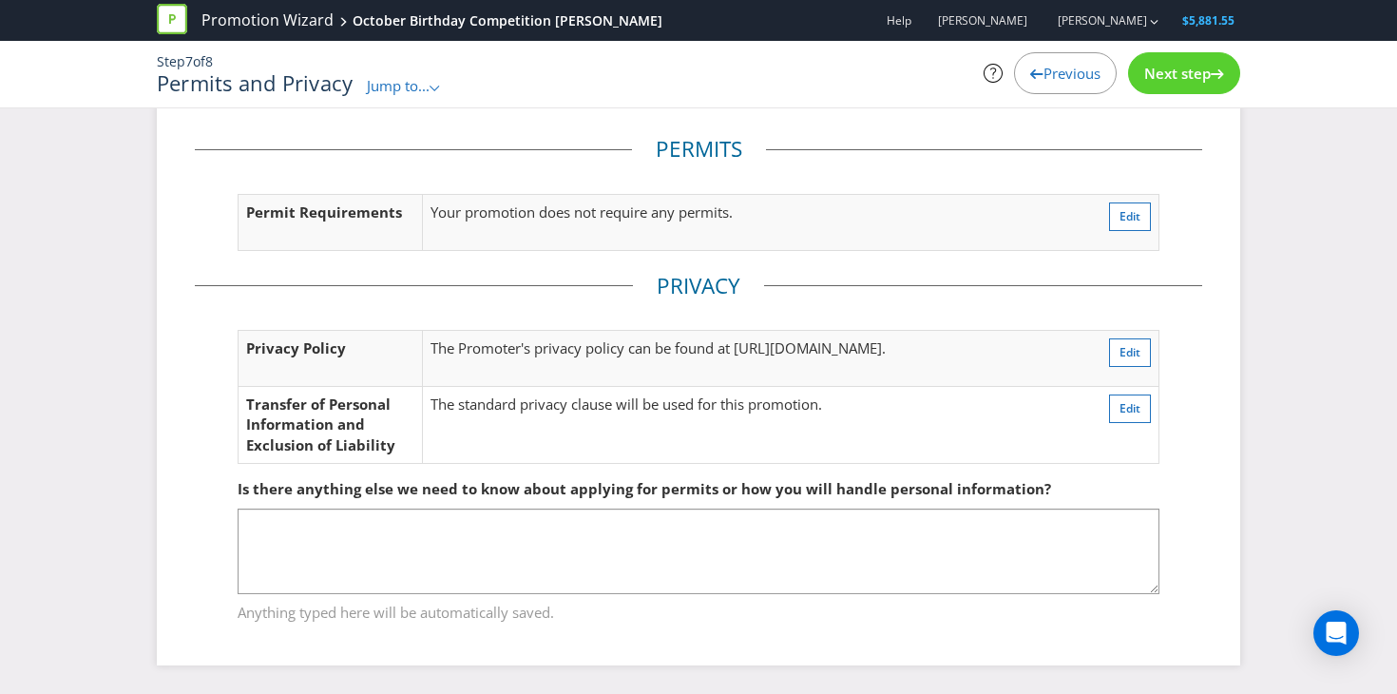
click at [1178, 70] on span "Next step" at bounding box center [1177, 73] width 67 height 19
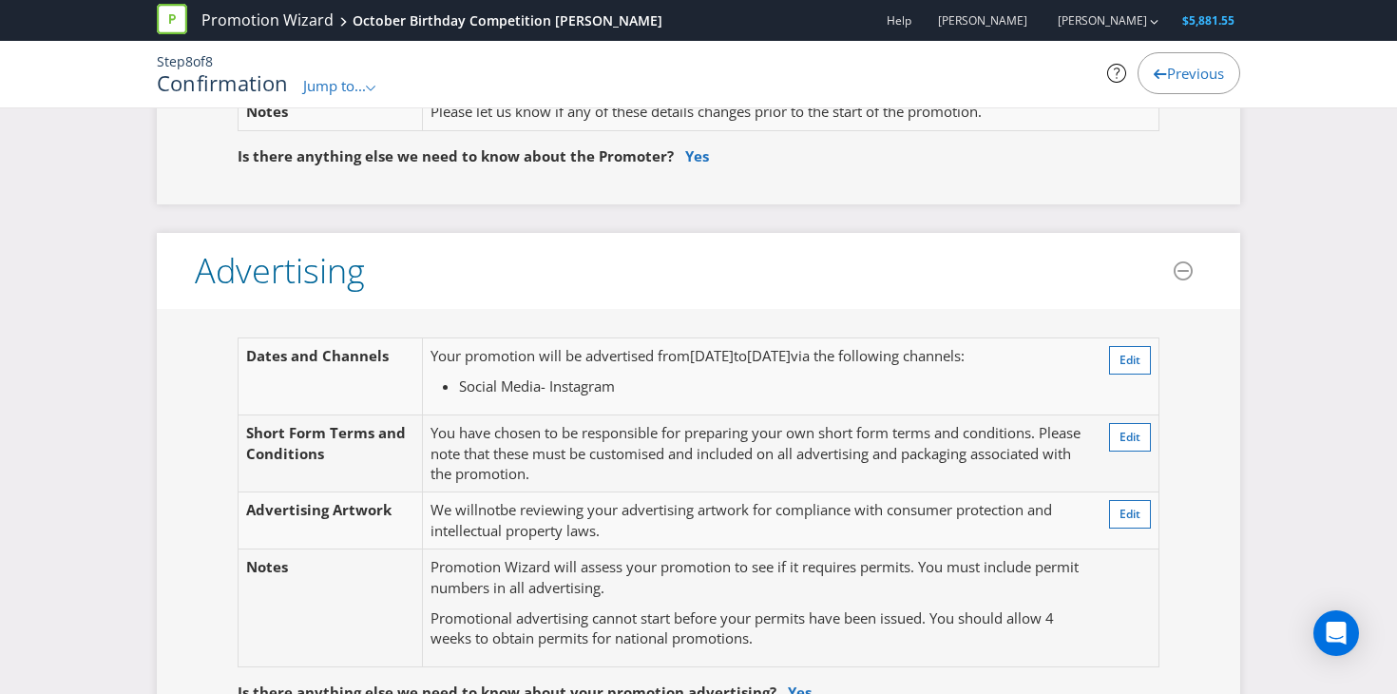
scroll to position [371, 0]
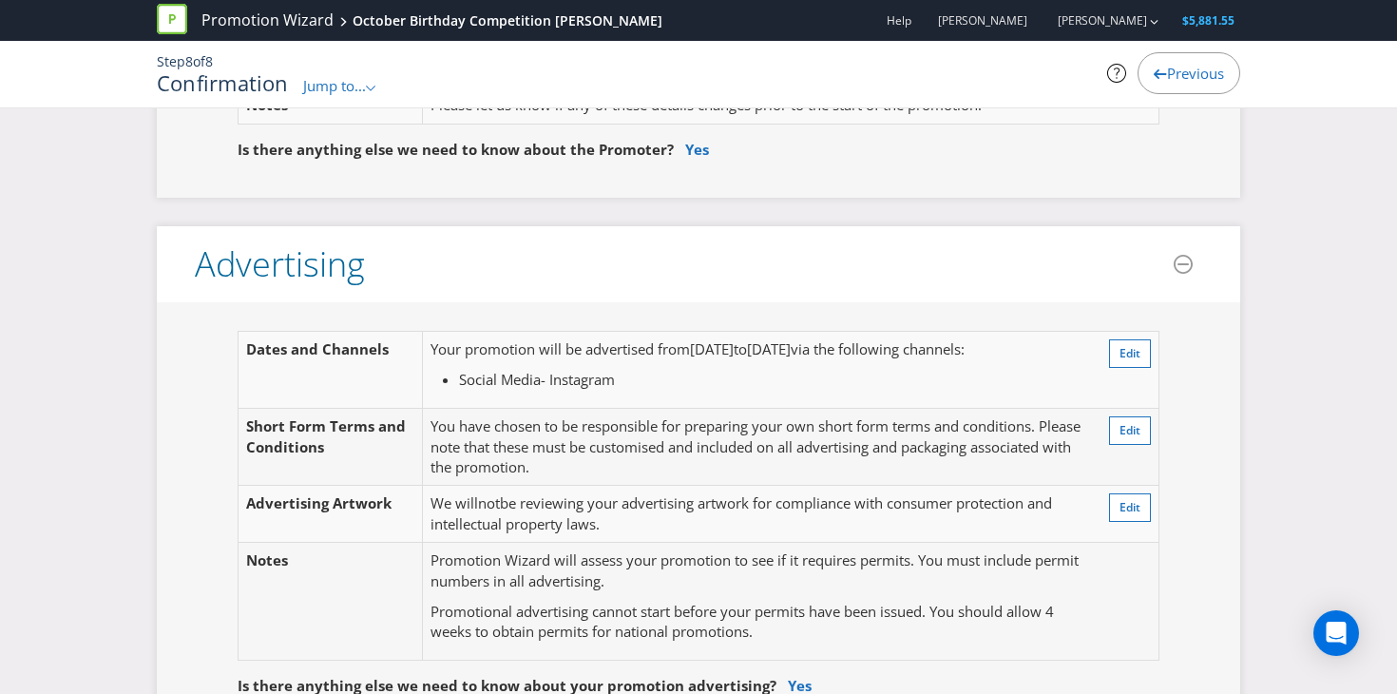
click at [964, 339] on span "via the following channels:" at bounding box center [878, 348] width 174 height 19
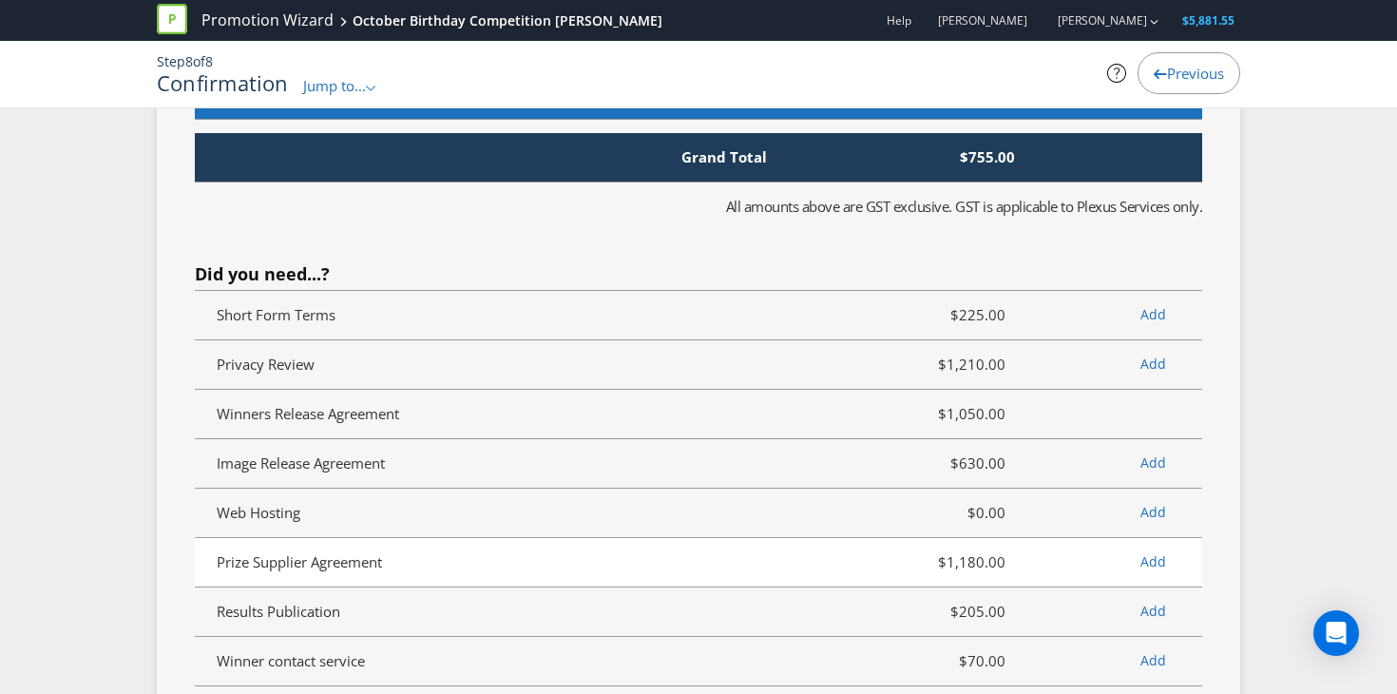
scroll to position [4366, 0]
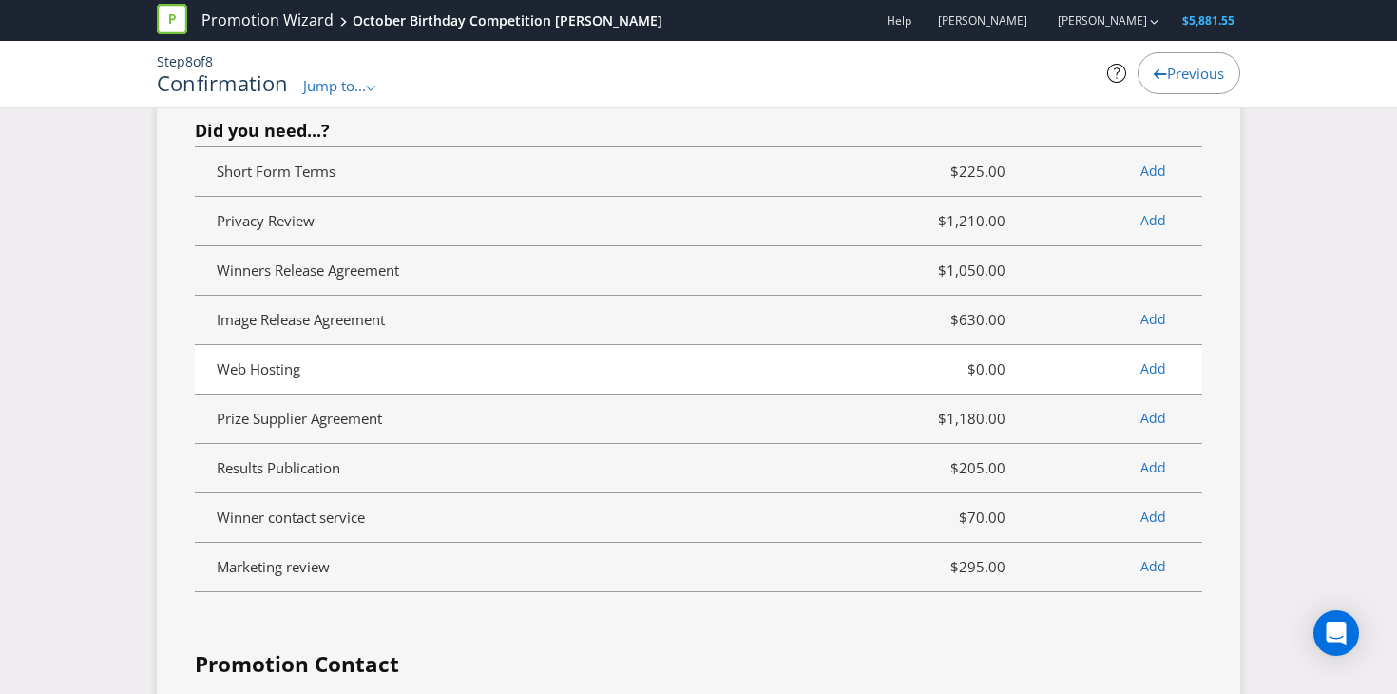
click at [1151, 357] on span "Add" at bounding box center [1100, 368] width 161 height 23
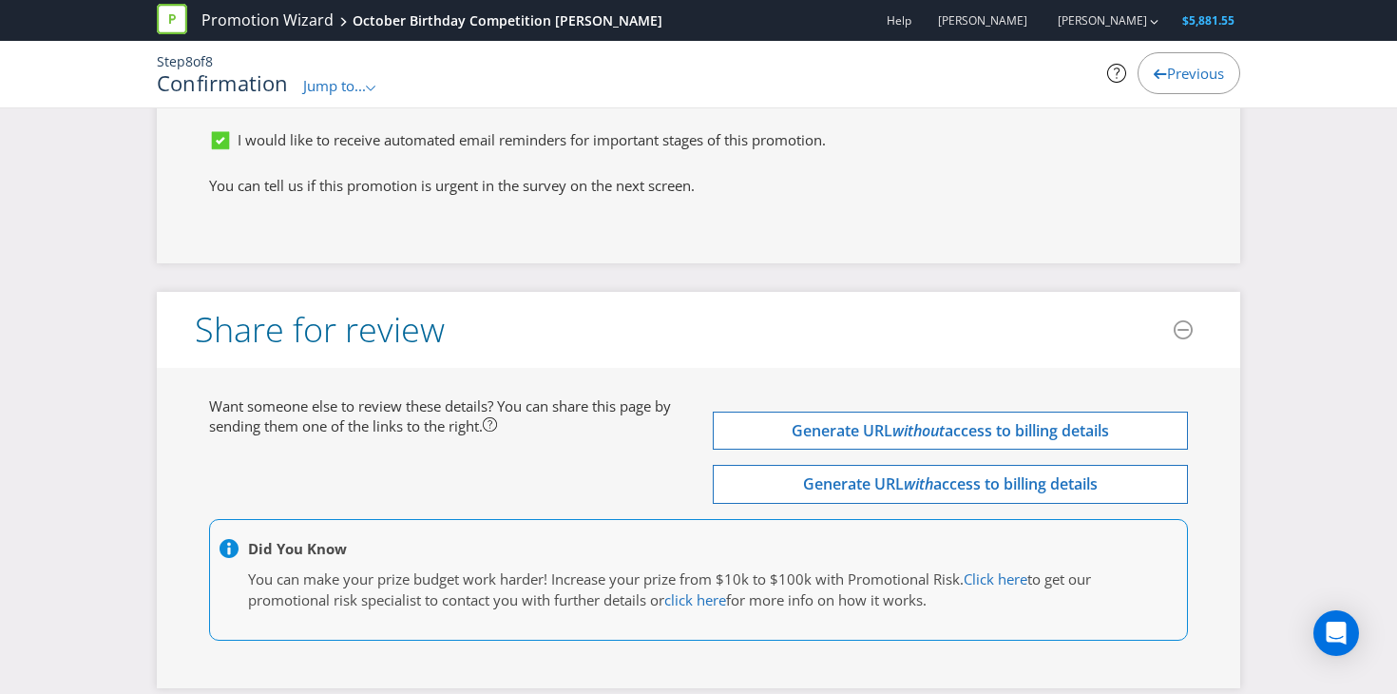
scroll to position [5529, 0]
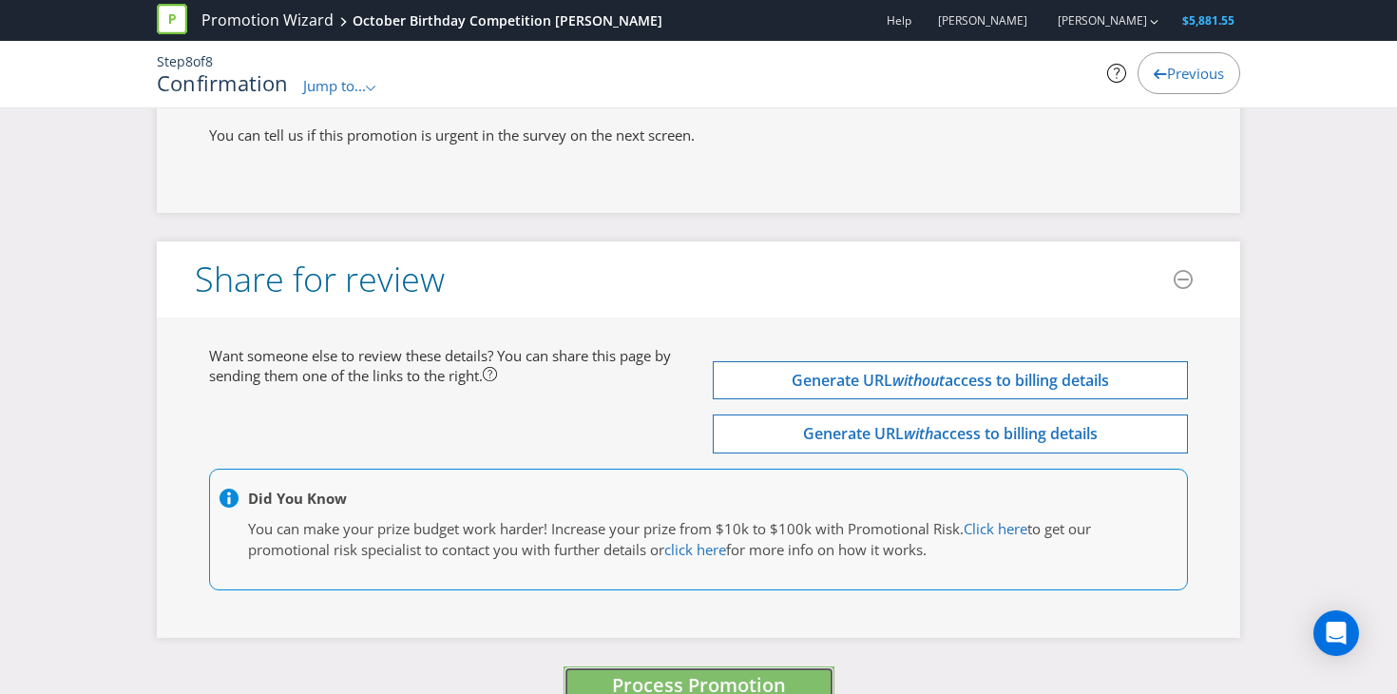
click at [778, 672] on span "Process Promotion" at bounding box center [699, 685] width 174 height 26
click at [754, 672] on span "Process Promotion" at bounding box center [699, 685] width 174 height 26
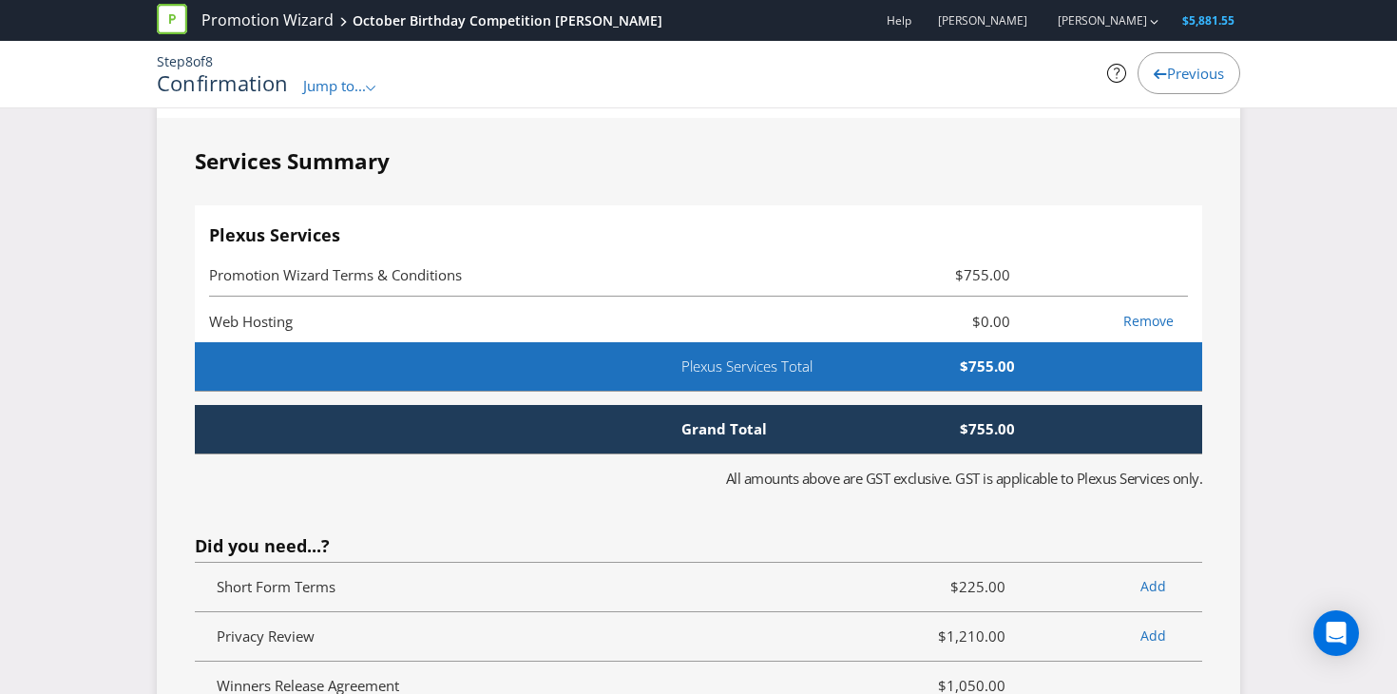
click at [1054, 206] on div "Plexus Services Promotion Wizard Terms & Conditions $755.00 Web Hosting $0.00 R…" at bounding box center [698, 274] width 1007 height 138
click at [1002, 263] on span "$755.00" at bounding box center [943, 274] width 163 height 23
click at [897, 468] on span "All amounts above are GST exclusive. GST is applicable to Plexus Services only." at bounding box center [964, 477] width 477 height 19
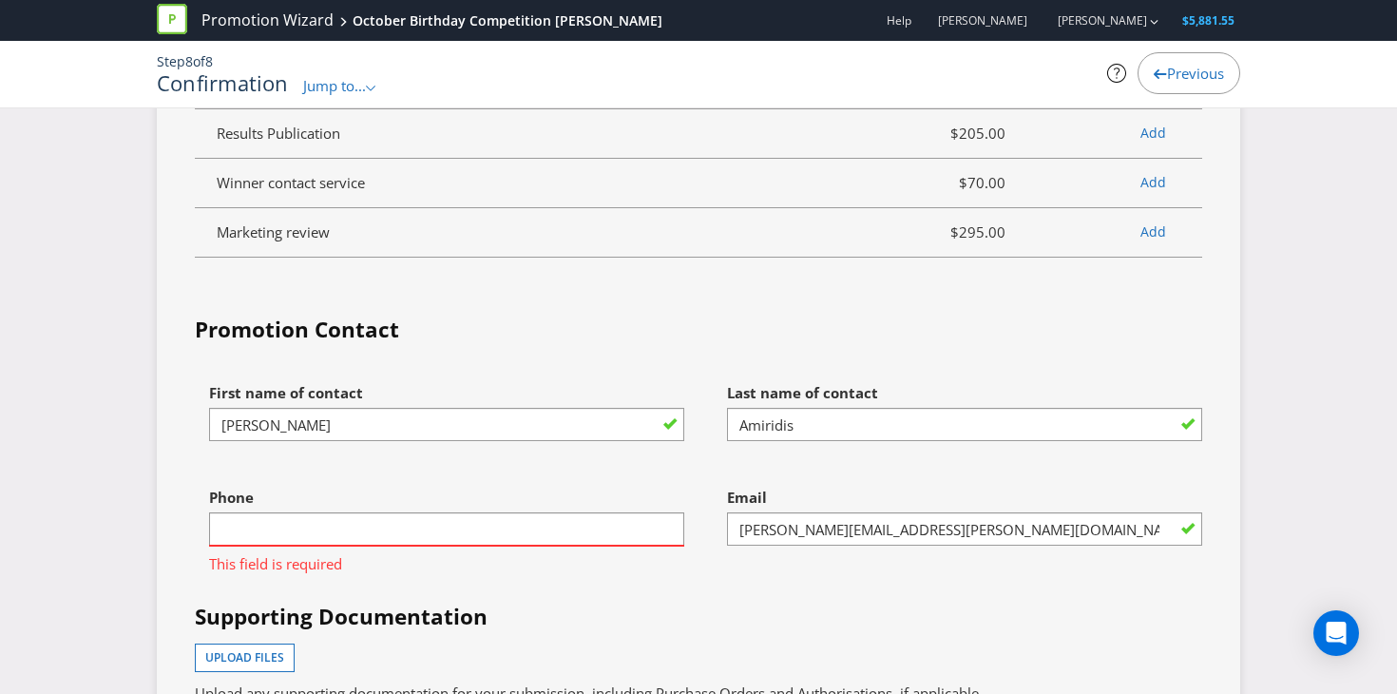
scroll to position [4710, 0]
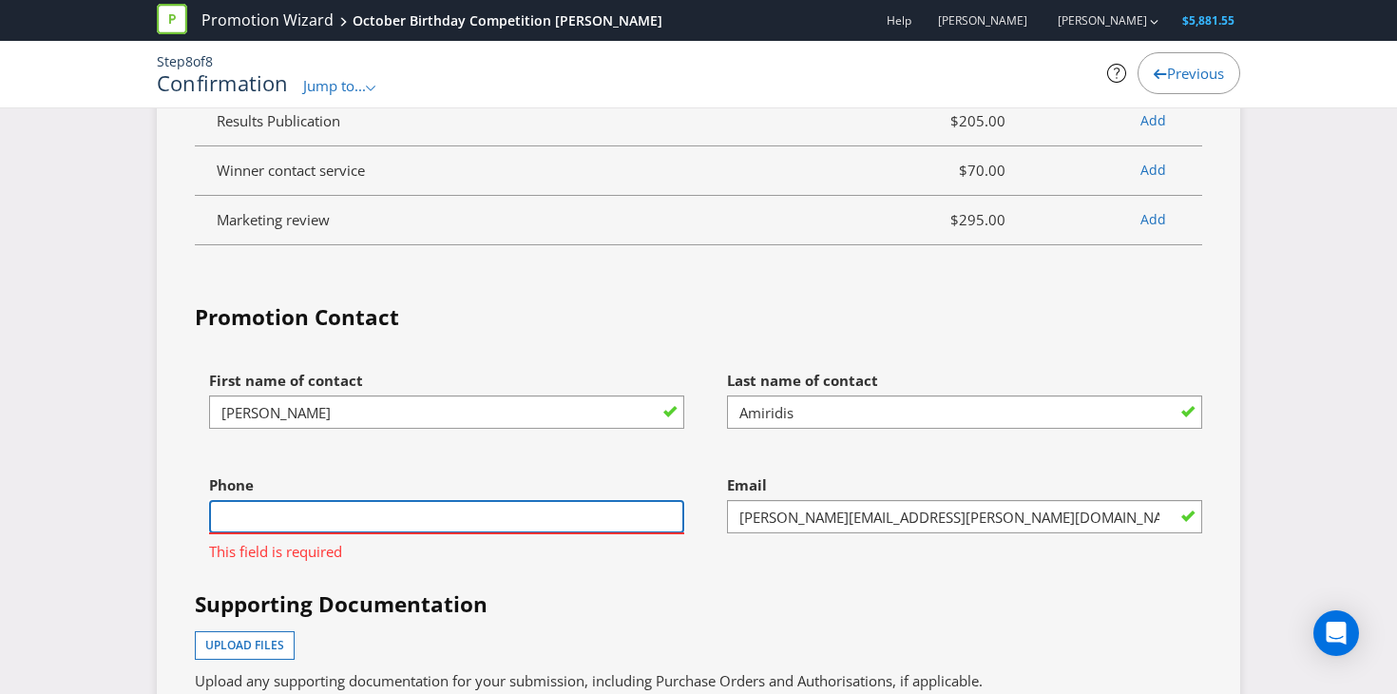
click at [614, 500] on input "text" at bounding box center [446, 516] width 475 height 33
type input "0435367618"
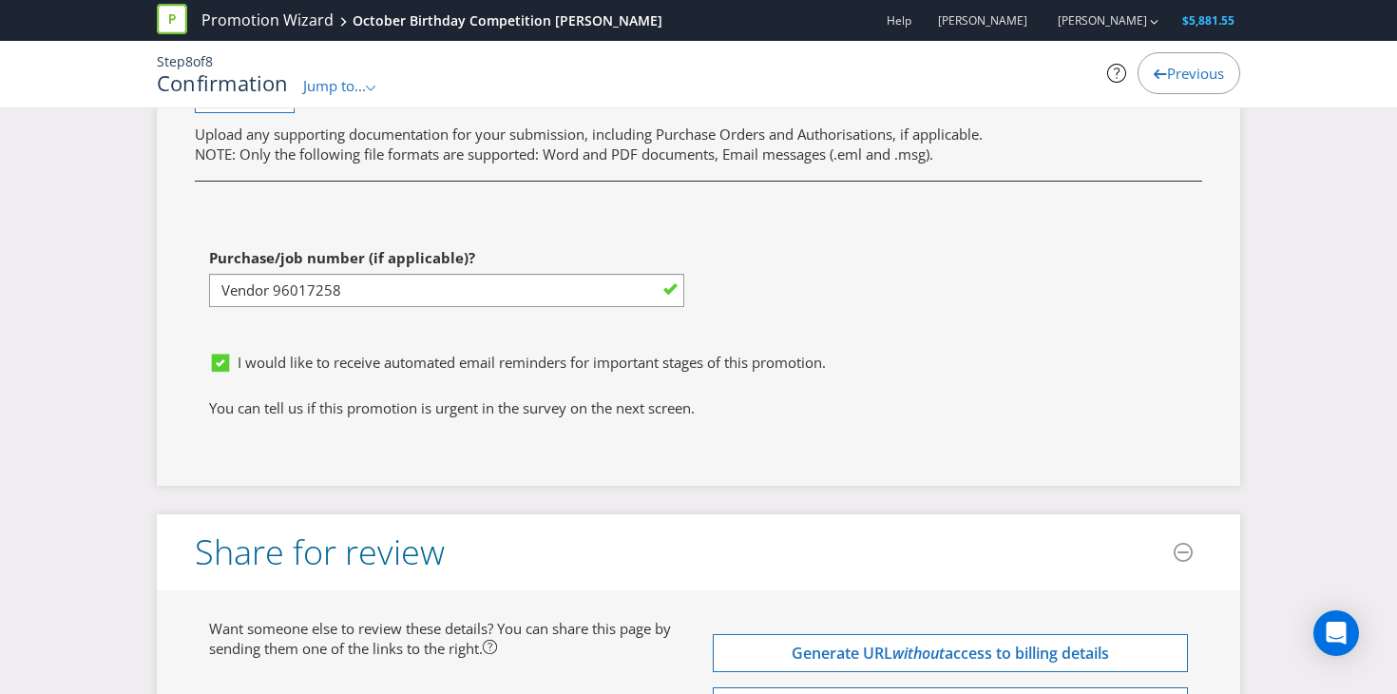
scroll to position [5529, 0]
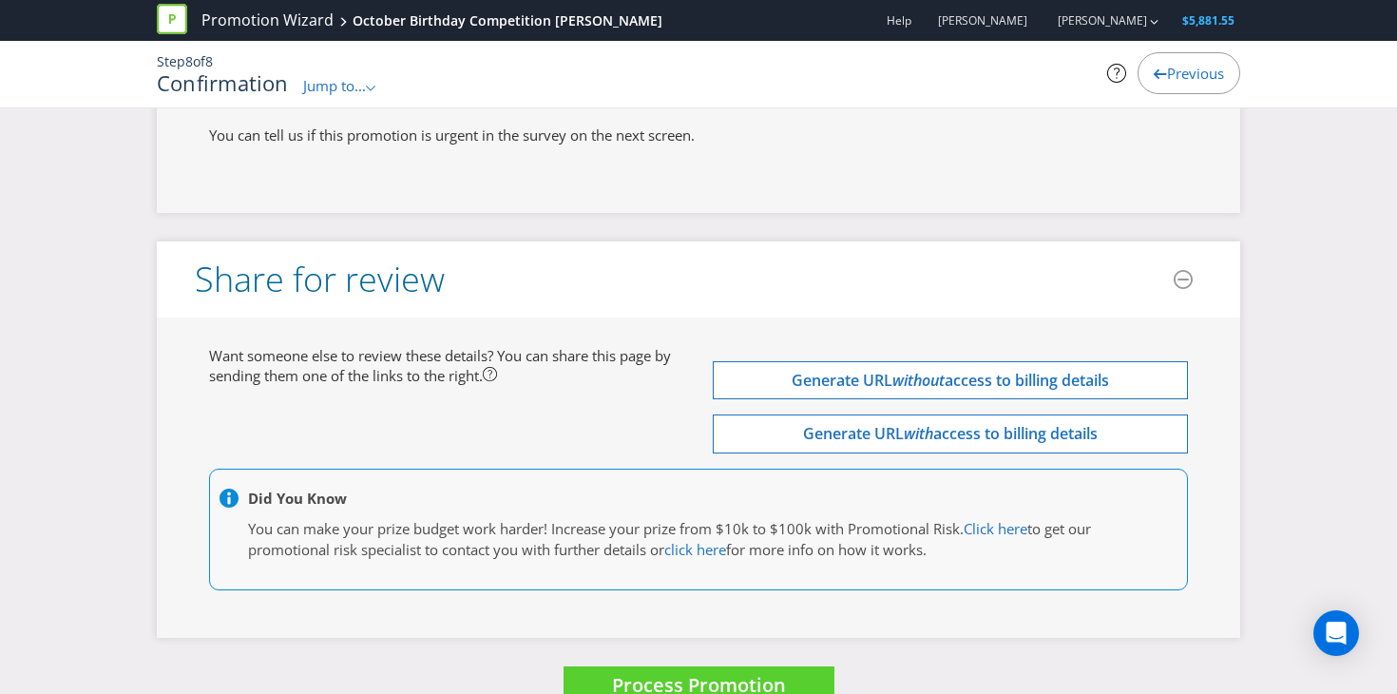
click at [635, 666] on button "Process Promotion" at bounding box center [698, 686] width 271 height 41
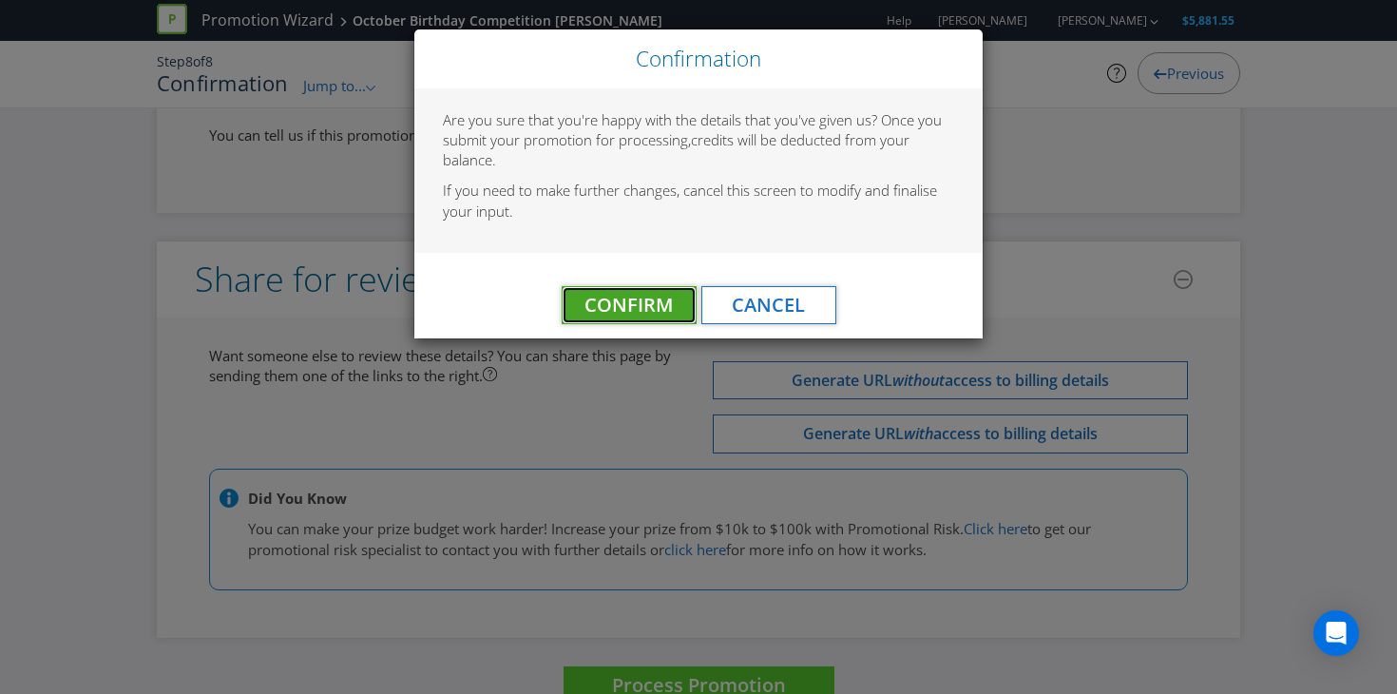
click at [673, 310] on button "Confirm" at bounding box center [629, 305] width 135 height 38
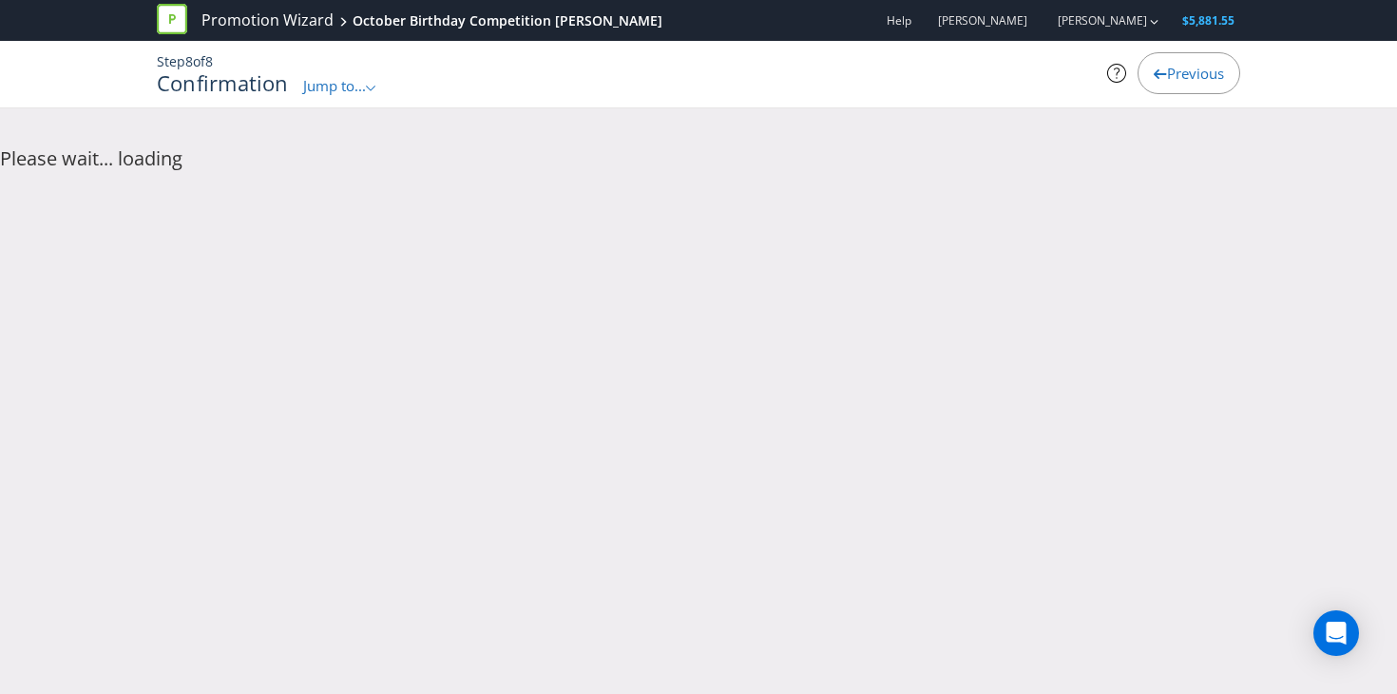
scroll to position [0, 0]
